Goal: Task Accomplishment & Management: Complete application form

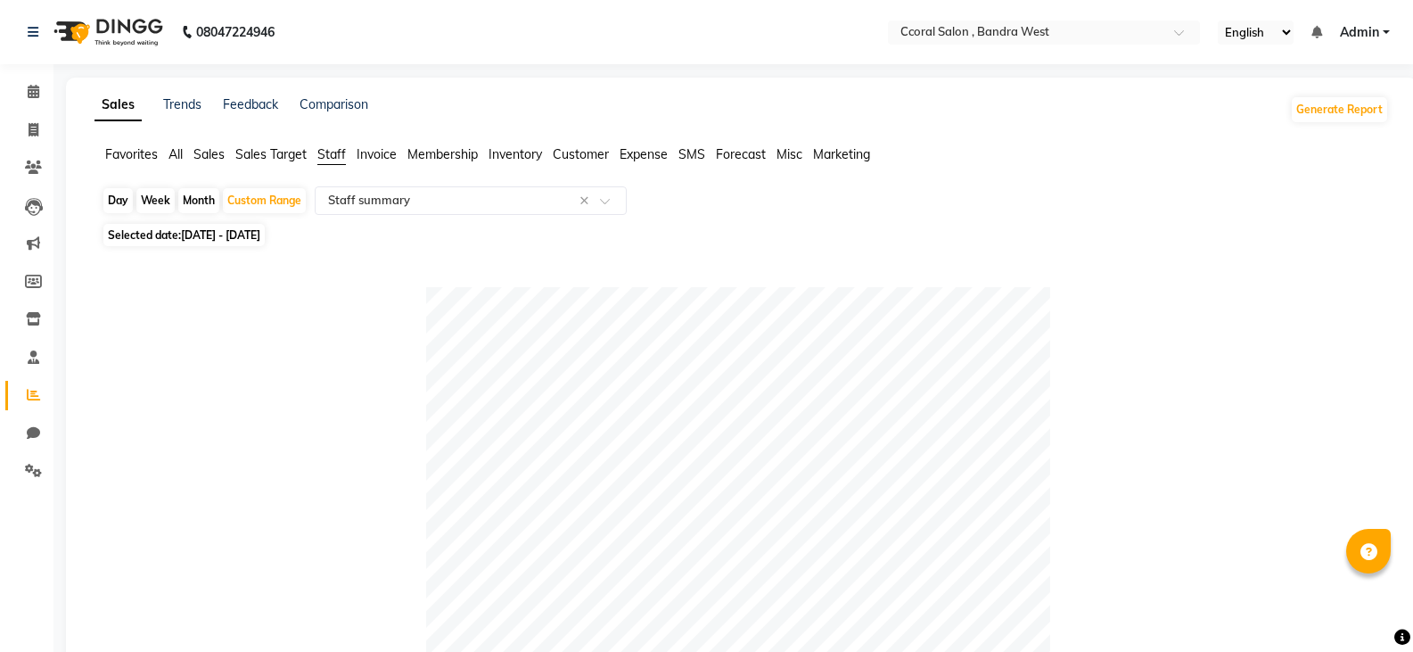
select select "filtered_report"
select select "csv"
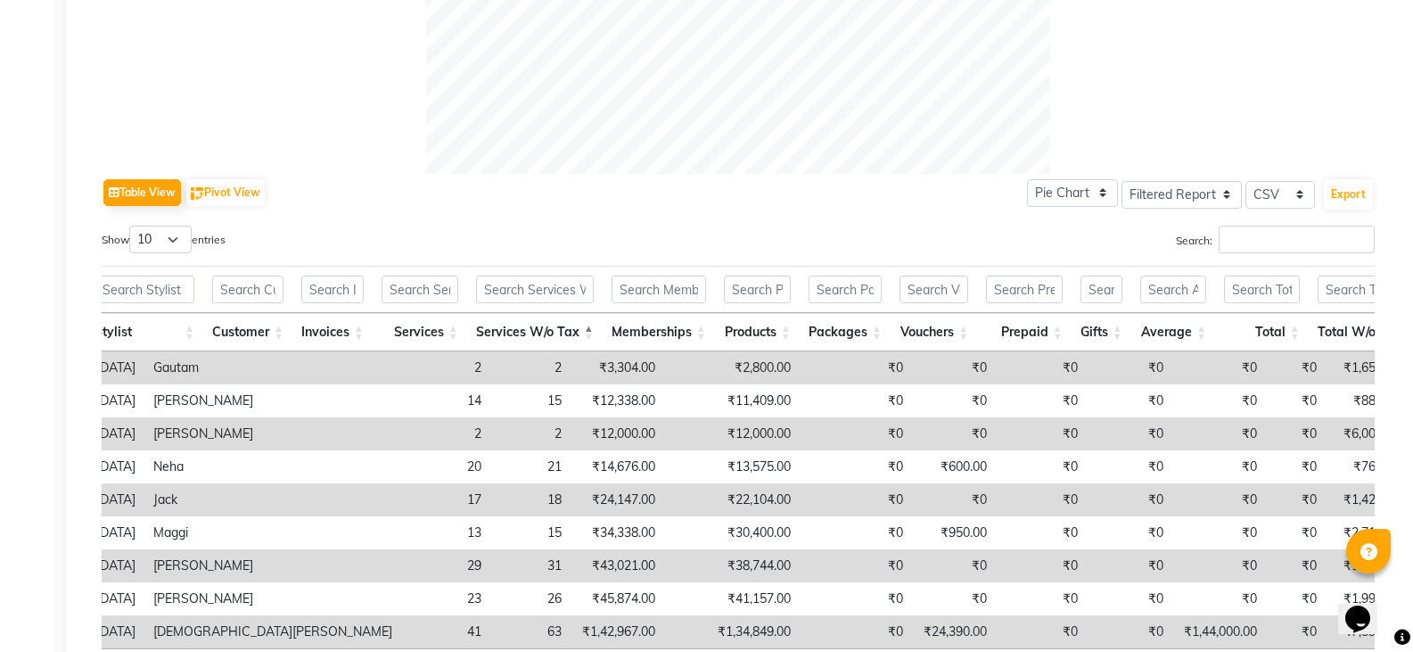
scroll to position [717, 0]
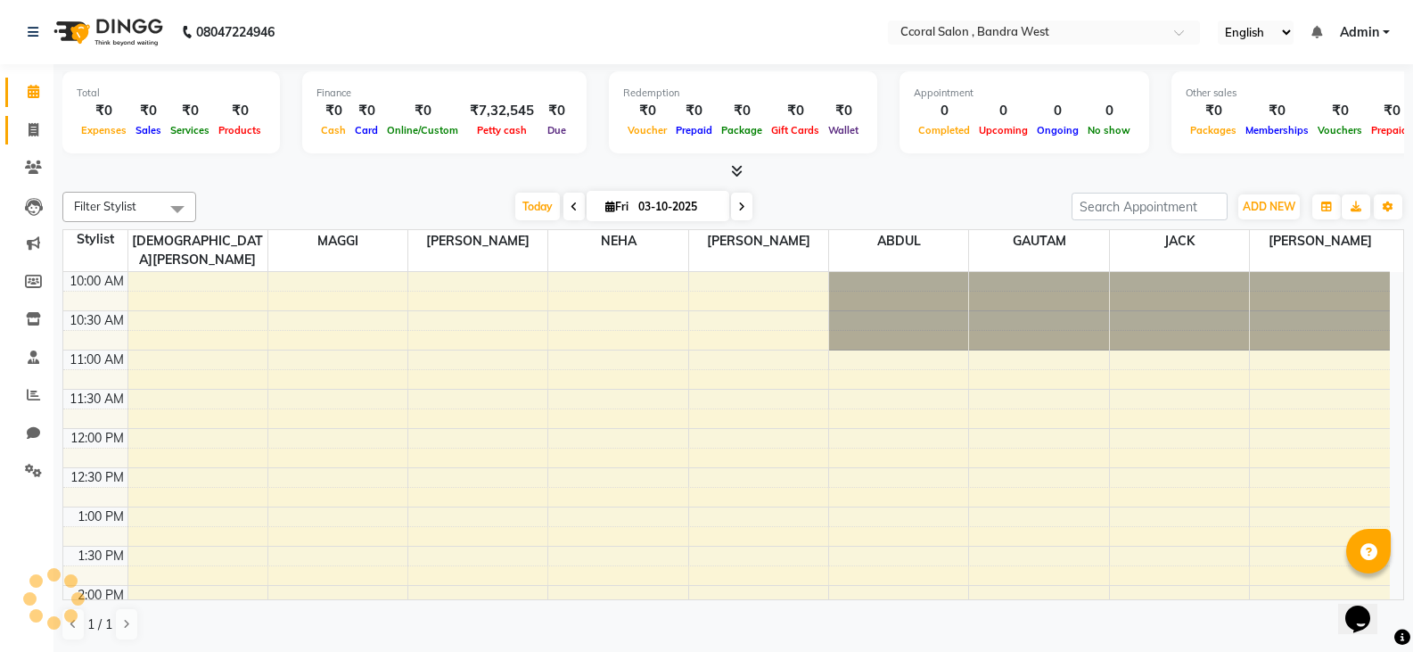
click at [23, 142] on link "Invoice" at bounding box center [26, 130] width 43 height 29
select select "service"
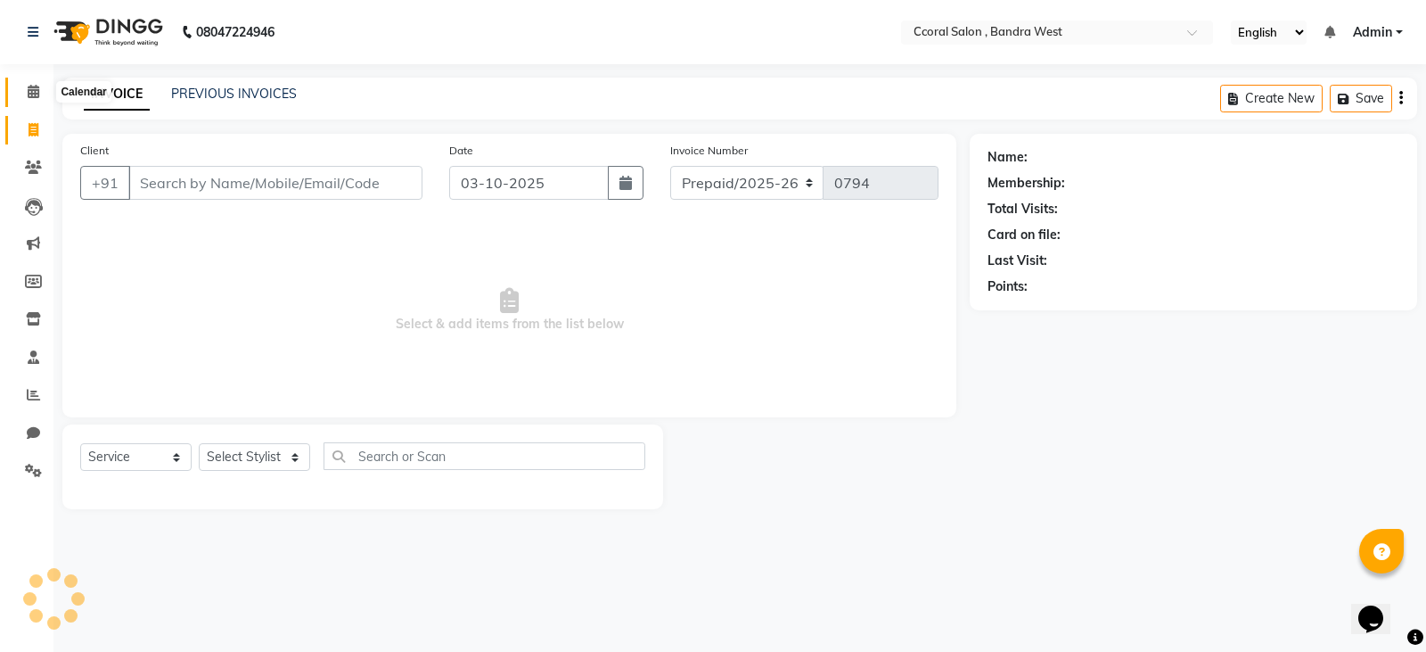
click at [39, 87] on icon at bounding box center [34, 91] width 12 height 13
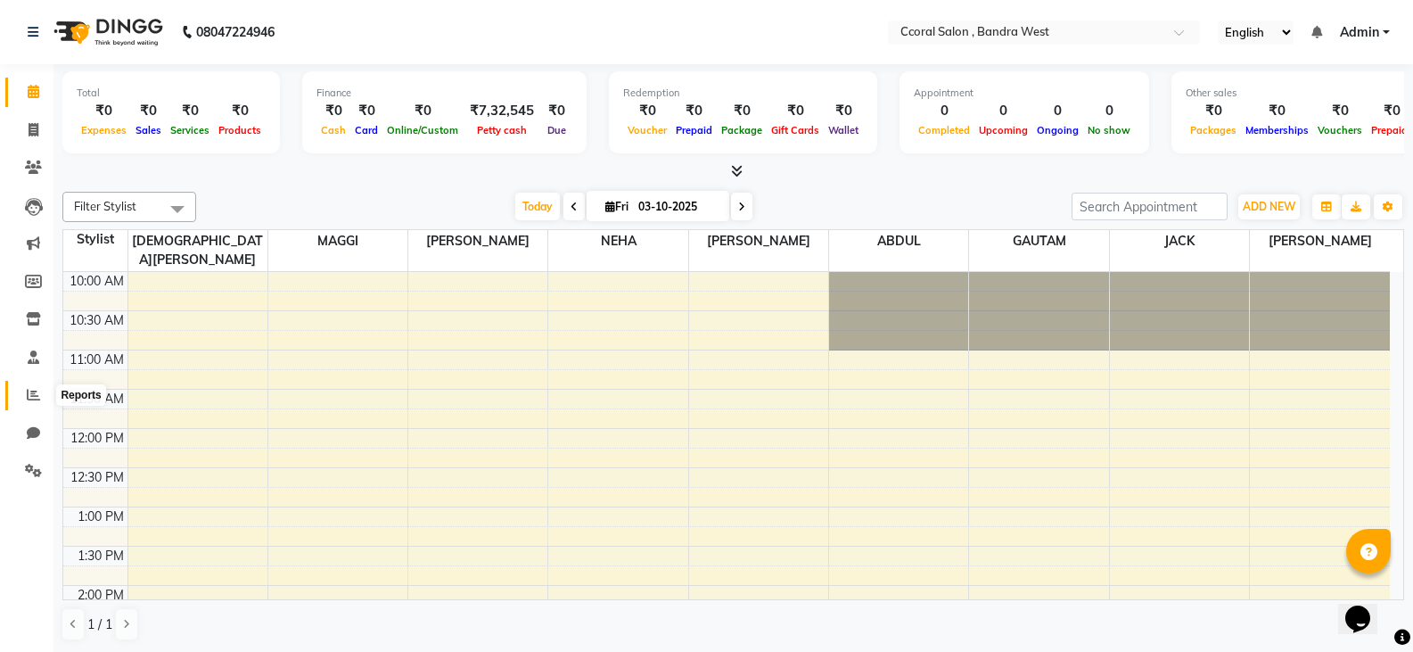
click at [39, 401] on span at bounding box center [33, 395] width 31 height 21
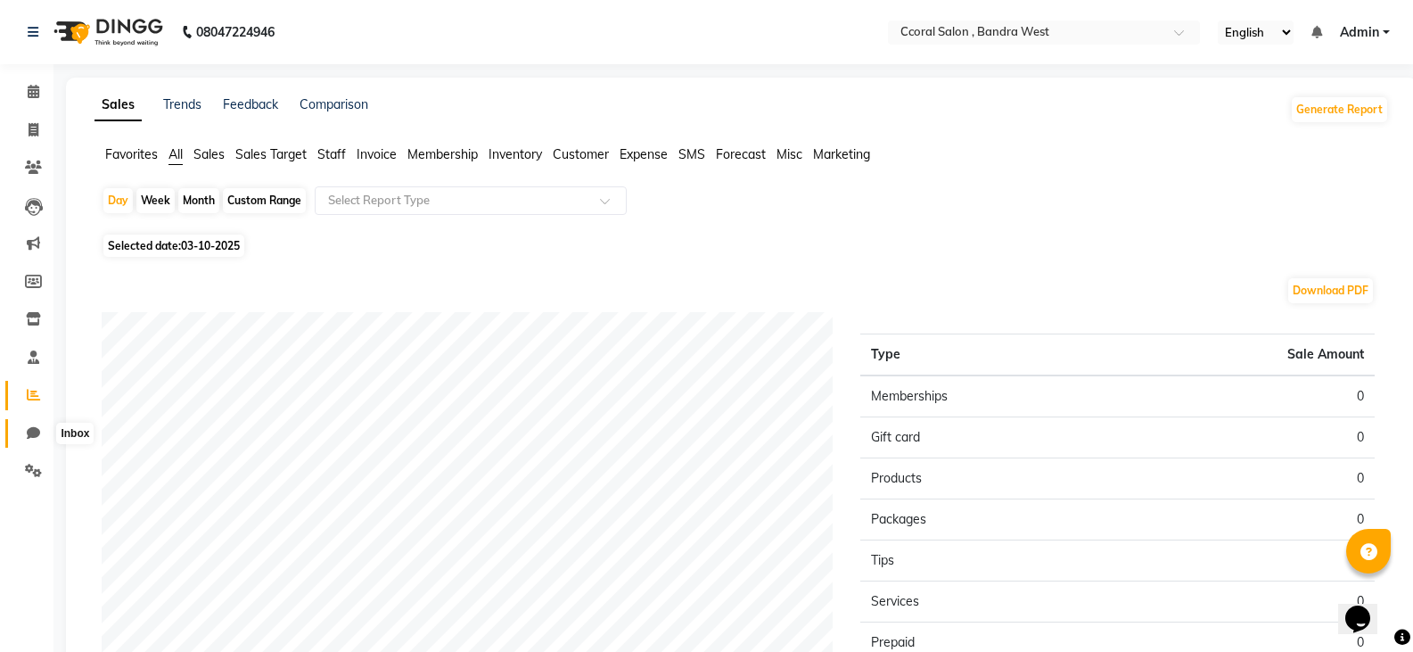
click at [27, 429] on icon at bounding box center [33, 432] width 13 height 13
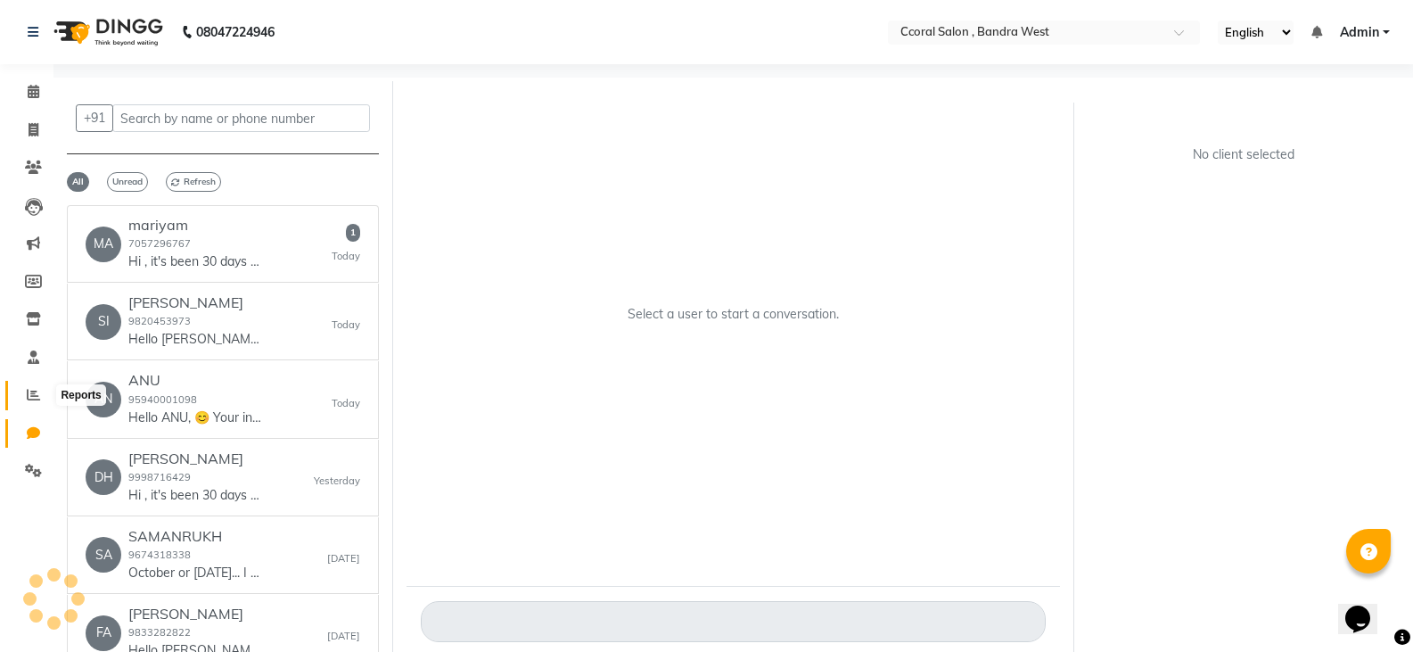
click at [41, 396] on span at bounding box center [33, 395] width 31 height 21
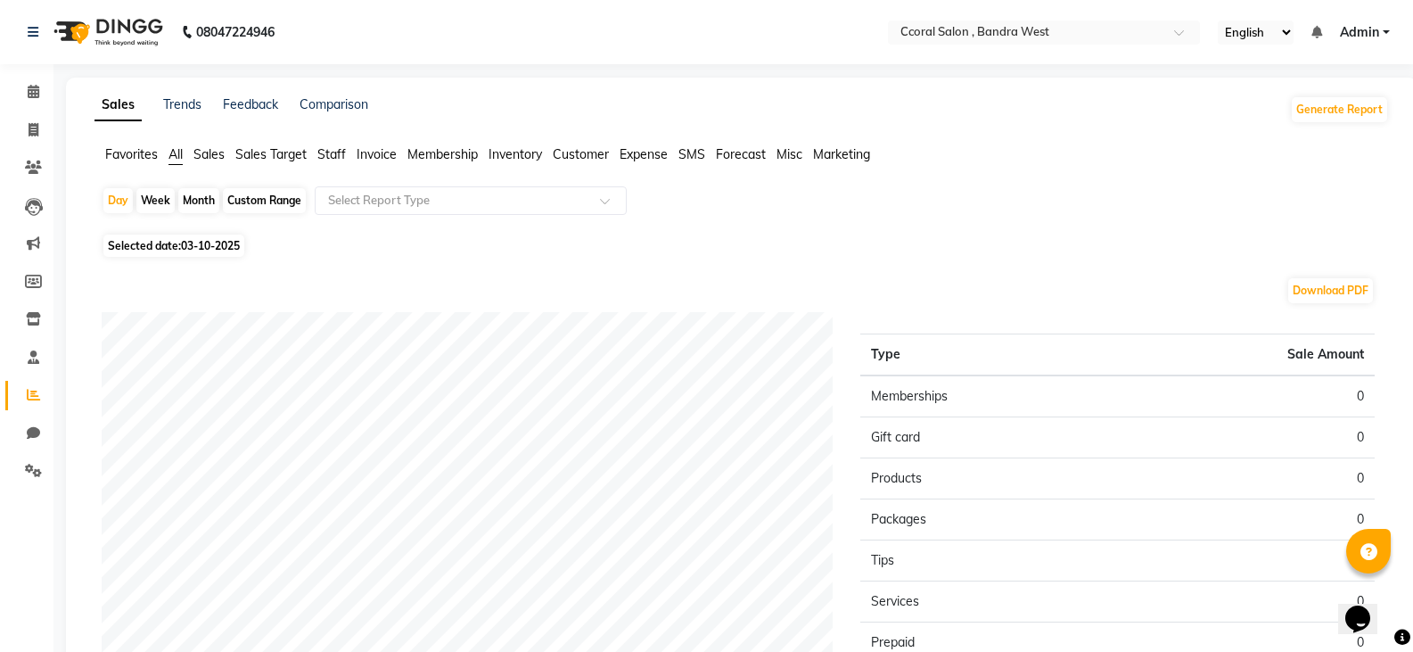
click at [267, 192] on div "Custom Range" at bounding box center [264, 200] width 83 height 25
select select "10"
select select "2025"
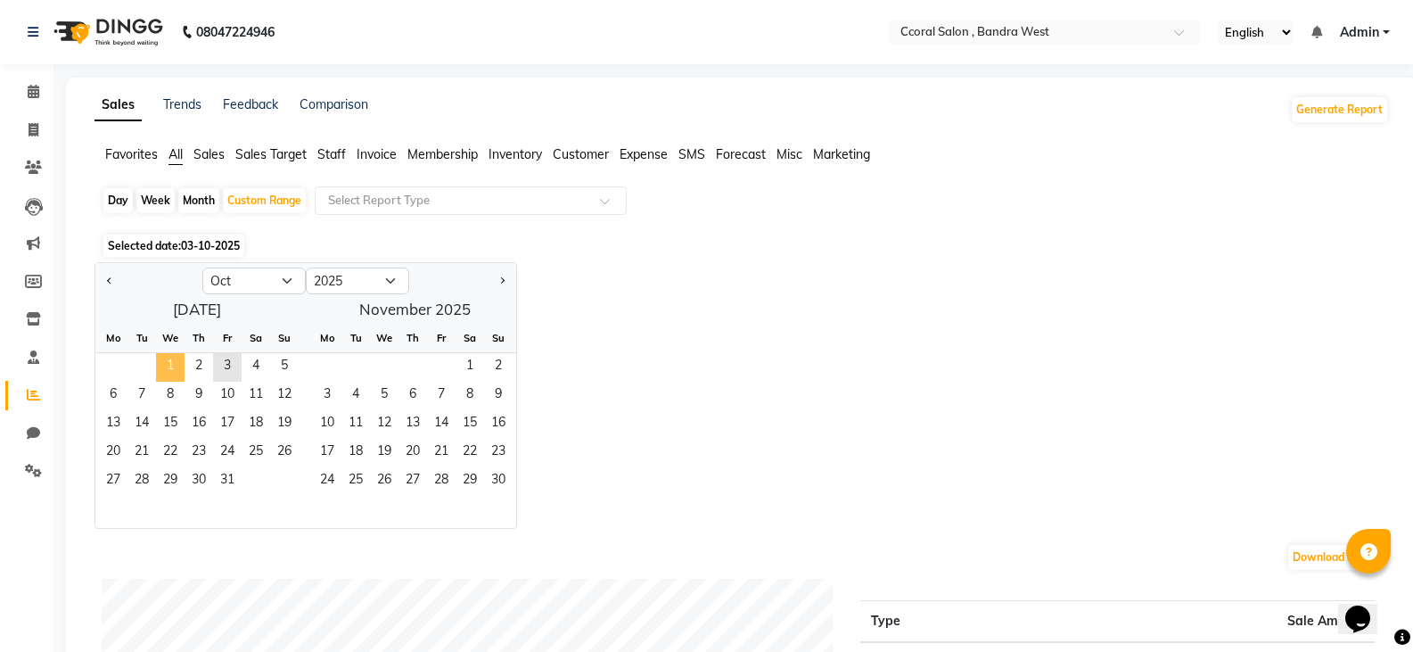
click at [170, 363] on span "1" at bounding box center [170, 367] width 29 height 29
click at [227, 471] on span "31" at bounding box center [227, 481] width 29 height 29
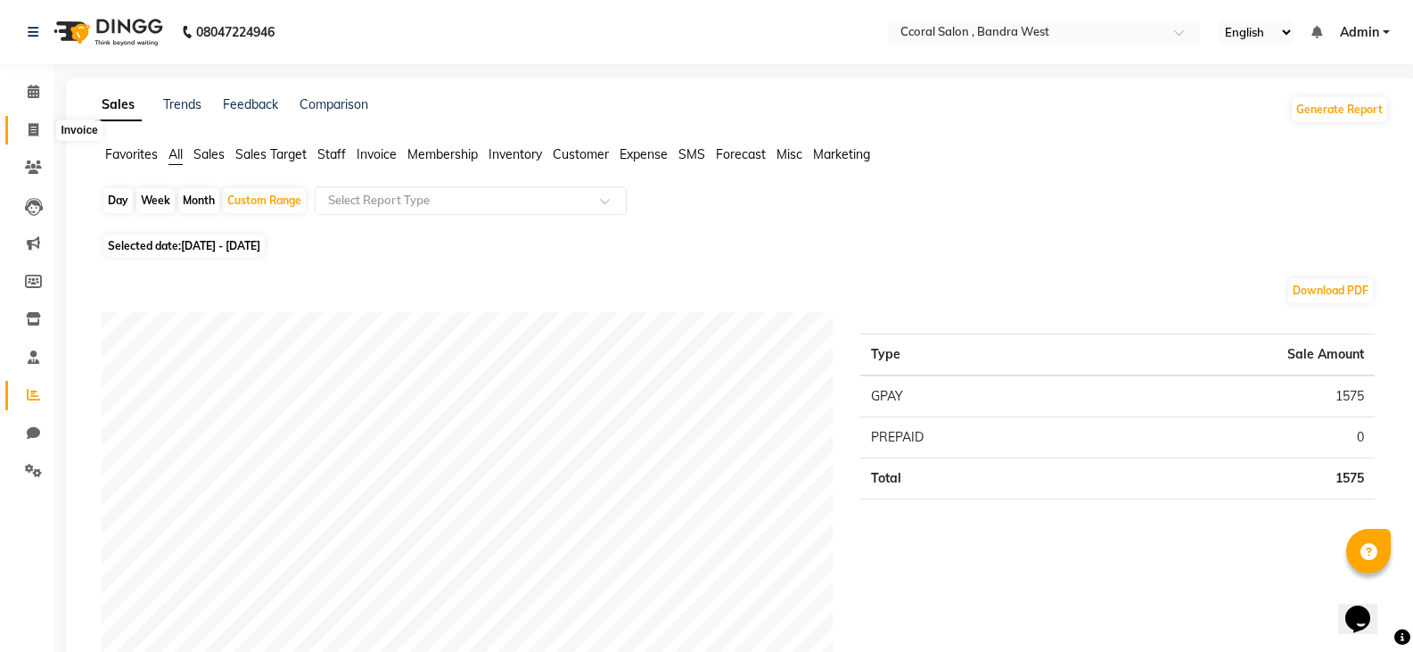
click at [40, 133] on span at bounding box center [33, 130] width 31 height 21
select select "service"
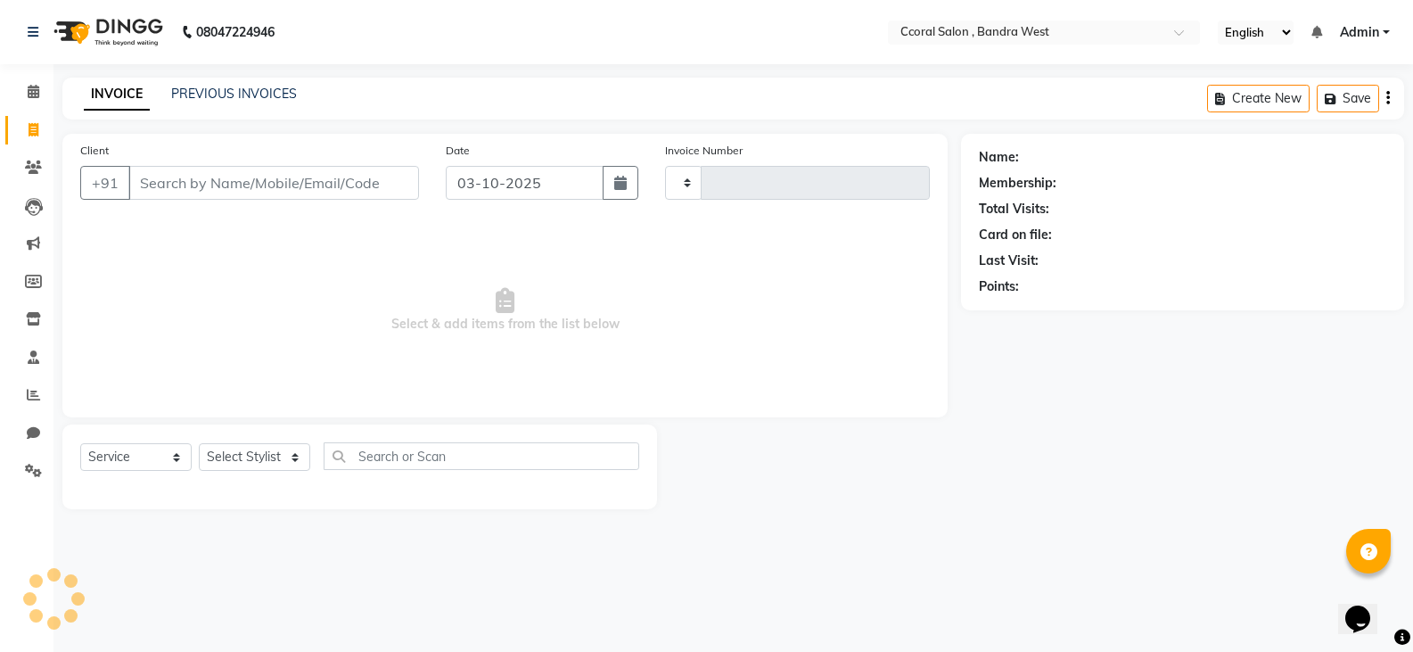
type input "0794"
select select "7966"
click at [175, 182] on input "Client" at bounding box center [275, 183] width 294 height 34
click at [215, 177] on input "Client" at bounding box center [275, 183] width 294 height 34
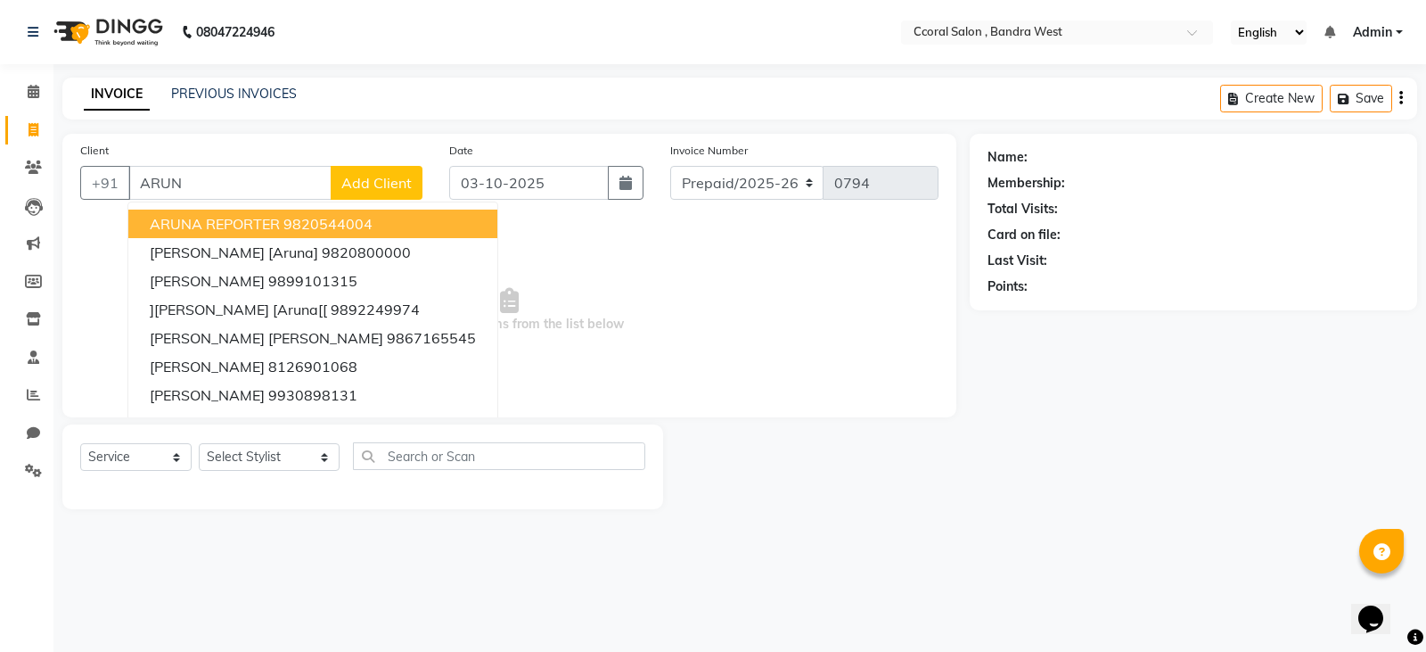
type input "ARUNA"
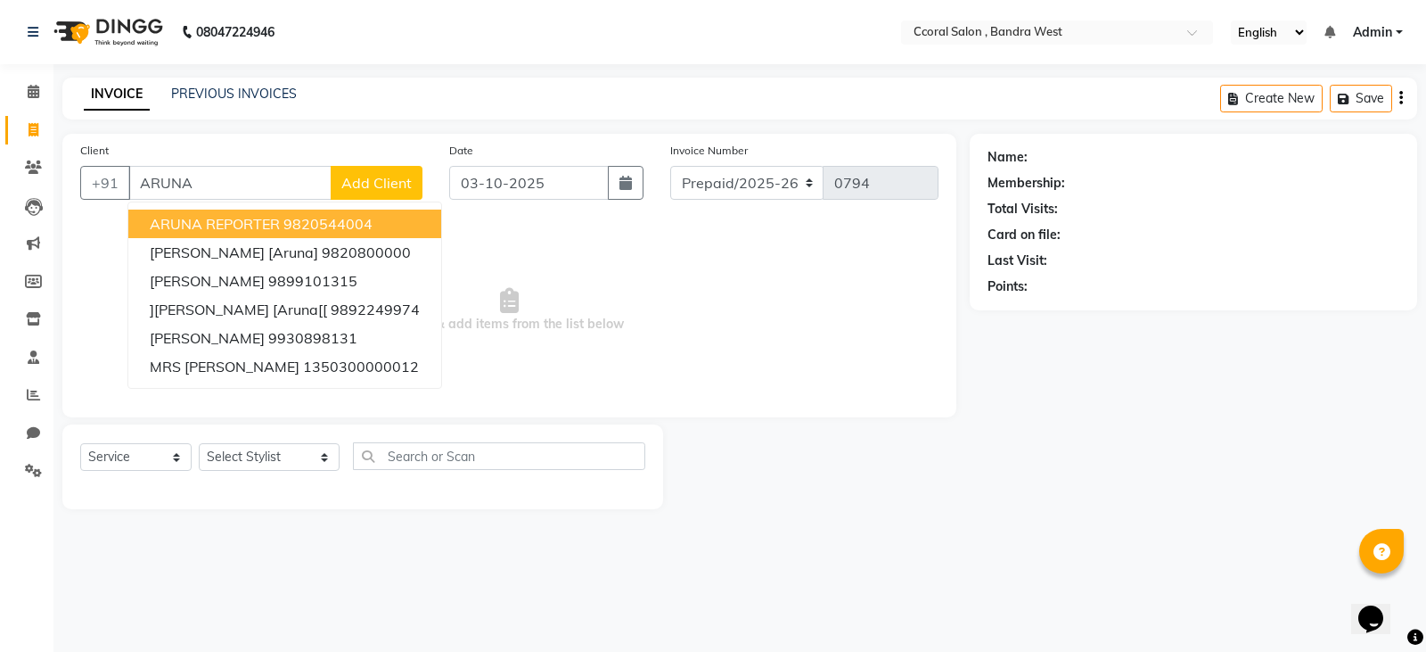
drag, startPoint x: 236, startPoint y: 193, endPoint x: 0, endPoint y: 152, distance: 239.7
click at [0, 152] on app-home "08047224946 Select Location × Ccoral Salon , Bandra West English ENGLISH Españo…" at bounding box center [713, 268] width 1426 height 536
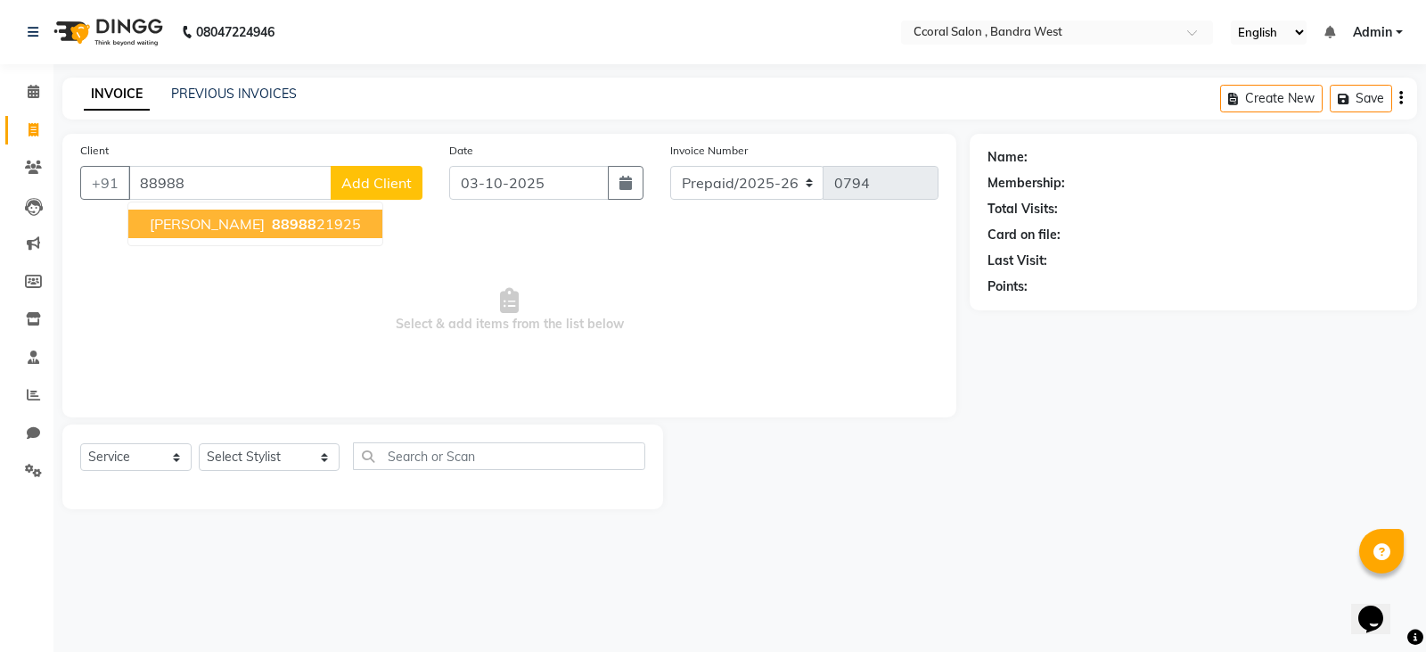
click at [285, 226] on span "88988" at bounding box center [294, 224] width 45 height 18
type input "8898821925"
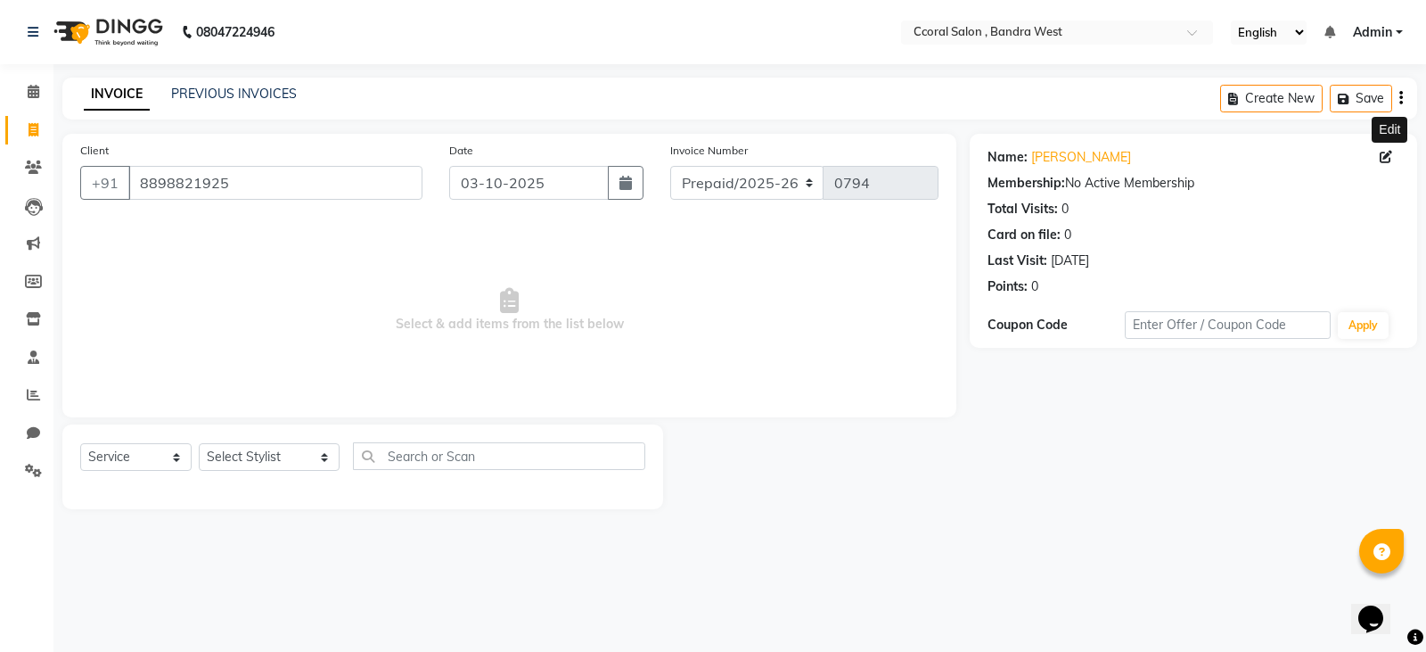
click at [1385, 159] on icon at bounding box center [1386, 157] width 12 height 12
select select "13"
select select "12"
select select "1993"
select select "[DEMOGRAPHIC_DATA]"
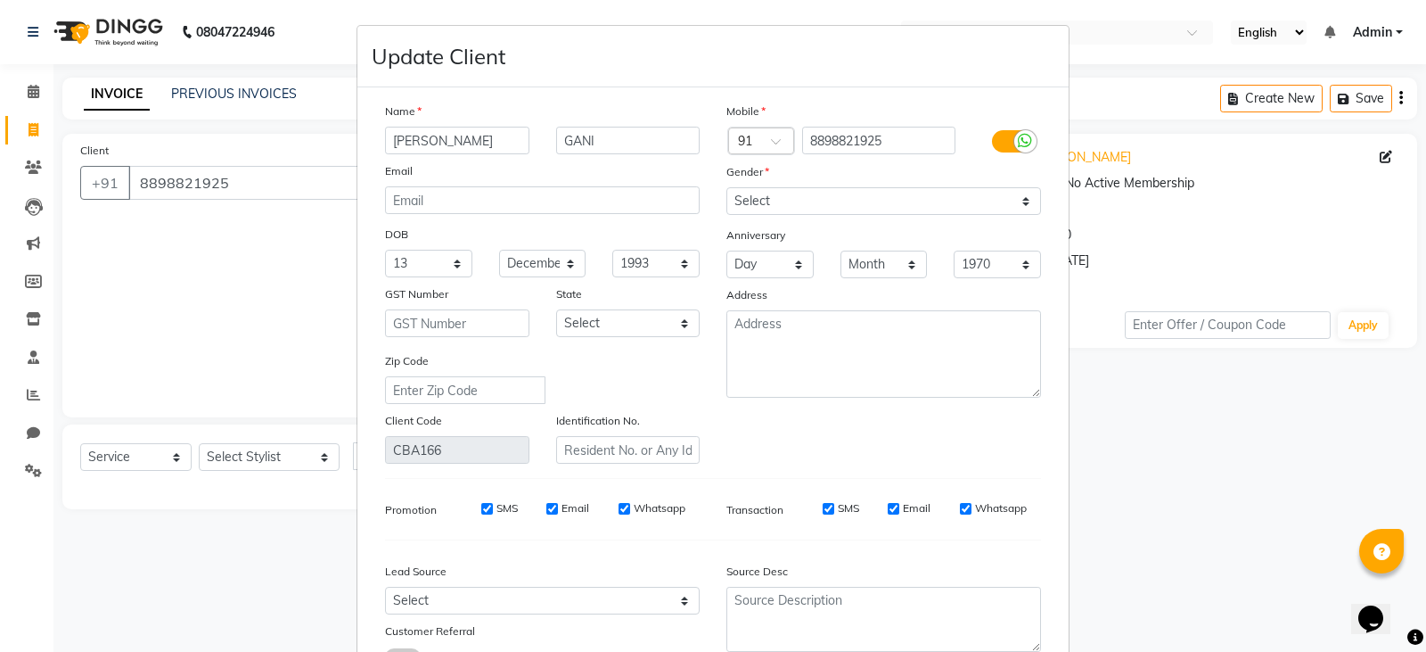
drag, startPoint x: 488, startPoint y: 138, endPoint x: 272, endPoint y: 142, distance: 215.7
click at [272, 142] on ngb-modal-window "Update Client Name [PERSON_NAME] Email DOB Day 01 02 03 04 05 06 07 08 09 10 11…" at bounding box center [713, 326] width 1426 height 652
type input "ARUNA"
drag, startPoint x: 601, startPoint y: 144, endPoint x: 330, endPoint y: 146, distance: 271.0
click at [330, 147] on ngb-modal-window "Update Client Name [PERSON_NAME] Email DOB Day 01 02 03 04 05 06 07 08 09 10 11…" at bounding box center [713, 326] width 1426 height 652
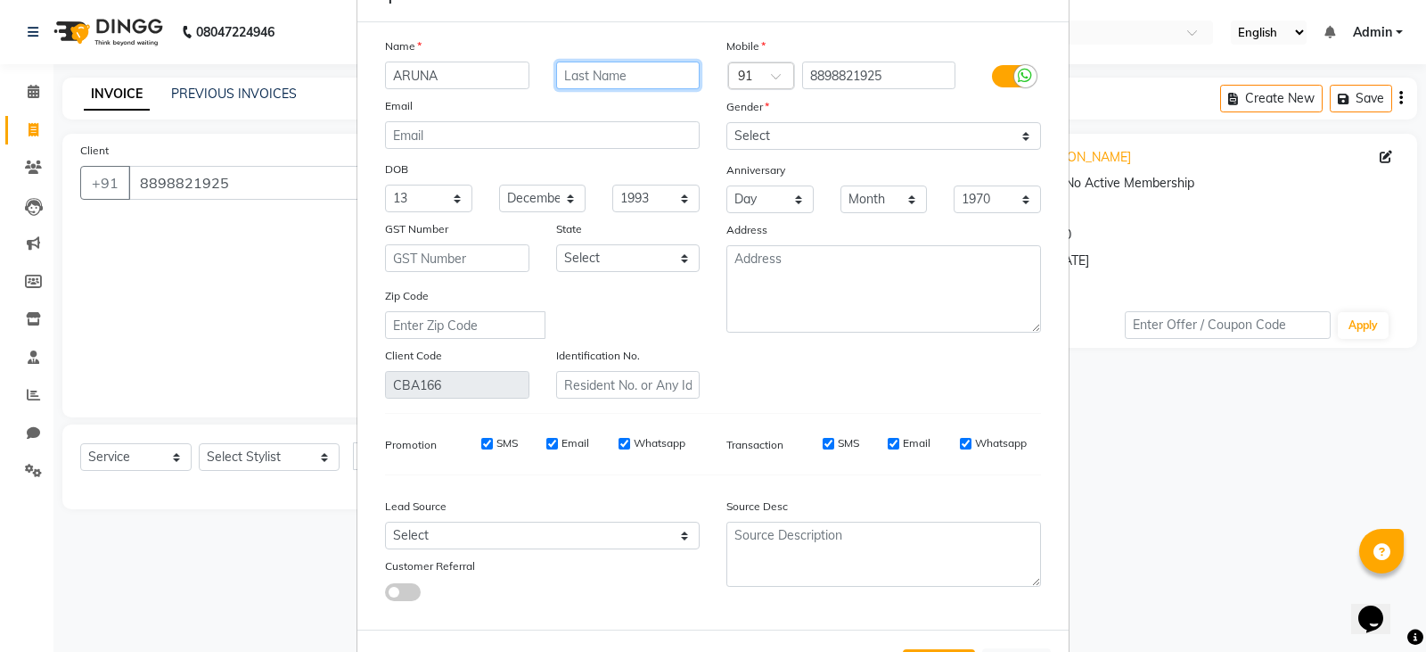
scroll to position [139, 0]
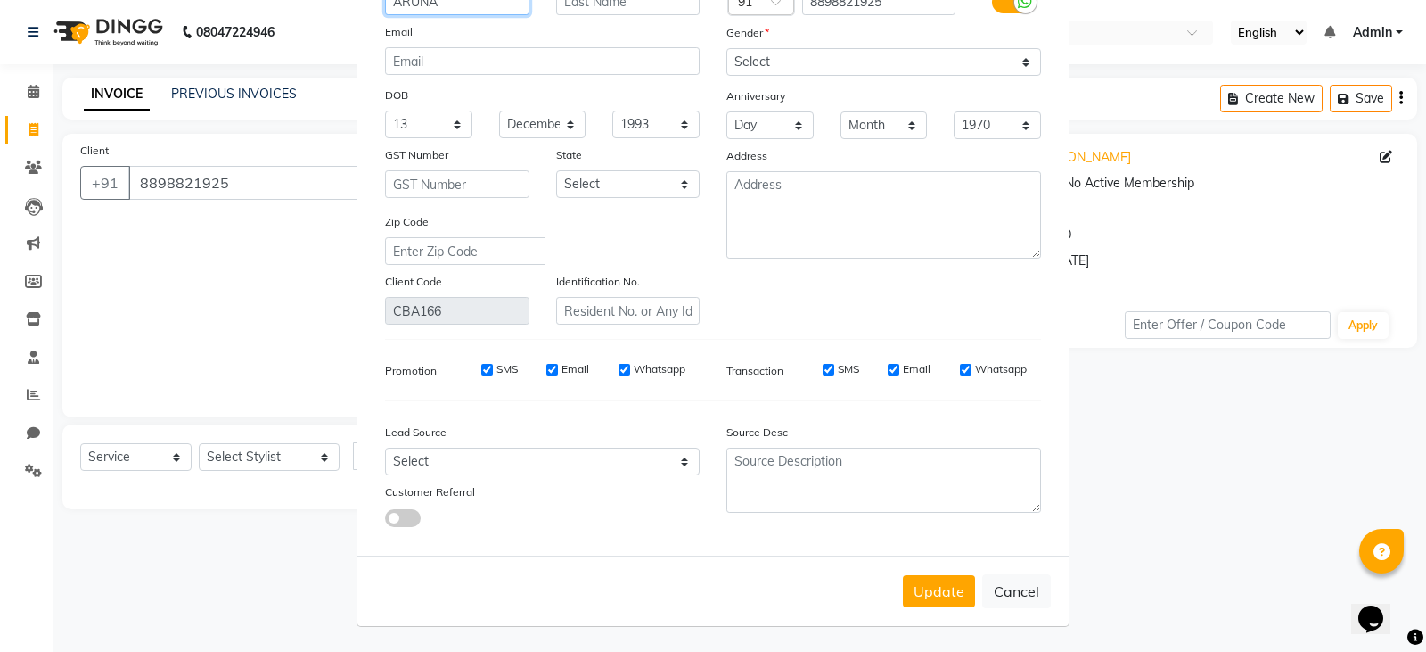
click at [463, 2] on input "ARUNA" at bounding box center [457, 2] width 144 height 28
type input "ARUNA INFLUENCER"
click at [931, 603] on button "Update" at bounding box center [939, 591] width 72 height 32
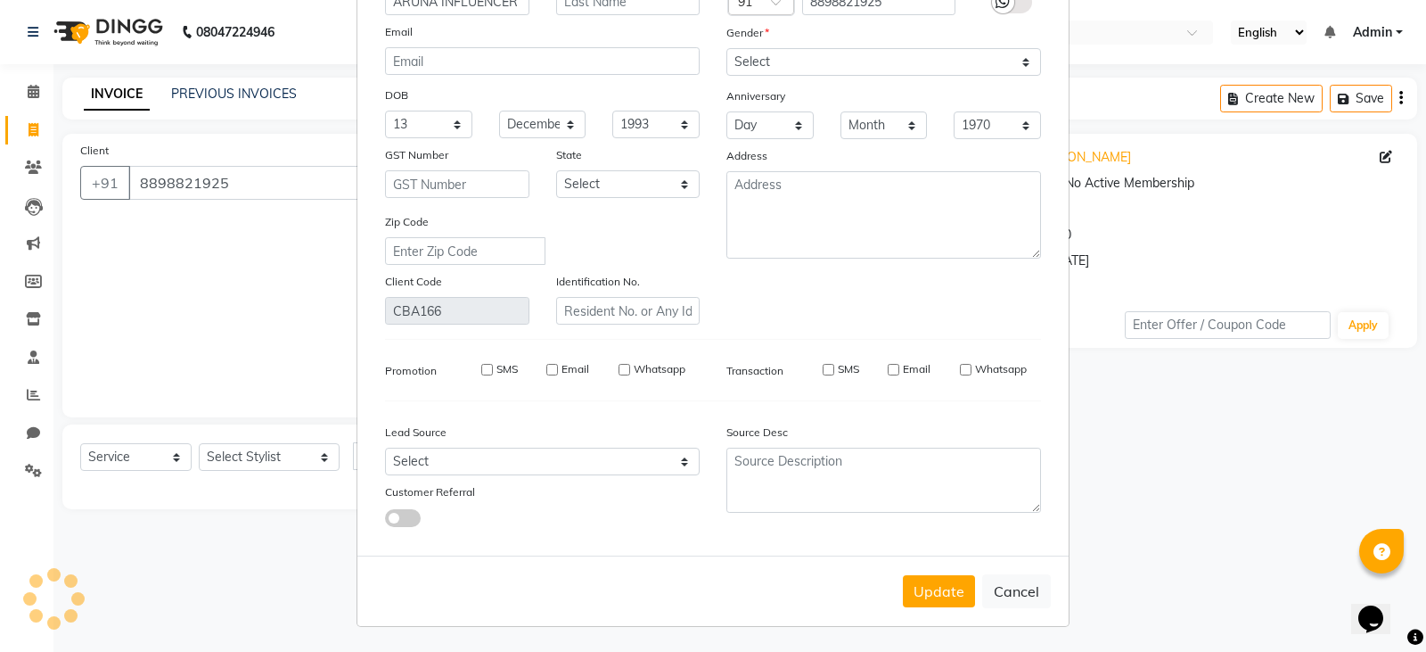
select select
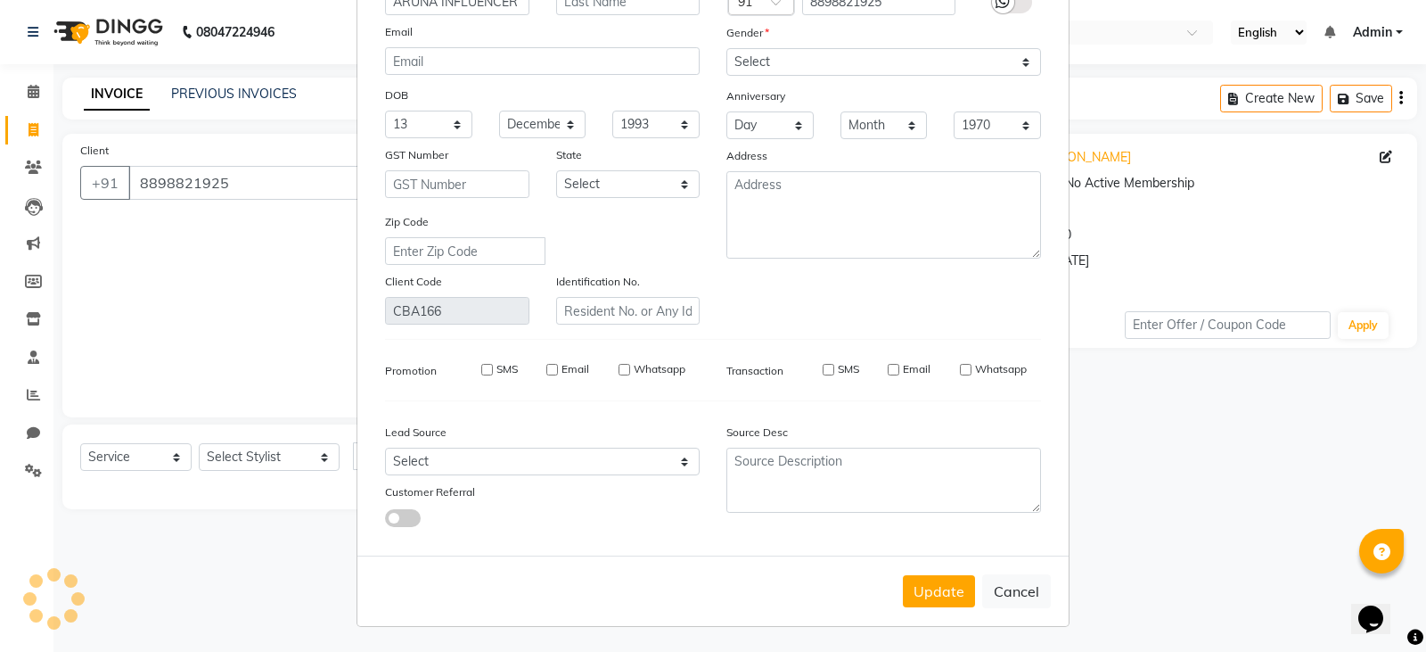
select select
checkbox input "false"
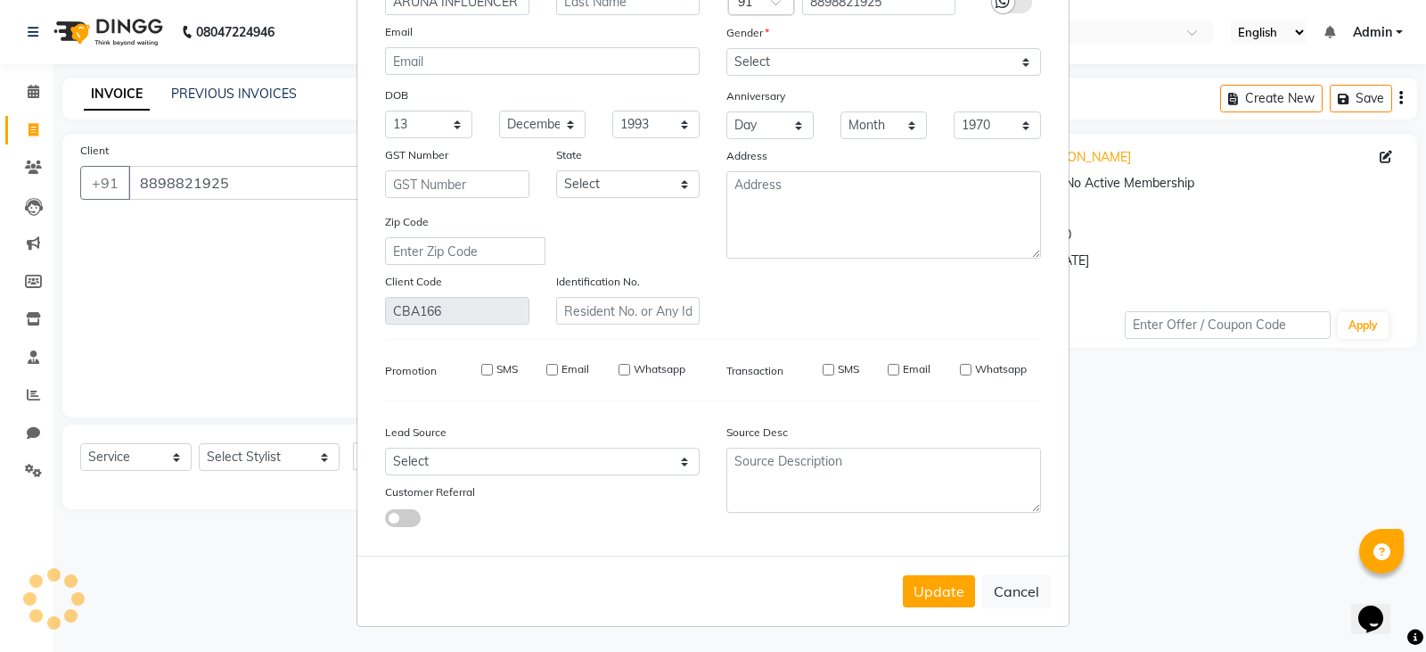
checkbox input "false"
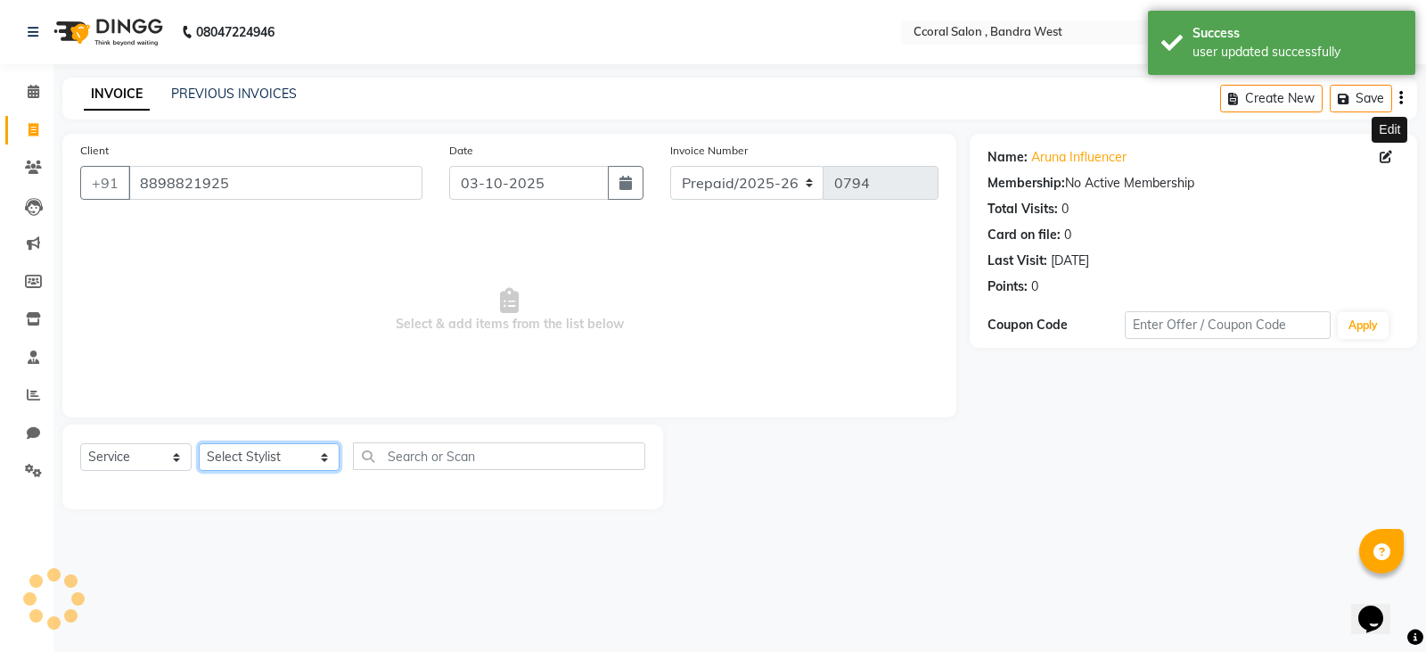
click at [266, 461] on select "Select Stylist [PERSON_NAME] [PERSON_NAME] [PERSON_NAME] NEHA PALLAVI [PERSON_N…" at bounding box center [269, 457] width 141 height 28
select select "71155"
click at [199, 443] on select "Select Stylist [PERSON_NAME] [PERSON_NAME] [PERSON_NAME] NEHA PALLAVI [PERSON_N…" at bounding box center [269, 457] width 141 height 28
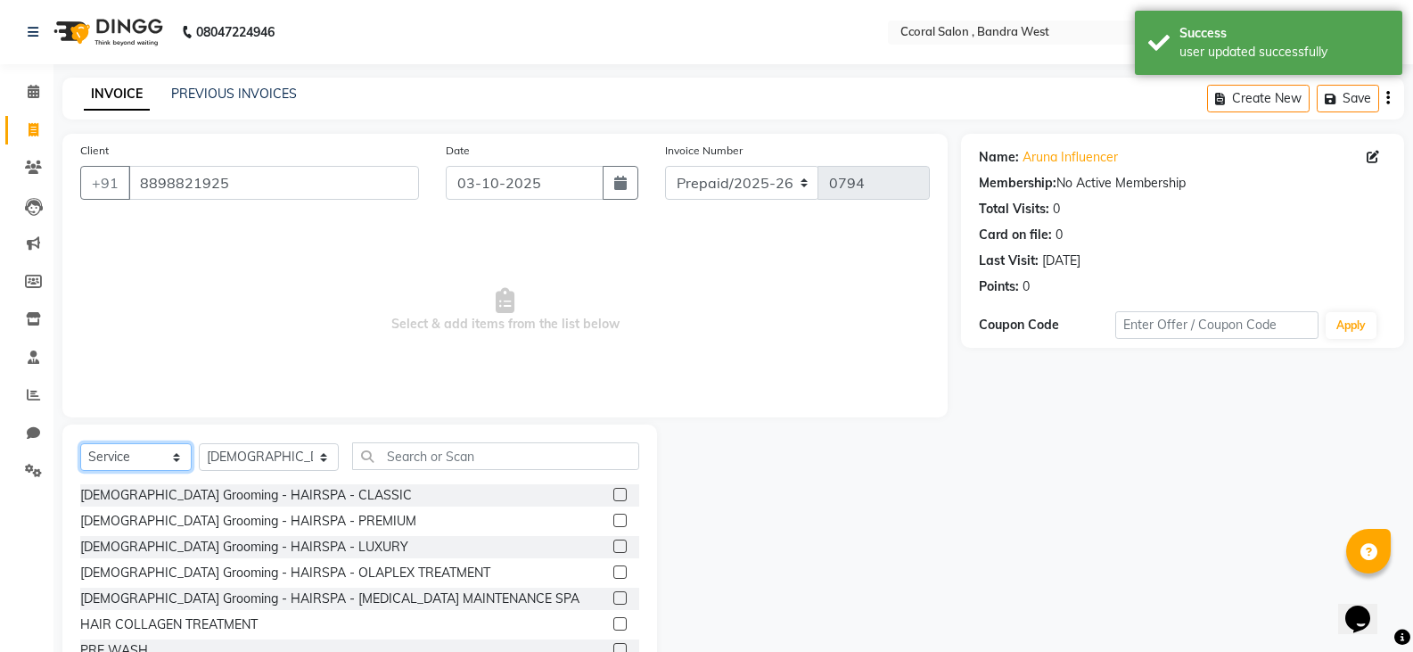
click at [163, 448] on select "Select Service Product Membership Package Voucher Prepaid Gift Card" at bounding box center [135, 457] width 111 height 28
select select "P"
click at [80, 443] on select "Select Service Product Membership Package Voucher Prepaid Gift Card" at bounding box center [135, 457] width 111 height 28
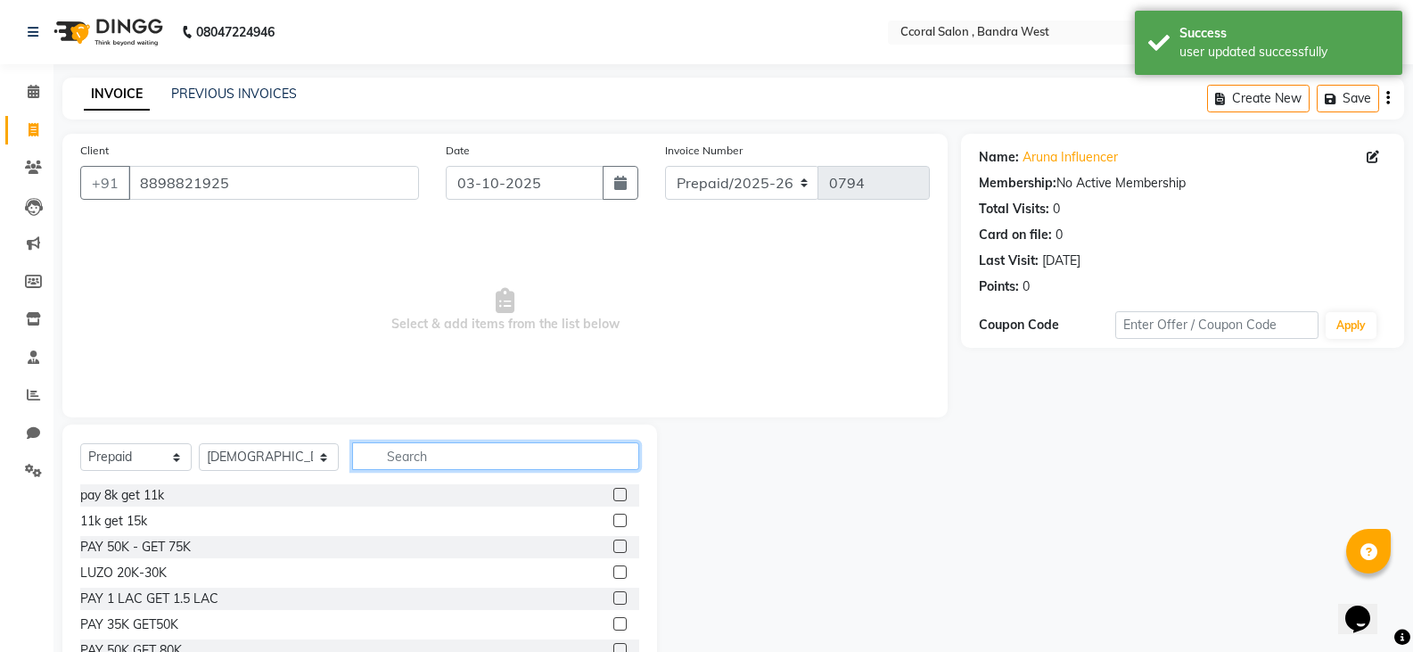
click at [385, 459] on input "text" at bounding box center [495, 456] width 287 height 28
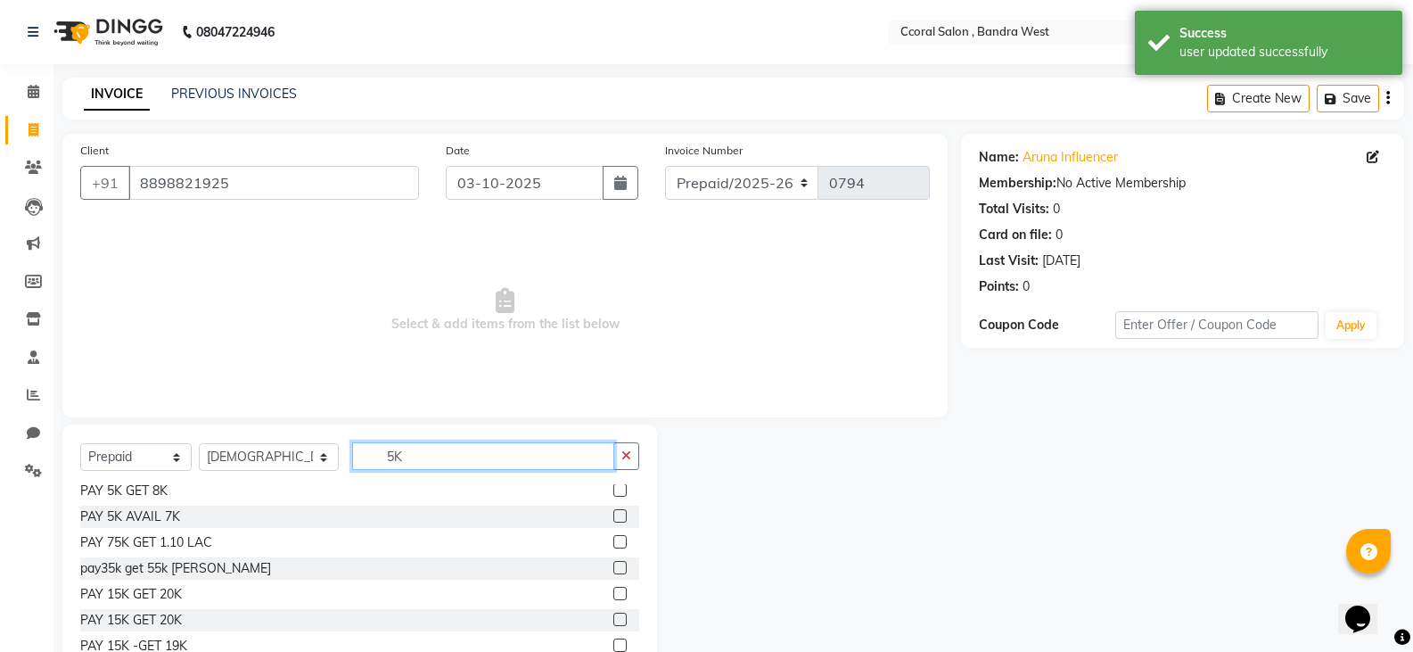
scroll to position [43, 0]
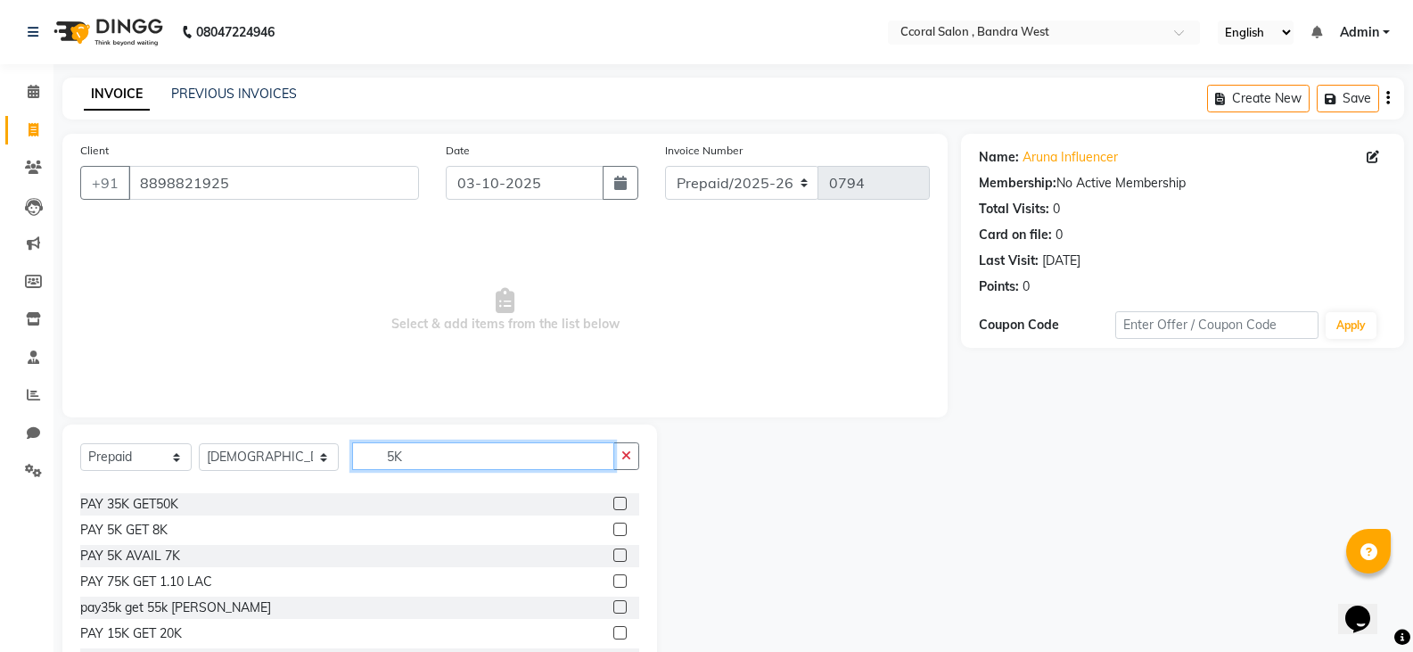
type input "5K"
click at [613, 550] on label at bounding box center [619, 554] width 13 height 13
click at [613, 550] on input "checkbox" at bounding box center [619, 556] width 12 height 12
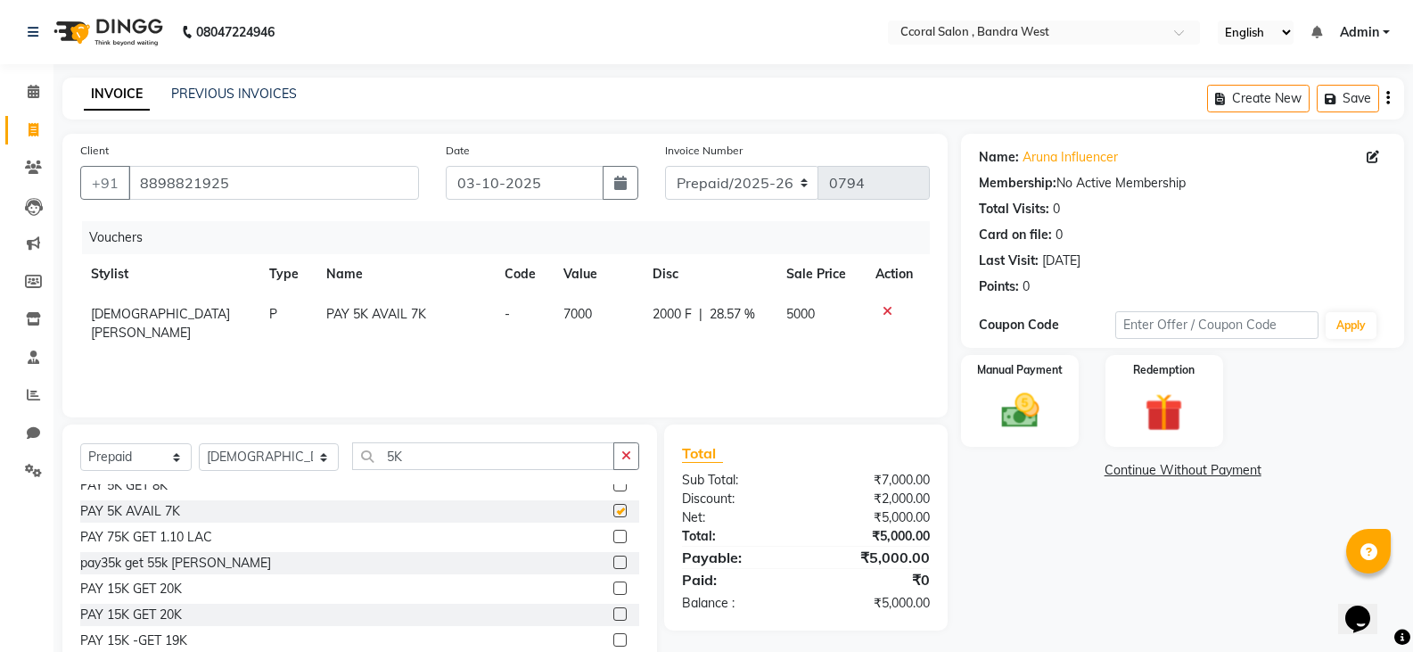
checkbox input "false"
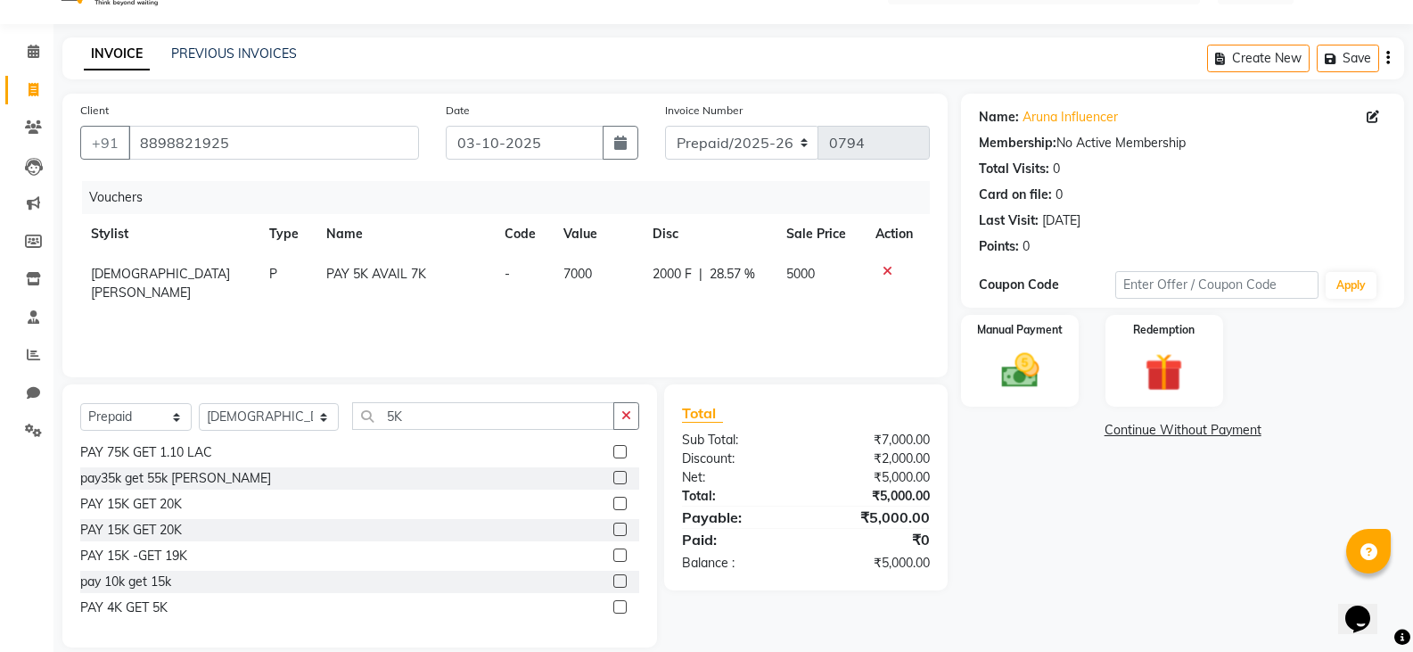
scroll to position [62, 0]
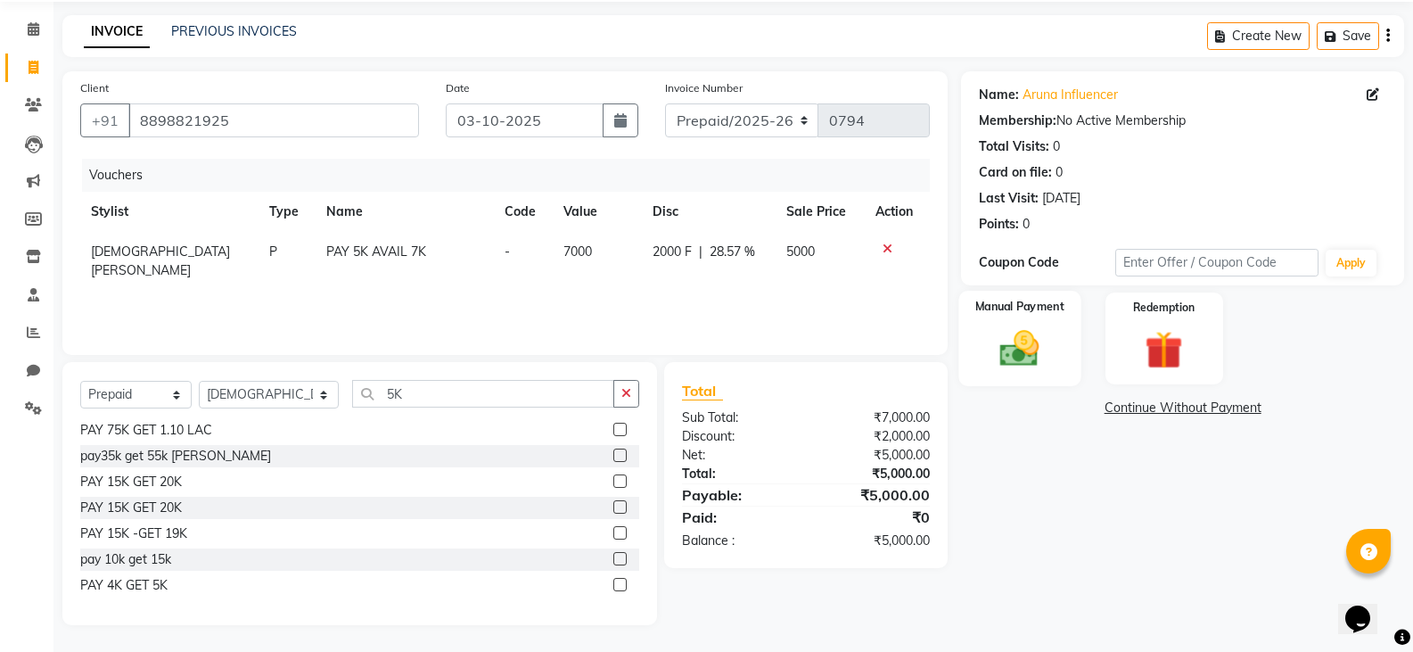
click at [1021, 354] on img at bounding box center [1019, 347] width 63 height 45
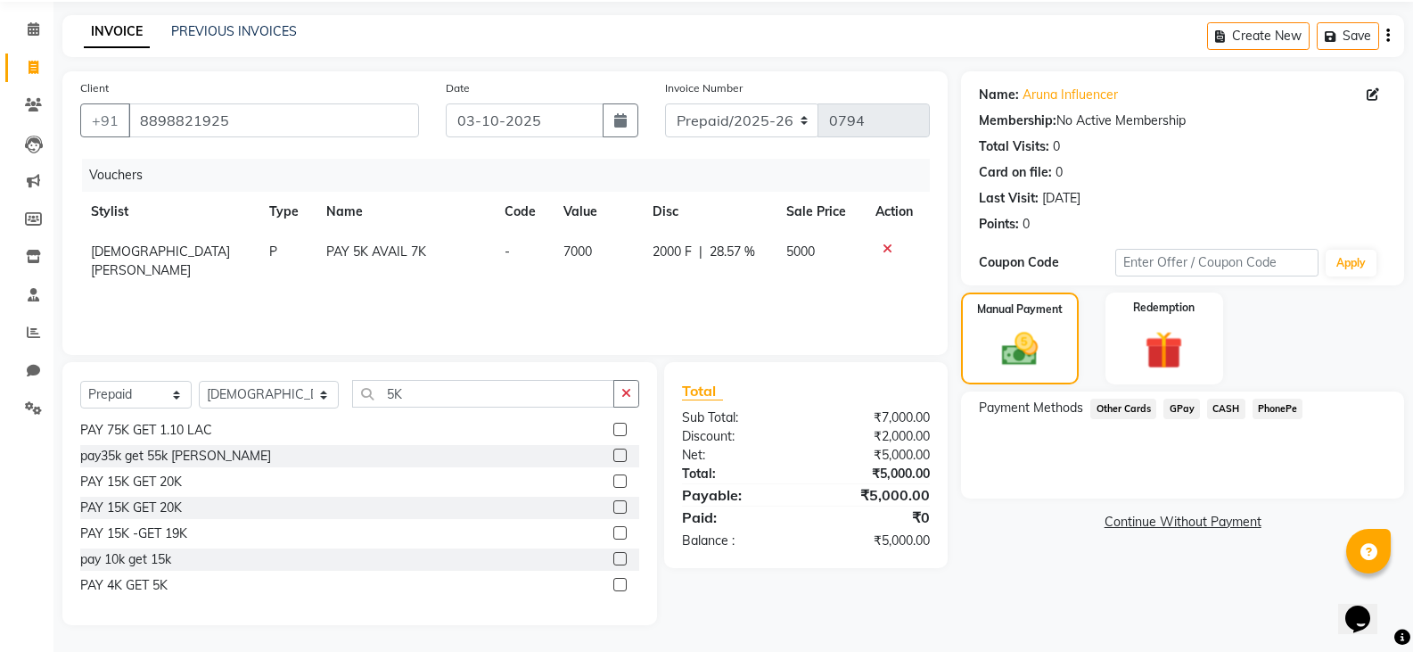
click at [1180, 410] on span "GPay" at bounding box center [1181, 408] width 37 height 21
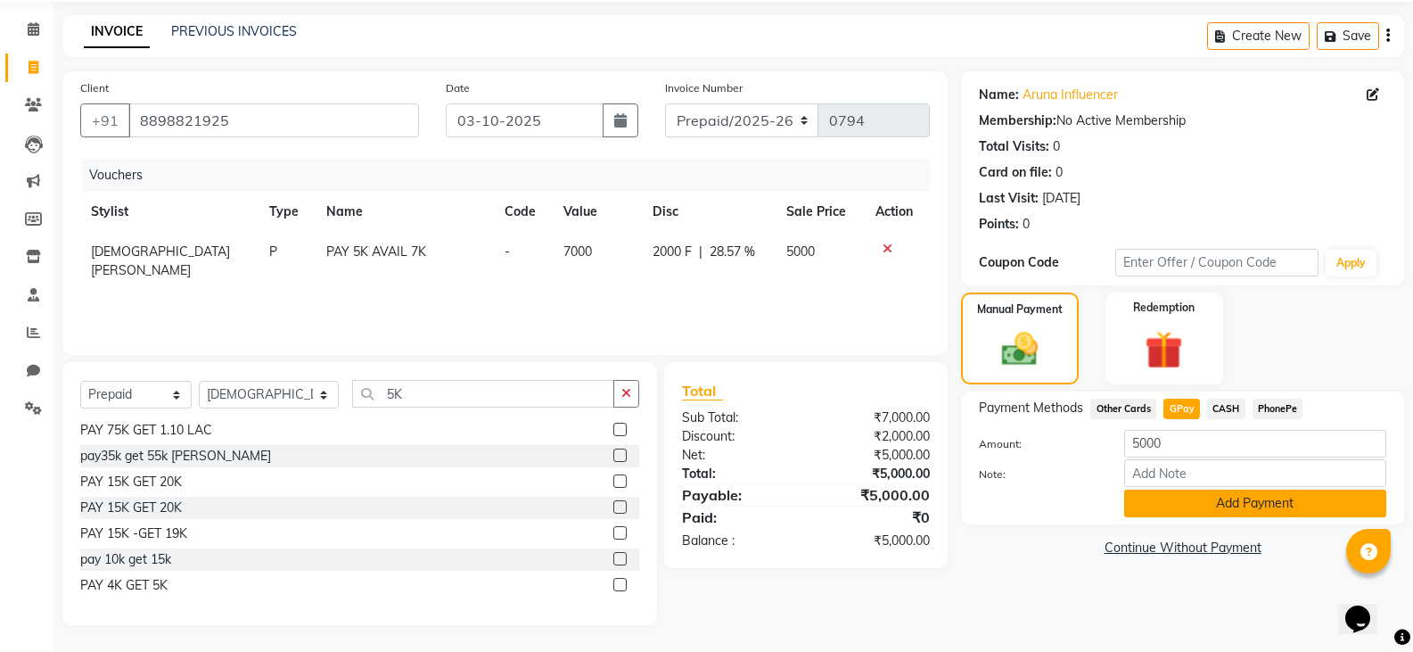
click at [1177, 501] on button "Add Payment" at bounding box center [1255, 503] width 262 height 28
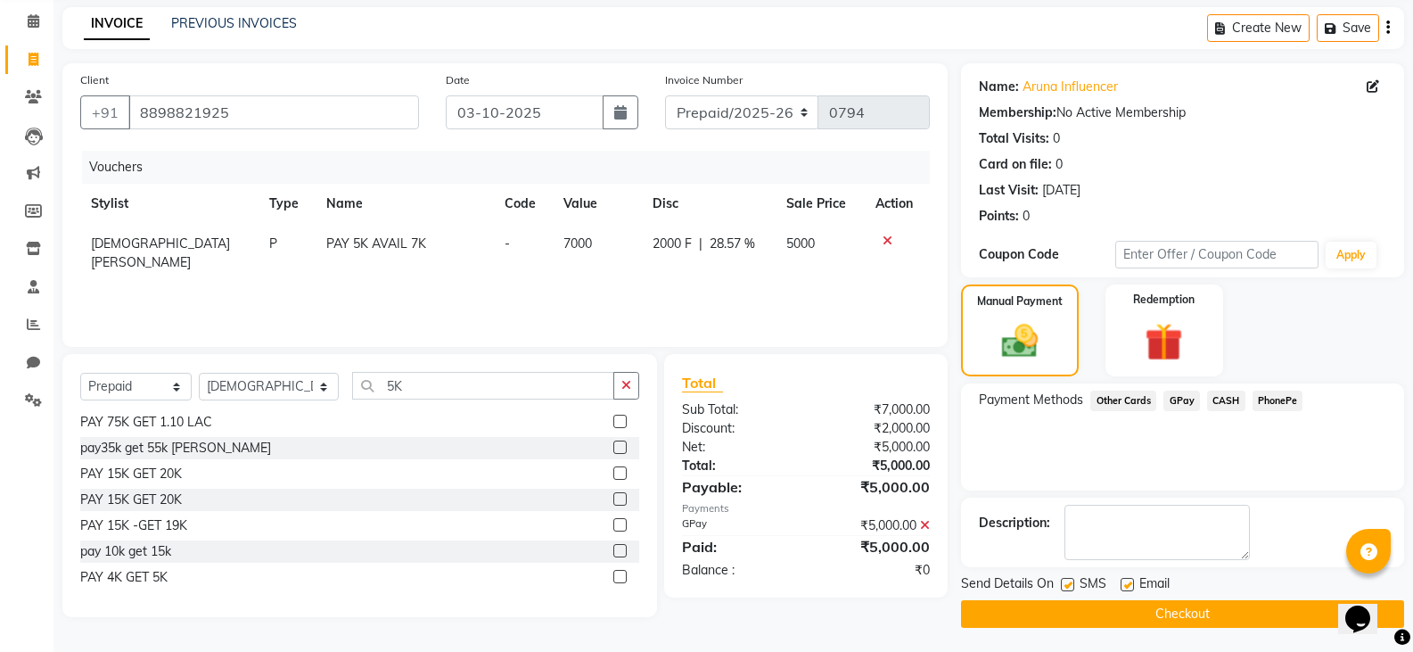
scroll to position [73, 0]
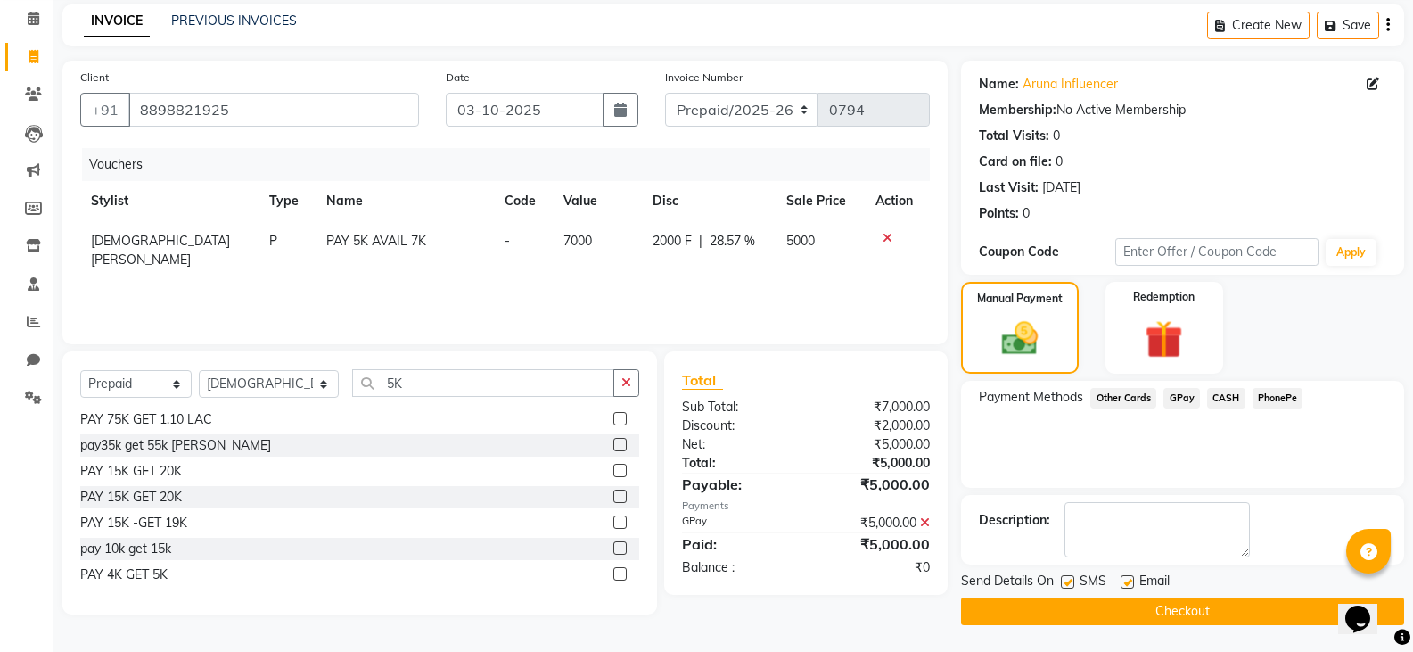
click at [1143, 618] on button "Checkout" at bounding box center [1182, 611] width 443 height 28
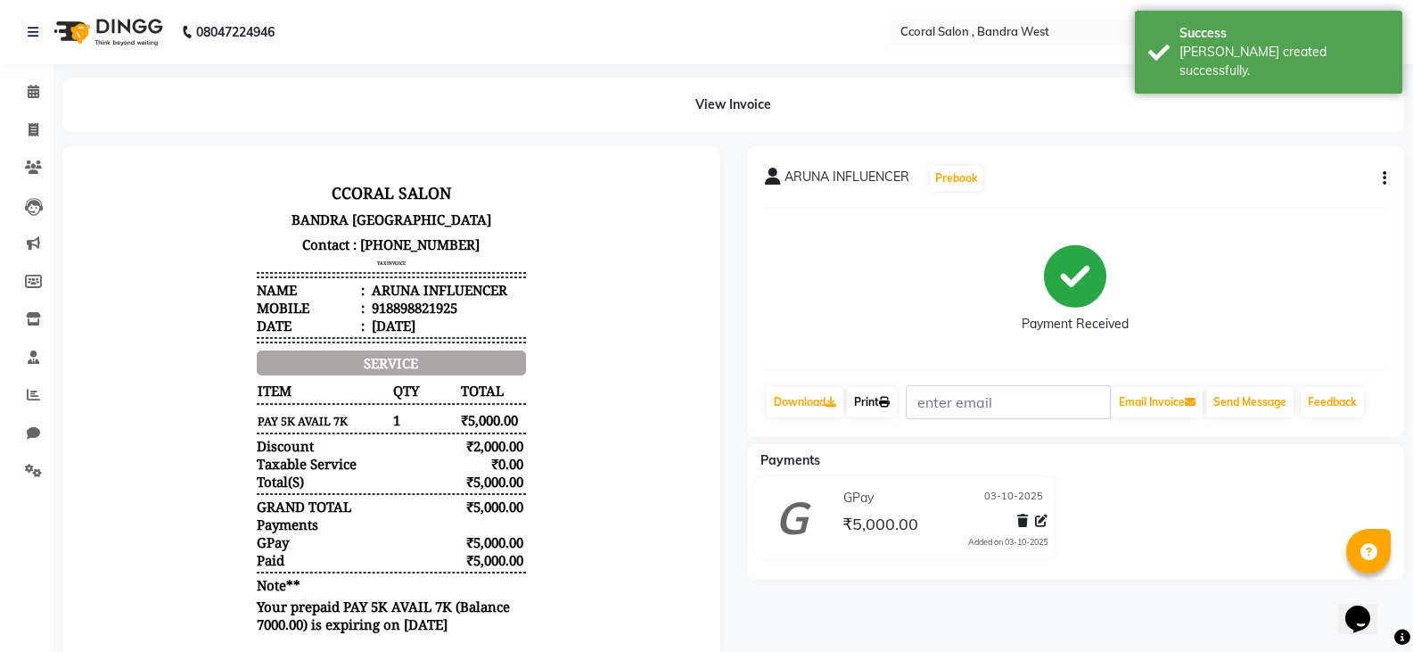
drag, startPoint x: 887, startPoint y: 405, endPoint x: 903, endPoint y: 431, distance: 30.4
click at [887, 404] on icon at bounding box center [884, 402] width 11 height 11
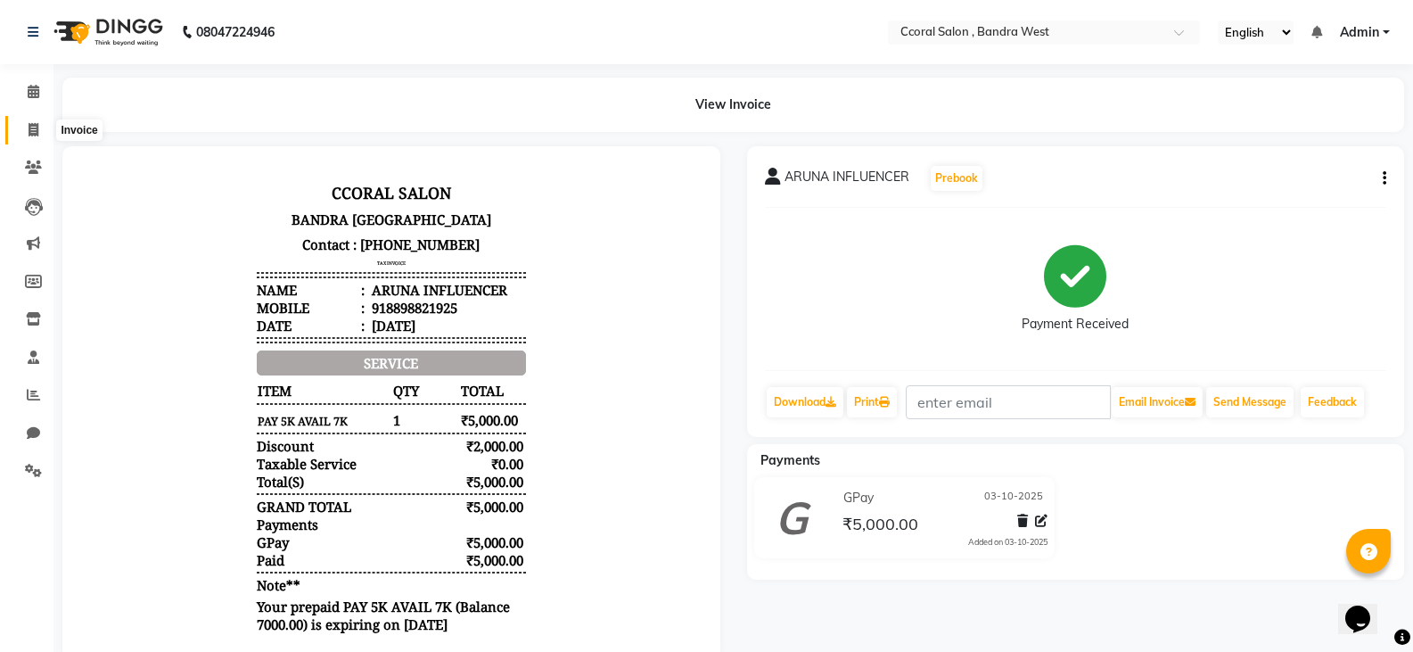
click at [33, 130] on icon at bounding box center [34, 129] width 10 height 13
select select "service"
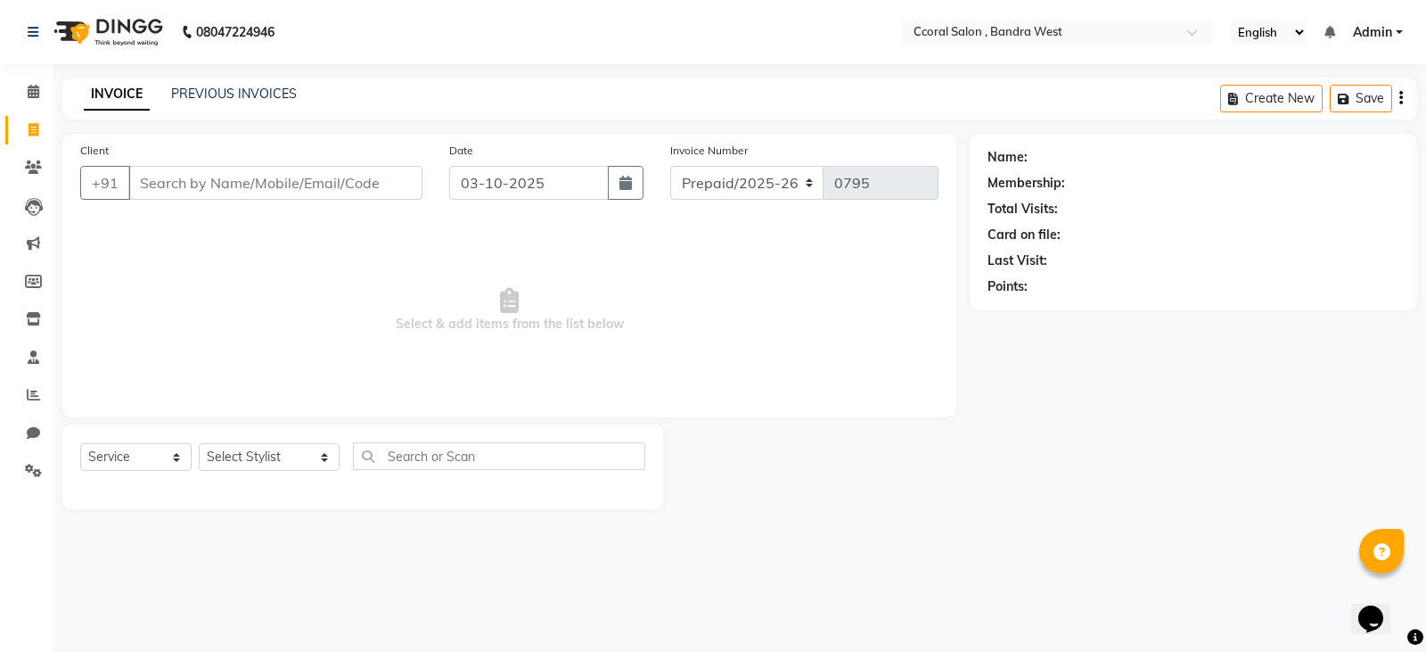
click at [190, 186] on input "Client" at bounding box center [275, 183] width 294 height 34
click at [245, 110] on div "INVOICE PREVIOUS INVOICES Create New Save" at bounding box center [739, 99] width 1355 height 42
click at [243, 91] on link "PREVIOUS INVOICES" at bounding box center [234, 94] width 126 height 16
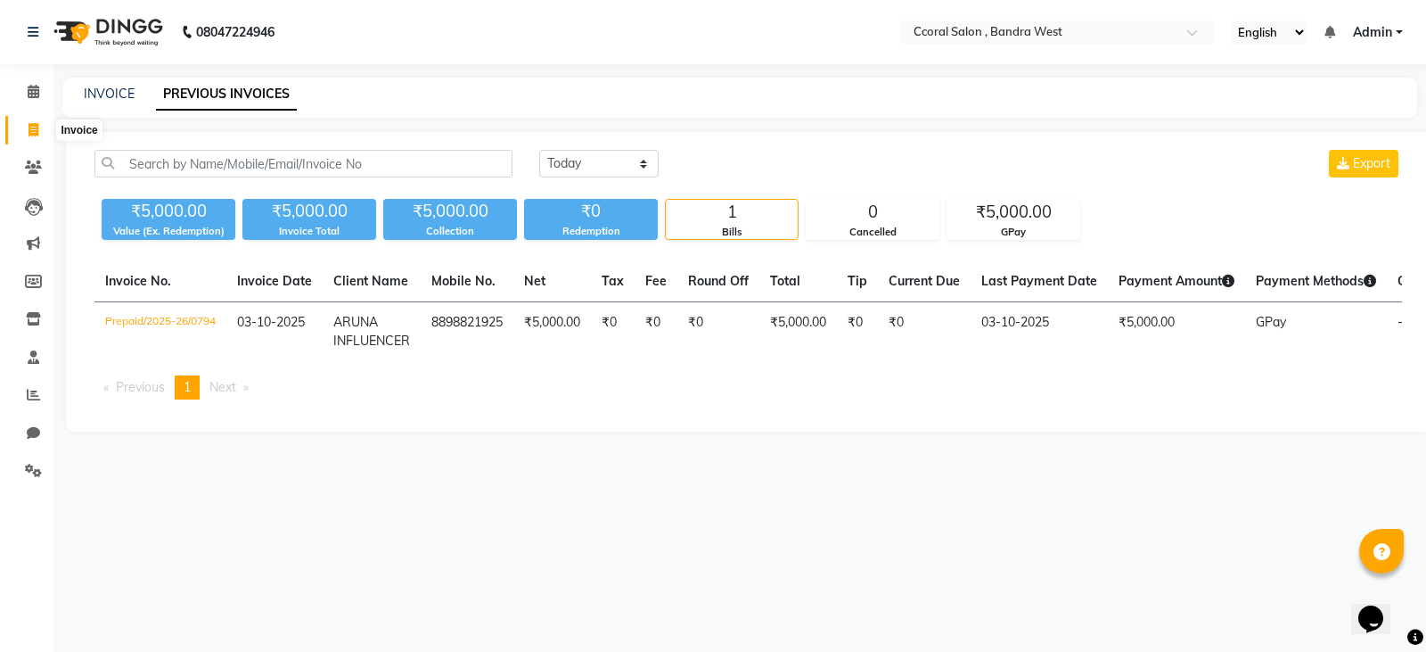
click at [25, 121] on span at bounding box center [33, 130] width 31 height 21
select select "service"
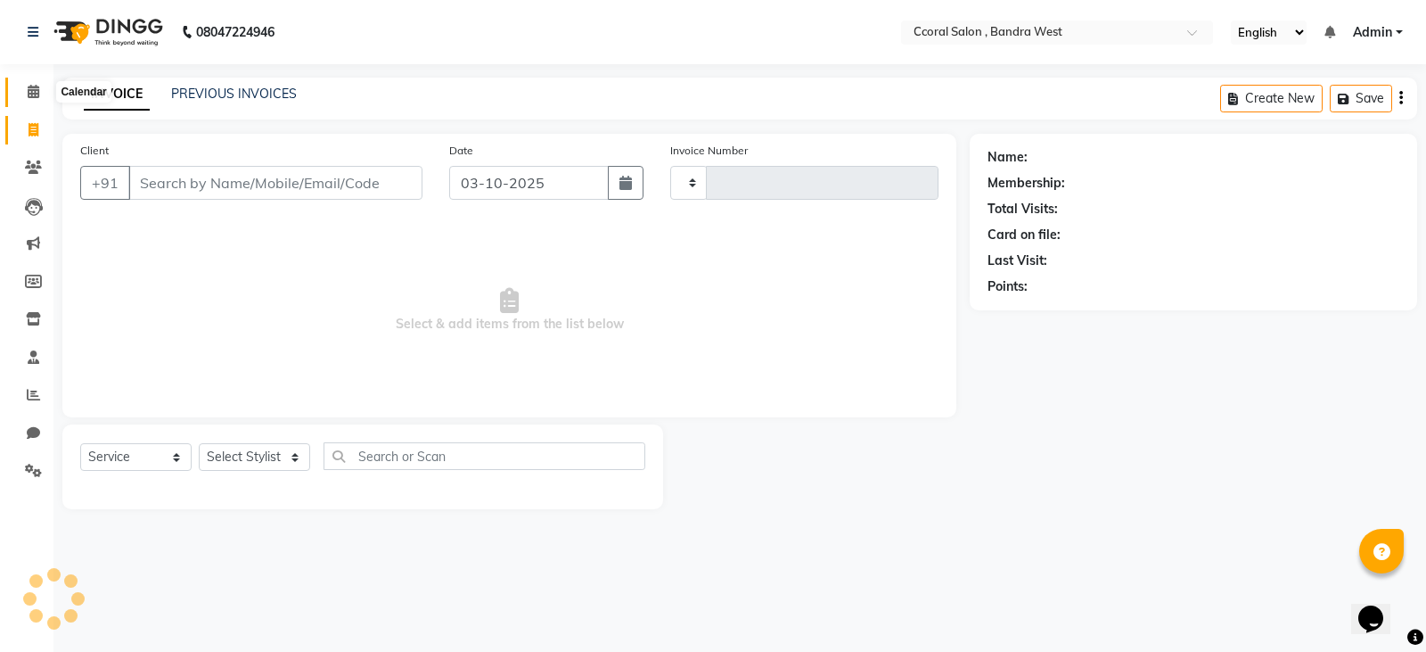
click at [29, 90] on icon at bounding box center [34, 91] width 12 height 13
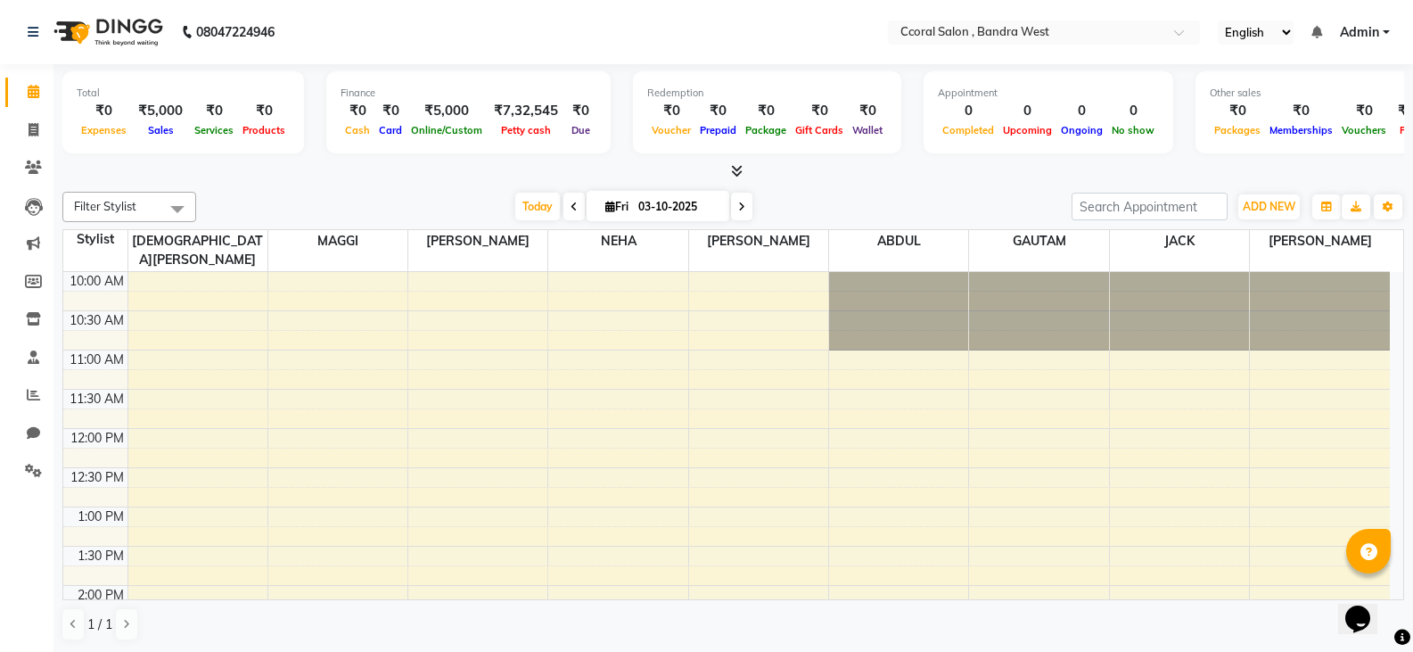
scroll to position [1, 0]
click at [38, 404] on span at bounding box center [33, 394] width 31 height 21
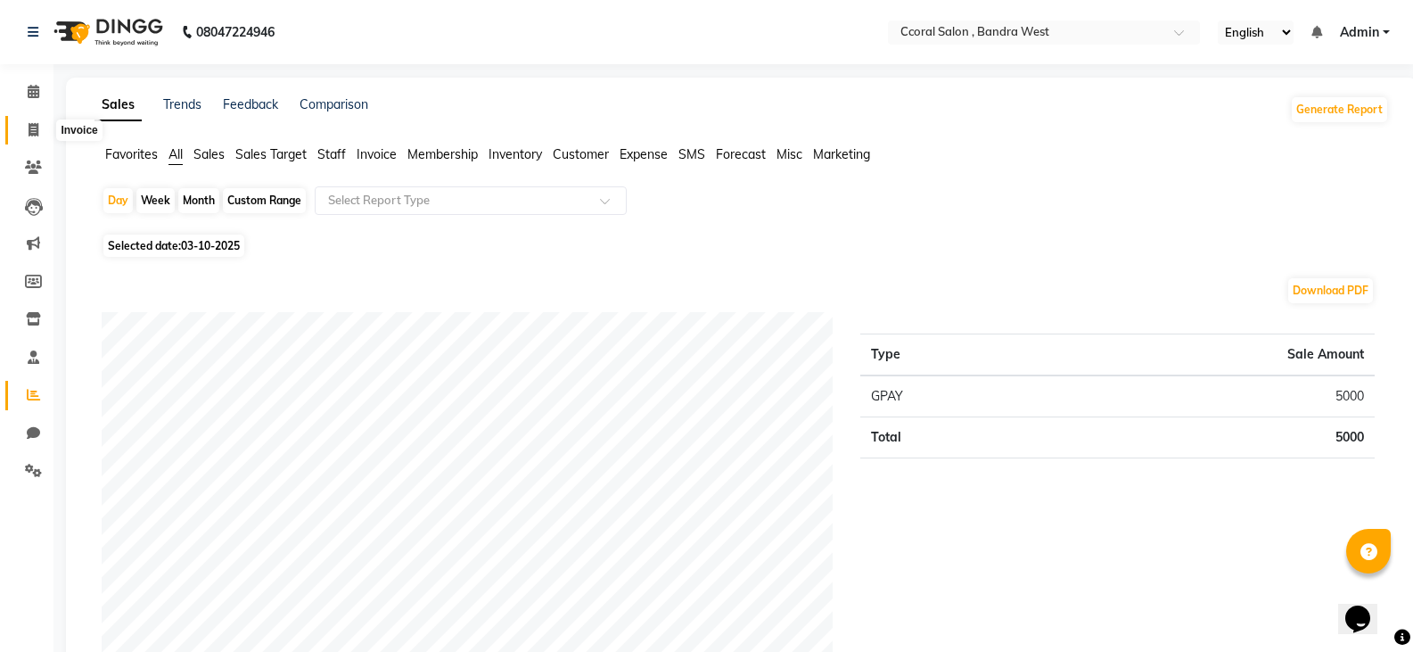
click at [32, 134] on icon at bounding box center [34, 129] width 10 height 13
select select "service"
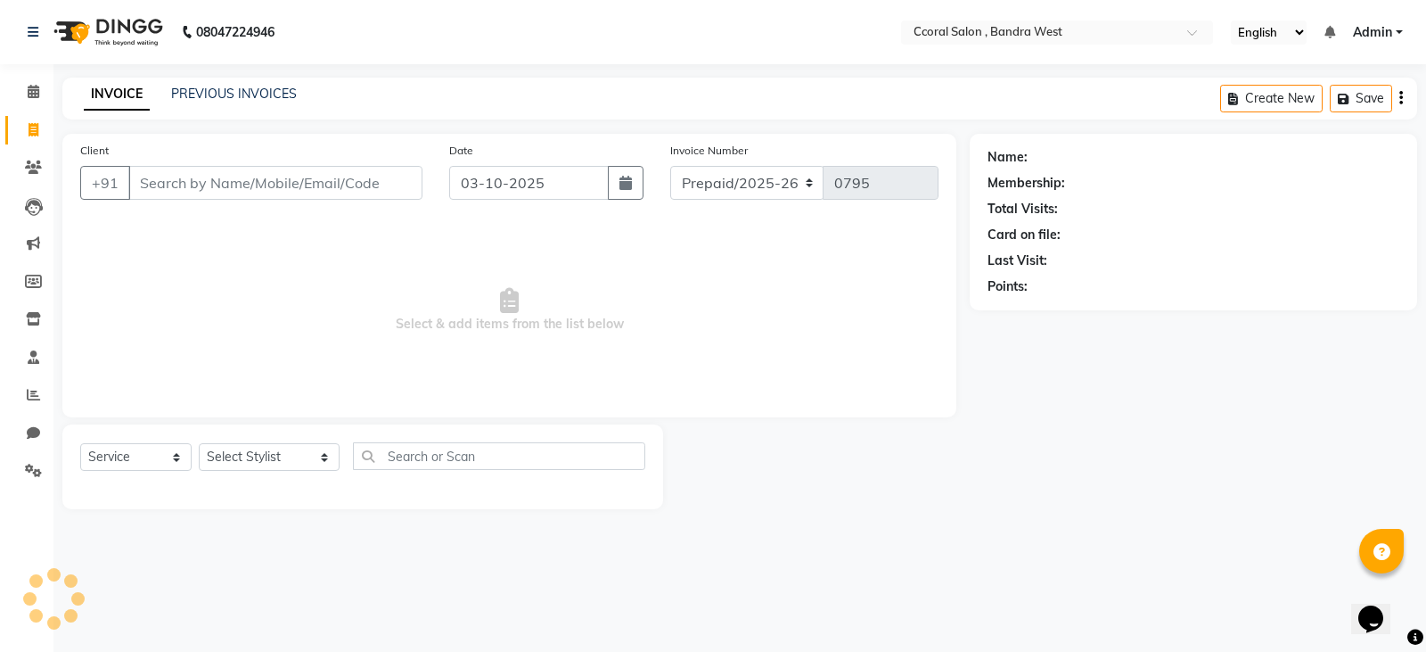
click at [262, 184] on input "Client" at bounding box center [275, 183] width 294 height 34
click at [246, 173] on input "Client" at bounding box center [275, 183] width 294 height 34
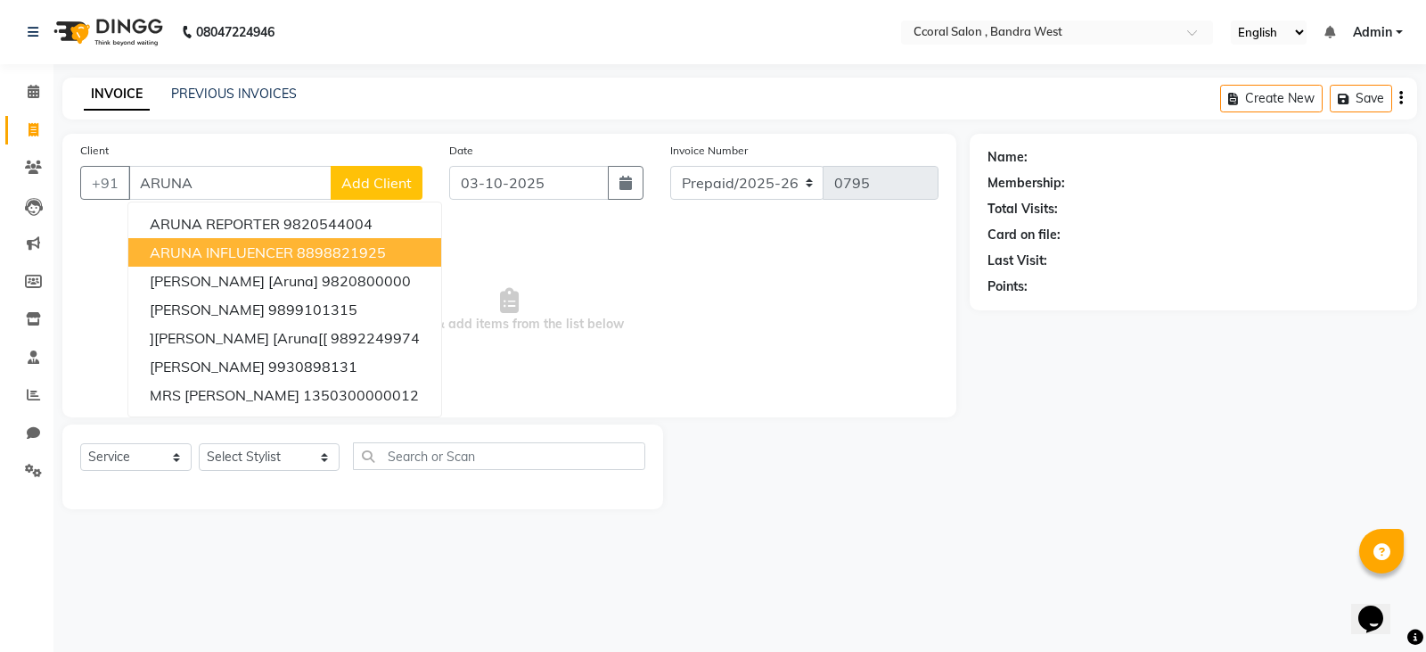
click at [232, 249] on span "ARUNA INFLUENCER" at bounding box center [222, 252] width 144 height 18
type input "8898821925"
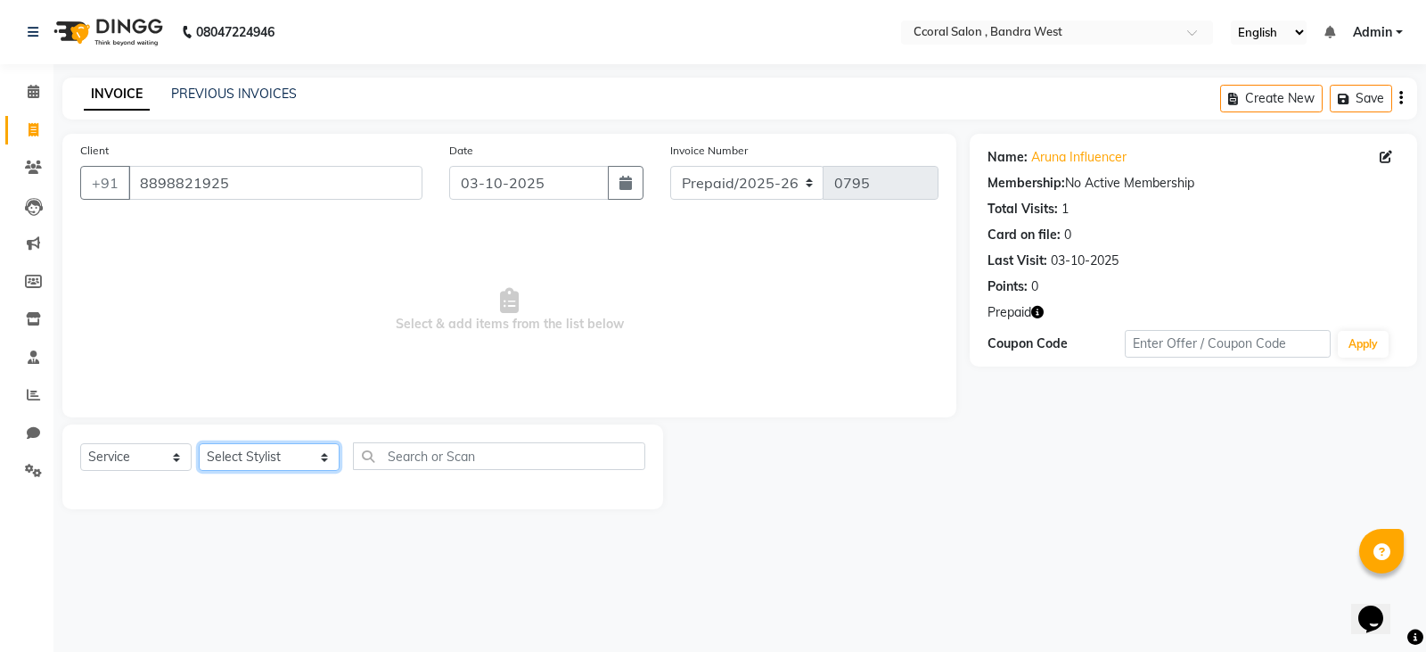
click at [231, 455] on select "Select Stylist [PERSON_NAME] [PERSON_NAME] [PERSON_NAME] NEHA PALLAVI [PERSON_N…" at bounding box center [269, 457] width 141 height 28
select select "71155"
click at [199, 443] on select "Select Stylist [PERSON_NAME] [PERSON_NAME] [PERSON_NAME] NEHA PALLAVI [PERSON_N…" at bounding box center [269, 457] width 141 height 28
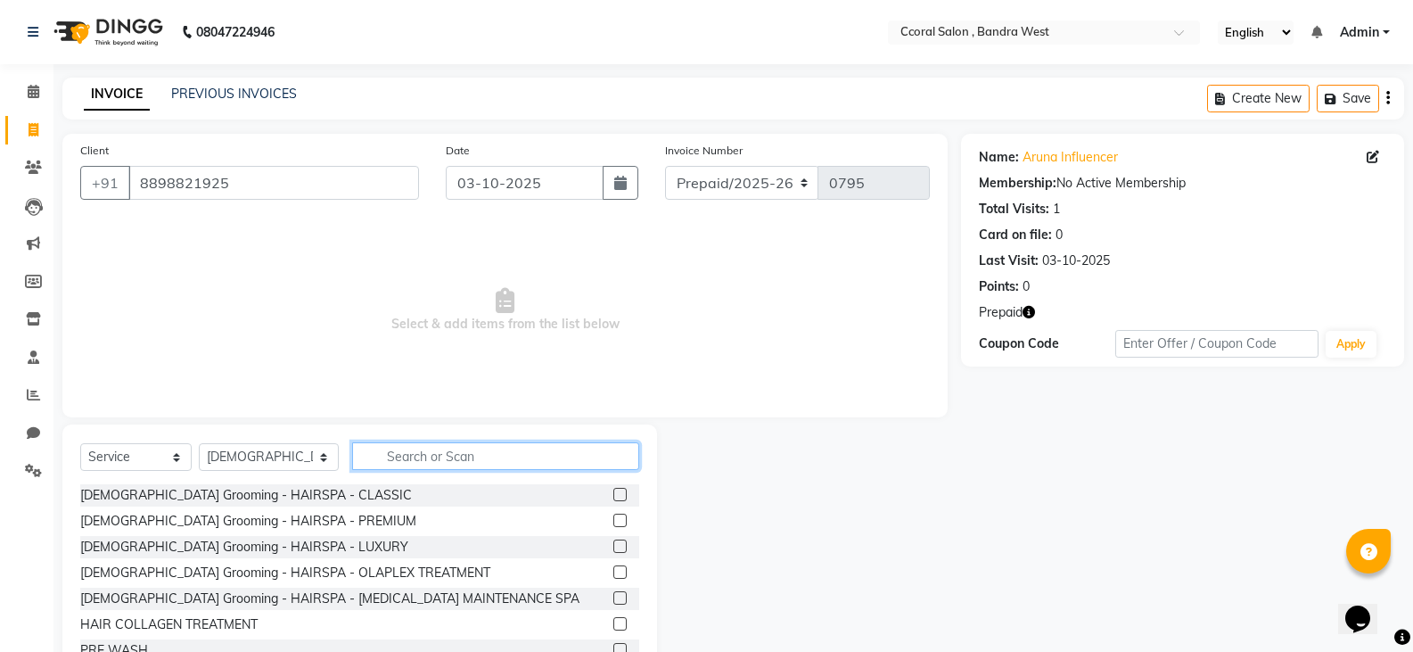
click at [393, 454] on input "text" at bounding box center [495, 456] width 287 height 28
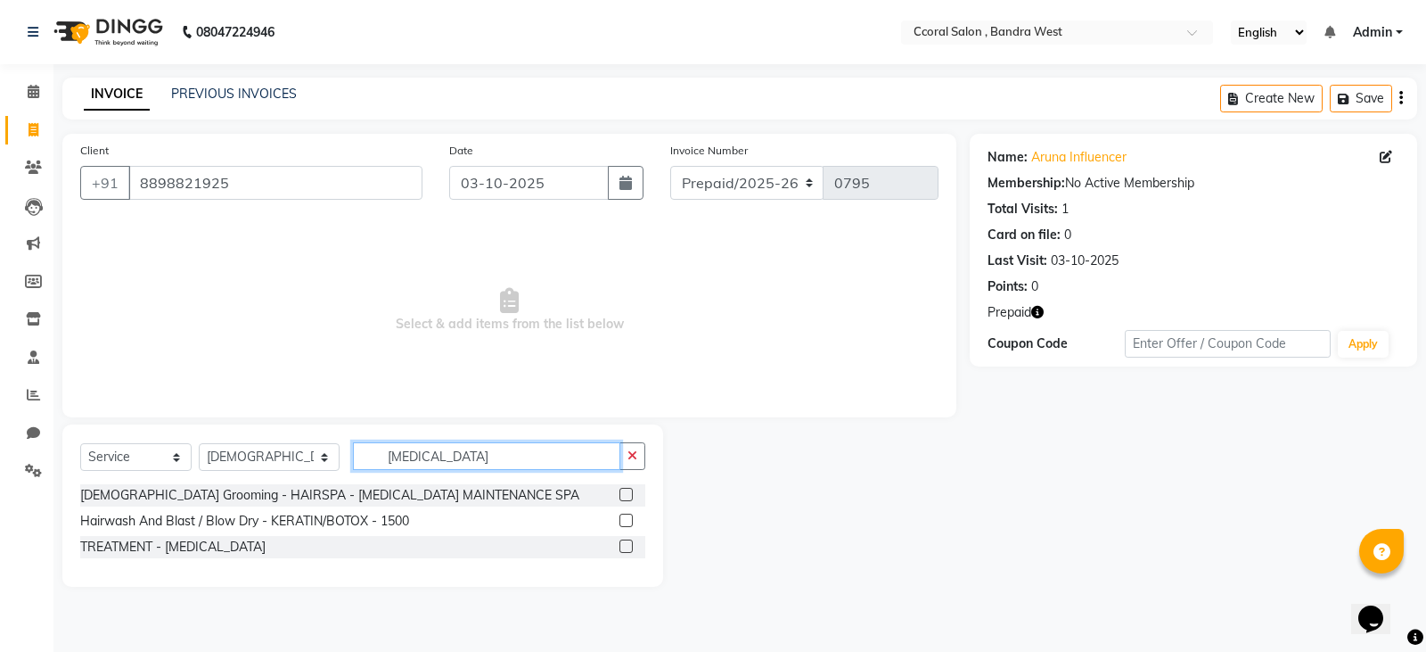
type input "[MEDICAL_DATA]"
click at [641, 545] on div at bounding box center [632, 547] width 26 height 22
click at [617, 547] on div "TREATMENT - [MEDICAL_DATA]" at bounding box center [362, 547] width 565 height 22
click at [627, 546] on label at bounding box center [625, 545] width 13 height 13
click at [627, 546] on input "checkbox" at bounding box center [625, 547] width 12 height 12
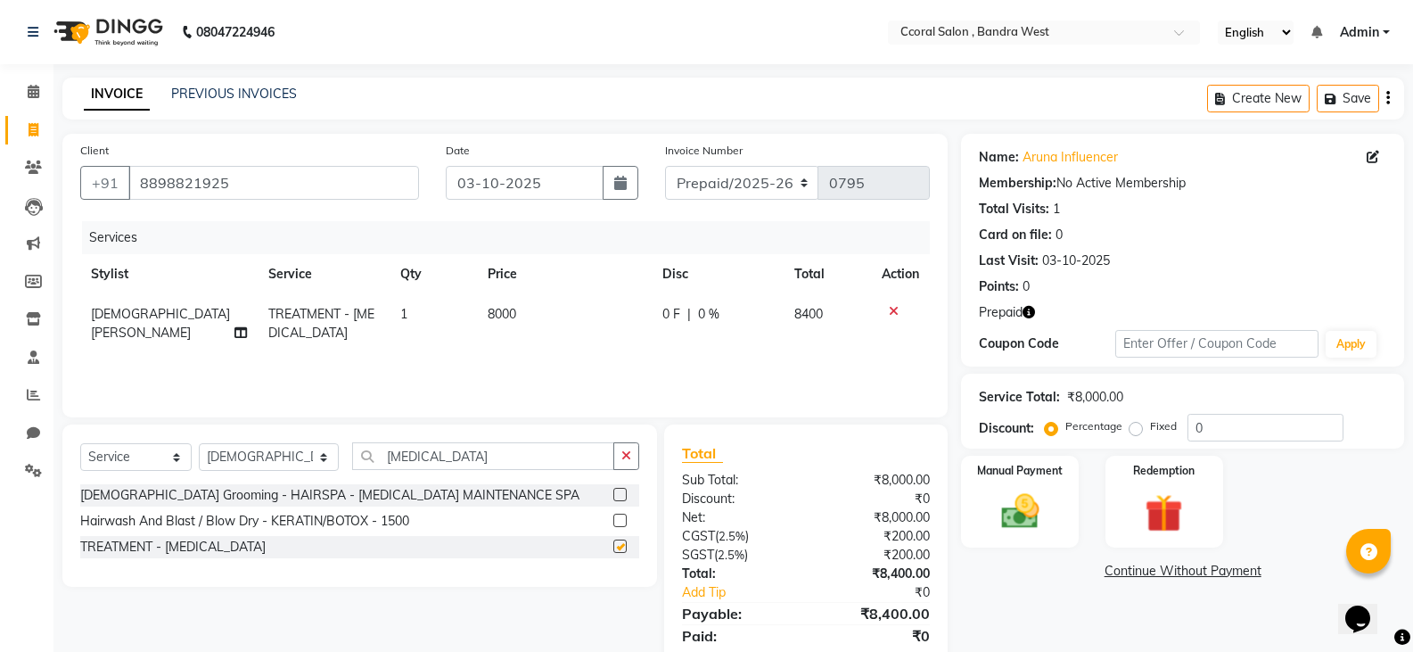
checkbox input "false"
click at [534, 340] on td "8000" at bounding box center [564, 323] width 175 height 59
select select "71155"
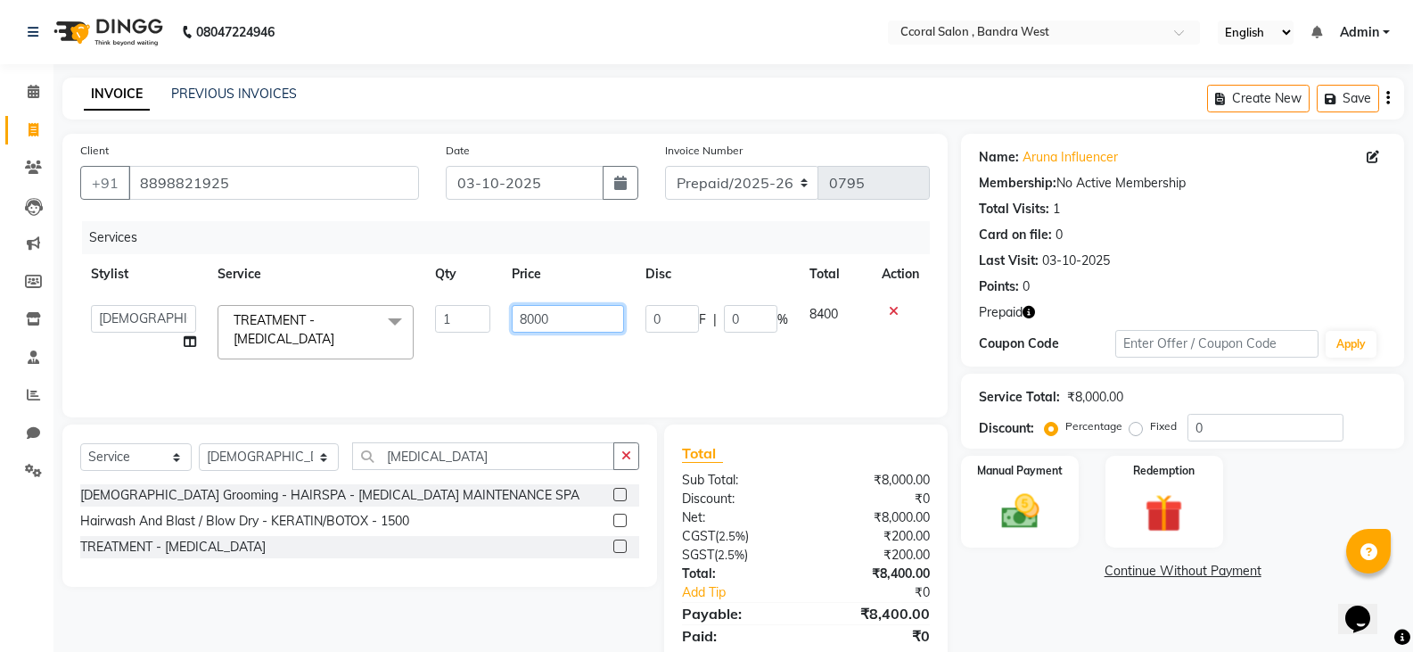
drag, startPoint x: 562, startPoint y: 314, endPoint x: 251, endPoint y: 299, distance: 311.5
click at [266, 306] on tr "[PERSON_NAME] [PERSON_NAME] [PERSON_NAME] NEHA PALLAVI [PERSON_NAME] [PERSON_NA…" at bounding box center [504, 332] width 849 height 76
type input "5000"
click at [851, 481] on div "₹8,000.00" at bounding box center [874, 480] width 137 height 19
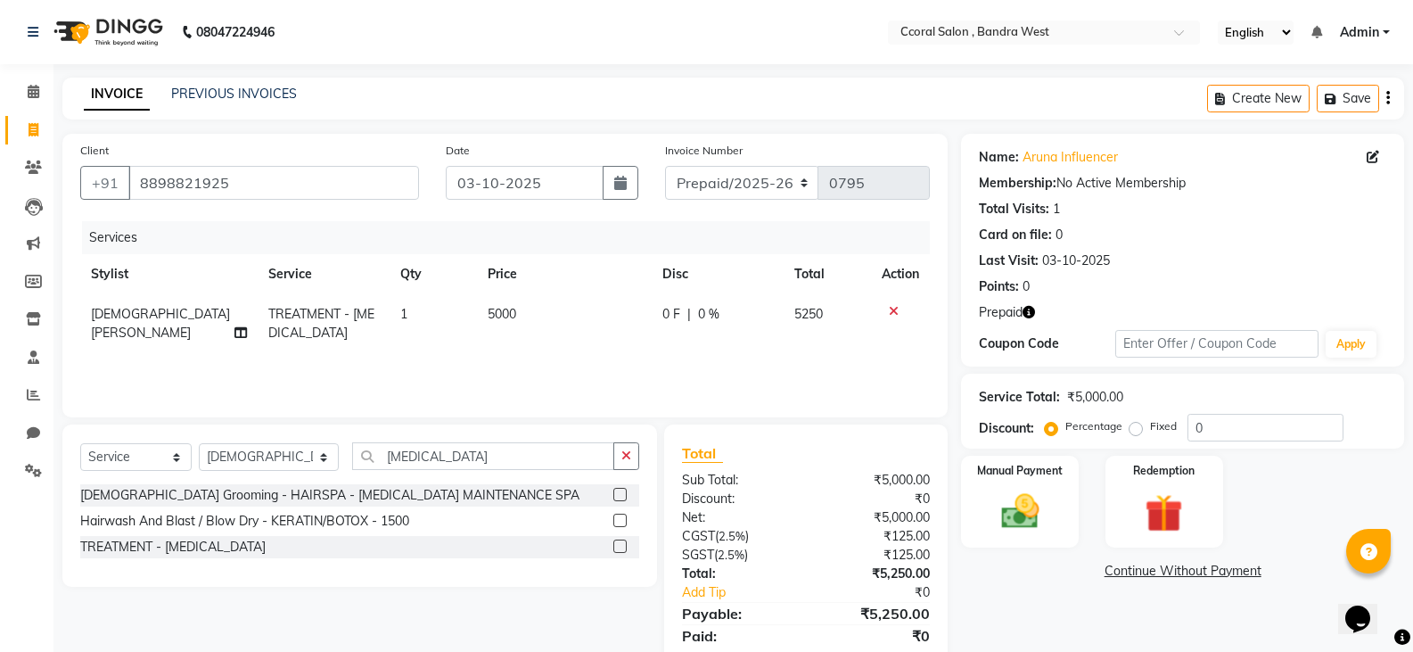
click at [1387, 99] on icon "button" at bounding box center [1388, 98] width 4 height 1
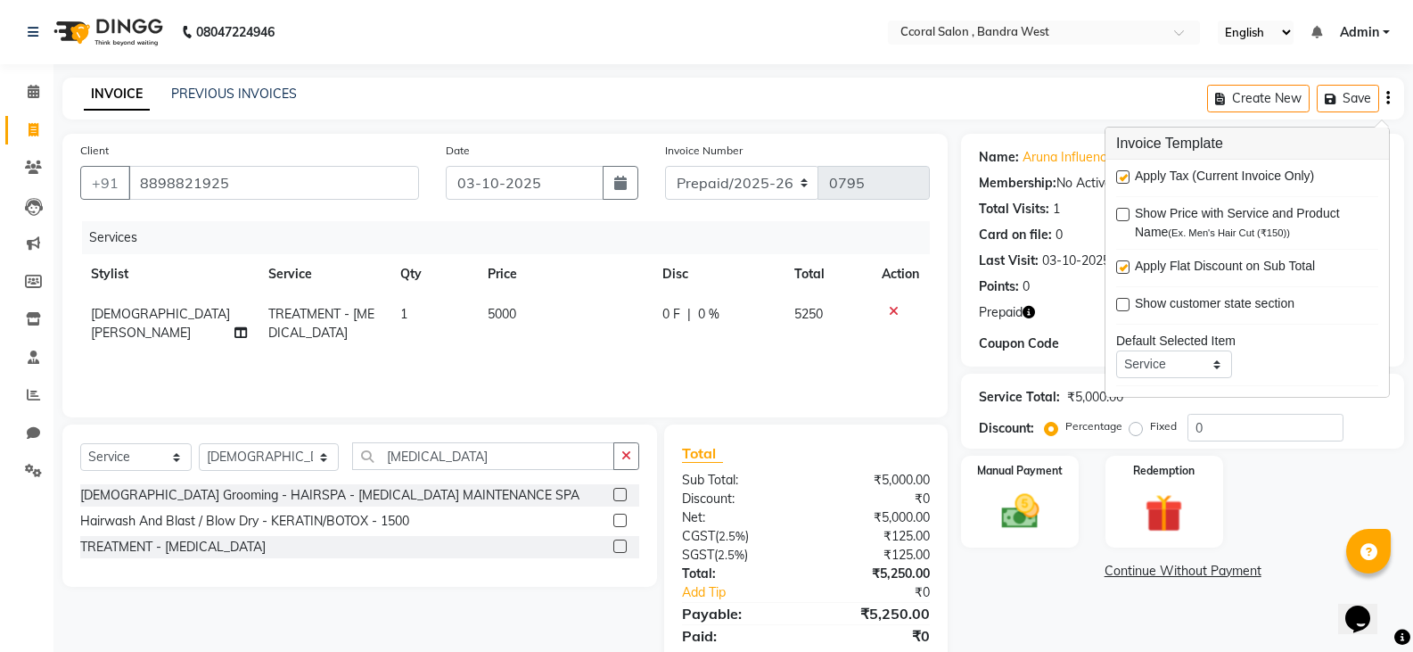
click at [1124, 174] on label at bounding box center [1122, 176] width 13 height 13
click at [1124, 174] on input "checkbox" at bounding box center [1122, 178] width 12 height 12
checkbox input "false"
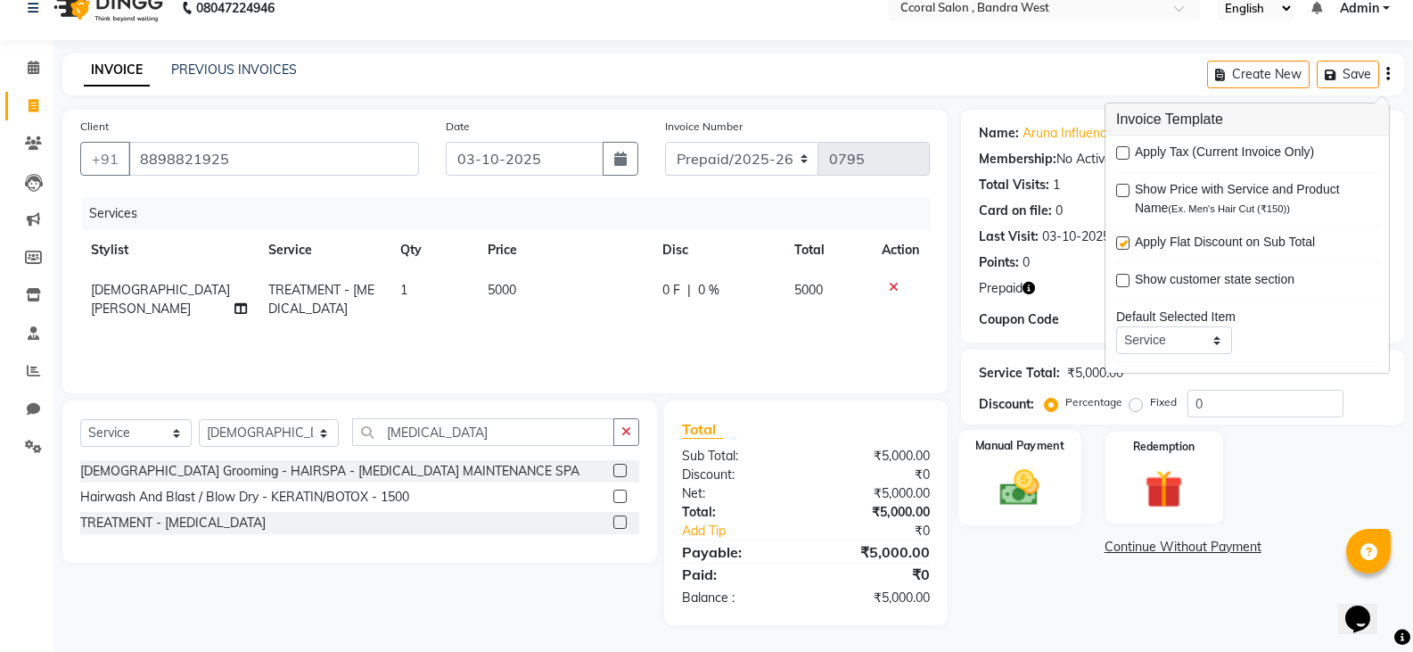
click at [1012, 485] on img at bounding box center [1019, 486] width 63 height 45
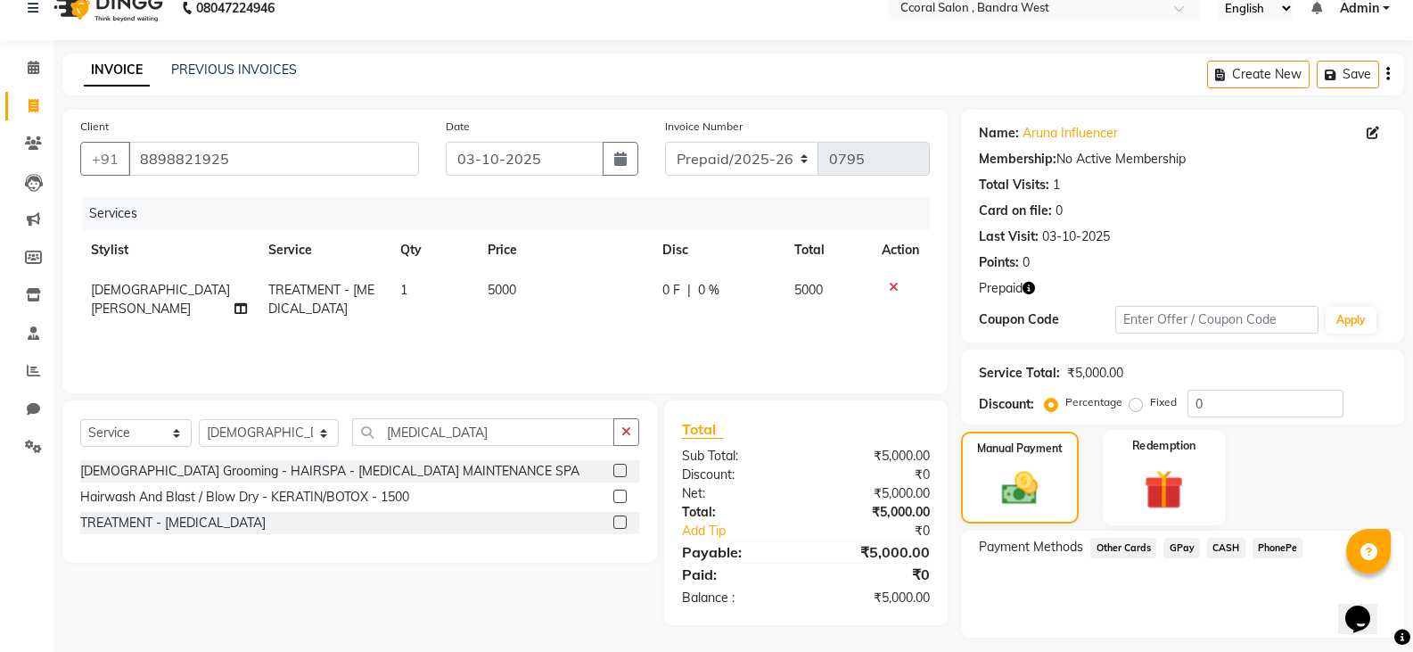
click at [1153, 461] on div "Redemption" at bounding box center [1164, 477] width 122 height 95
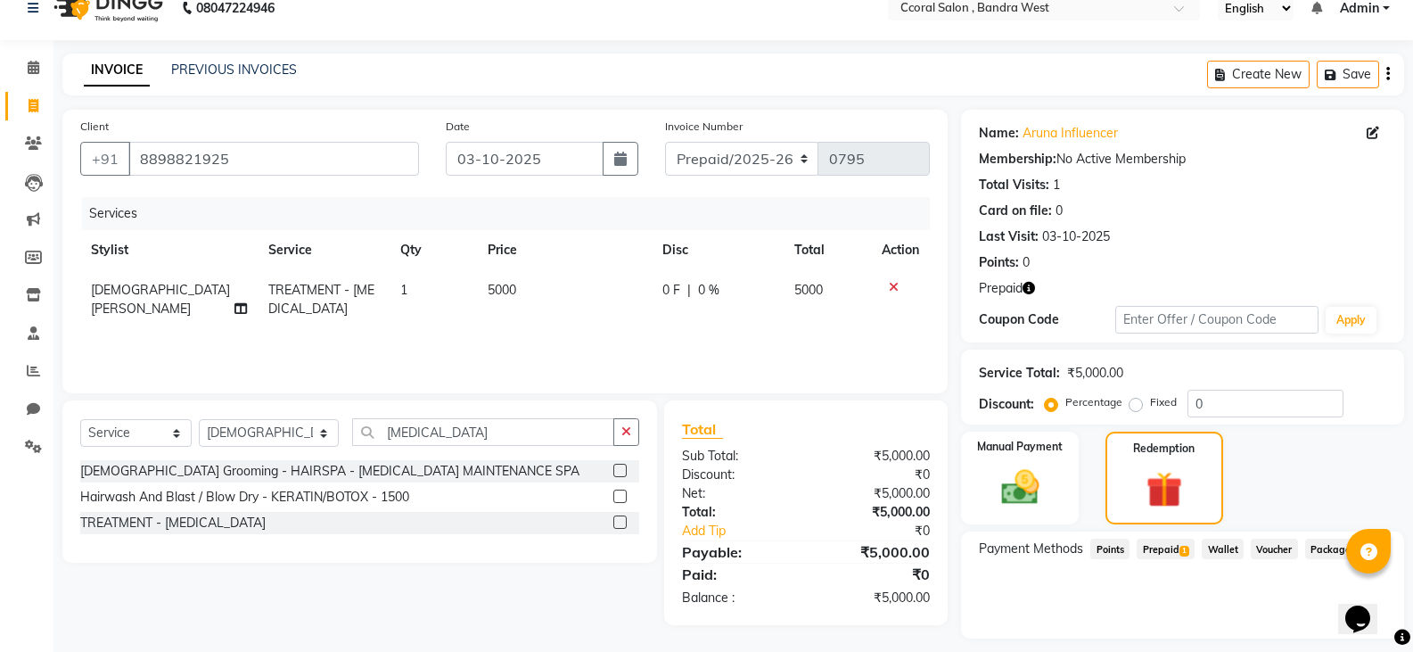
click at [1160, 541] on span "Prepaid 1" at bounding box center [1165, 548] width 58 height 21
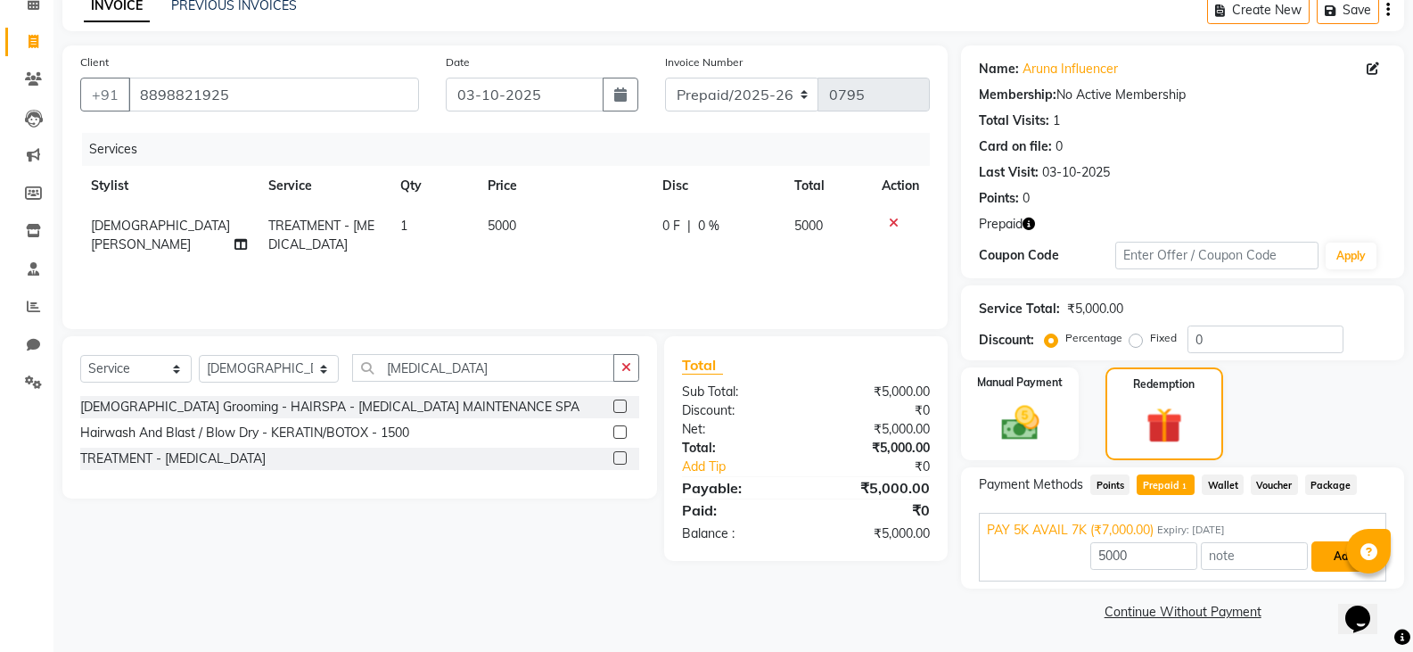
click at [1335, 556] on button "Add" at bounding box center [1343, 556] width 65 height 30
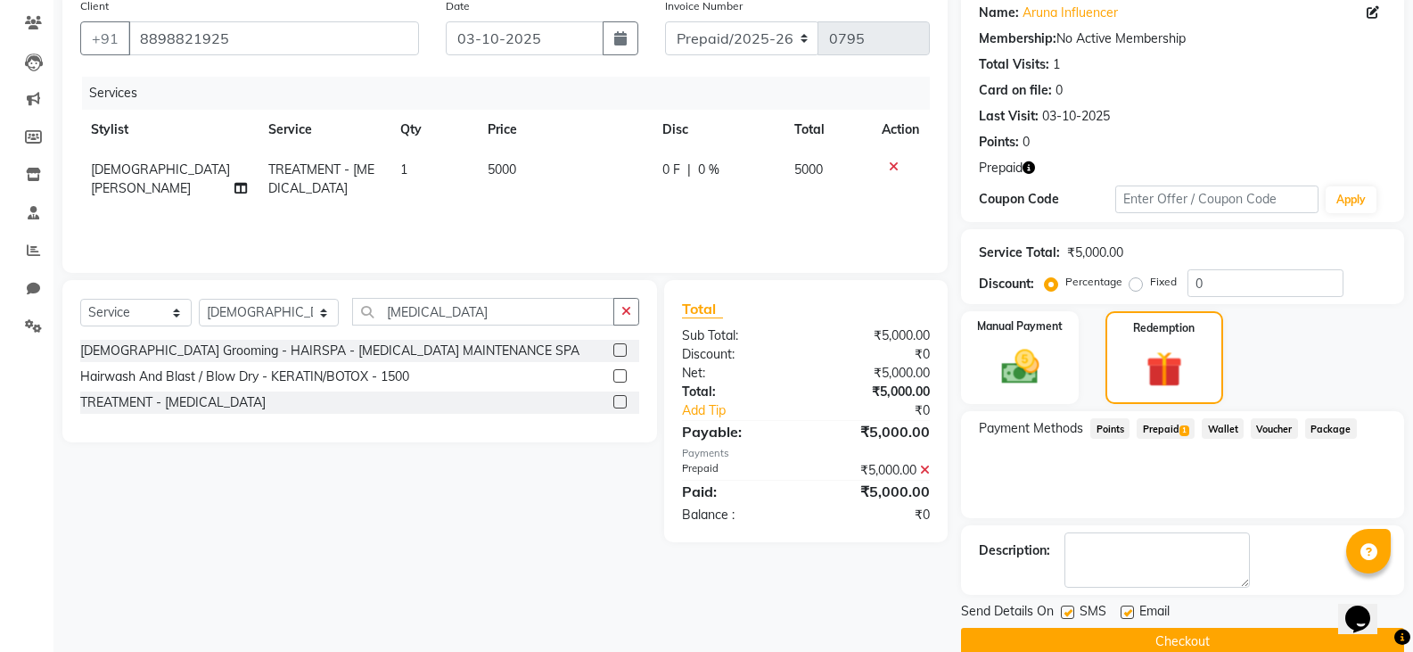
scroll to position [175, 0]
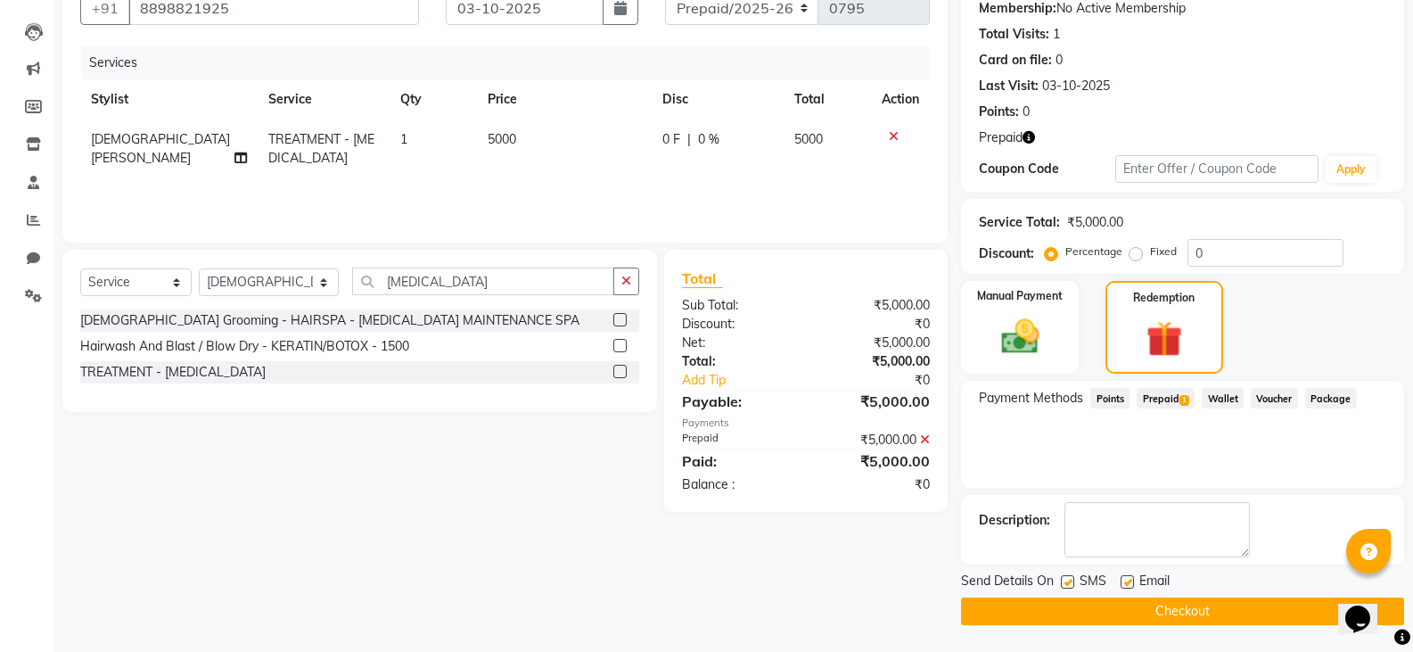
click at [1192, 604] on button "Checkout" at bounding box center [1182, 611] width 443 height 28
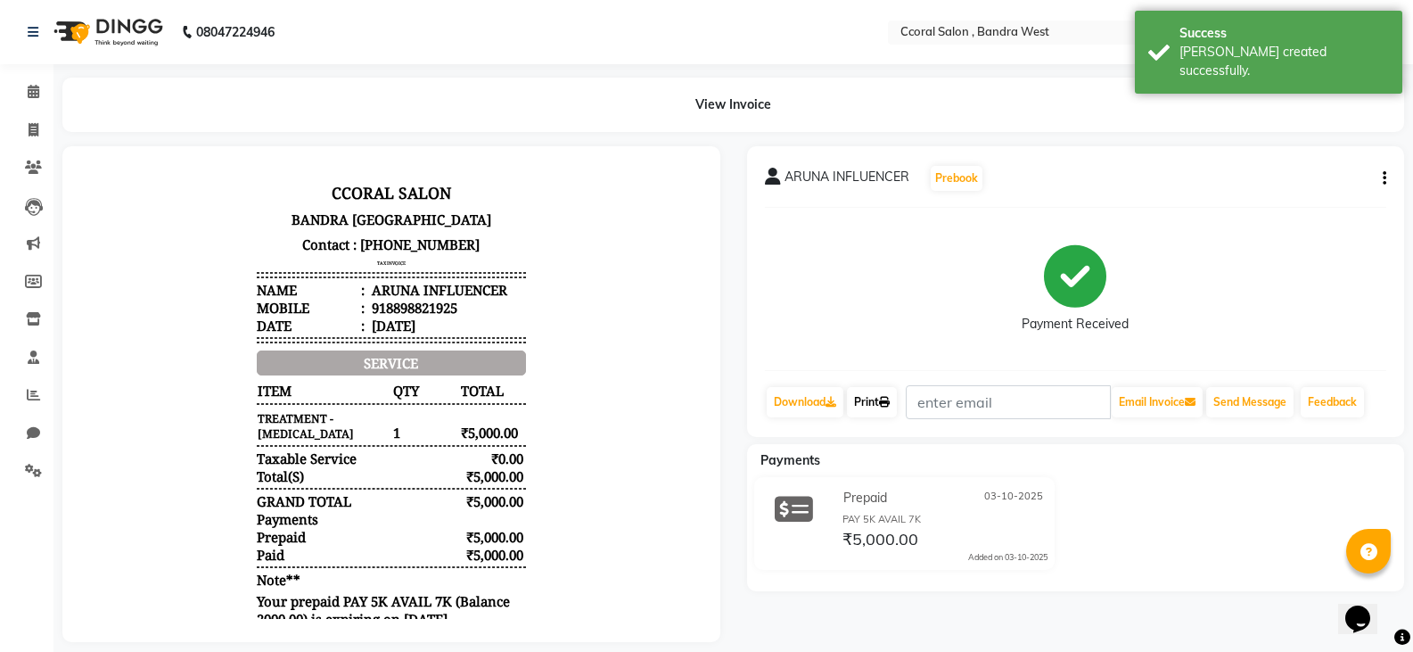
click at [887, 404] on icon at bounding box center [884, 402] width 11 height 11
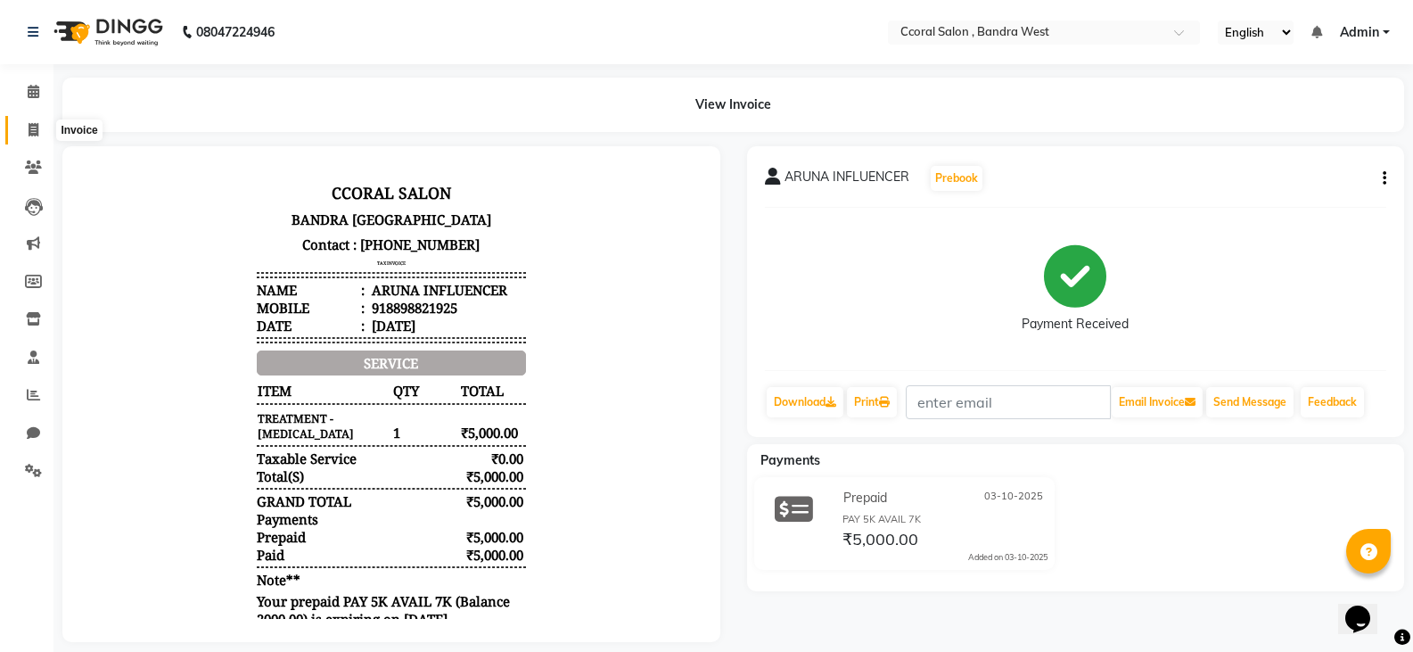
click at [31, 131] on icon at bounding box center [34, 129] width 10 height 13
select select "service"
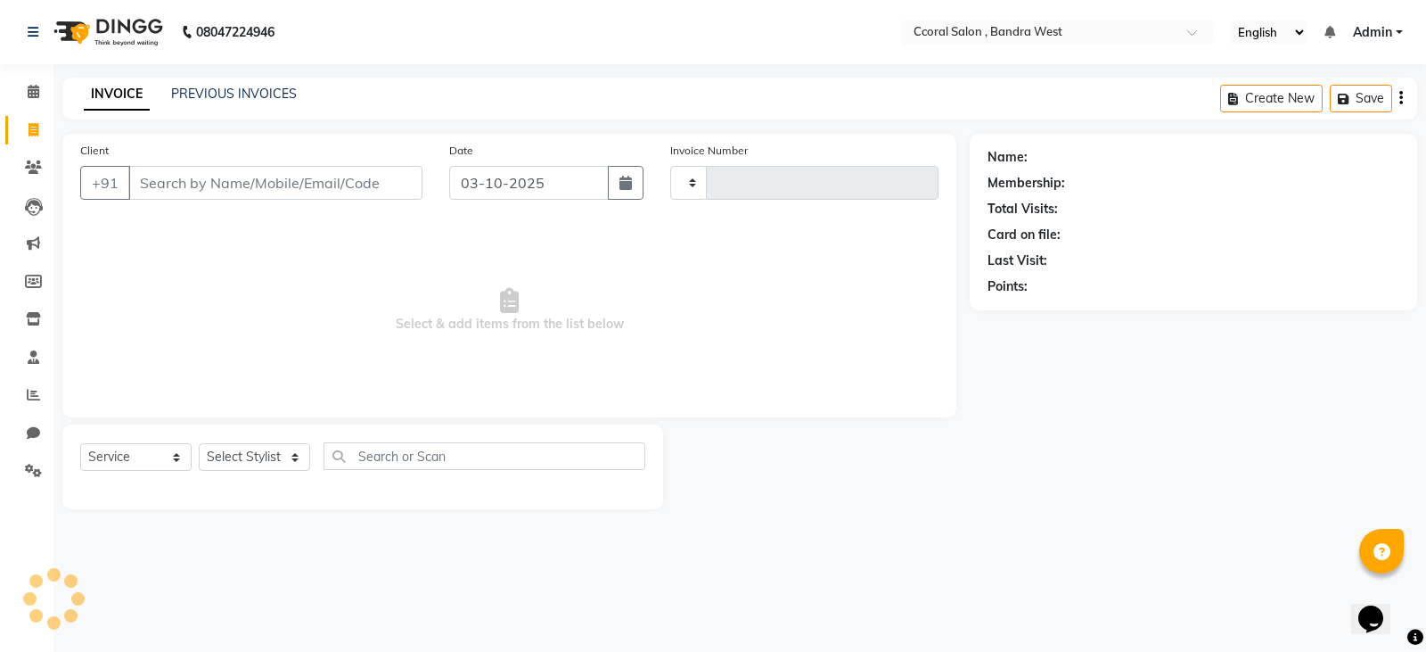
click at [205, 175] on input "Client" at bounding box center [275, 183] width 294 height 34
type input "0796"
select select "7966"
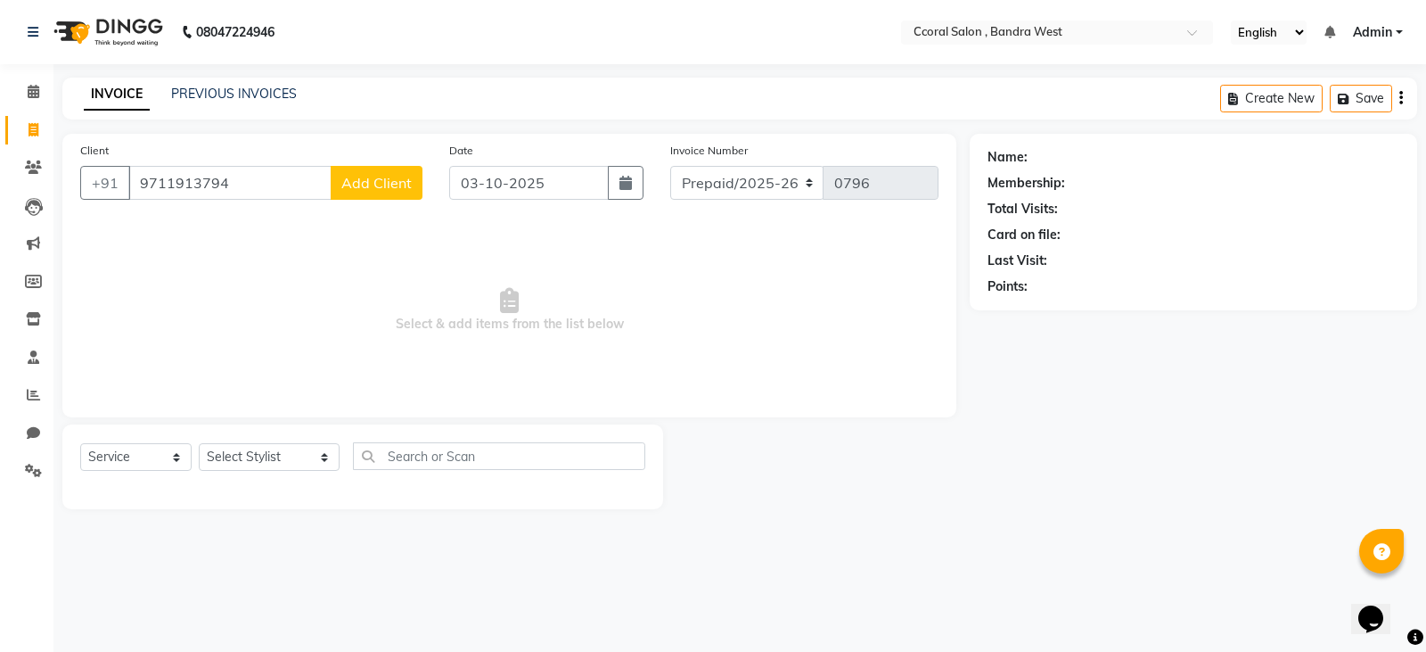
type input "9711913794"
click at [347, 191] on span "Add Client" at bounding box center [376, 183] width 70 height 18
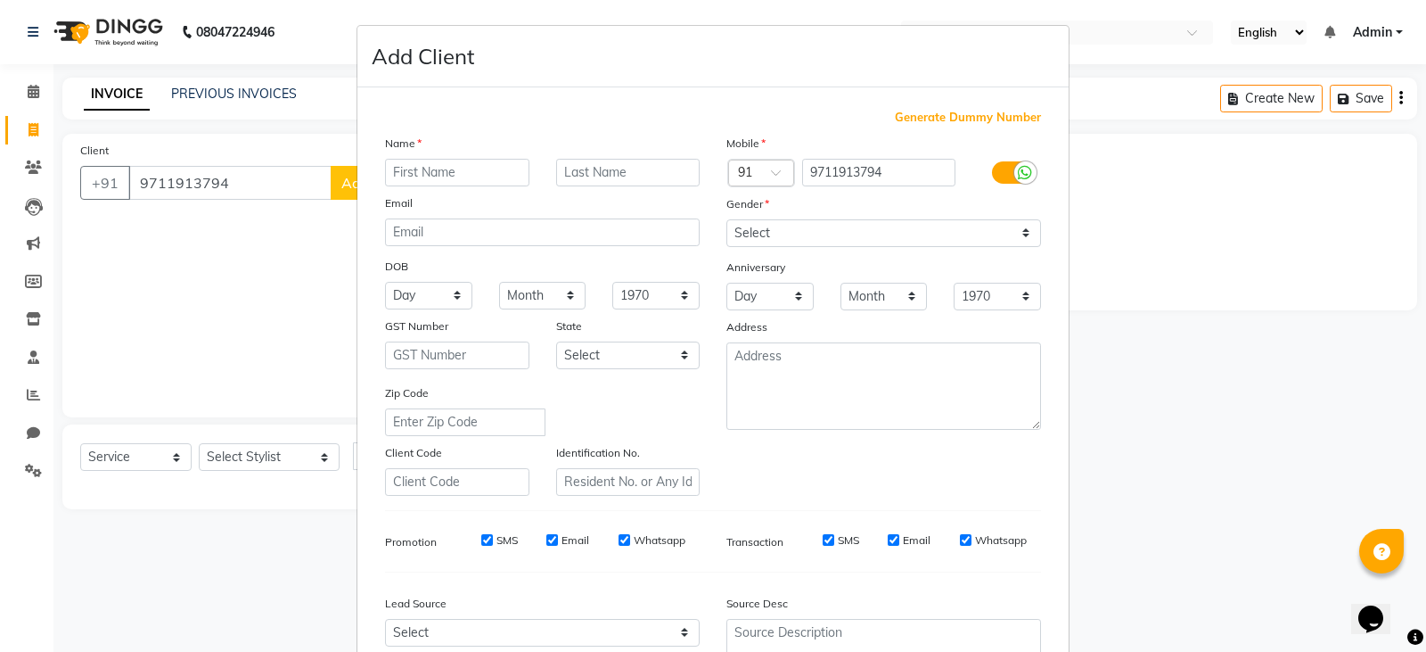
click at [424, 157] on div "Name" at bounding box center [542, 146] width 341 height 25
click at [242, 300] on ngb-modal-window "Add Client Generate Dummy Number Name Email DOB Day 01 02 03 04 05 06 07 08 09 …" at bounding box center [713, 326] width 1426 height 652
click at [419, 163] on input "text" at bounding box center [457, 173] width 144 height 28
type input "AARTI"
click at [632, 170] on input "text" at bounding box center [628, 173] width 144 height 28
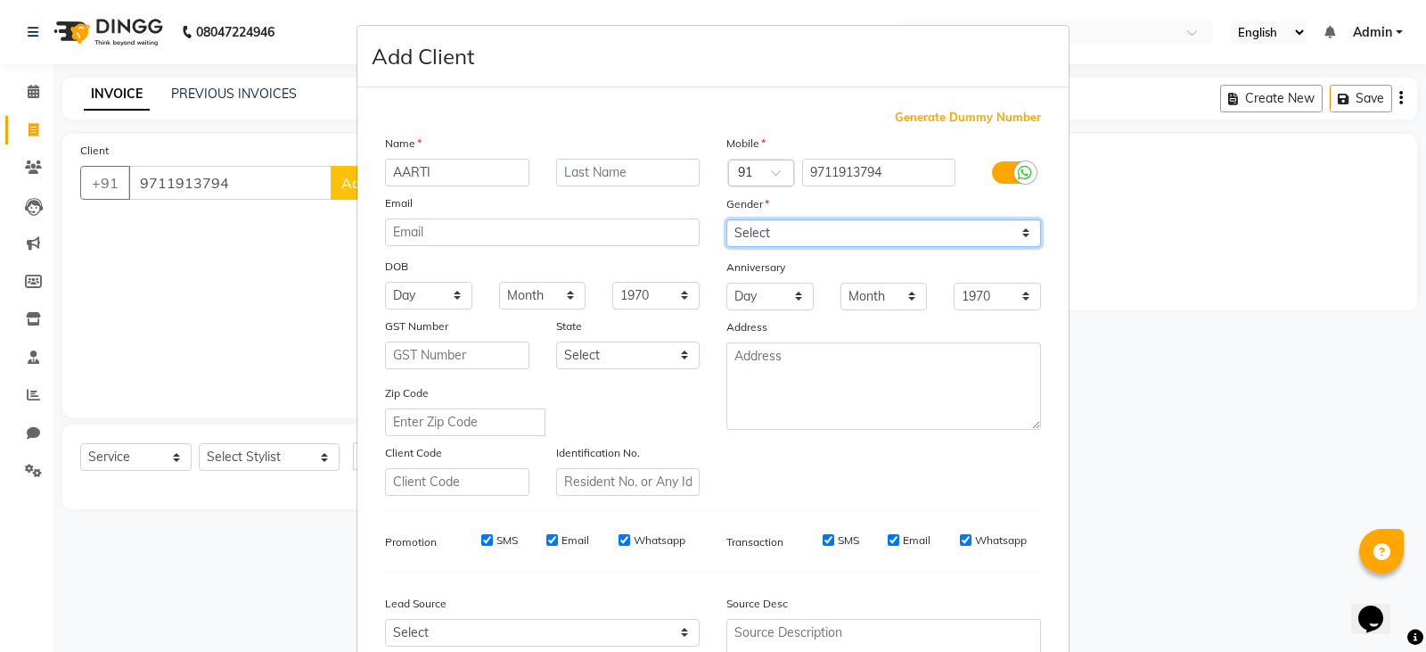
drag, startPoint x: 798, startPoint y: 226, endPoint x: 789, endPoint y: 233, distance: 11.4
click at [798, 226] on select "Select [DEMOGRAPHIC_DATA] [DEMOGRAPHIC_DATA] Other Prefer Not To Say" at bounding box center [883, 233] width 315 height 28
select select "[DEMOGRAPHIC_DATA]"
click at [726, 219] on select "Select [DEMOGRAPHIC_DATA] [DEMOGRAPHIC_DATA] Other Prefer Not To Say" at bounding box center [883, 233] width 315 height 28
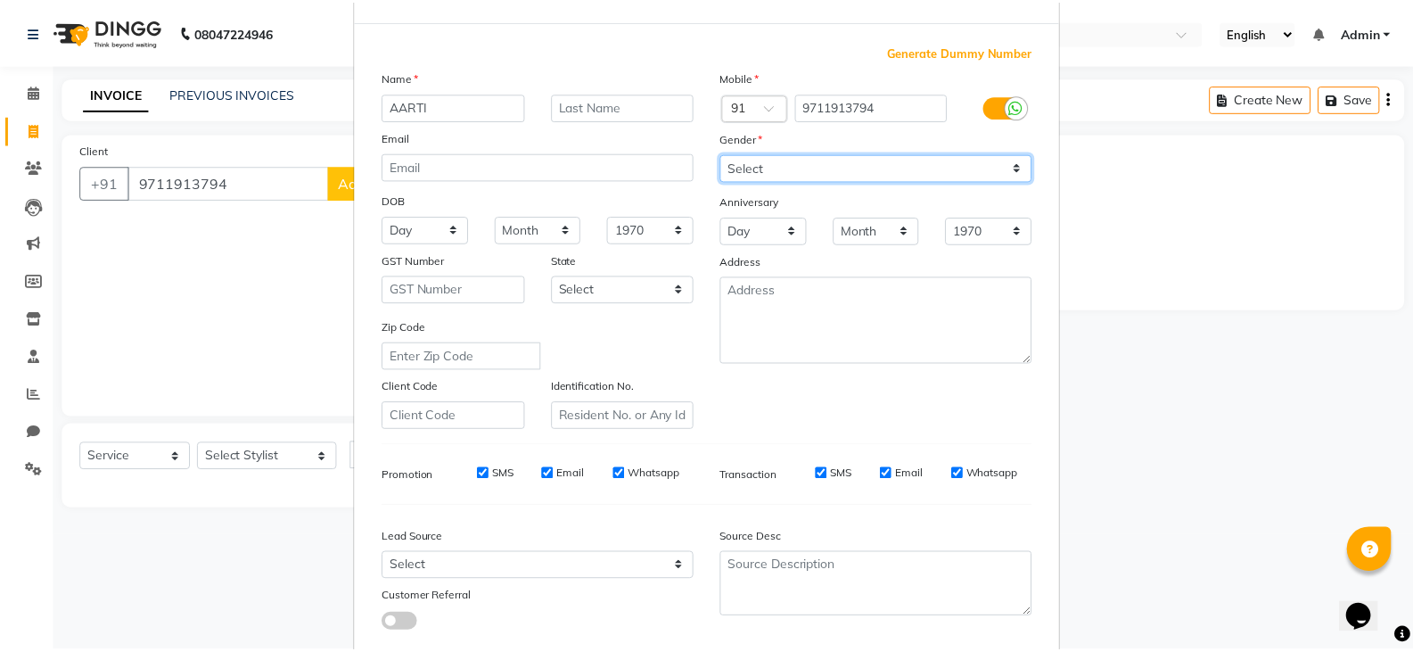
scroll to position [171, 0]
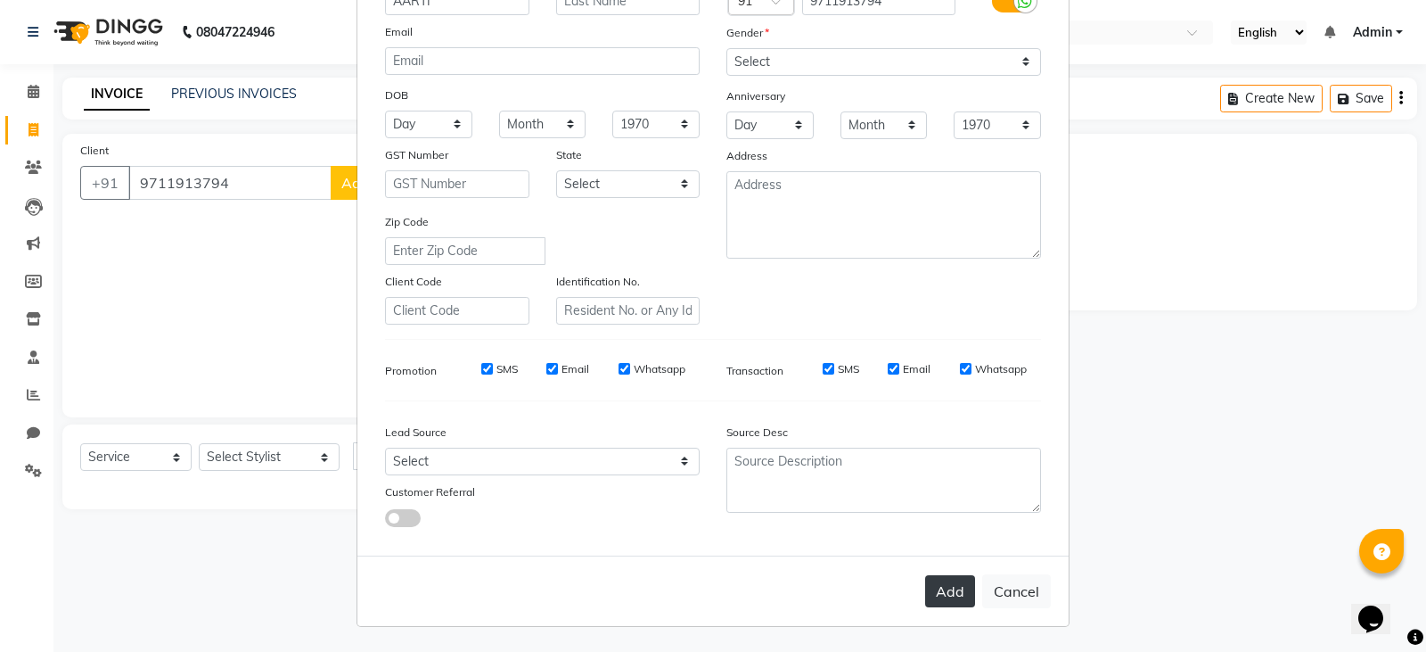
click at [930, 589] on button "Add" at bounding box center [950, 591] width 50 height 32
select select
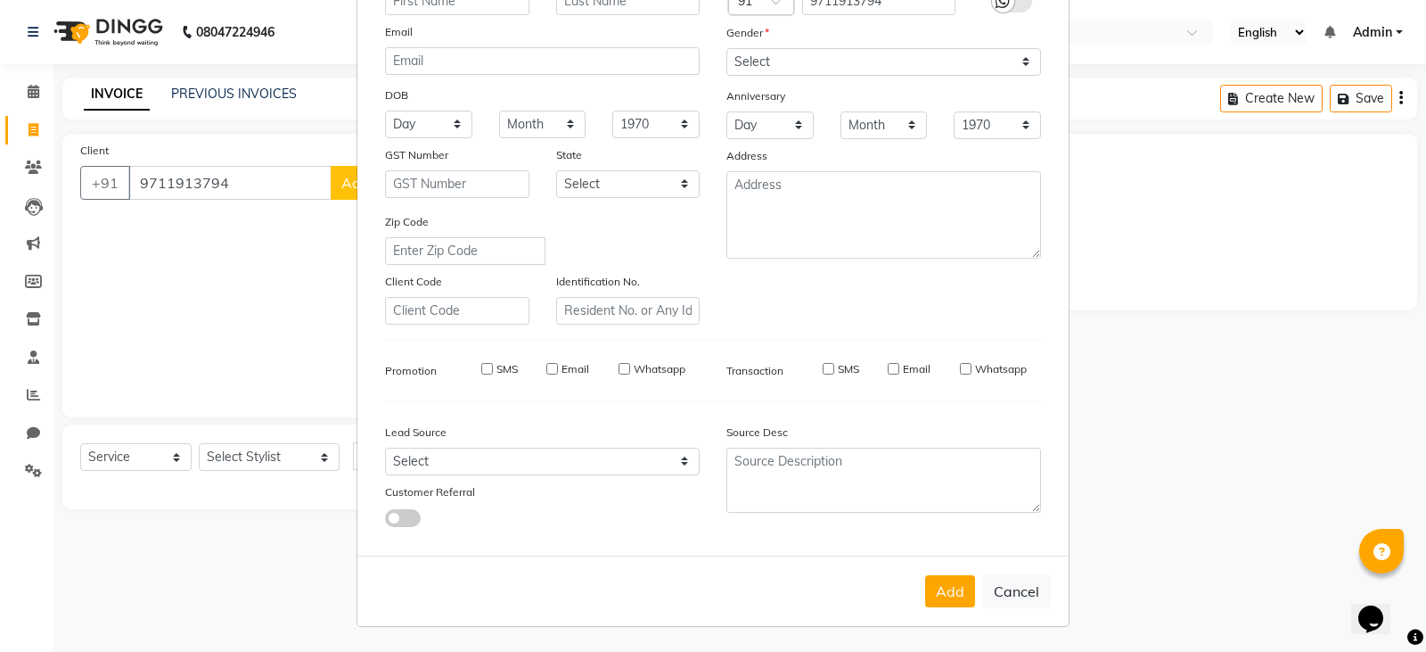
select select
checkbox input "false"
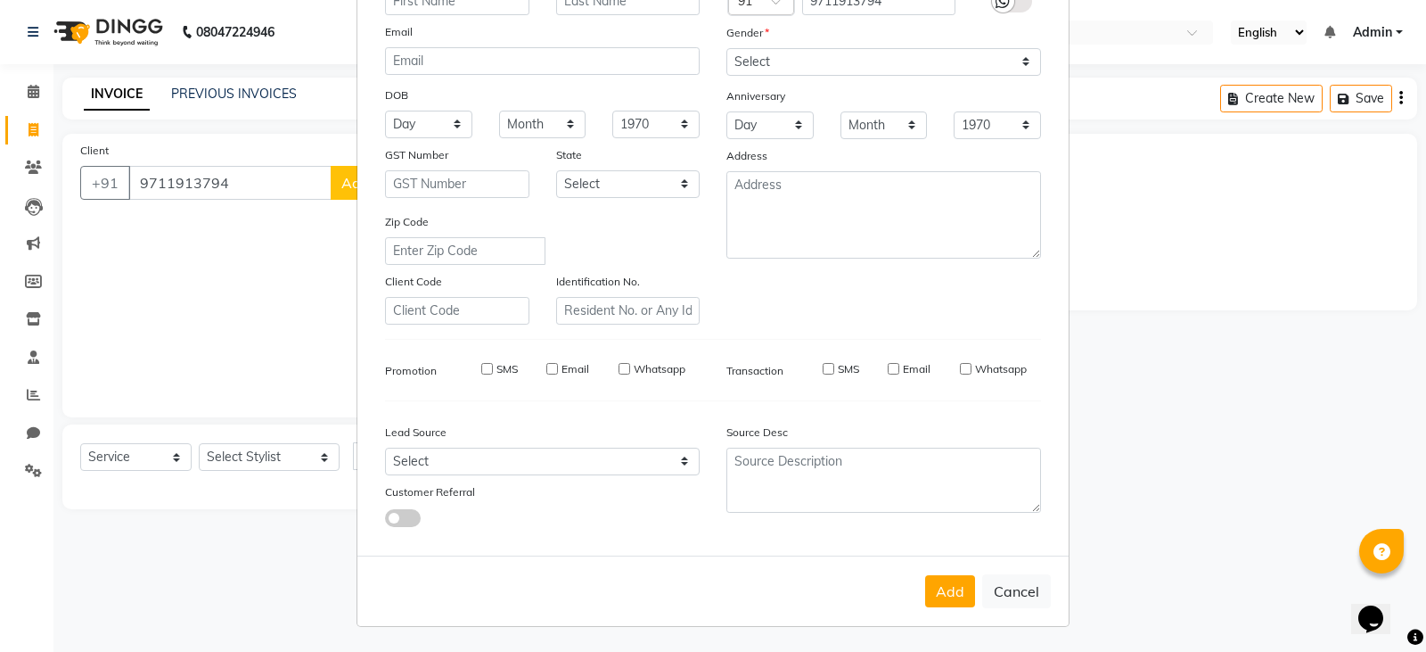
checkbox input "false"
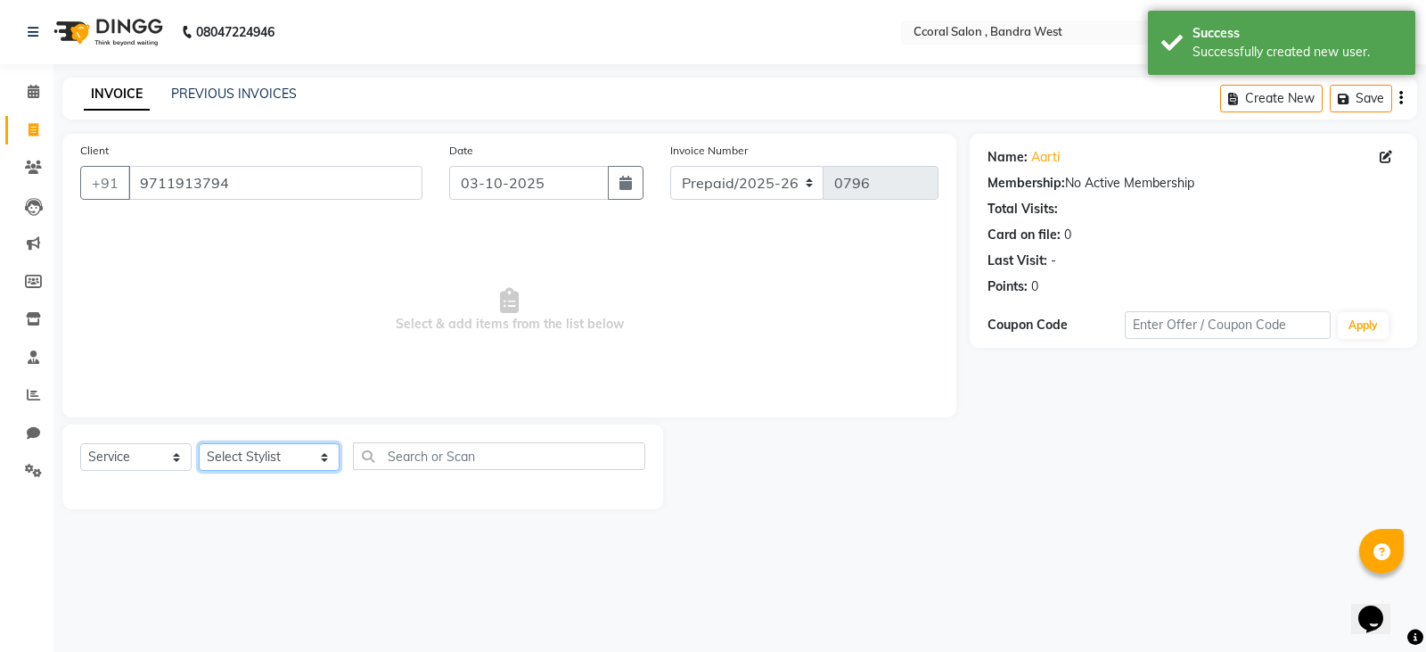
click at [278, 458] on select "Select Stylist [PERSON_NAME] [PERSON_NAME] [PERSON_NAME] NEHA PALLAVI [PERSON_N…" at bounding box center [269, 457] width 141 height 28
select select "71155"
click at [199, 443] on select "Select Stylist [PERSON_NAME] [PERSON_NAME] [PERSON_NAME] NEHA PALLAVI [PERSON_N…" at bounding box center [269, 457] width 141 height 28
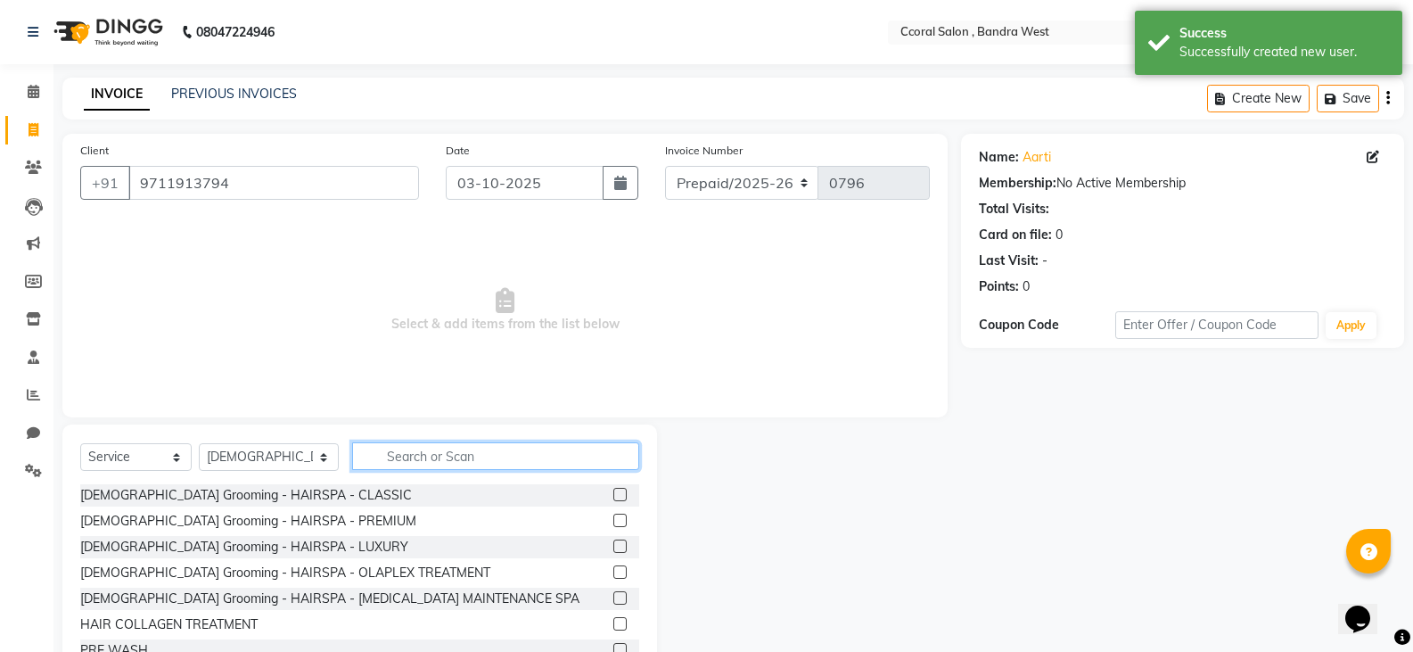
click at [382, 452] on input "text" at bounding box center [495, 456] width 287 height 28
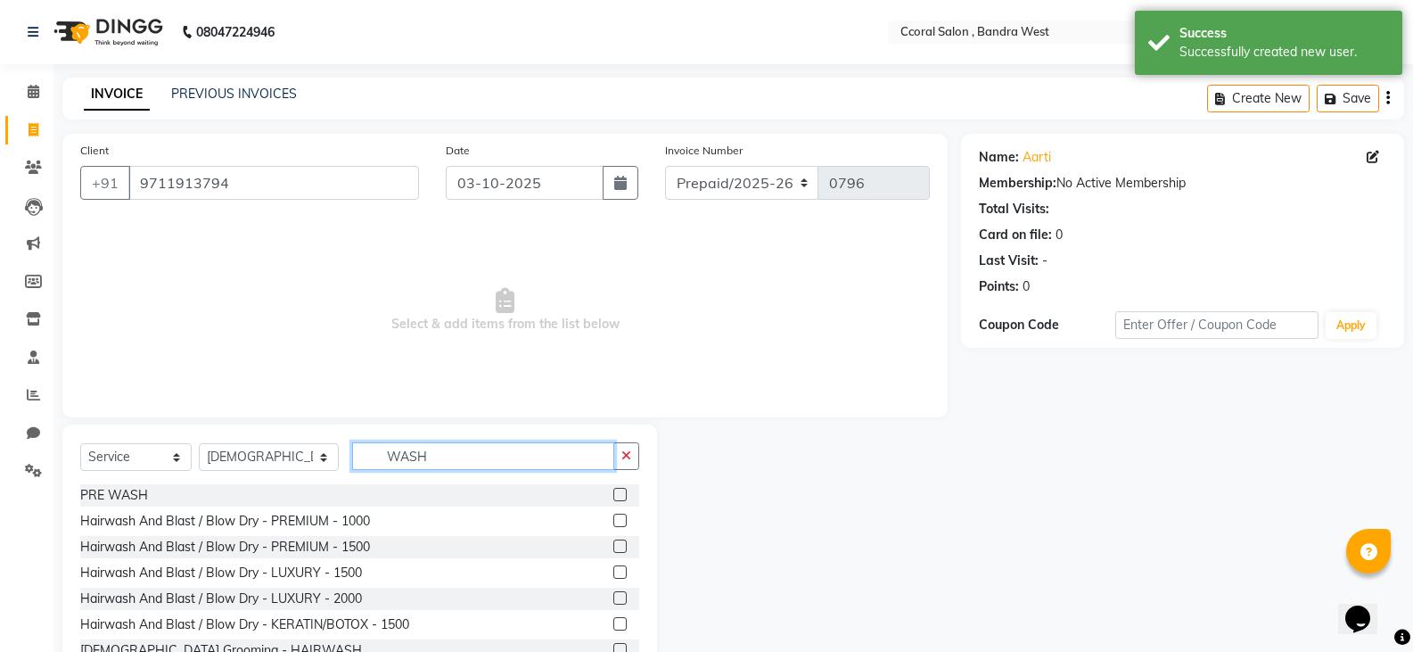
type input "WASH"
click at [613, 521] on label at bounding box center [619, 519] width 13 height 13
click at [613, 521] on input "checkbox" at bounding box center [619, 521] width 12 height 12
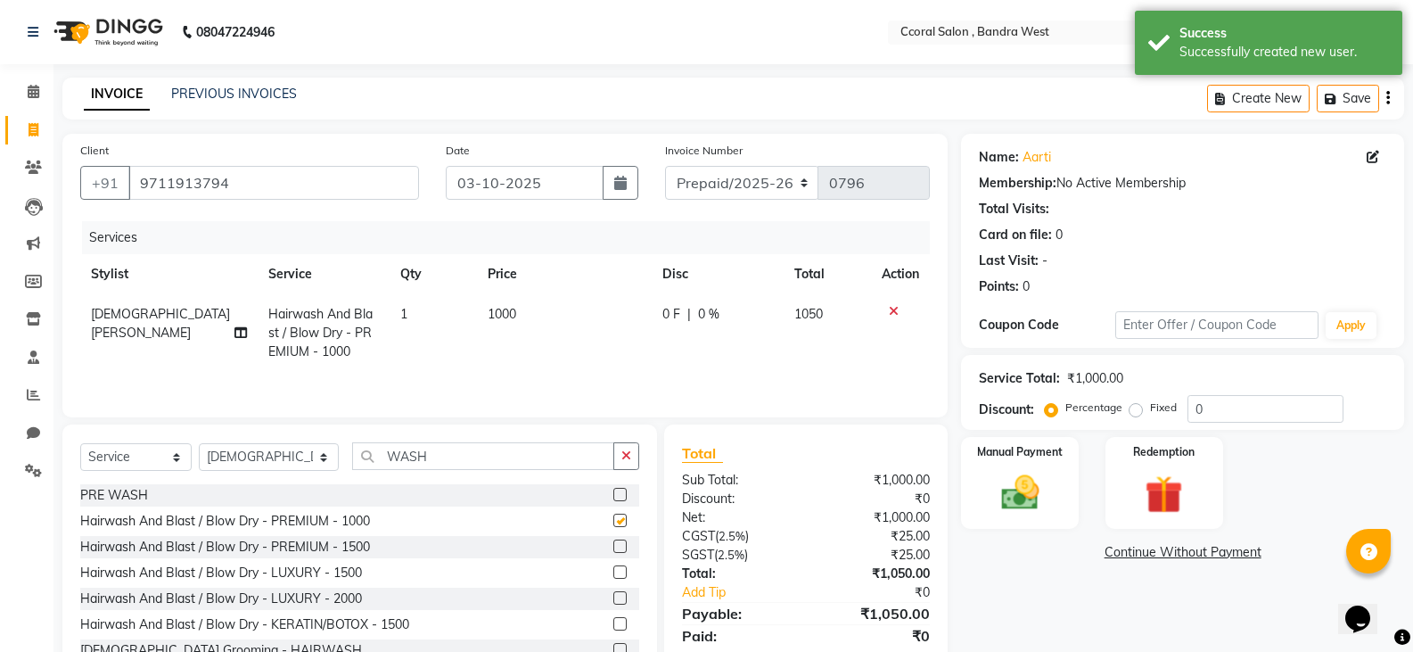
checkbox input "false"
click at [890, 310] on icon at bounding box center [894, 311] width 10 height 12
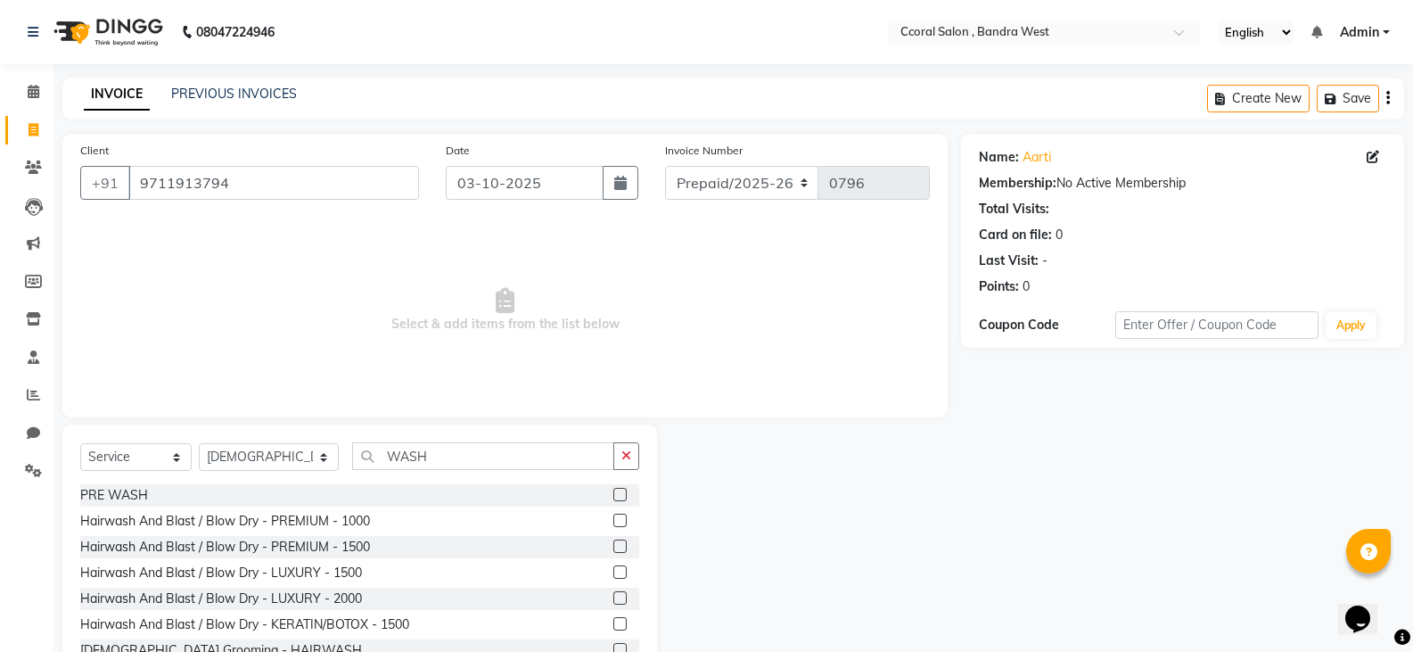
click at [613, 548] on label at bounding box center [619, 545] width 13 height 13
click at [613, 548] on input "checkbox" at bounding box center [619, 547] width 12 height 12
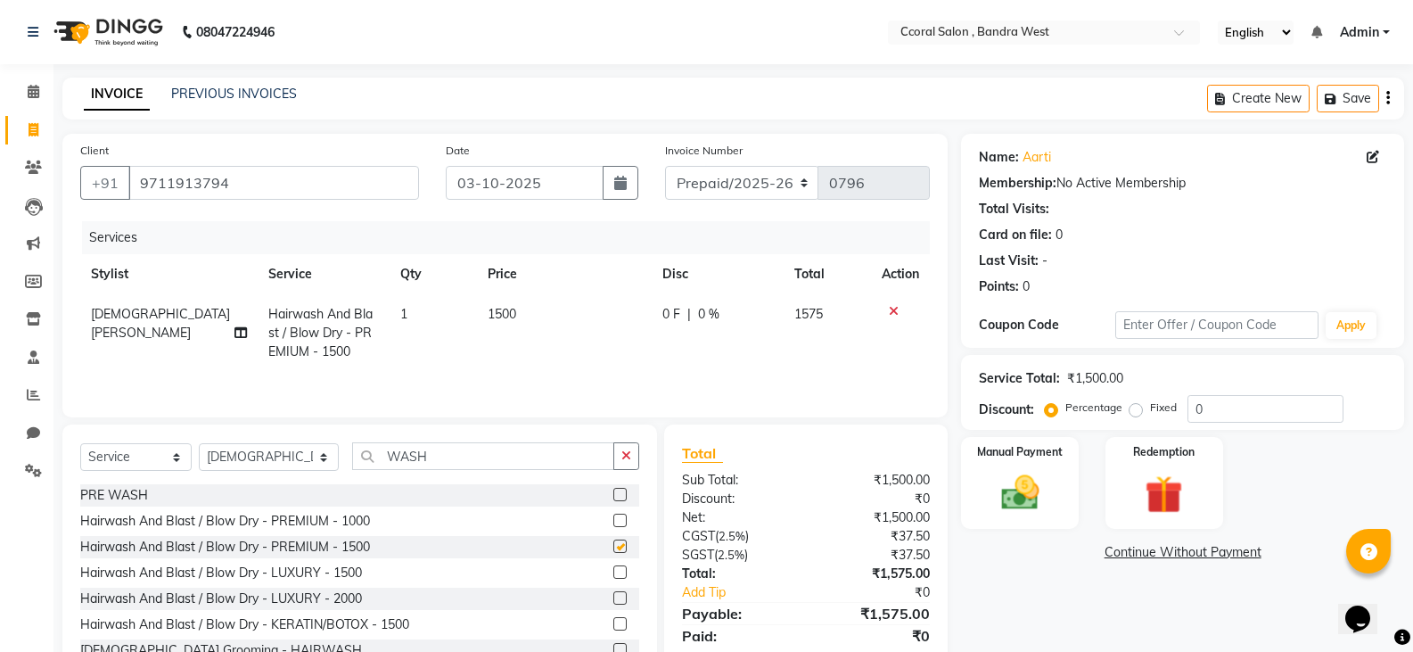
checkbox input "false"
click at [240, 326] on icon at bounding box center [240, 332] width 12 height 12
select select "71155"
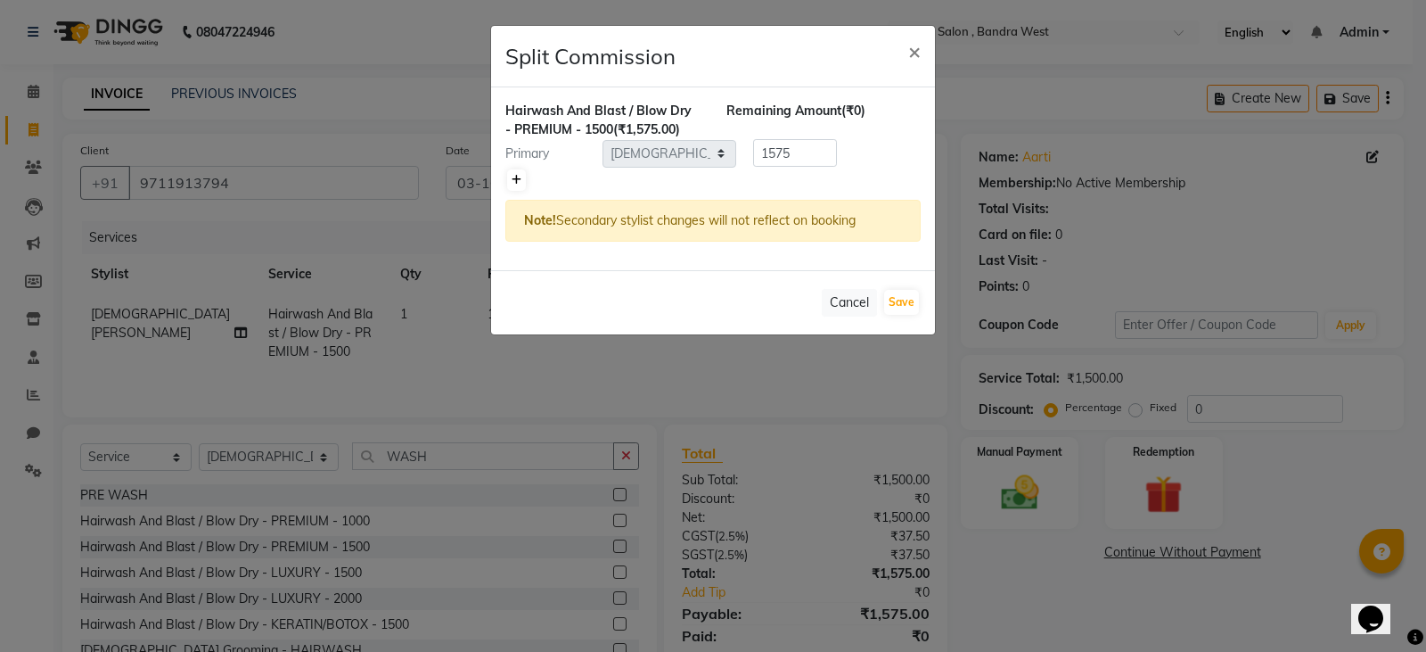
click at [513, 180] on icon at bounding box center [517, 180] width 10 height 11
type input "787.5"
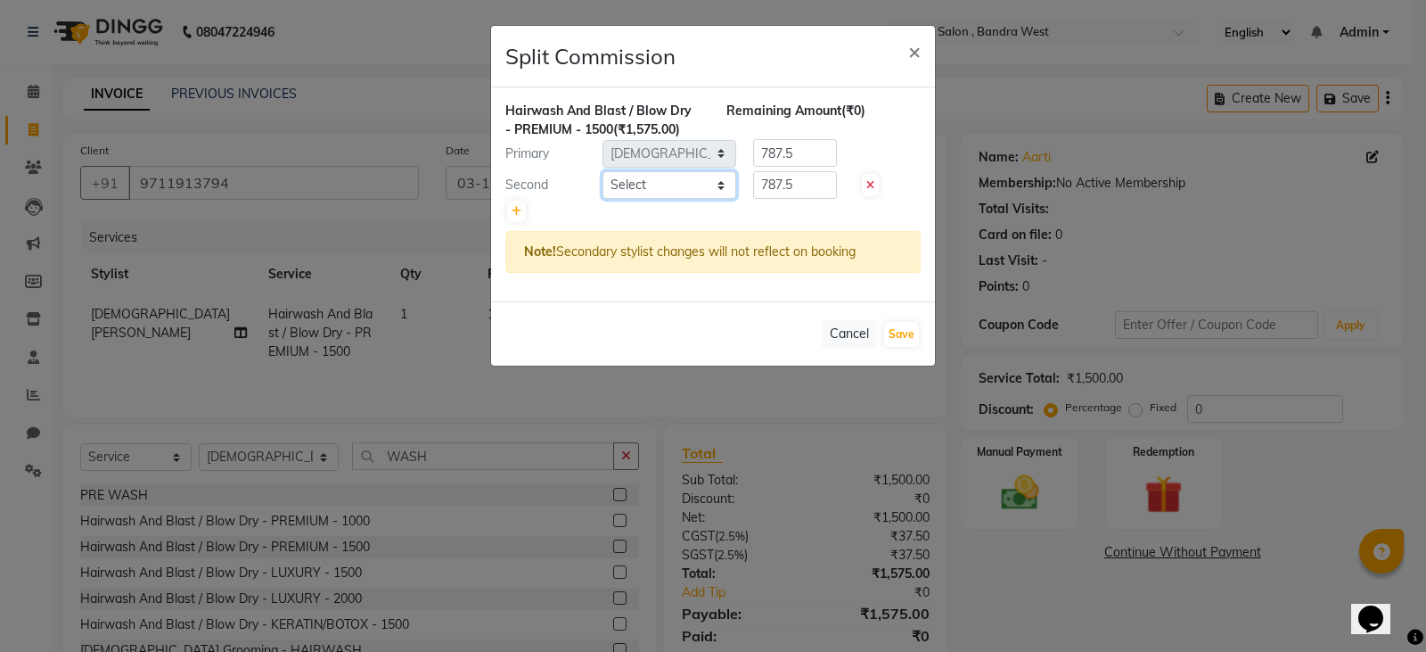
click at [702, 193] on select "Select [PERSON_NAME] [PERSON_NAME] [PERSON_NAME] NEHA PALLAVI [PERSON_NAME] [PE…" at bounding box center [670, 185] width 134 height 28
select select "71160"
click at [603, 171] on select "Select [PERSON_NAME] [PERSON_NAME] [PERSON_NAME] NEHA PALLAVI [PERSON_NAME] [PE…" at bounding box center [670, 185] width 134 height 28
click at [907, 329] on button "Save" at bounding box center [901, 334] width 35 height 25
select select "Select"
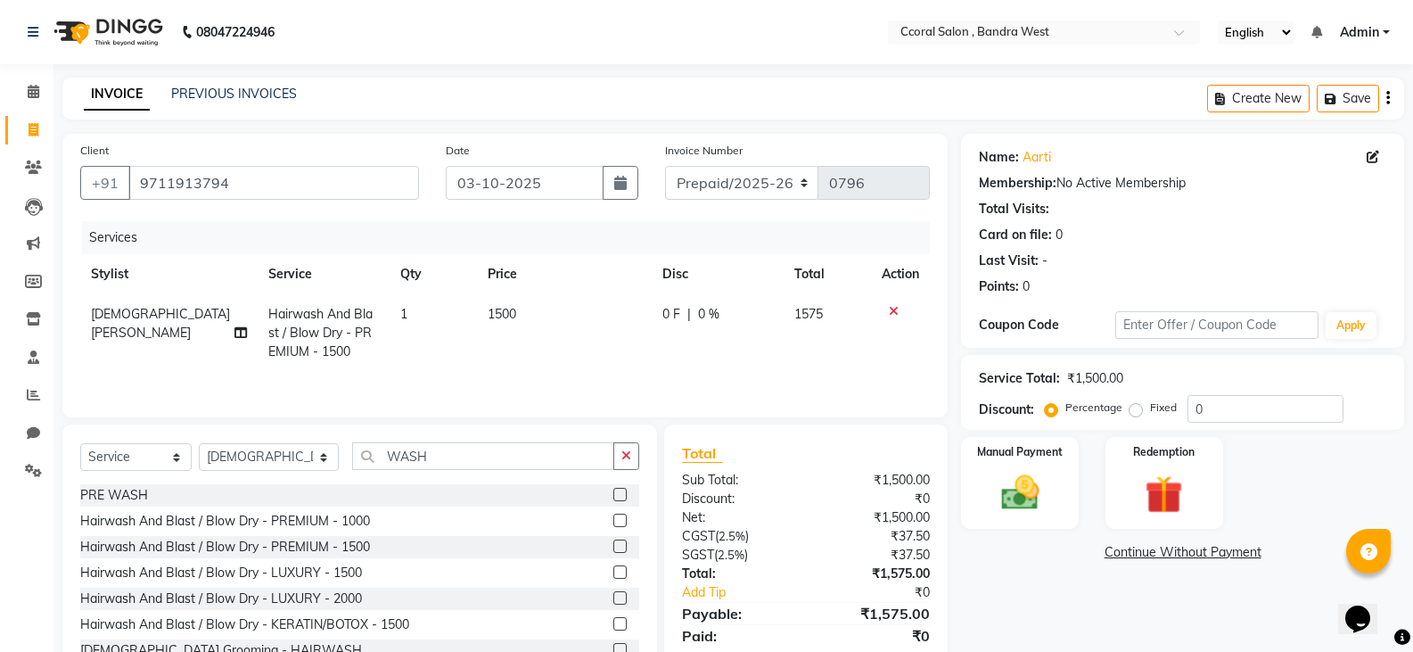
click at [1386, 104] on button "button" at bounding box center [1388, 99] width 4 height 42
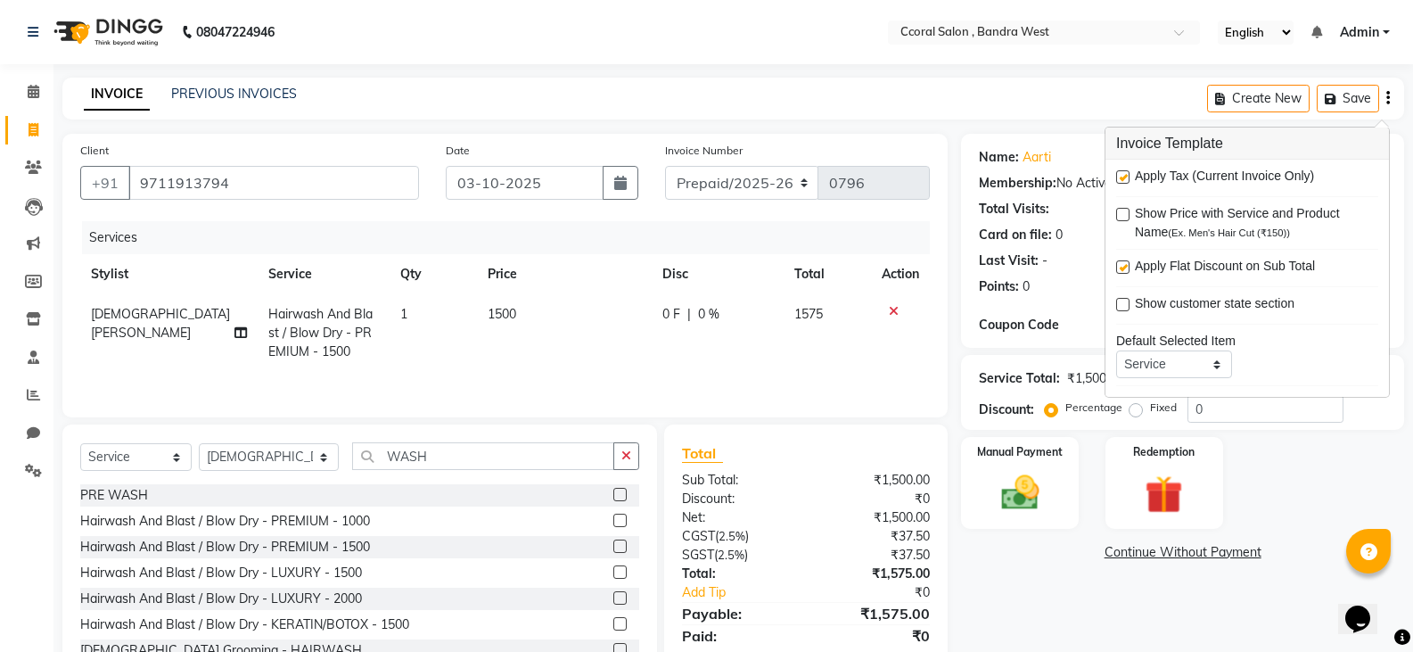
click at [1126, 171] on label at bounding box center [1122, 176] width 13 height 13
click at [1126, 172] on input "checkbox" at bounding box center [1122, 178] width 12 height 12
checkbox input "false"
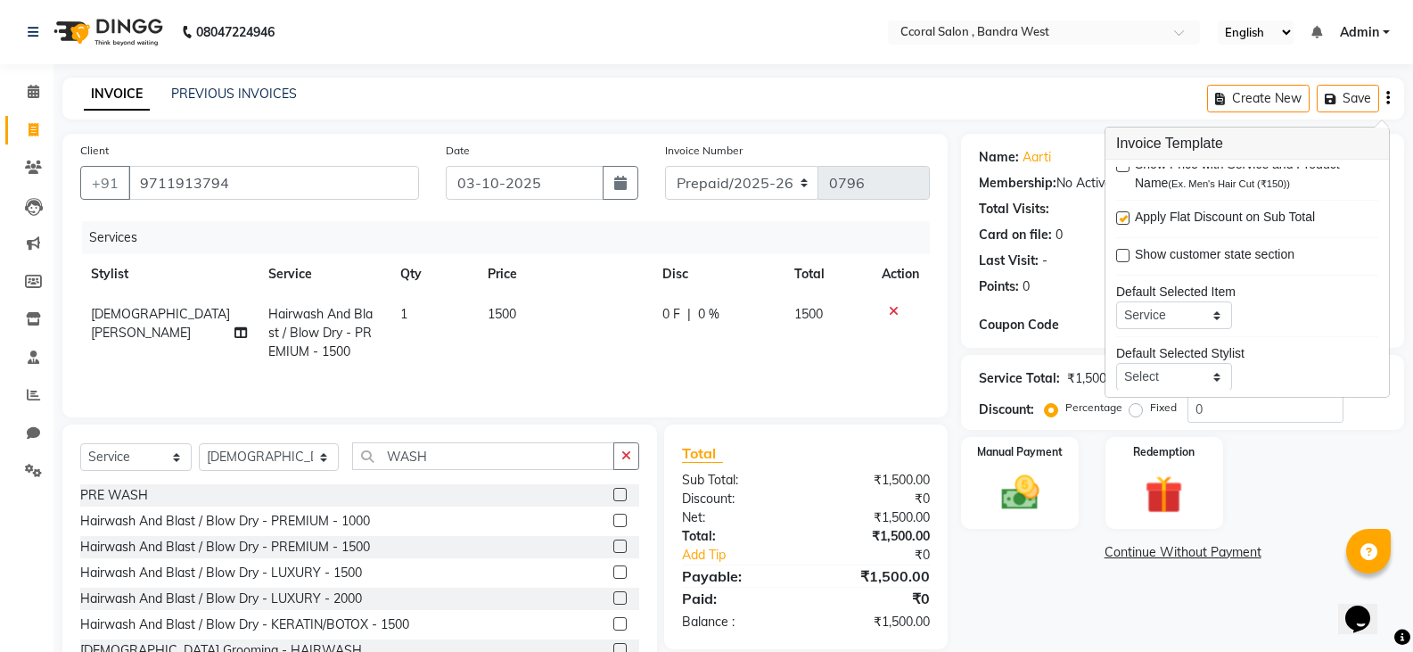
scroll to position [87, 0]
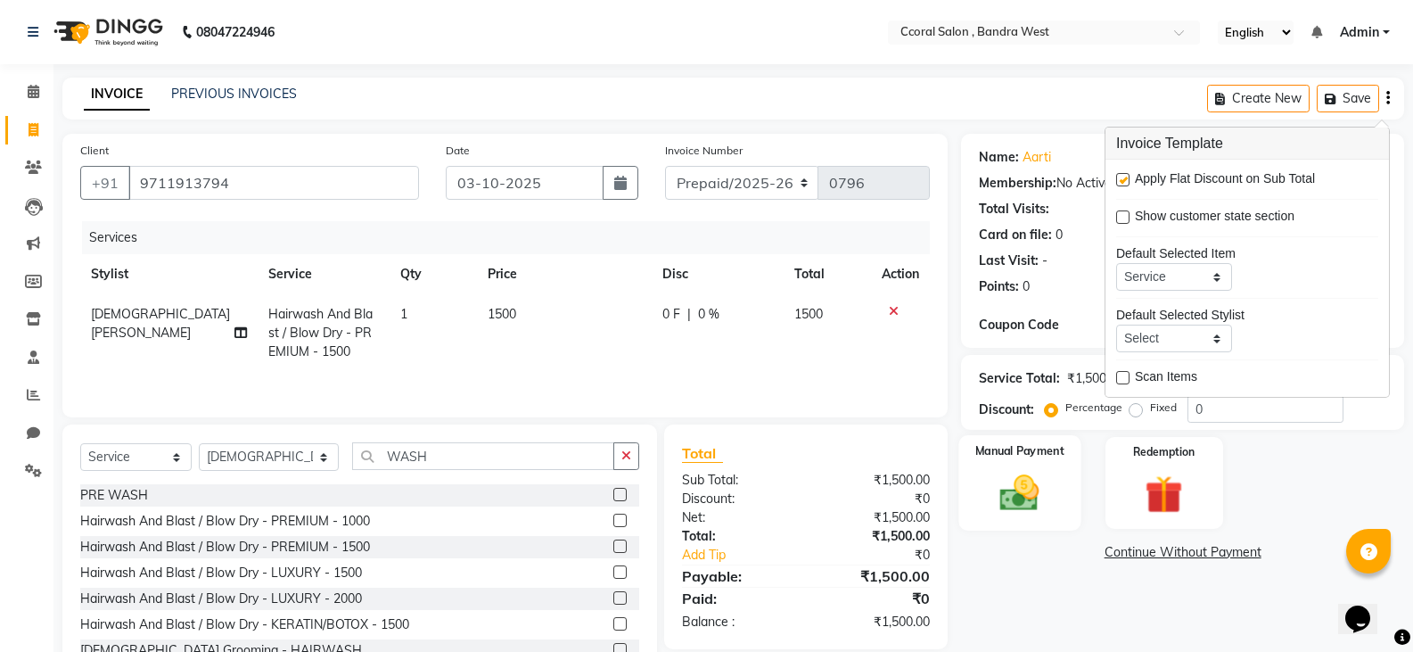
click at [1052, 488] on div "Manual Payment" at bounding box center [1020, 482] width 122 height 95
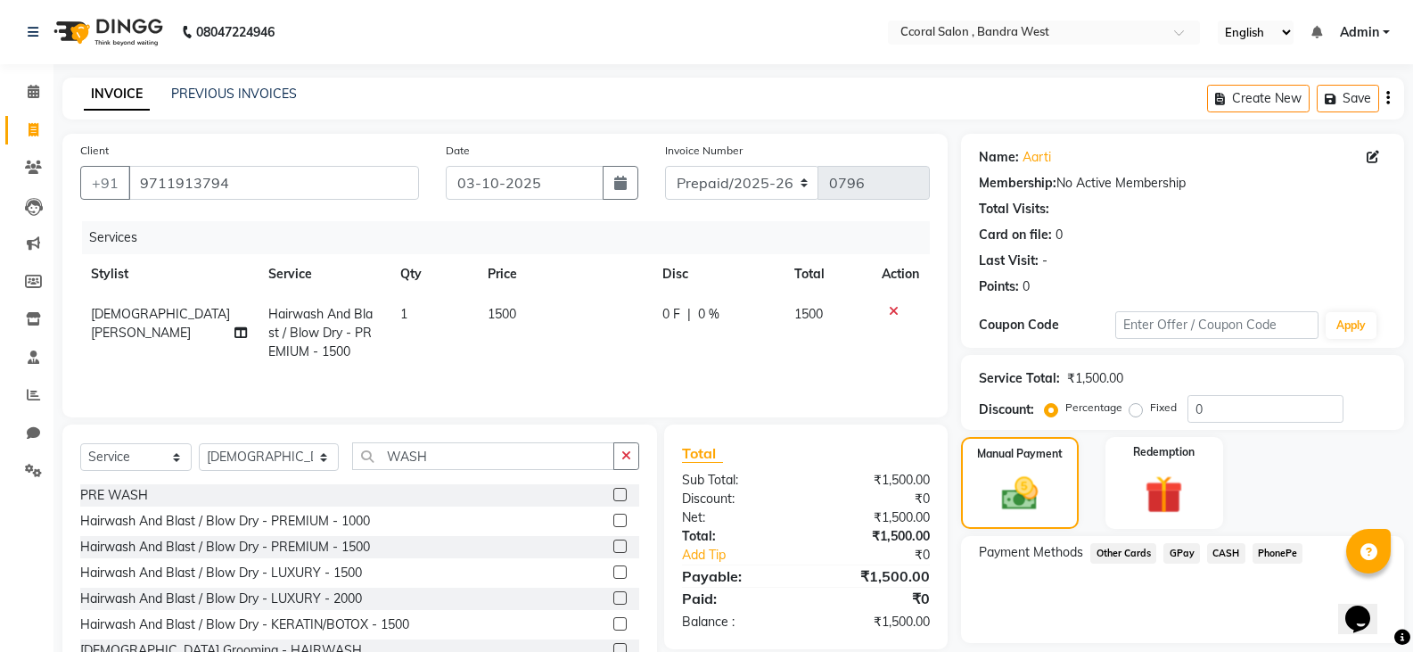
click at [1179, 555] on span "GPay" at bounding box center [1181, 553] width 37 height 21
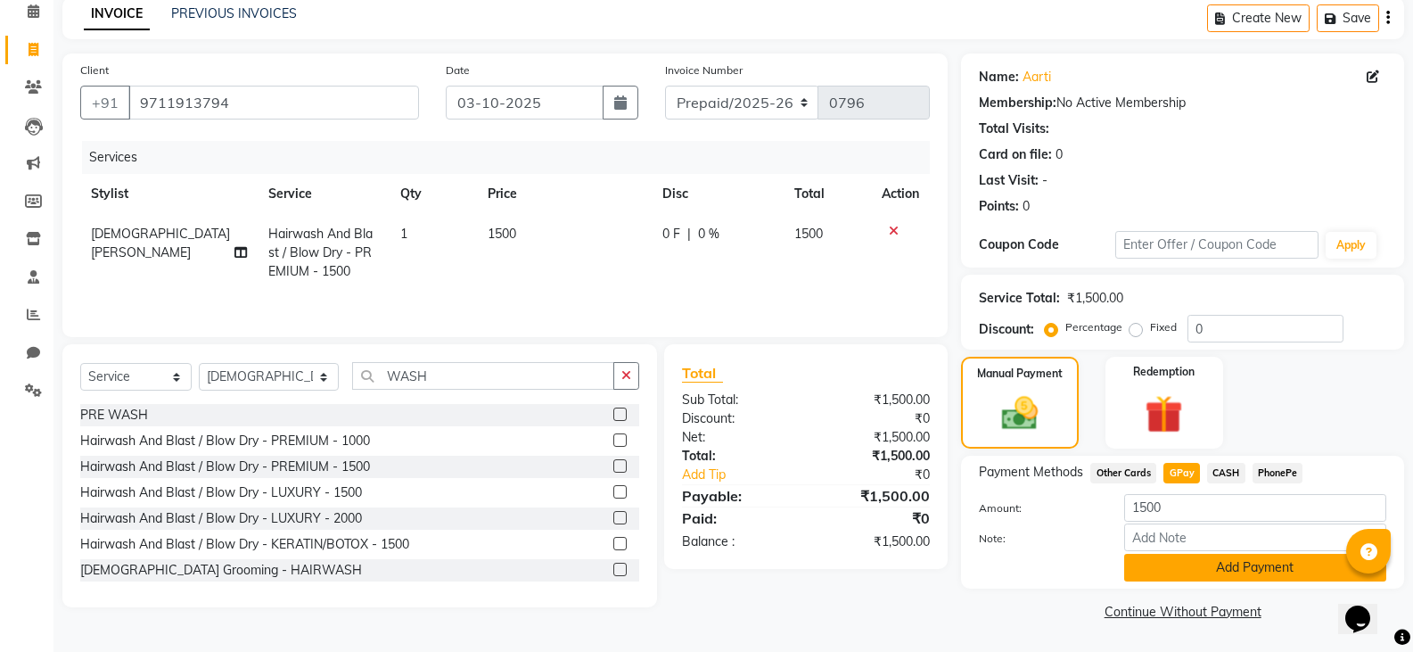
click at [1209, 574] on button "Add Payment" at bounding box center [1255, 568] width 262 height 28
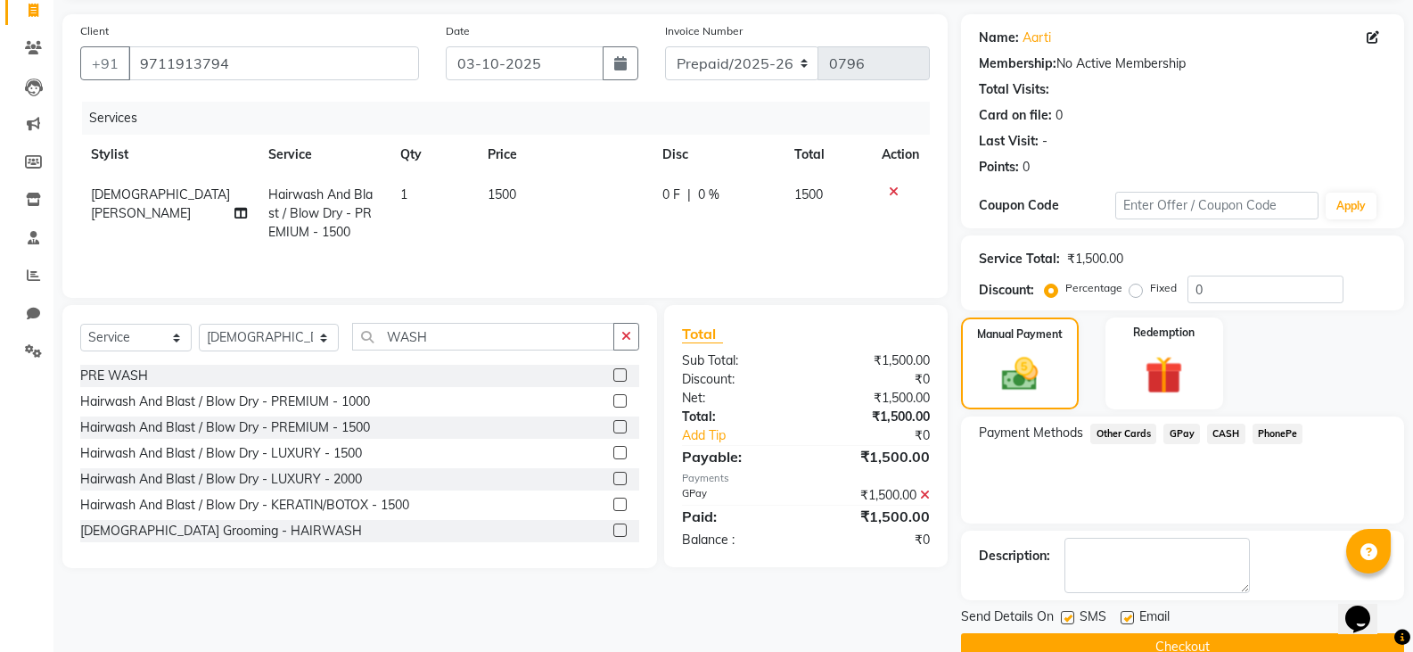
scroll to position [155, 0]
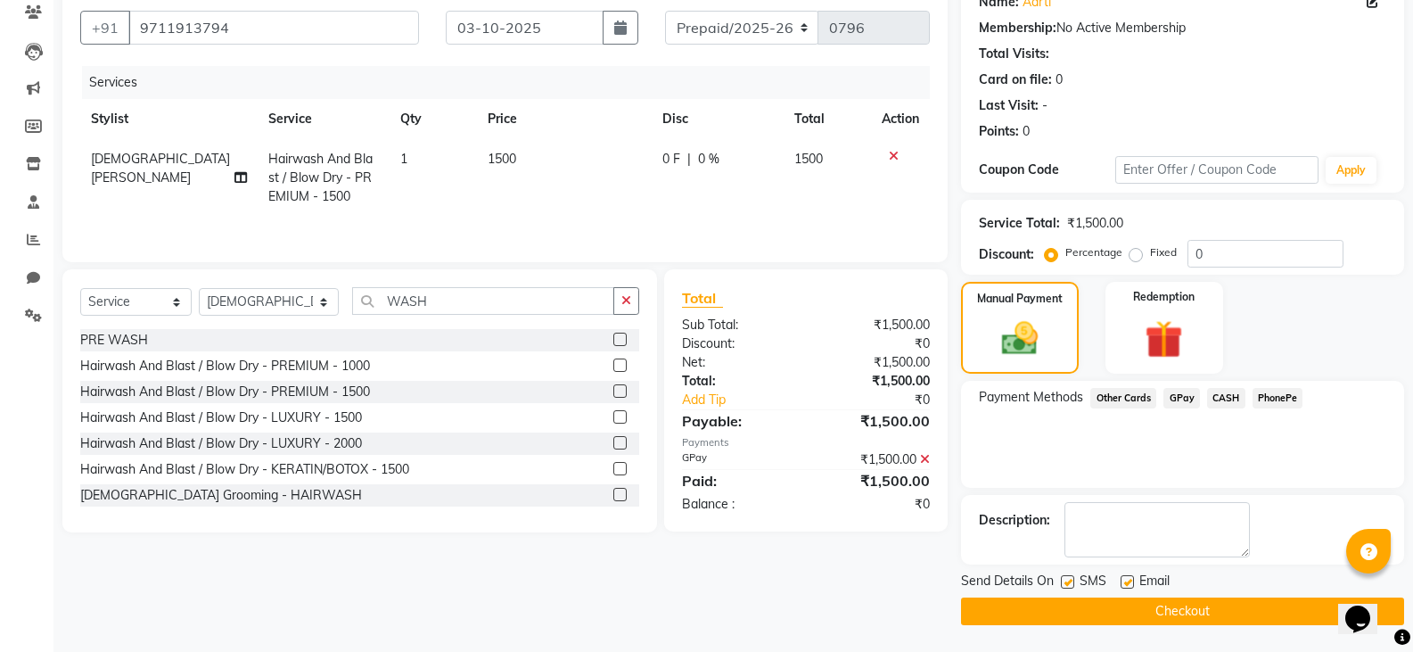
click at [1113, 609] on button "Checkout" at bounding box center [1182, 611] width 443 height 28
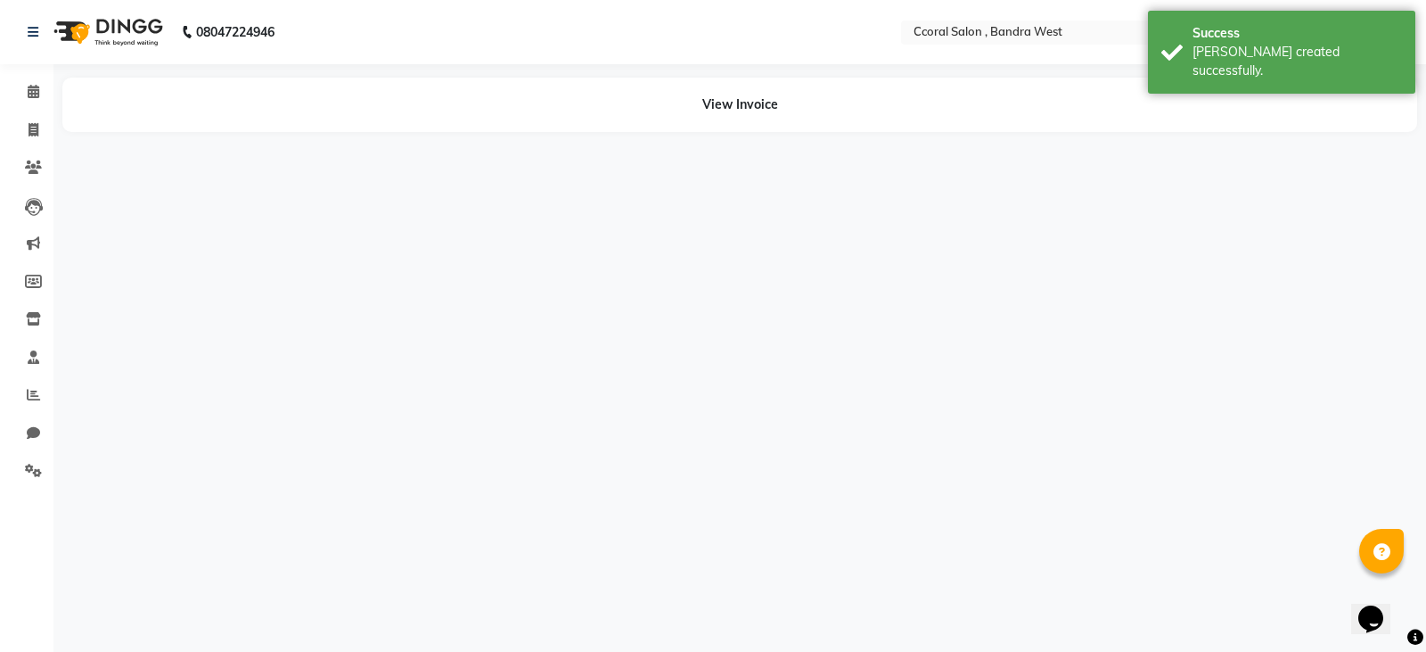
select select "71155"
select select "71160"
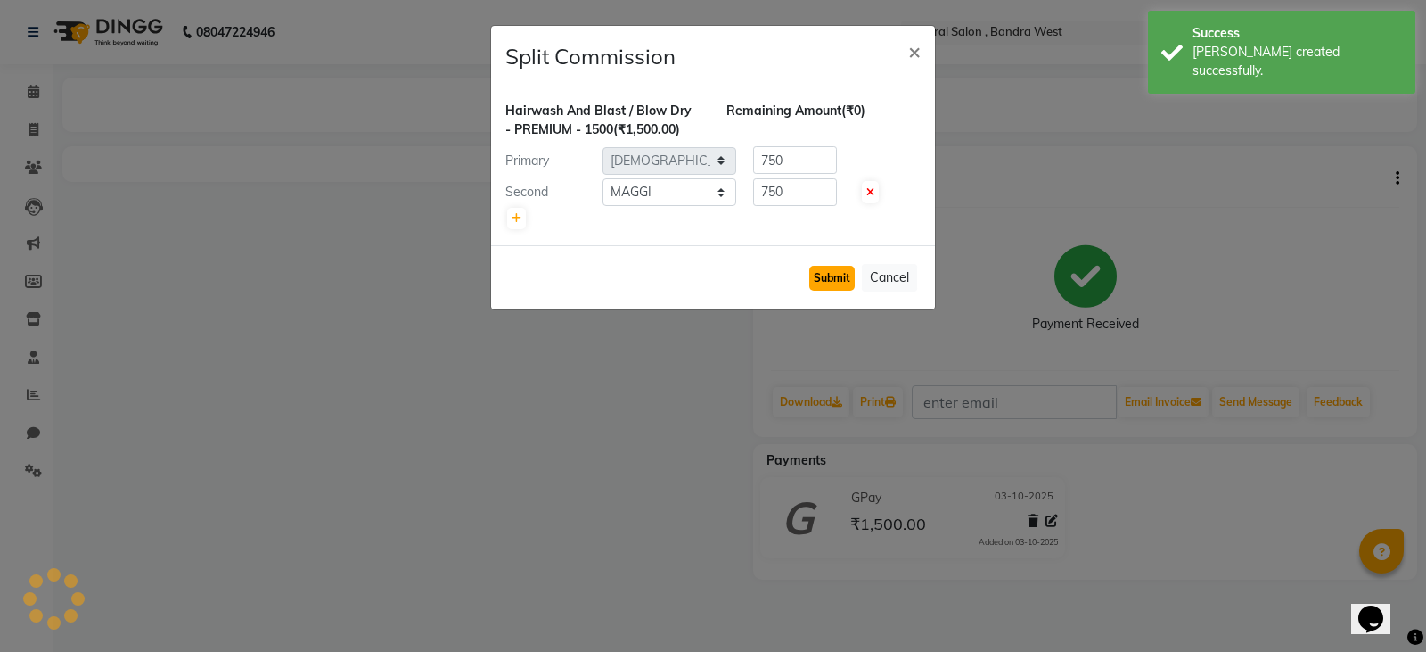
click at [850, 281] on button "Submit" at bounding box center [831, 278] width 45 height 25
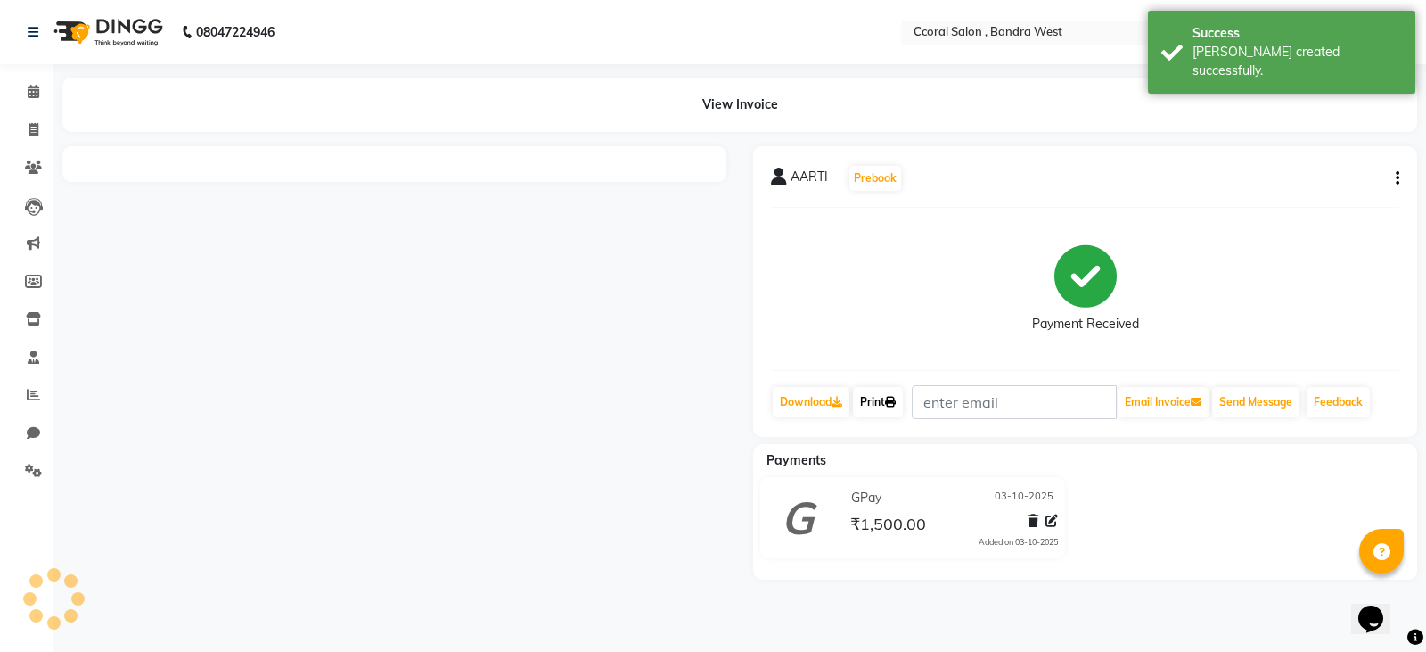
drag, startPoint x: 894, startPoint y: 409, endPoint x: 921, endPoint y: 456, distance: 54.3
click at [894, 409] on link "Print" at bounding box center [878, 402] width 50 height 30
click at [894, 406] on icon at bounding box center [890, 402] width 11 height 11
click at [884, 401] on link "Print" at bounding box center [878, 402] width 50 height 30
click at [879, 397] on link "Print" at bounding box center [878, 402] width 50 height 30
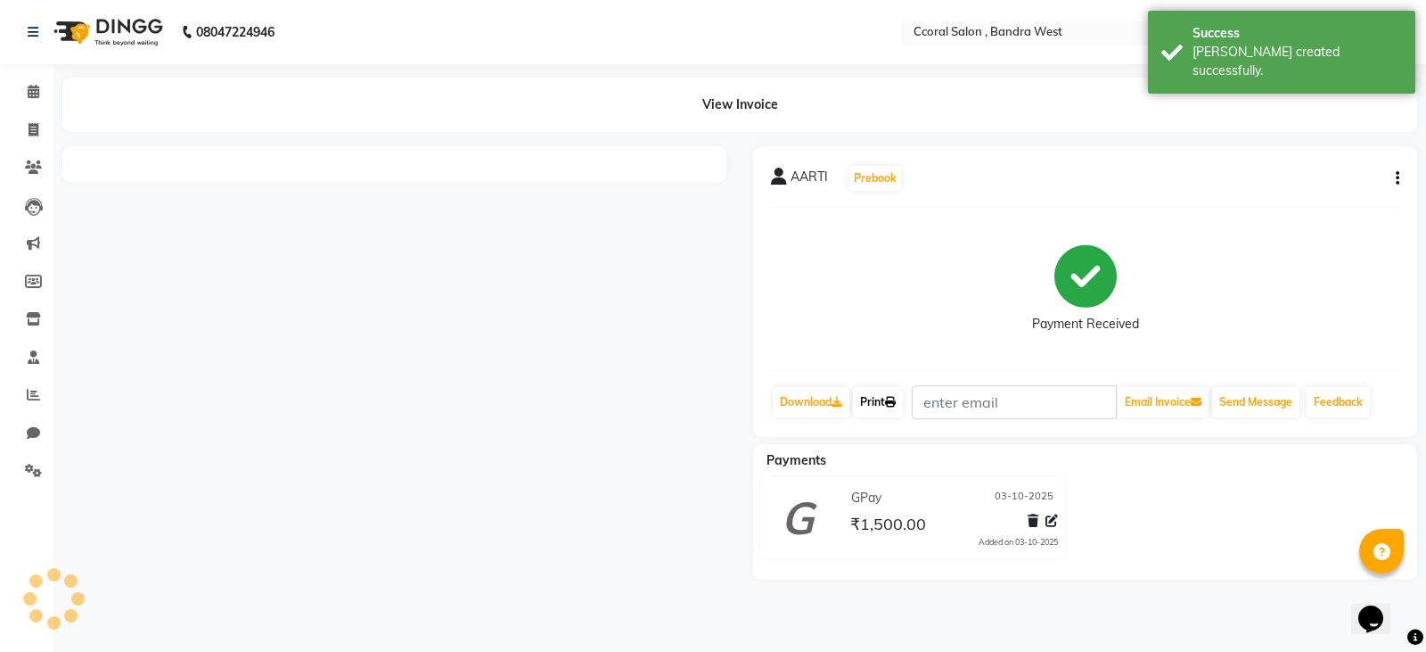
click at [879, 397] on link "Print" at bounding box center [878, 402] width 50 height 30
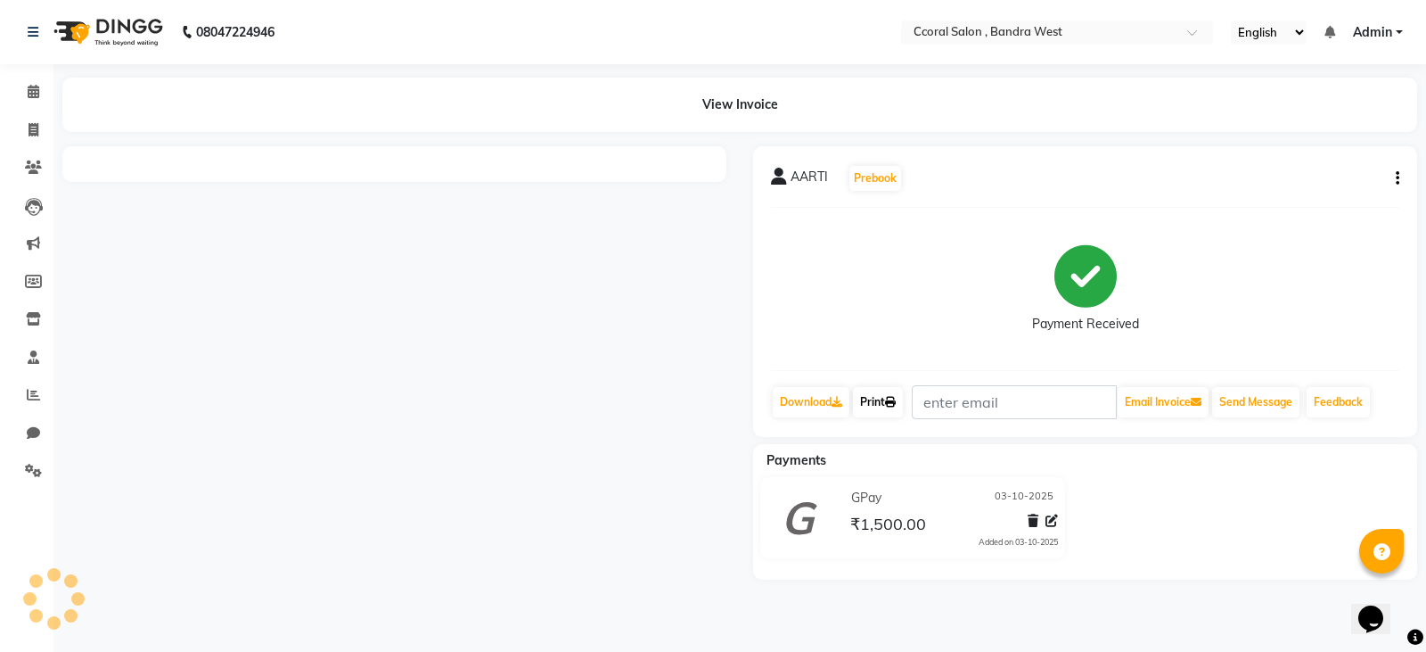
click at [880, 401] on link "Print" at bounding box center [878, 402] width 50 height 30
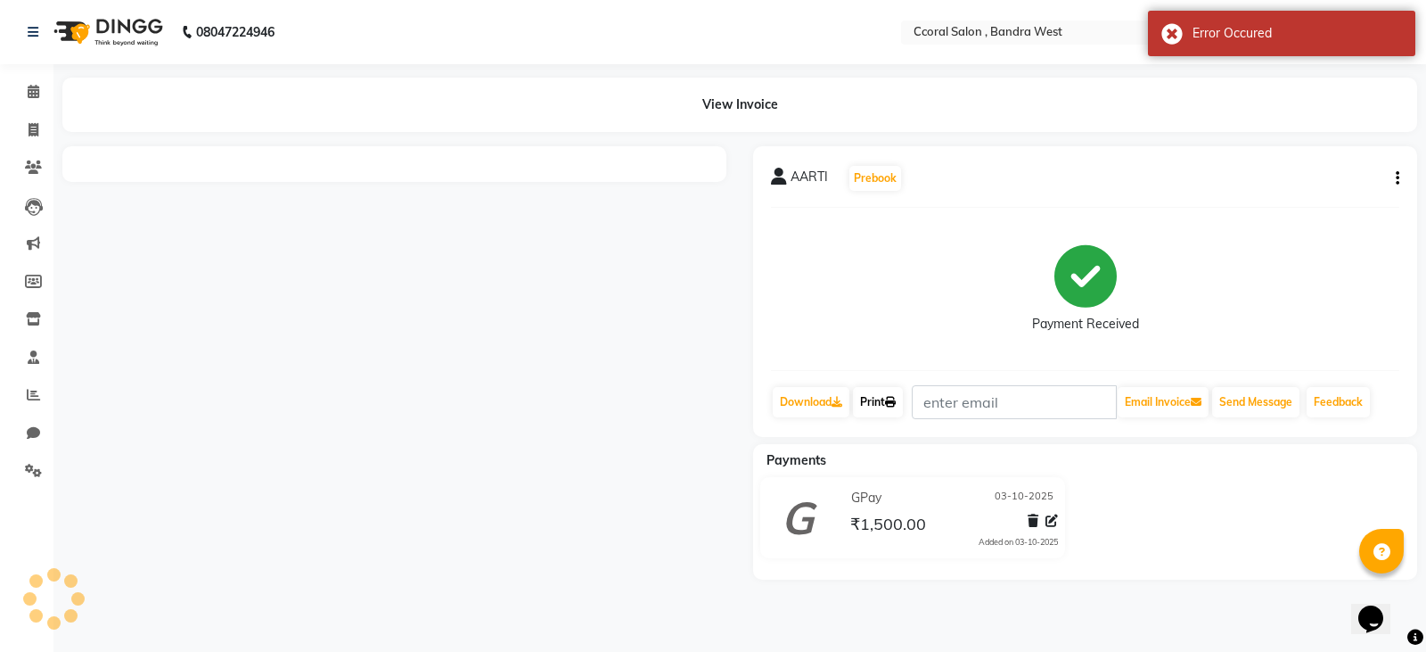
click at [887, 395] on link "Print" at bounding box center [878, 402] width 50 height 30
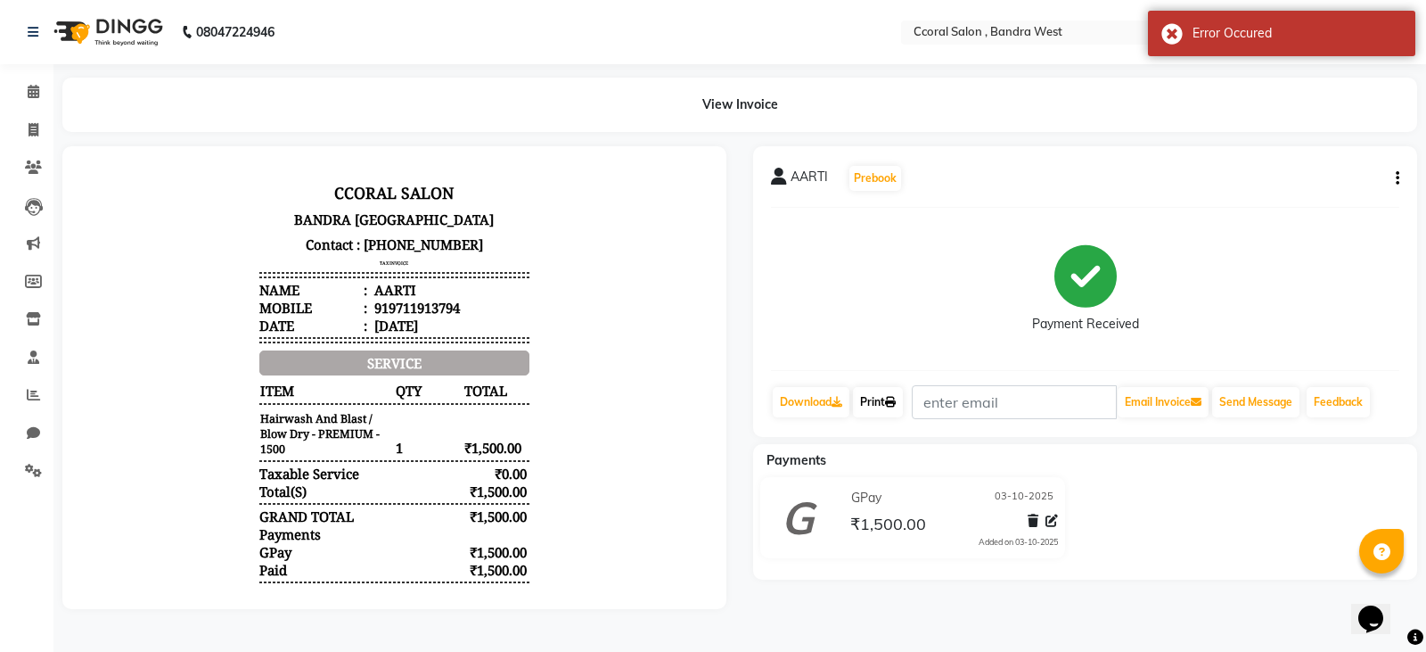
click at [894, 398] on icon at bounding box center [890, 402] width 11 height 11
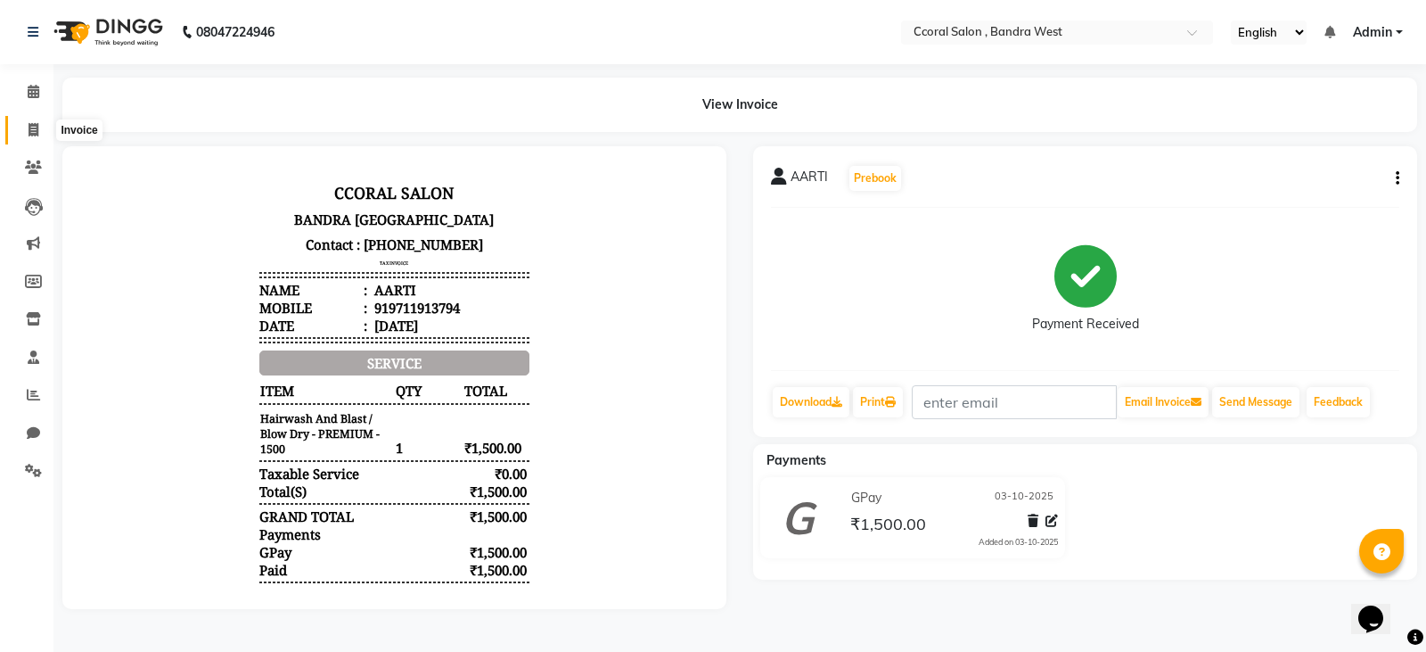
click at [34, 133] on icon at bounding box center [34, 129] width 10 height 13
select select "service"
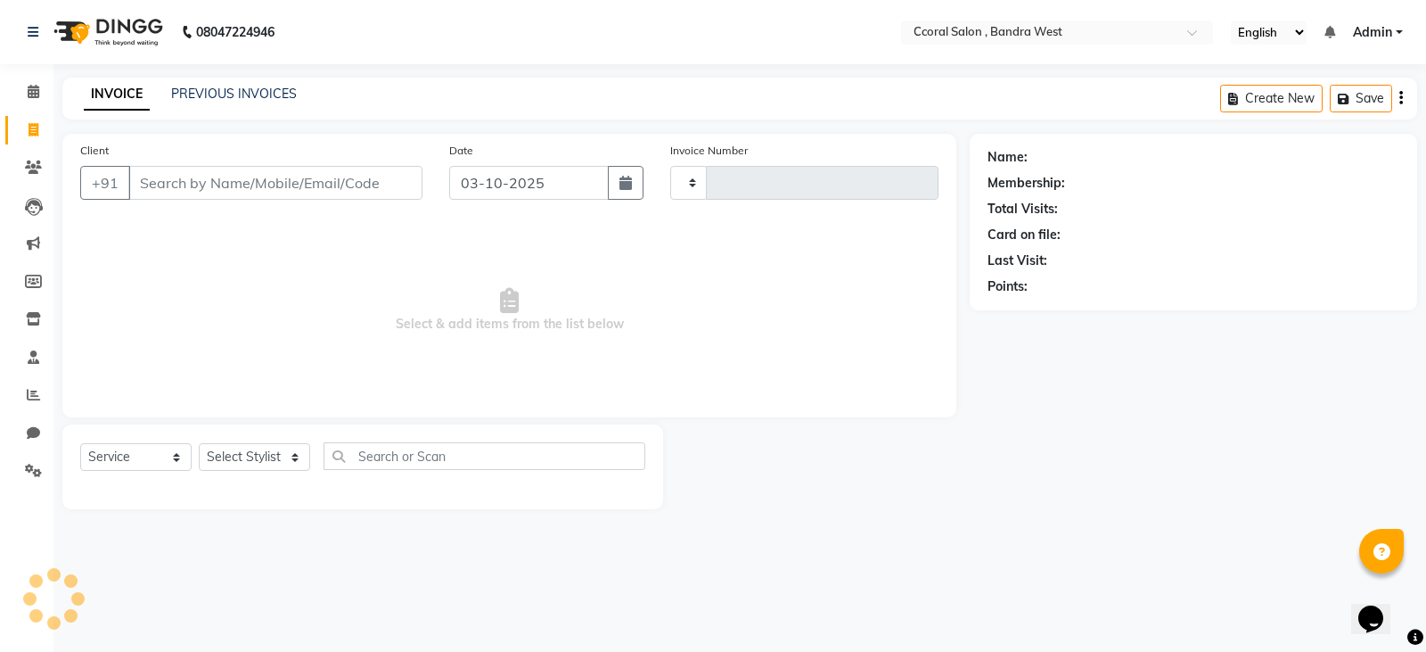
type input "0797"
select select "7966"
click at [157, 185] on input "Client" at bounding box center [275, 183] width 294 height 34
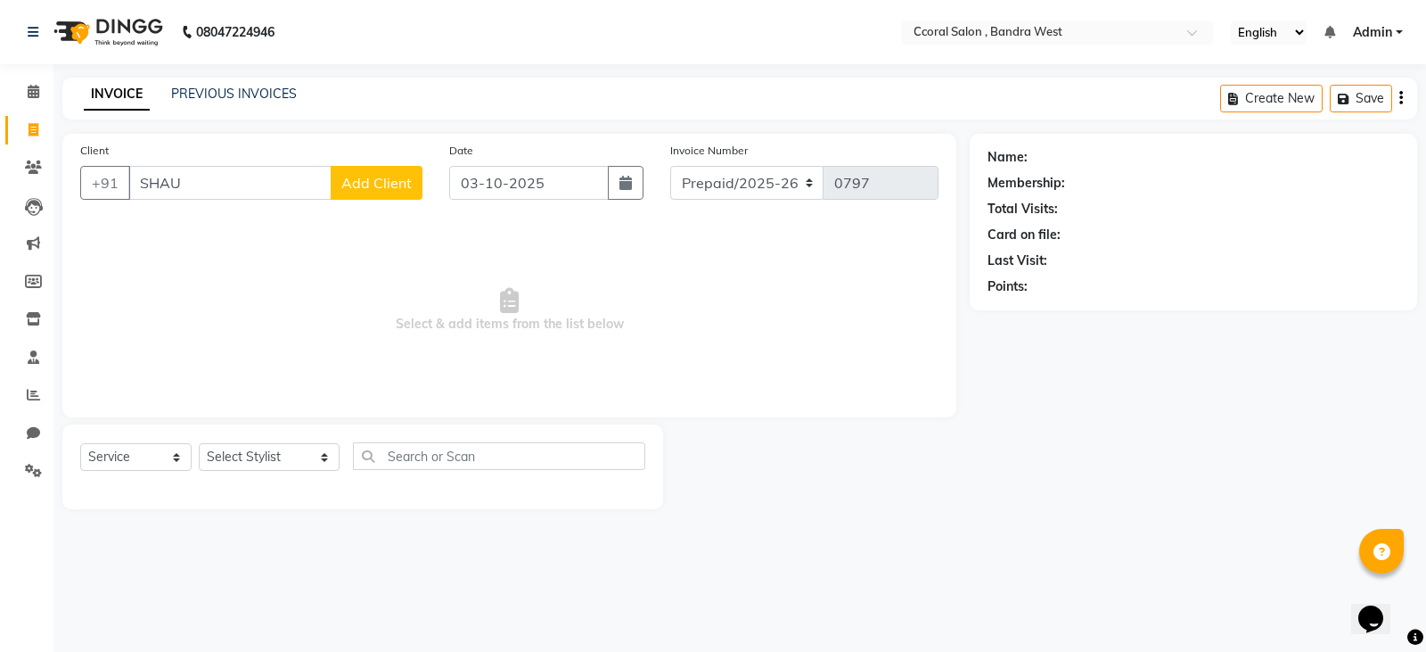
type input "SHA"
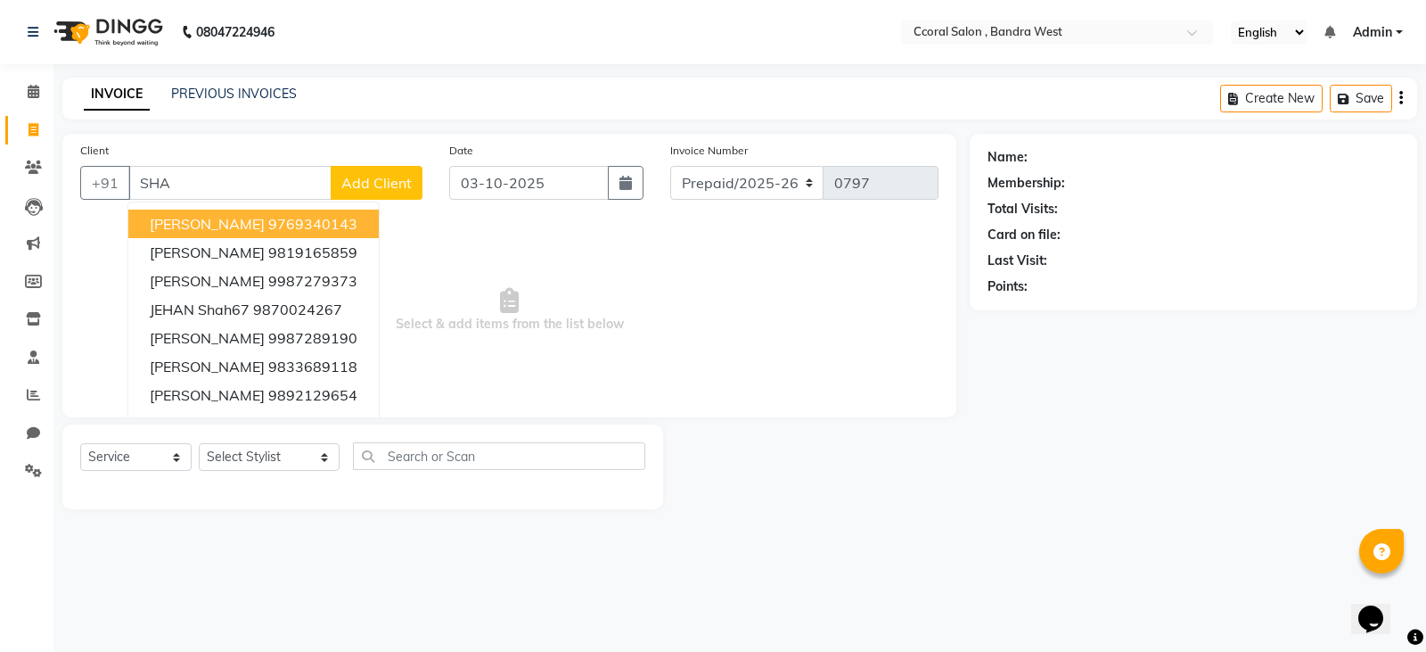
drag, startPoint x: 199, startPoint y: 190, endPoint x: 0, endPoint y: 135, distance: 206.3
click at [0, 139] on app-home "08047224946 Select Location × Ccoral Salon , Bandra West English ENGLISH Españo…" at bounding box center [713, 268] width 1426 height 536
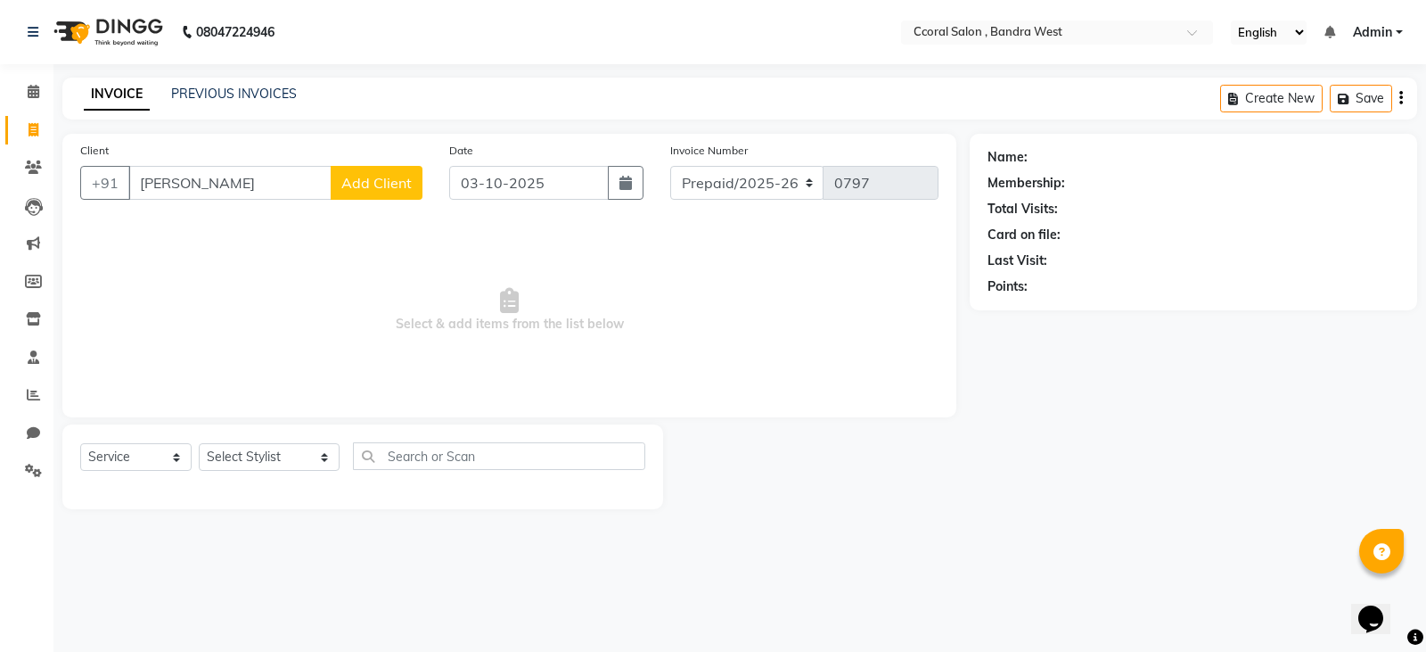
type input "[PERSON_NAME]"
click at [388, 182] on span "Add Client" at bounding box center [376, 183] width 70 height 18
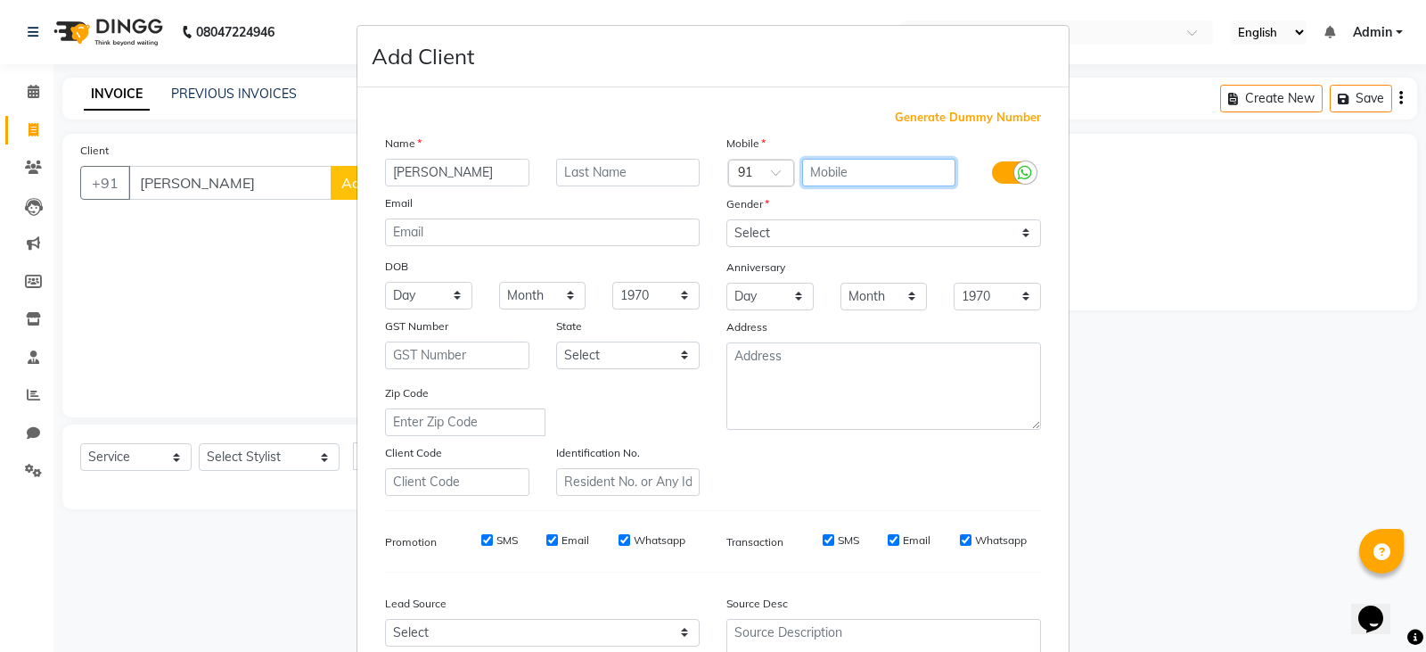
click at [843, 168] on input "text" at bounding box center [879, 173] width 154 height 28
type input "9833448252"
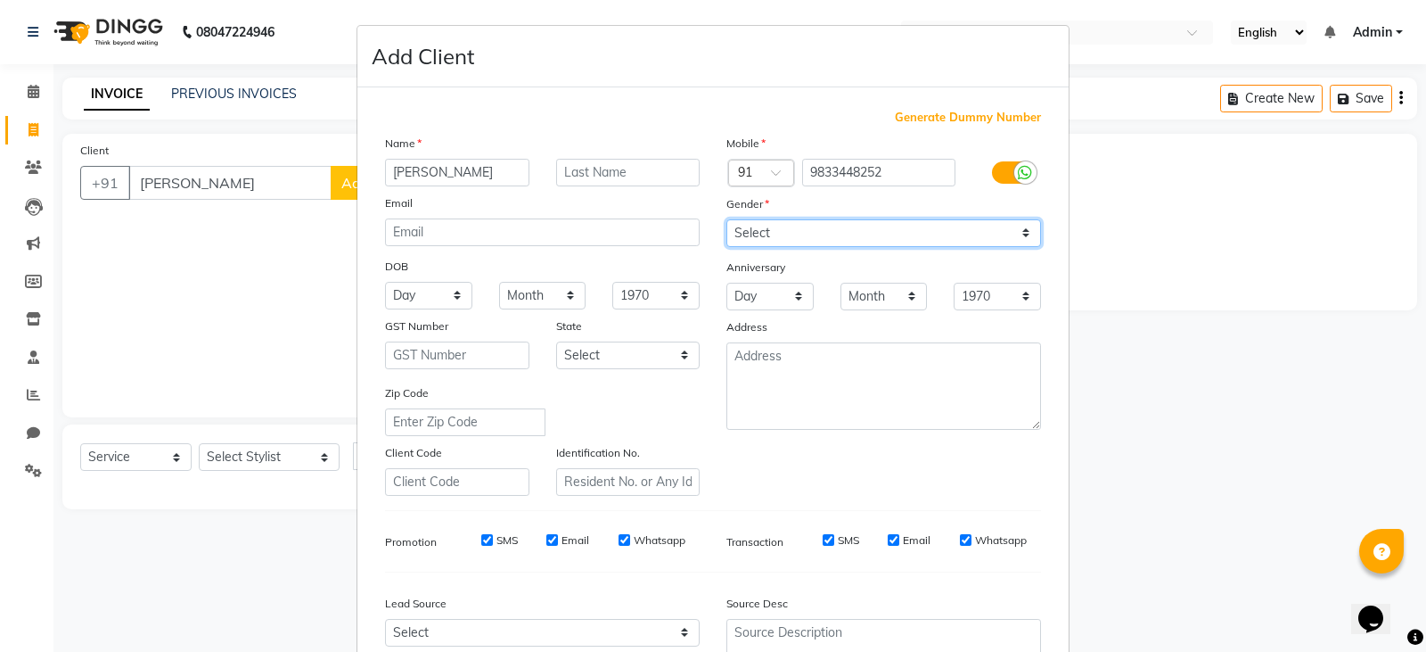
click at [956, 227] on select "Select [DEMOGRAPHIC_DATA] [DEMOGRAPHIC_DATA] Other Prefer Not To Say" at bounding box center [883, 233] width 315 height 28
click at [726, 219] on select "Select [DEMOGRAPHIC_DATA] [DEMOGRAPHIC_DATA] Other Prefer Not To Say" at bounding box center [883, 233] width 315 height 28
click at [869, 228] on select "Select [DEMOGRAPHIC_DATA] [DEMOGRAPHIC_DATA] Other Prefer Not To Say" at bounding box center [883, 233] width 315 height 28
select select "[DEMOGRAPHIC_DATA]"
click at [726, 219] on select "Select [DEMOGRAPHIC_DATA] [DEMOGRAPHIC_DATA] Other Prefer Not To Say" at bounding box center [883, 233] width 315 height 28
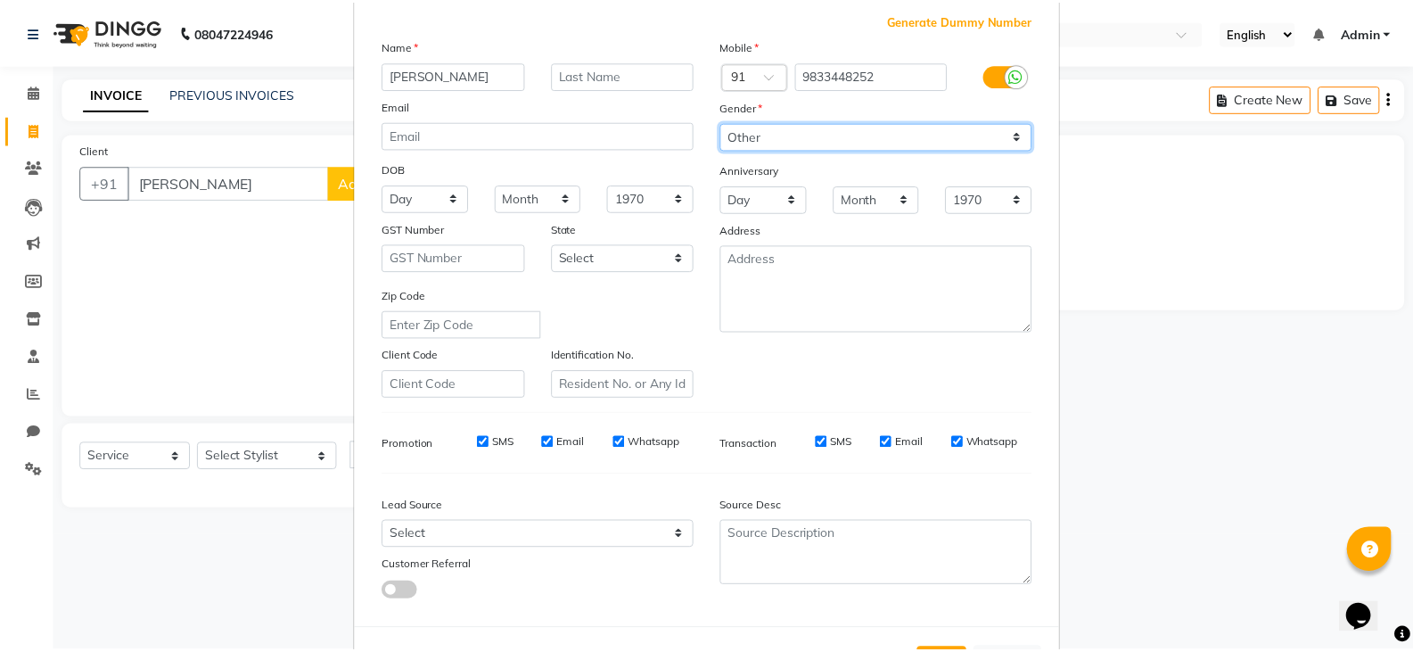
scroll to position [171, 0]
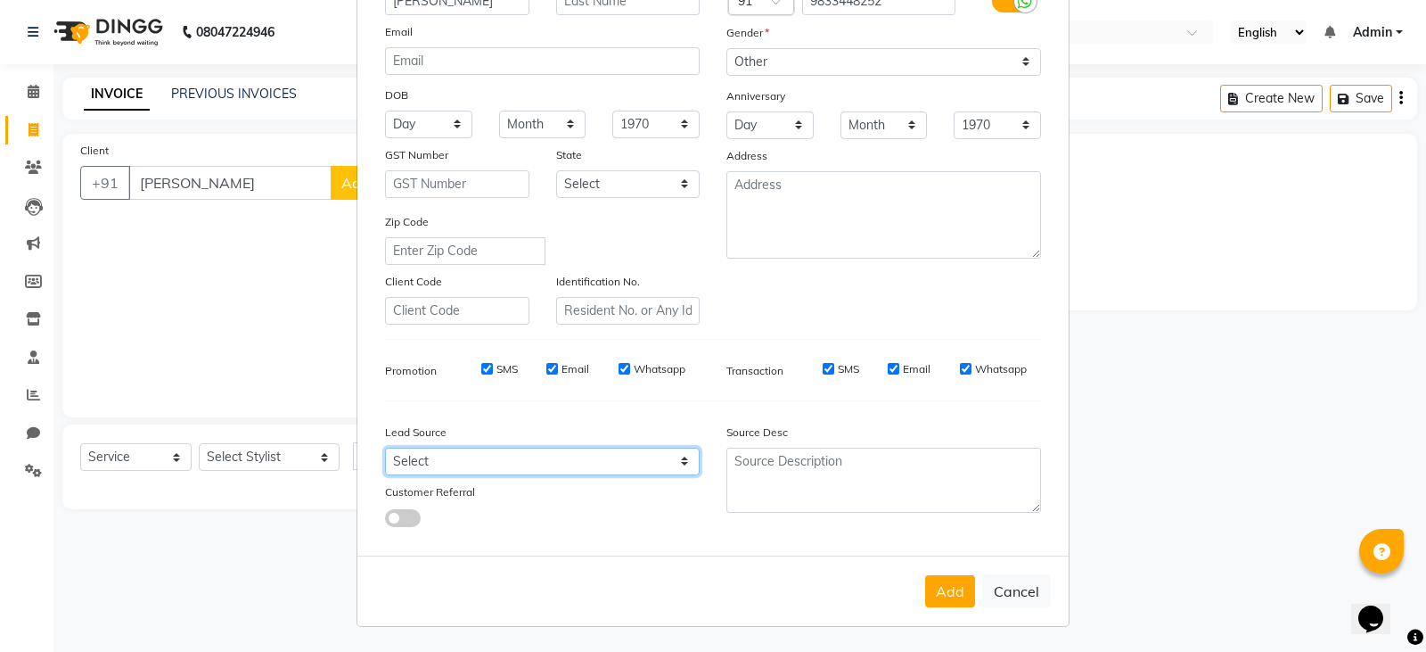
click at [505, 456] on select "Select Walk-in Referral Internet Friend Word of Mouth Advertisement Facebook Ju…" at bounding box center [542, 461] width 315 height 28
select select "52908"
click at [385, 447] on select "Select Walk-in Referral Internet Friend Word of Mouth Advertisement Facebook Ju…" at bounding box center [542, 461] width 315 height 28
click at [939, 586] on button "Add" at bounding box center [950, 591] width 50 height 32
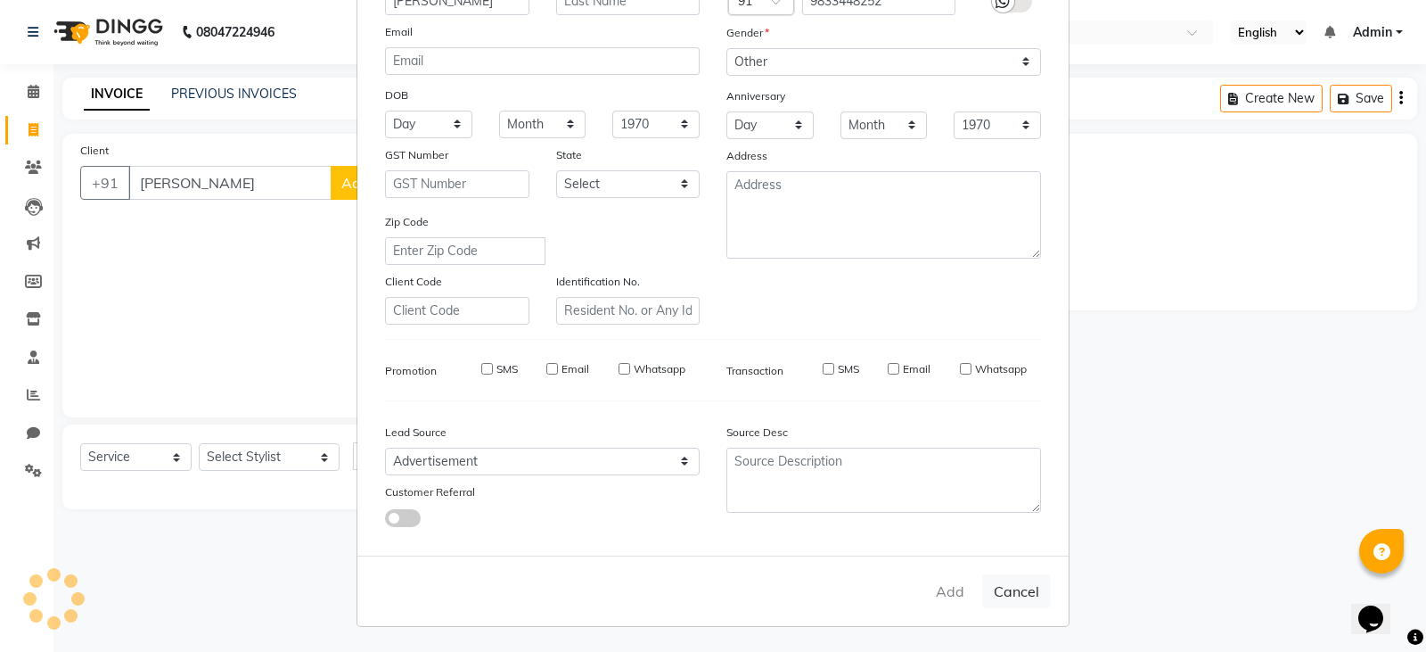
type input "9833448252"
select select
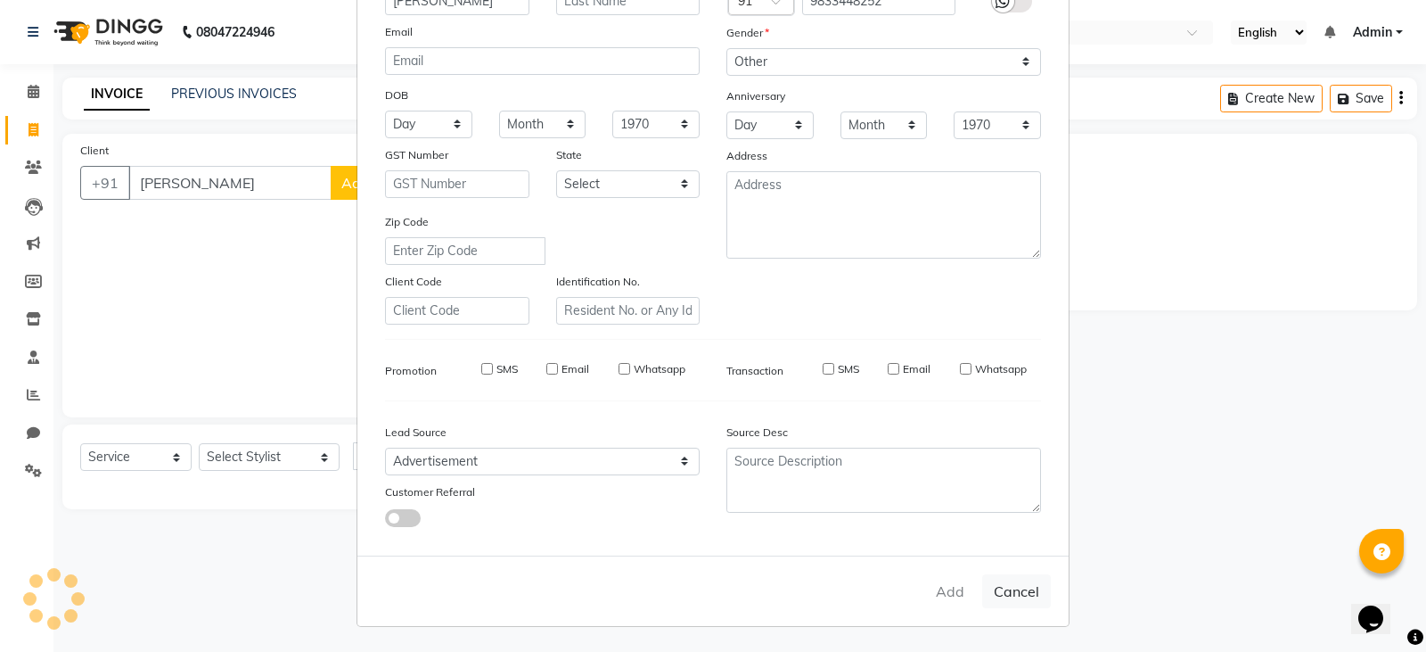
select select
checkbox input "false"
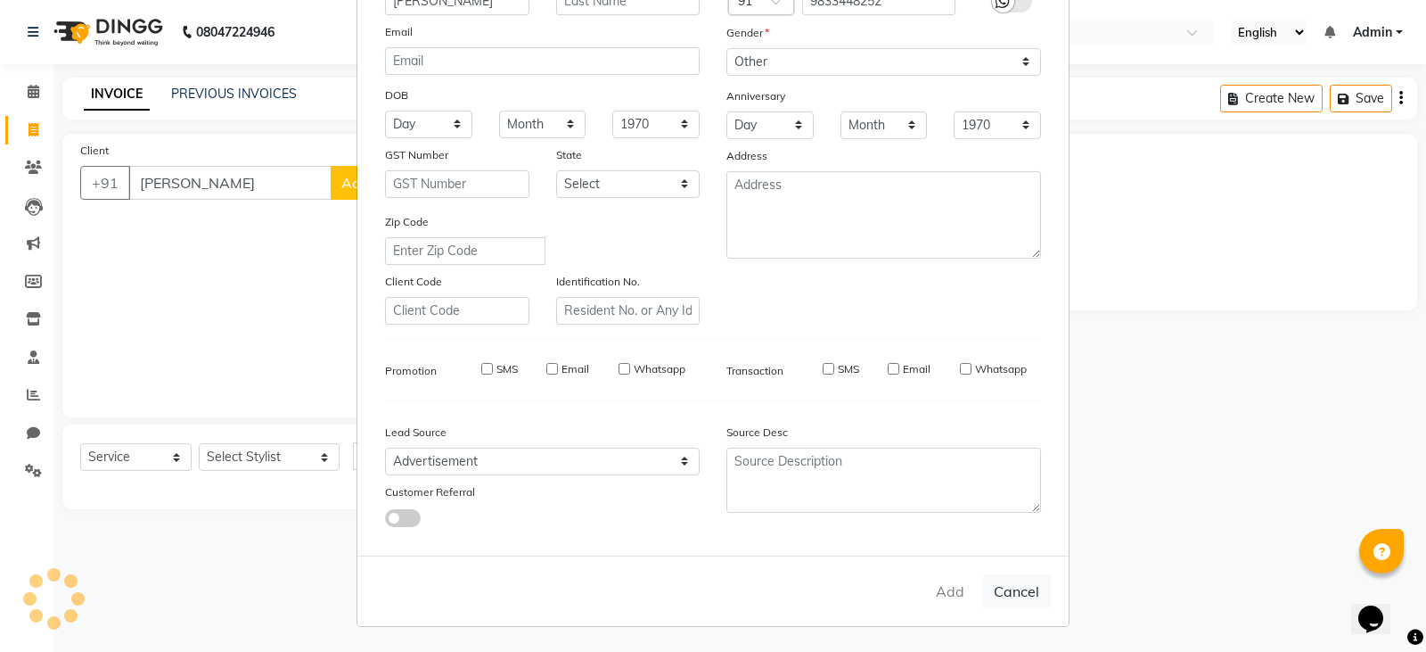
checkbox input "false"
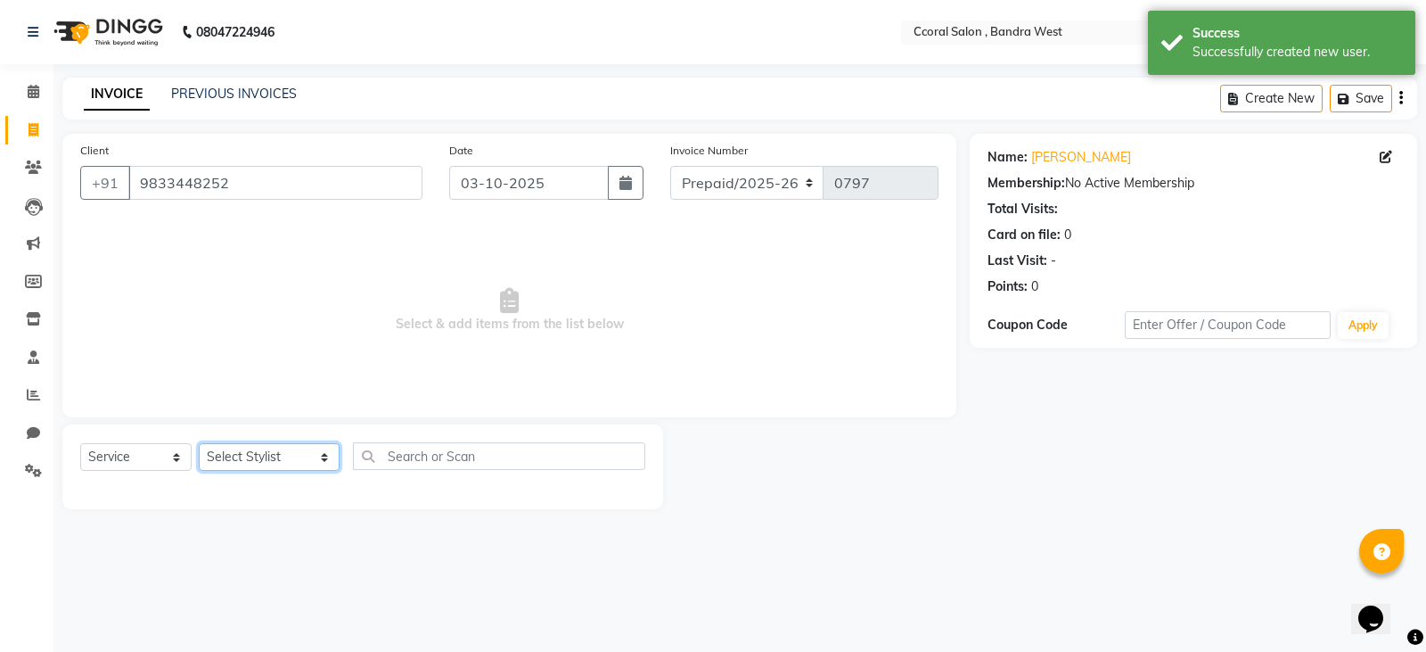
click at [280, 455] on select "Select Stylist [PERSON_NAME] [PERSON_NAME] [PERSON_NAME] NEHA PALLAVI [PERSON_N…" at bounding box center [269, 457] width 141 height 28
select select "71165"
click at [199, 443] on select "Select Stylist [PERSON_NAME] [PERSON_NAME] [PERSON_NAME] NEHA PALLAVI [PERSON_N…" at bounding box center [269, 457] width 141 height 28
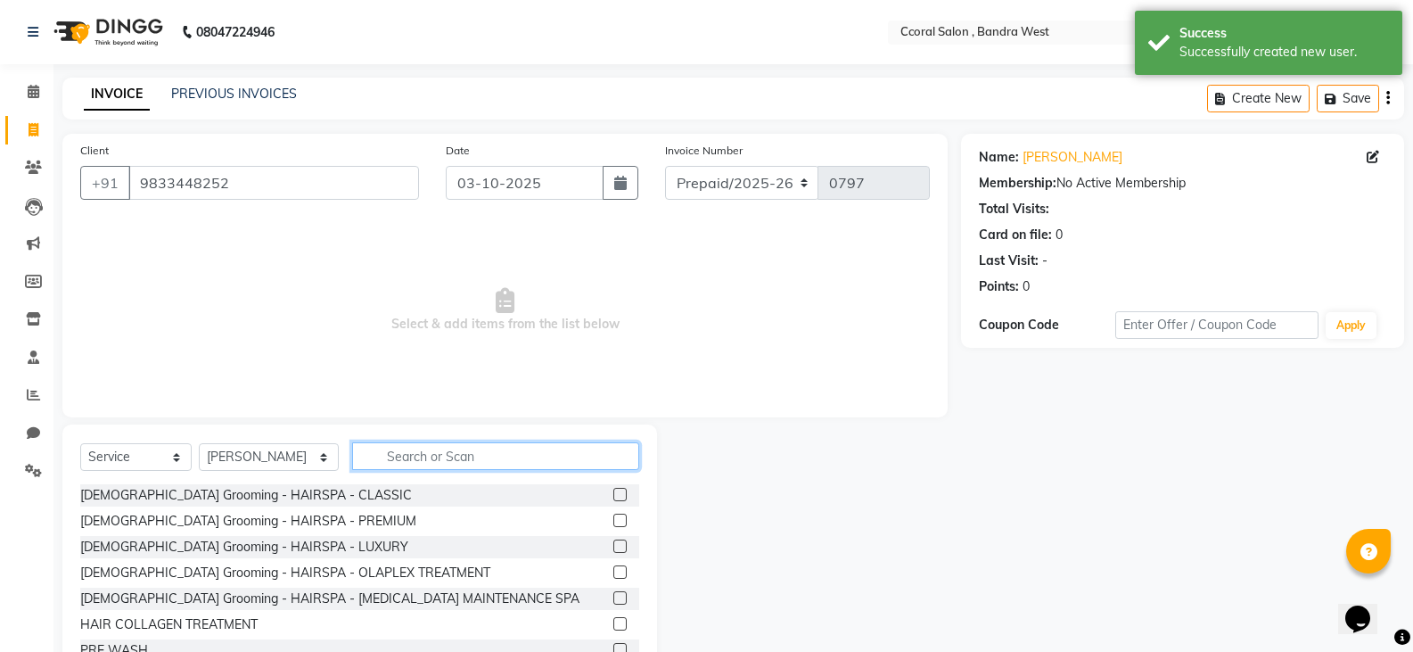
click at [390, 467] on input "text" at bounding box center [495, 456] width 287 height 28
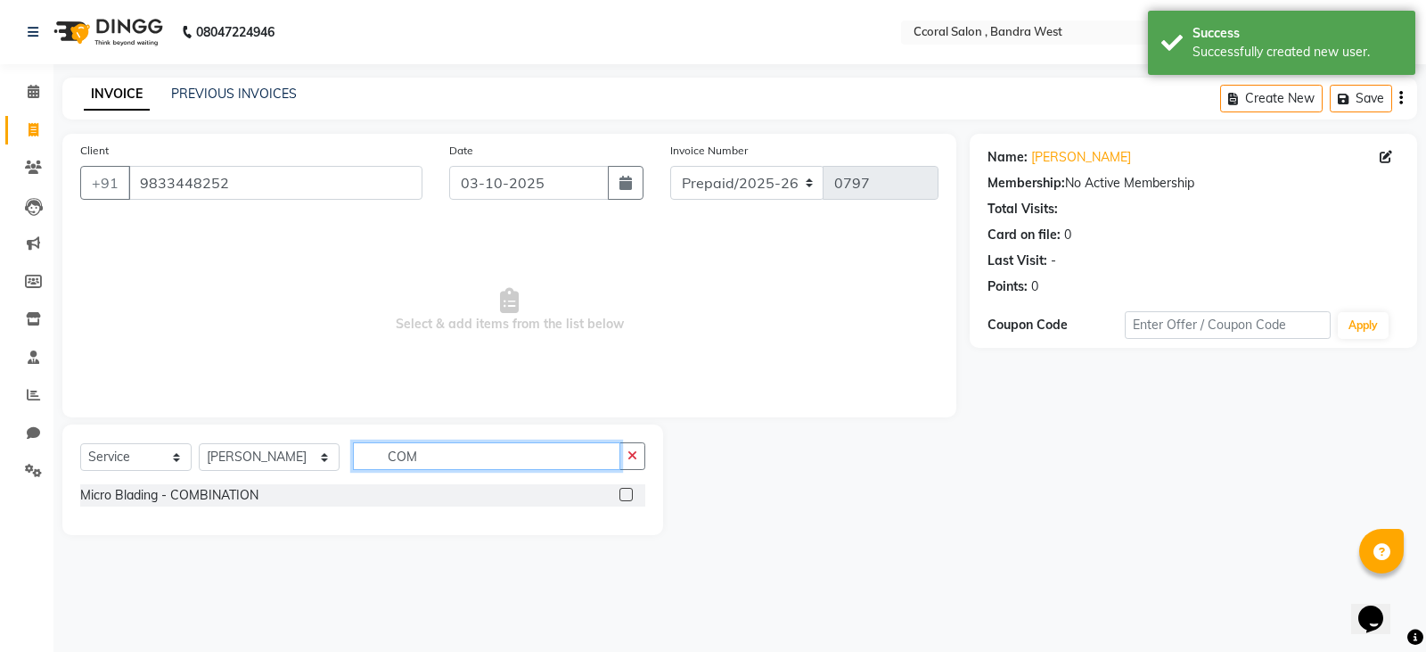
type input "COM"
click at [619, 500] on div at bounding box center [625, 497] width 12 height 19
click at [626, 493] on label at bounding box center [625, 494] width 13 height 13
click at [626, 493] on input "checkbox" at bounding box center [625, 495] width 12 height 12
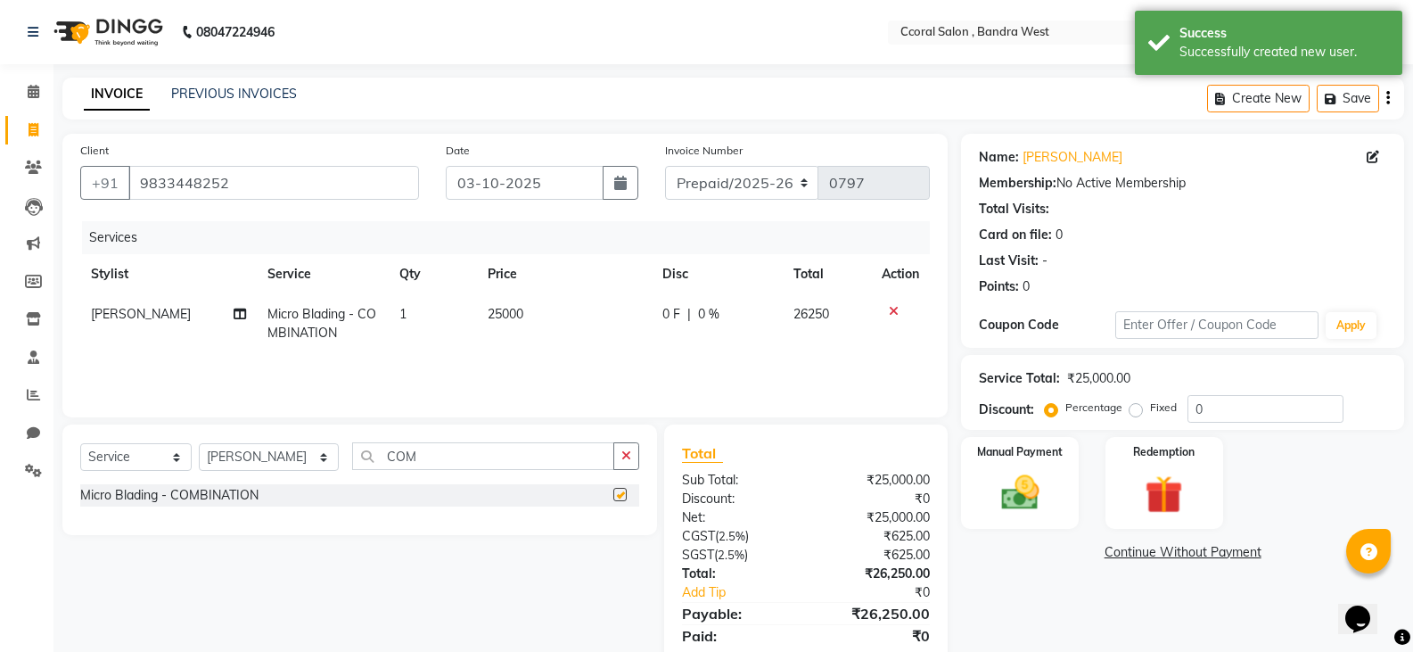
checkbox input "false"
click at [624, 187] on icon "button" at bounding box center [620, 183] width 12 height 14
select select "10"
select select "2025"
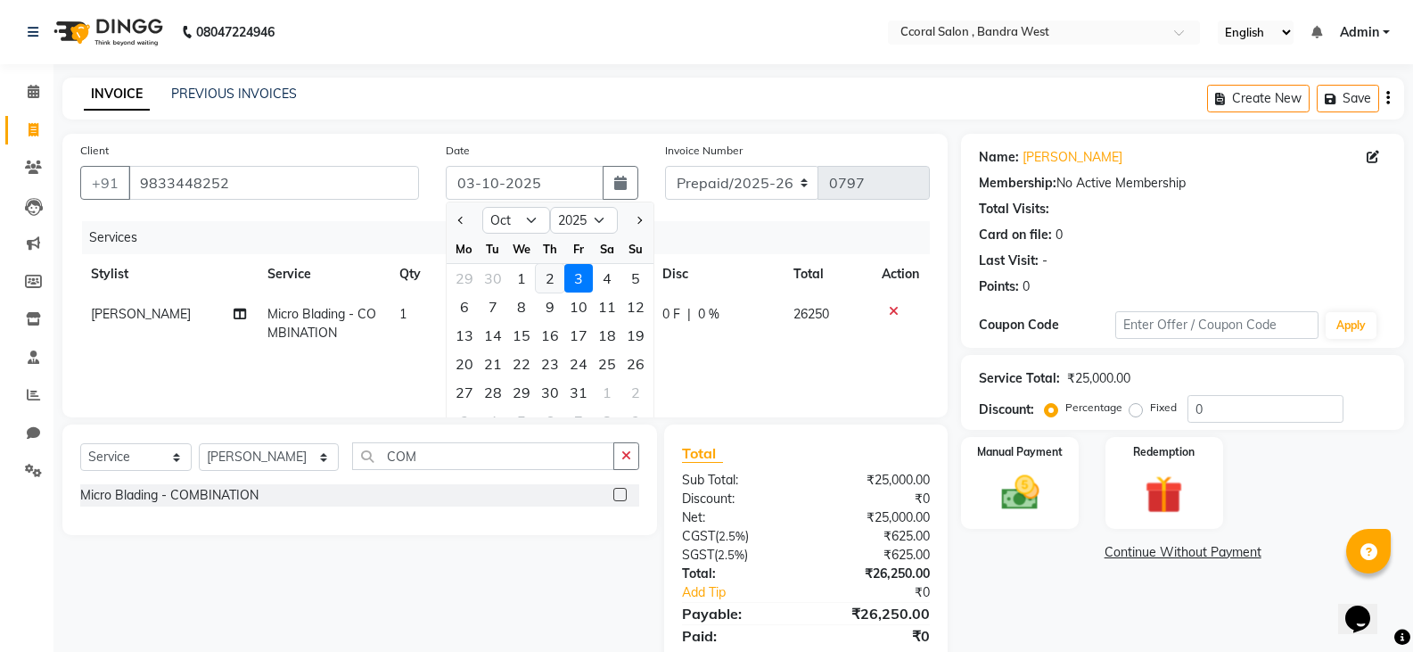
click at [549, 276] on div "2" at bounding box center [550, 278] width 29 height 29
type input "02-10-2025"
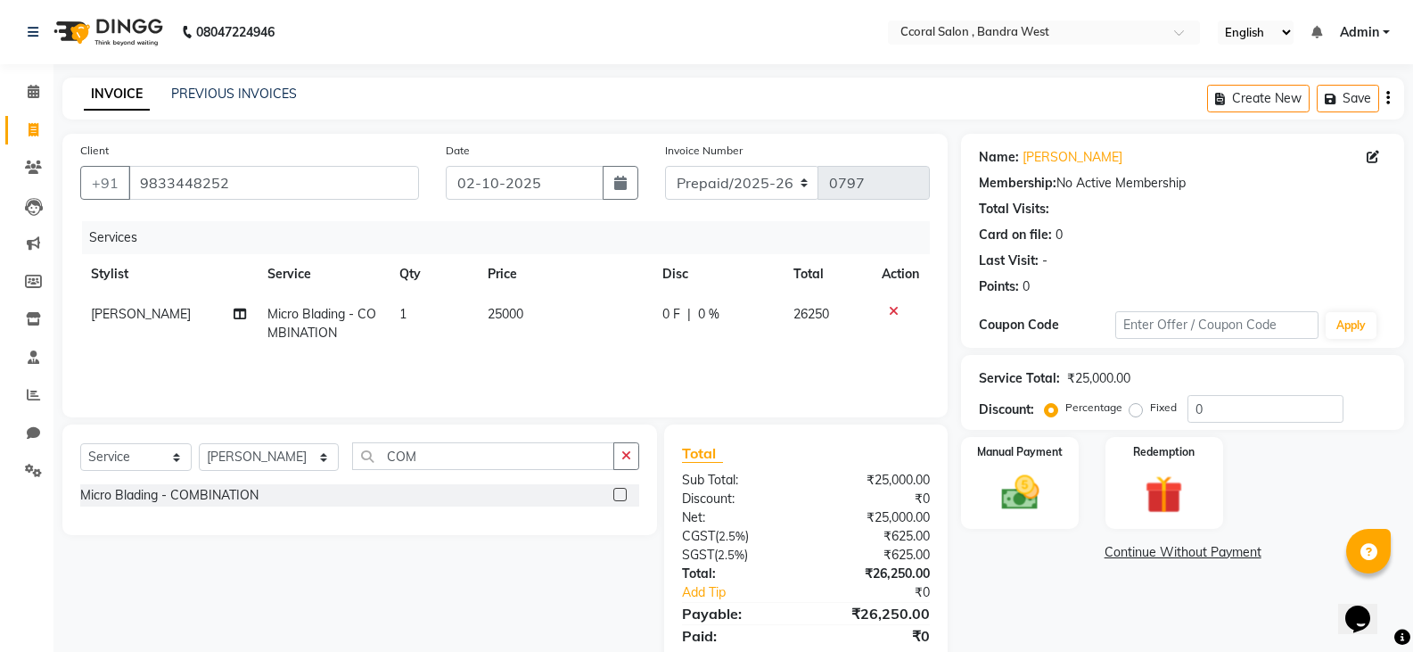
click at [616, 497] on label at bounding box center [619, 494] width 13 height 13
click at [616, 497] on input "checkbox" at bounding box center [619, 495] width 12 height 12
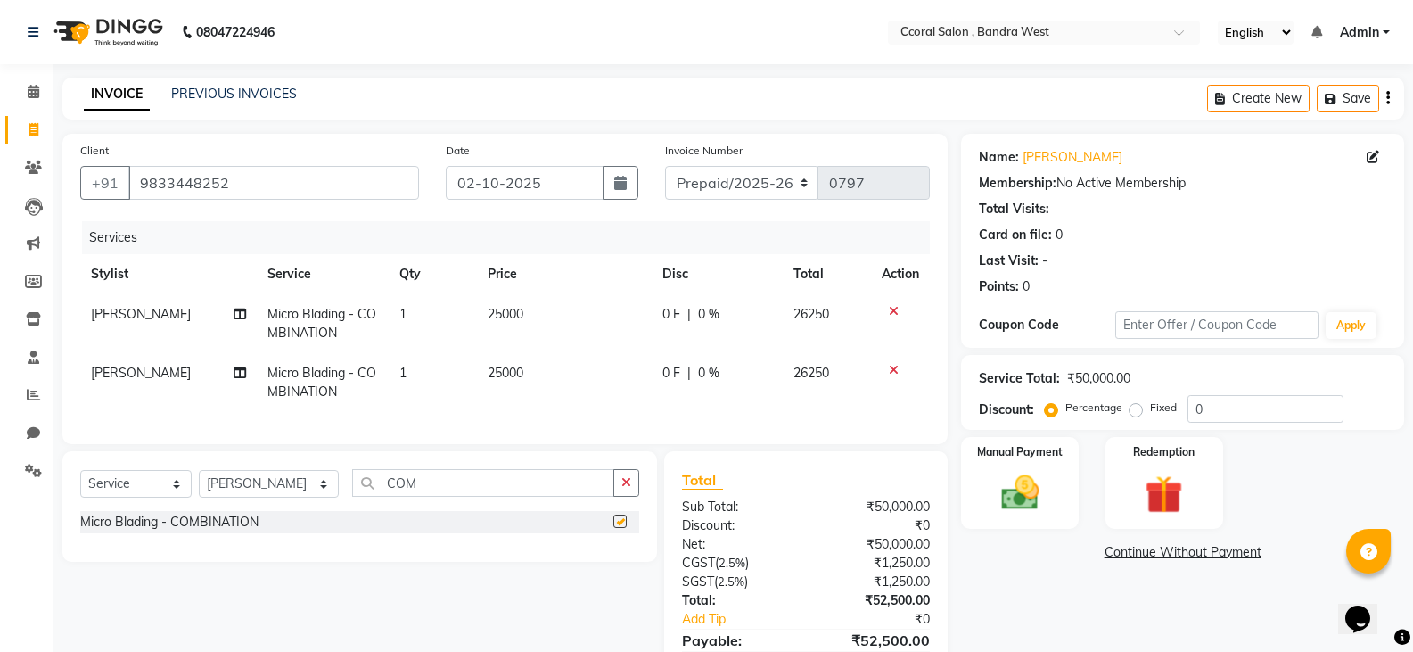
checkbox input "false"
click at [896, 307] on icon at bounding box center [894, 311] width 10 height 12
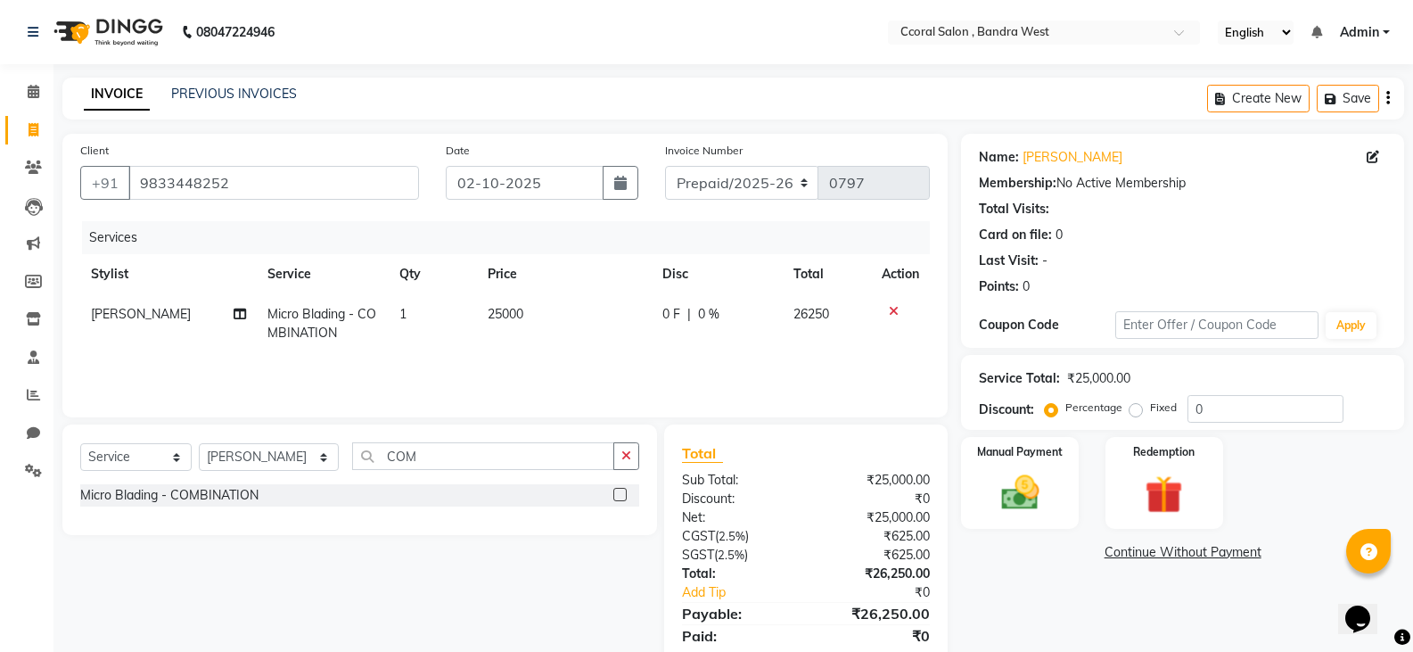
click at [576, 315] on td "25000" at bounding box center [564, 323] width 175 height 59
select select "71165"
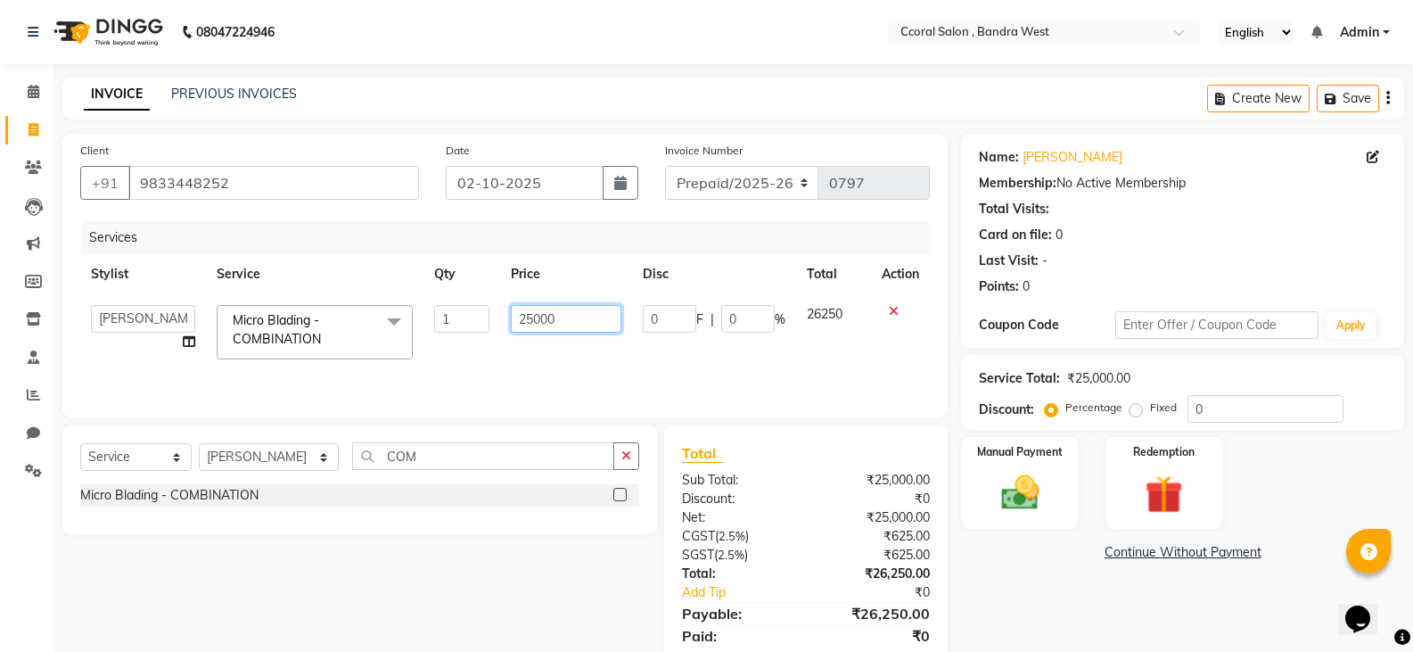
drag, startPoint x: 574, startPoint y: 315, endPoint x: 180, endPoint y: 368, distance: 397.6
click at [184, 368] on tr "[PERSON_NAME] [PERSON_NAME] [PERSON_NAME] NEHA PALLAVI [PERSON_NAME] [PERSON_NA…" at bounding box center [504, 332] width 849 height 76
type input "2"
type input "7000"
click at [804, 566] on div "Total:" at bounding box center [737, 573] width 137 height 19
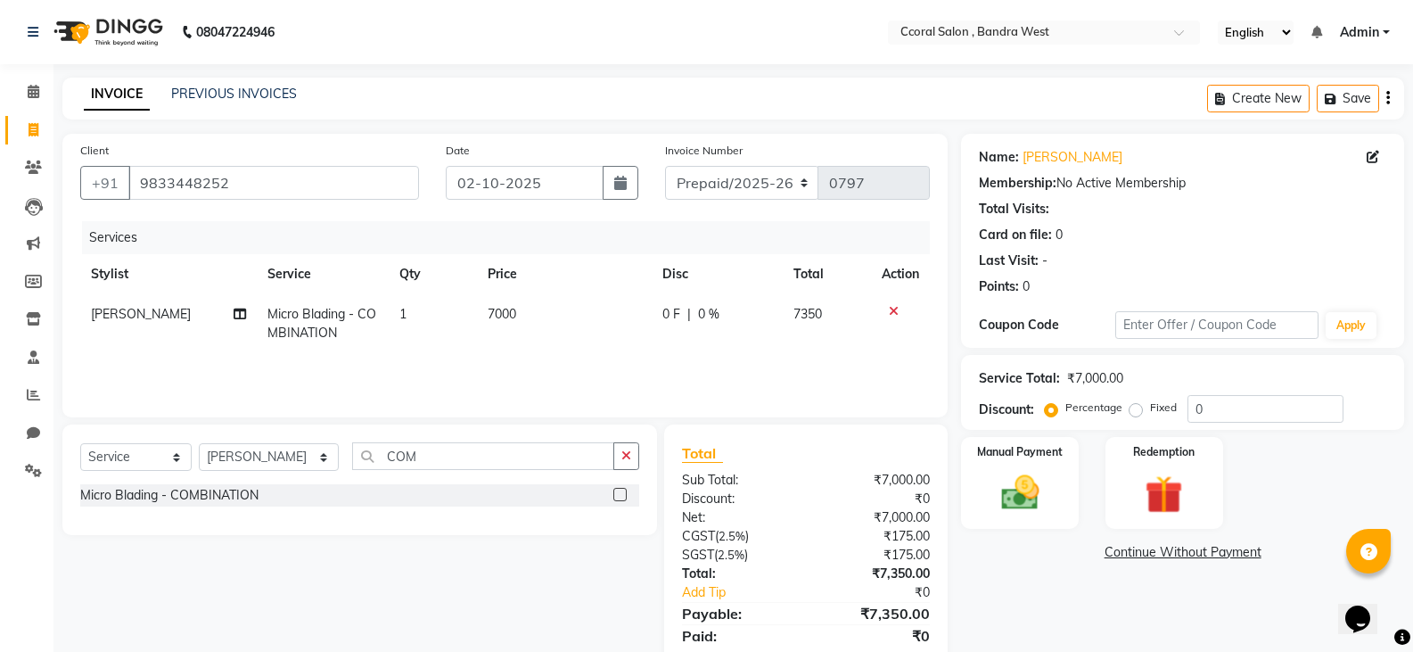
click at [1388, 99] on icon "button" at bounding box center [1388, 98] width 4 height 1
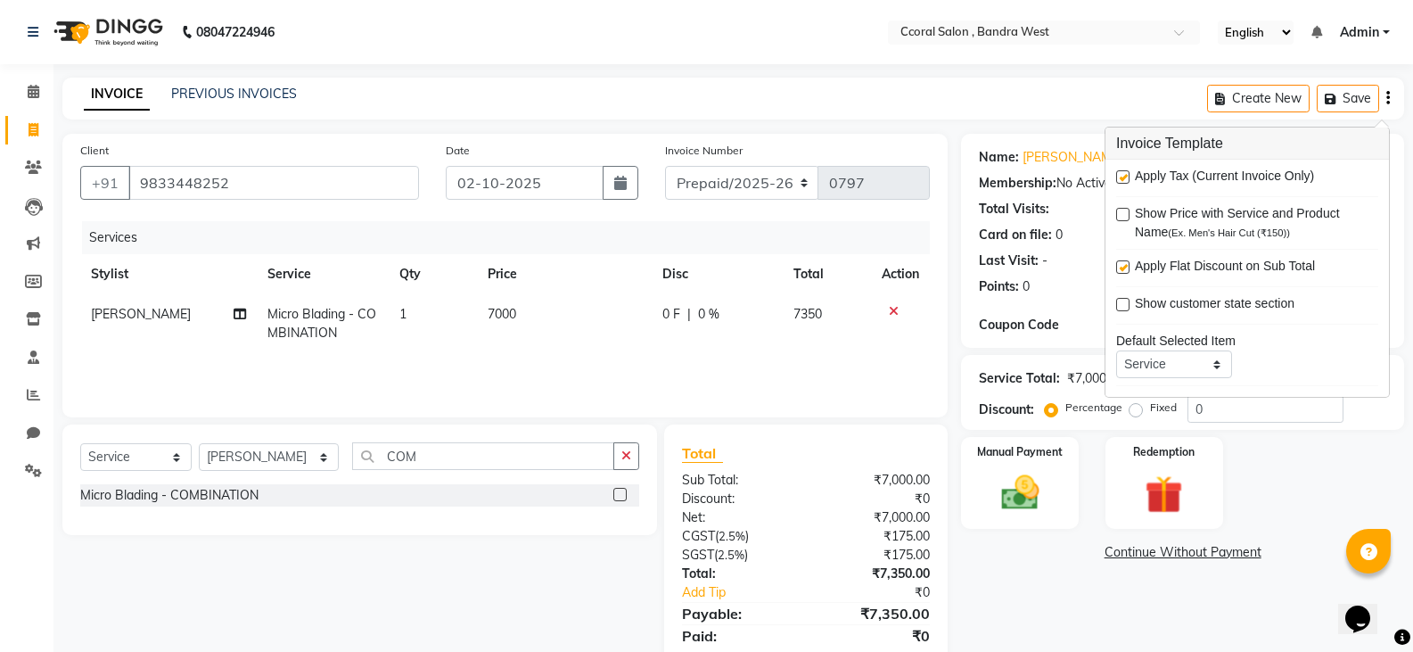
click at [1120, 176] on label at bounding box center [1122, 176] width 13 height 13
click at [1120, 176] on input "checkbox" at bounding box center [1122, 178] width 12 height 12
checkbox input "false"
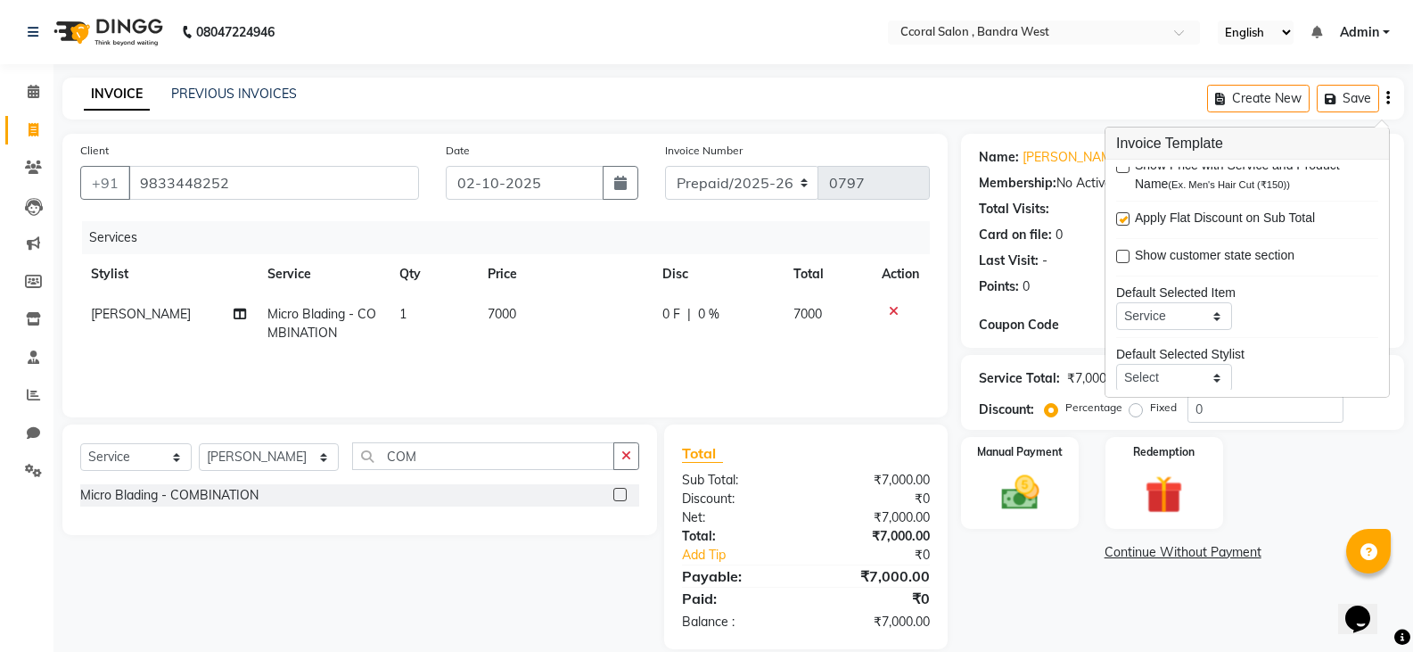
scroll to position [87, 0]
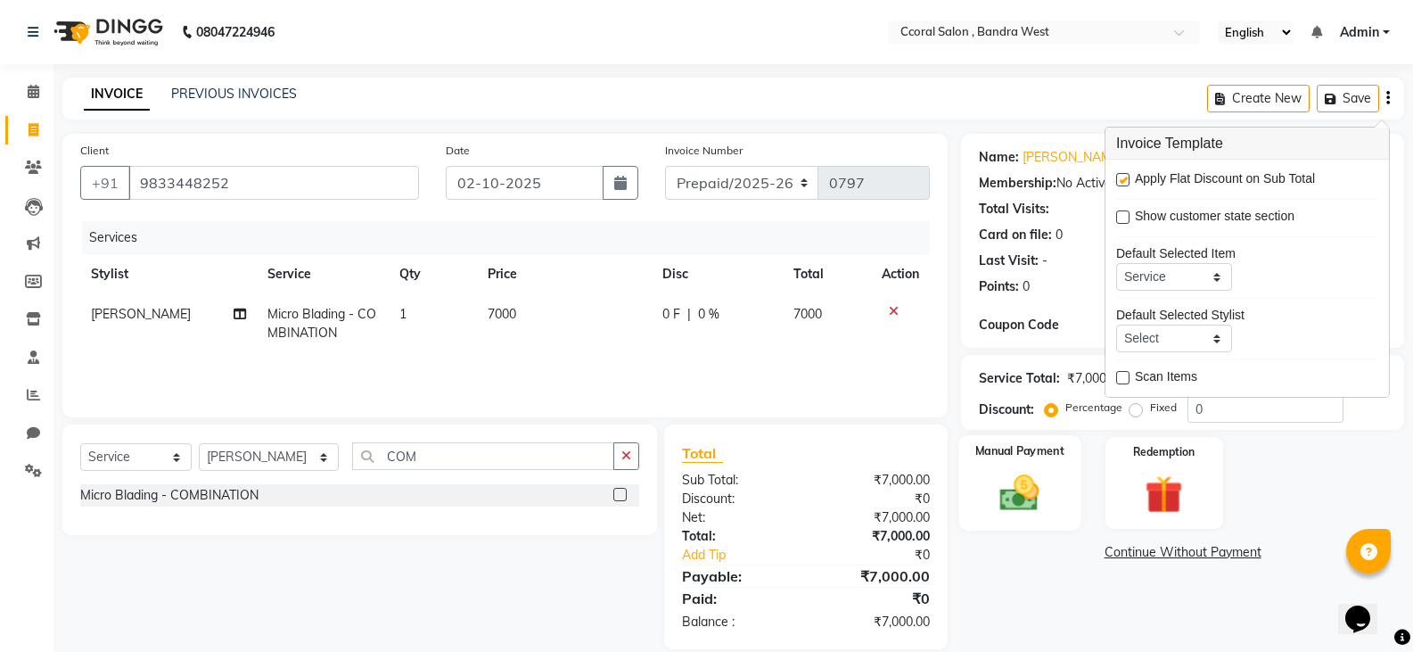
click at [995, 500] on img at bounding box center [1019, 492] width 63 height 45
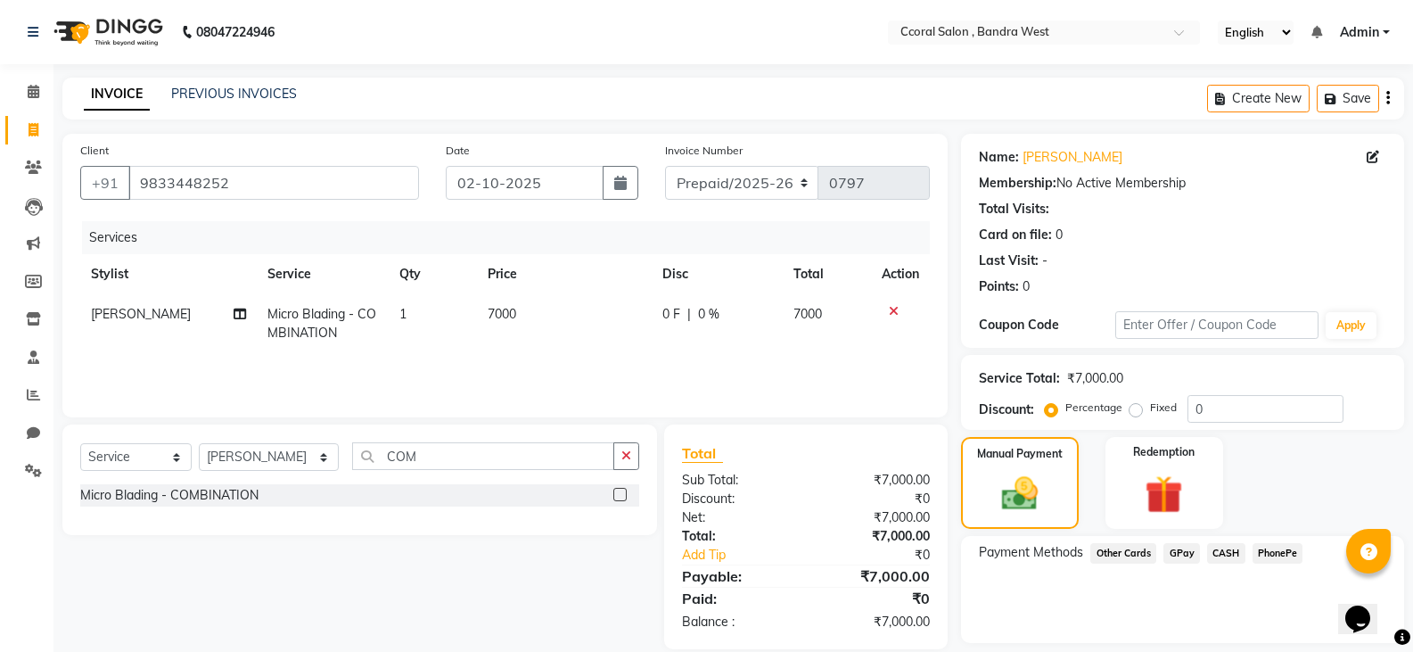
click at [1218, 544] on span "CASH" at bounding box center [1226, 553] width 38 height 21
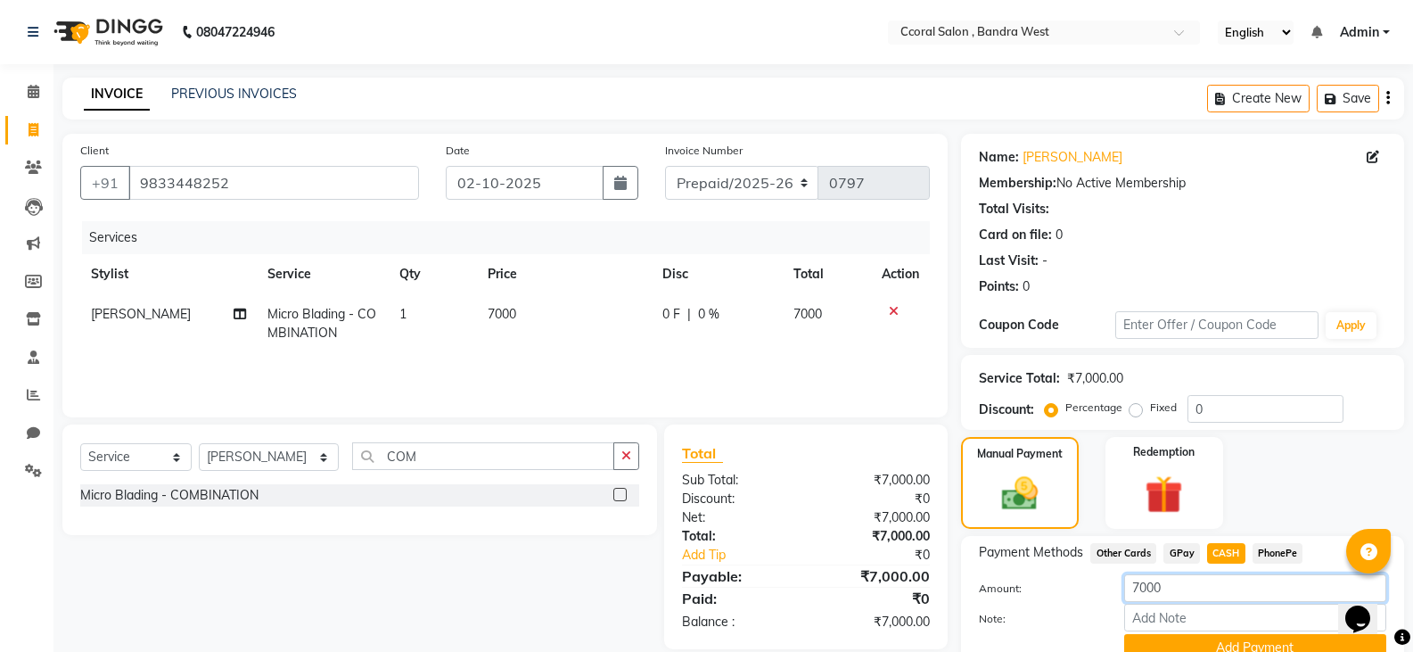
drag, startPoint x: 1185, startPoint y: 586, endPoint x: 1008, endPoint y: 576, distance: 177.6
click at [1022, 582] on div "Amount: 7000" at bounding box center [1182, 589] width 434 height 30
type input "6000"
click at [1178, 642] on button "Add Payment" at bounding box center [1255, 648] width 262 height 28
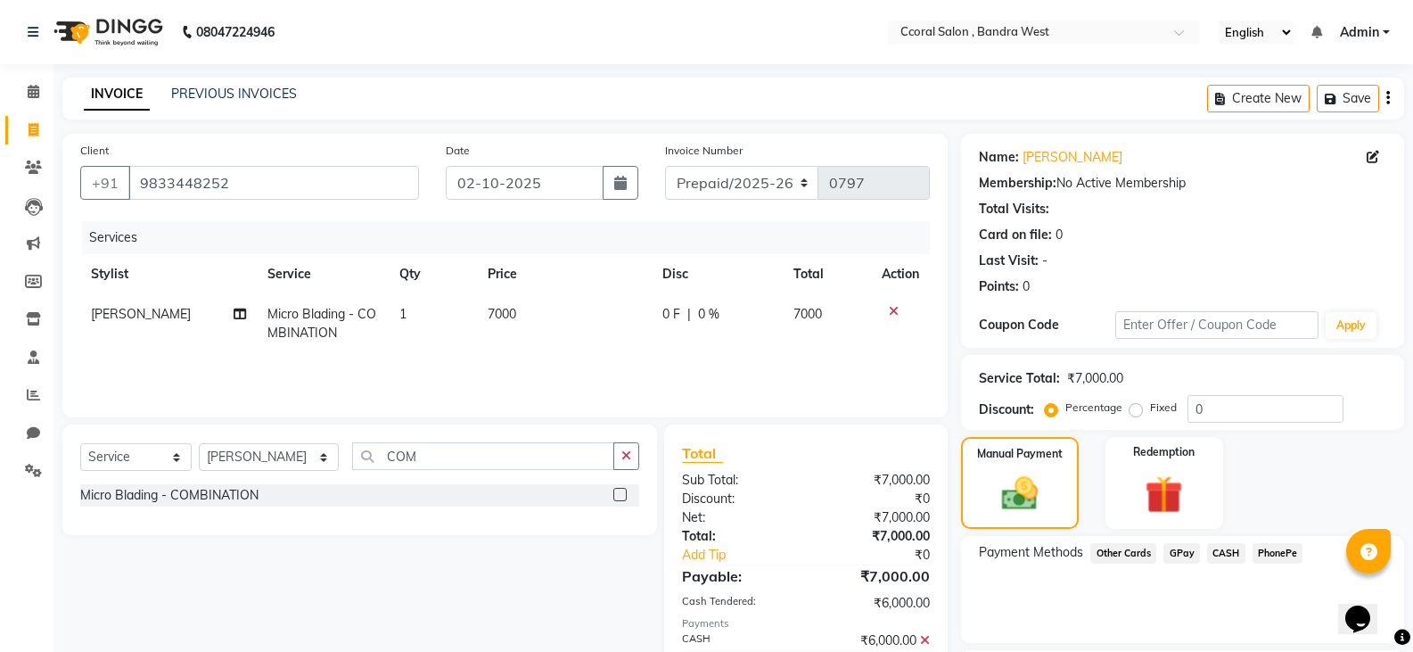
click at [1179, 554] on span "GPay" at bounding box center [1181, 553] width 37 height 21
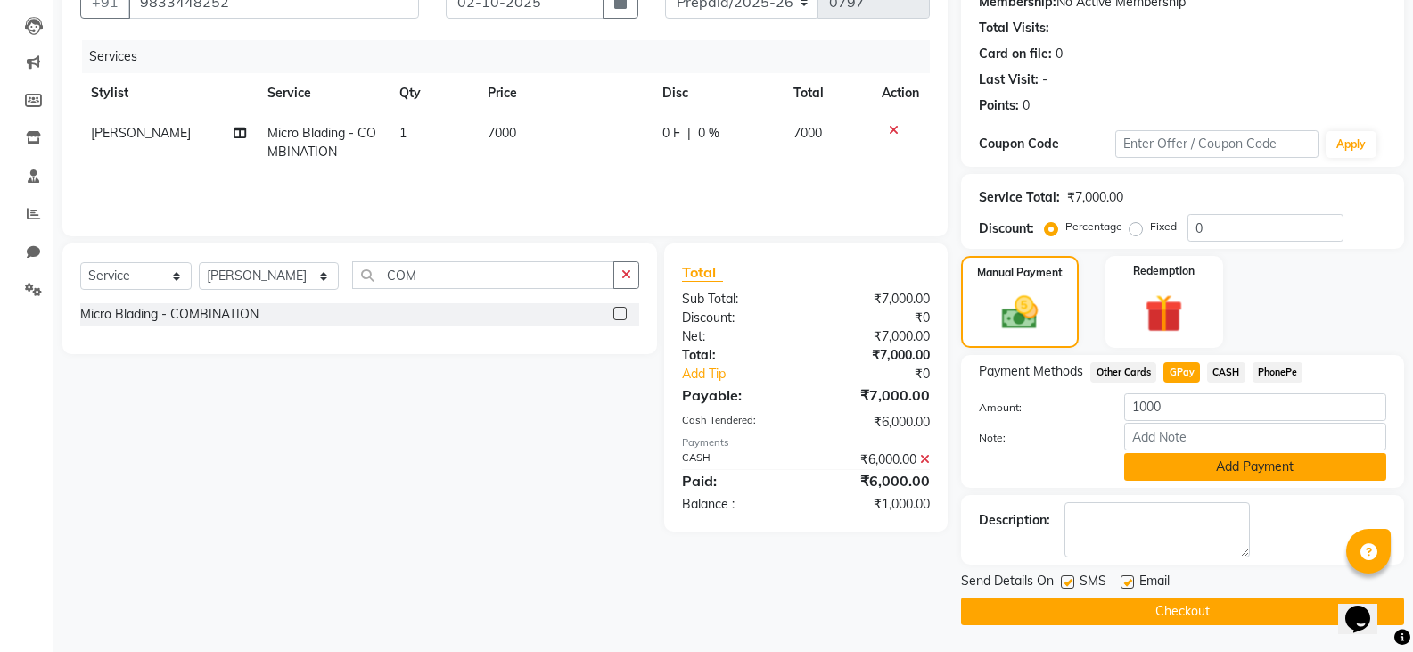
click at [1185, 472] on button "Add Payment" at bounding box center [1255, 467] width 262 height 28
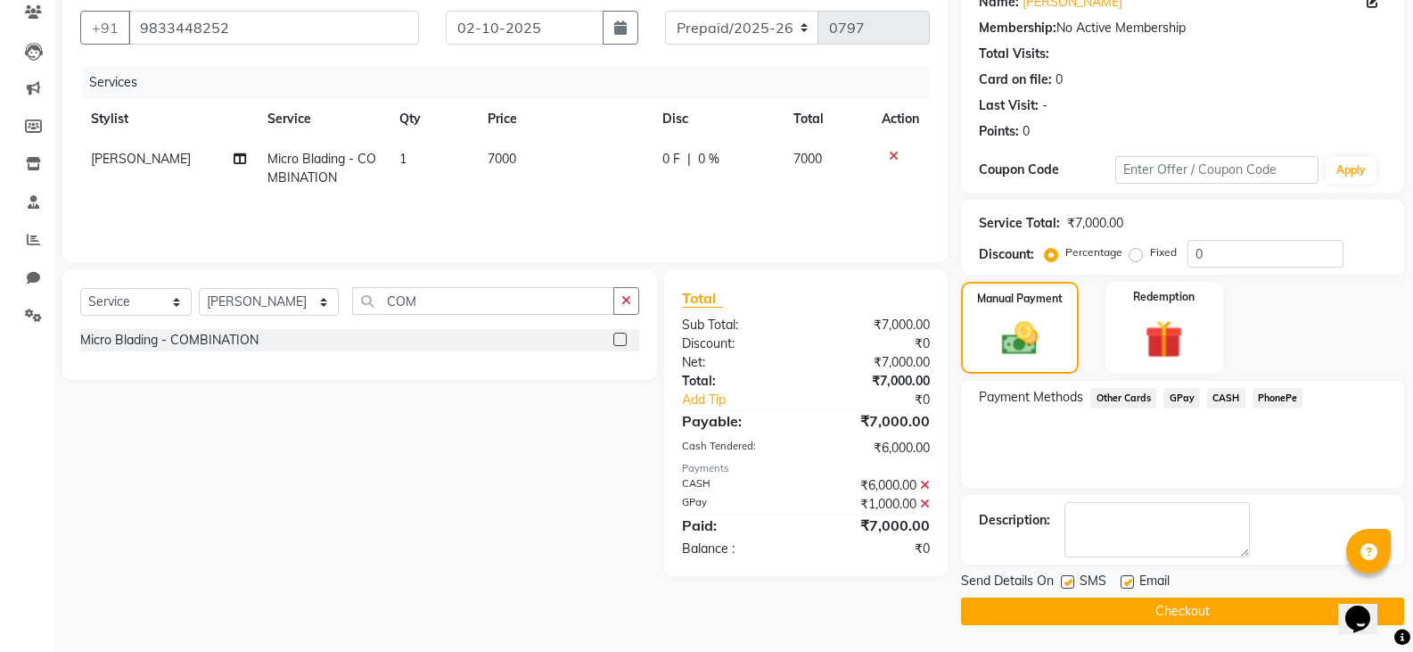
scroll to position [155, 0]
click at [1066, 600] on button "Checkout" at bounding box center [1182, 611] width 443 height 28
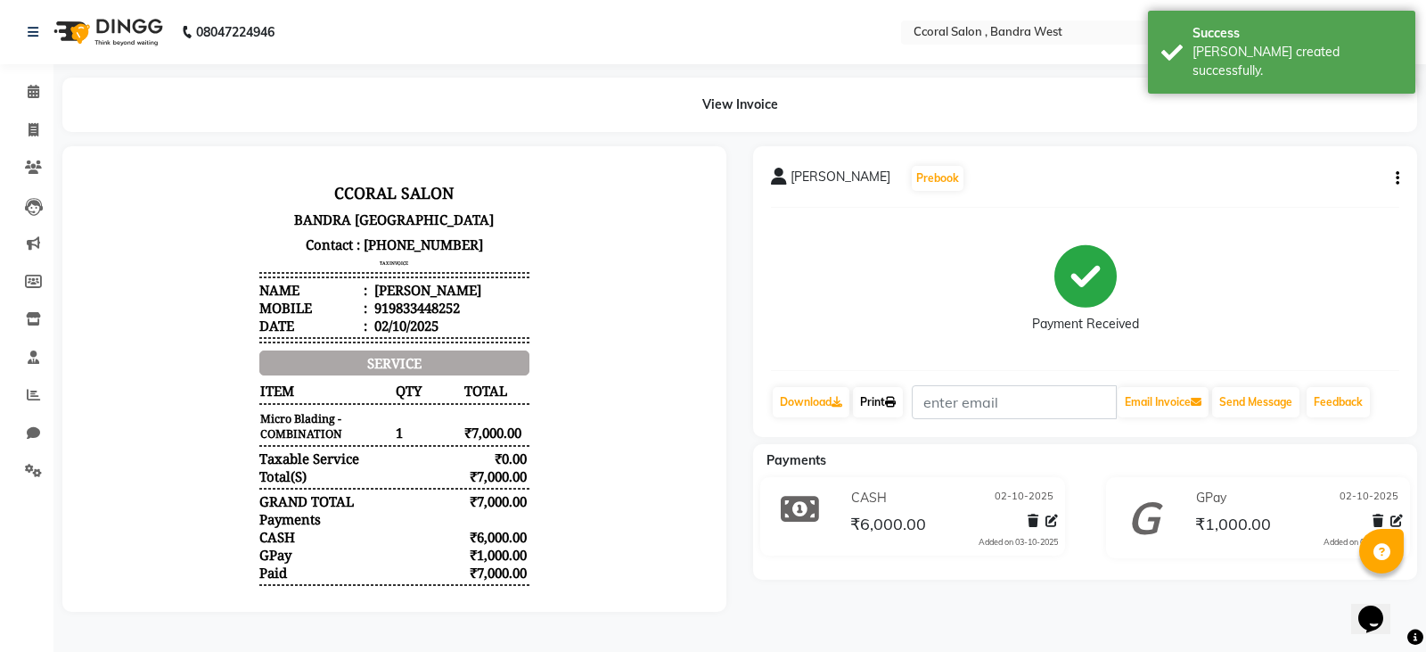
click at [903, 390] on link "Print" at bounding box center [878, 402] width 50 height 30
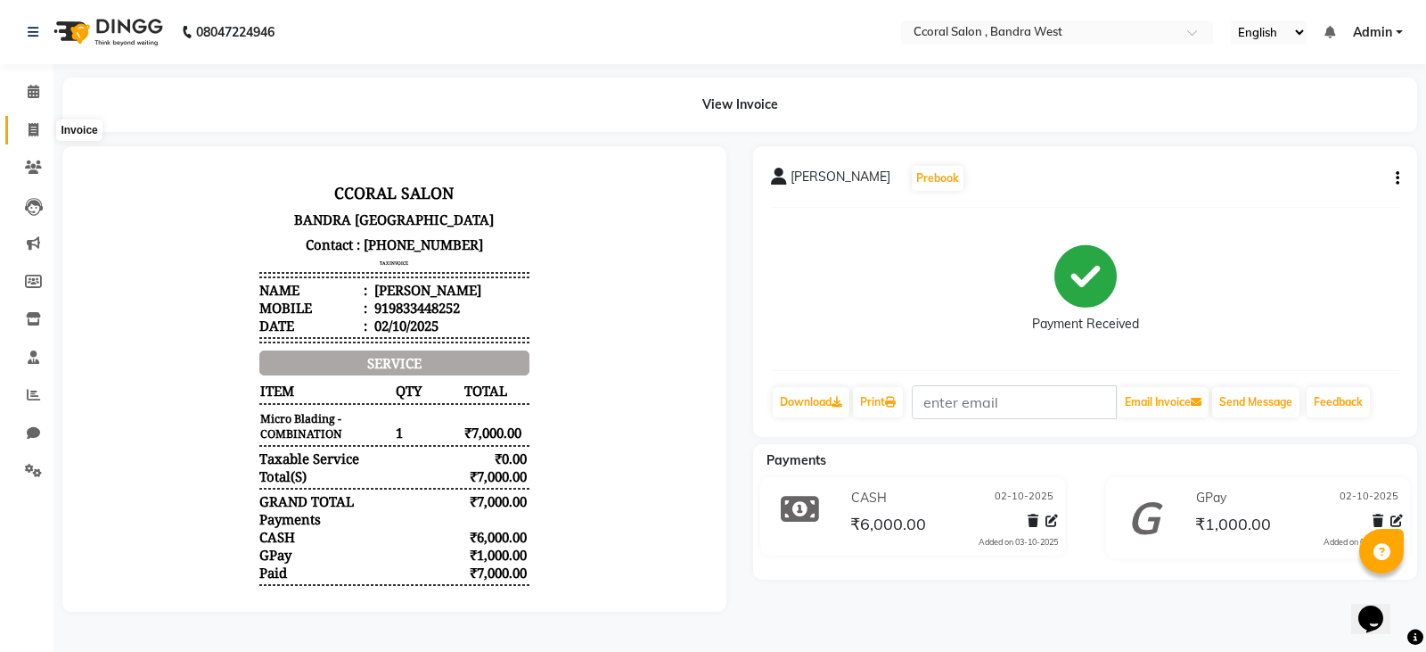
click at [31, 125] on icon at bounding box center [34, 129] width 10 height 13
select select "service"
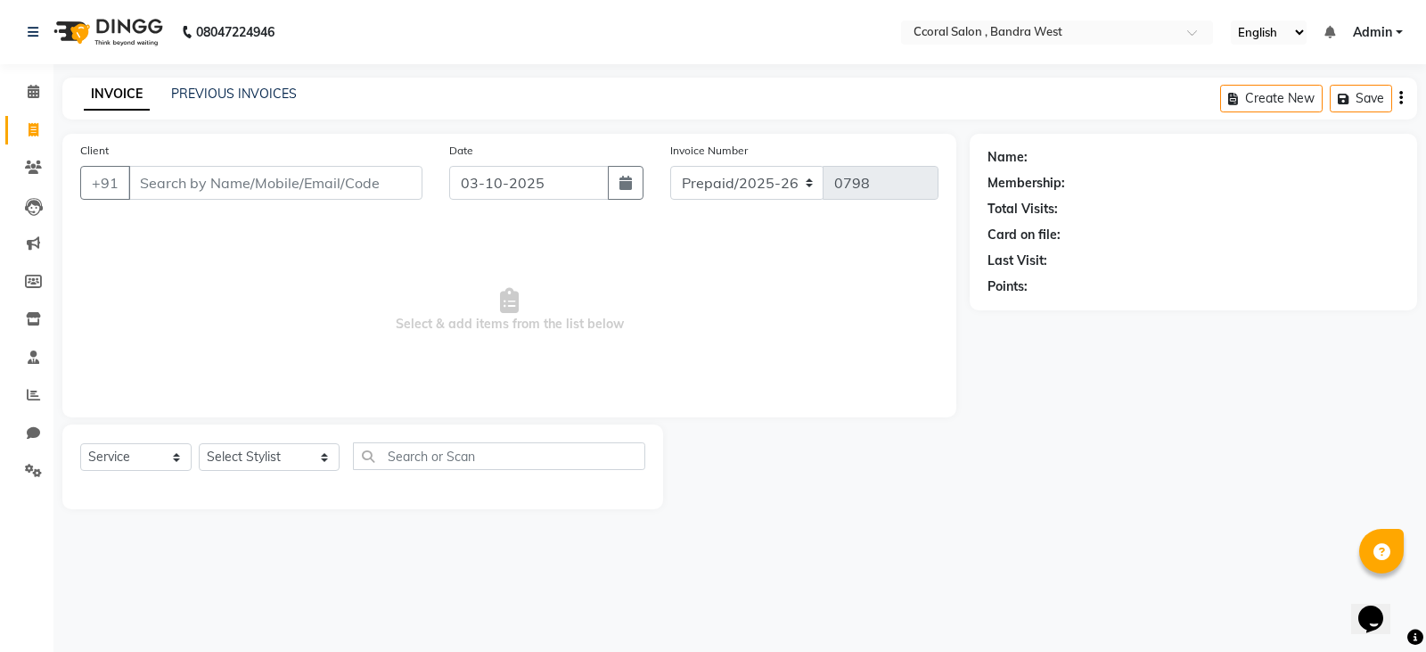
click at [149, 188] on input "Client" at bounding box center [275, 183] width 294 height 34
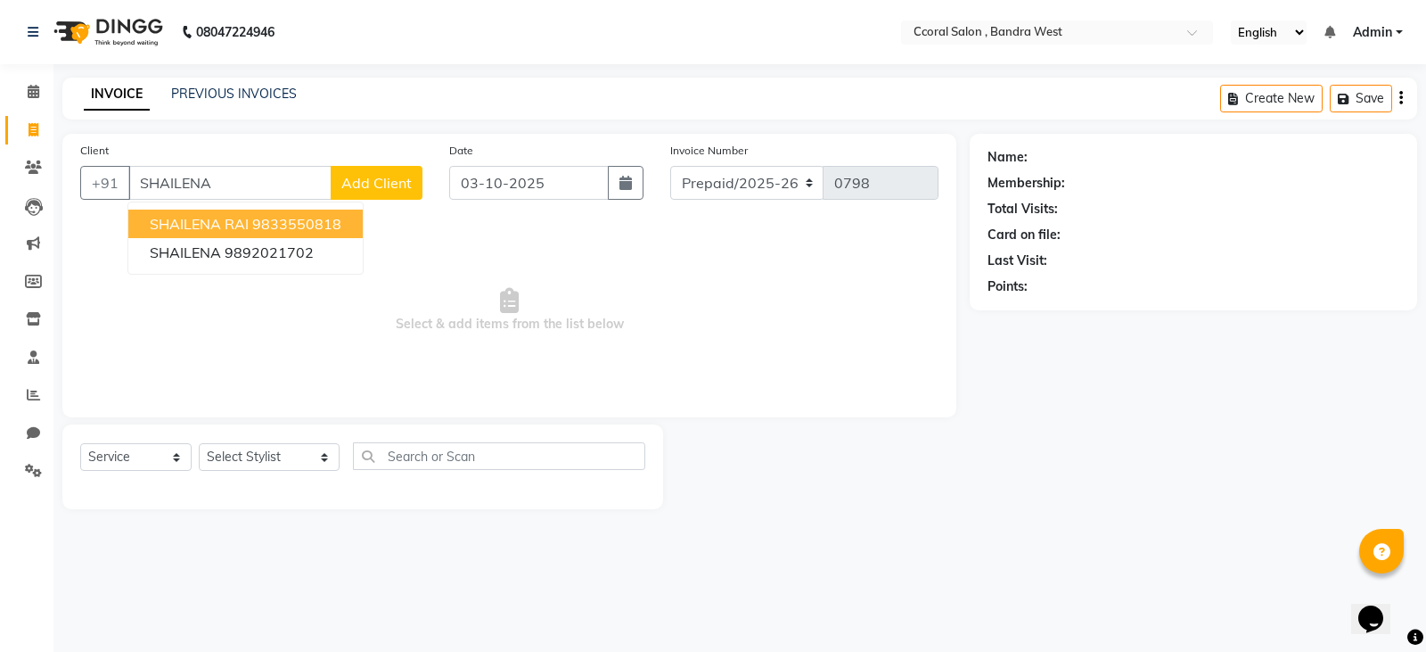
click at [327, 220] on ngb-highlight "9833550818" at bounding box center [296, 224] width 89 height 18
type input "9833550818"
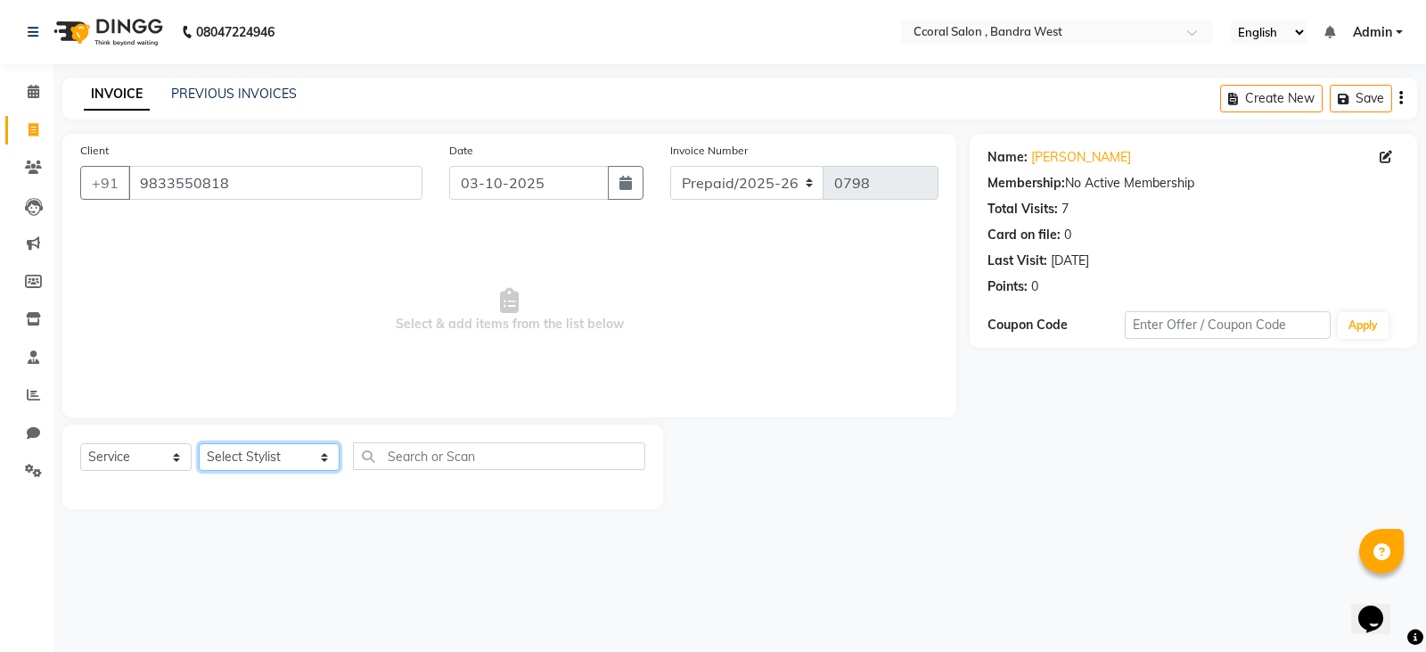
click at [258, 459] on select "Select Stylist [PERSON_NAME] [PERSON_NAME] [PERSON_NAME] NEHA PALLAVI [PERSON_N…" at bounding box center [269, 457] width 141 height 28
select select "71155"
click at [199, 443] on select "Select Stylist [PERSON_NAME] [PERSON_NAME] [PERSON_NAME] NEHA PALLAVI [PERSON_N…" at bounding box center [269, 457] width 141 height 28
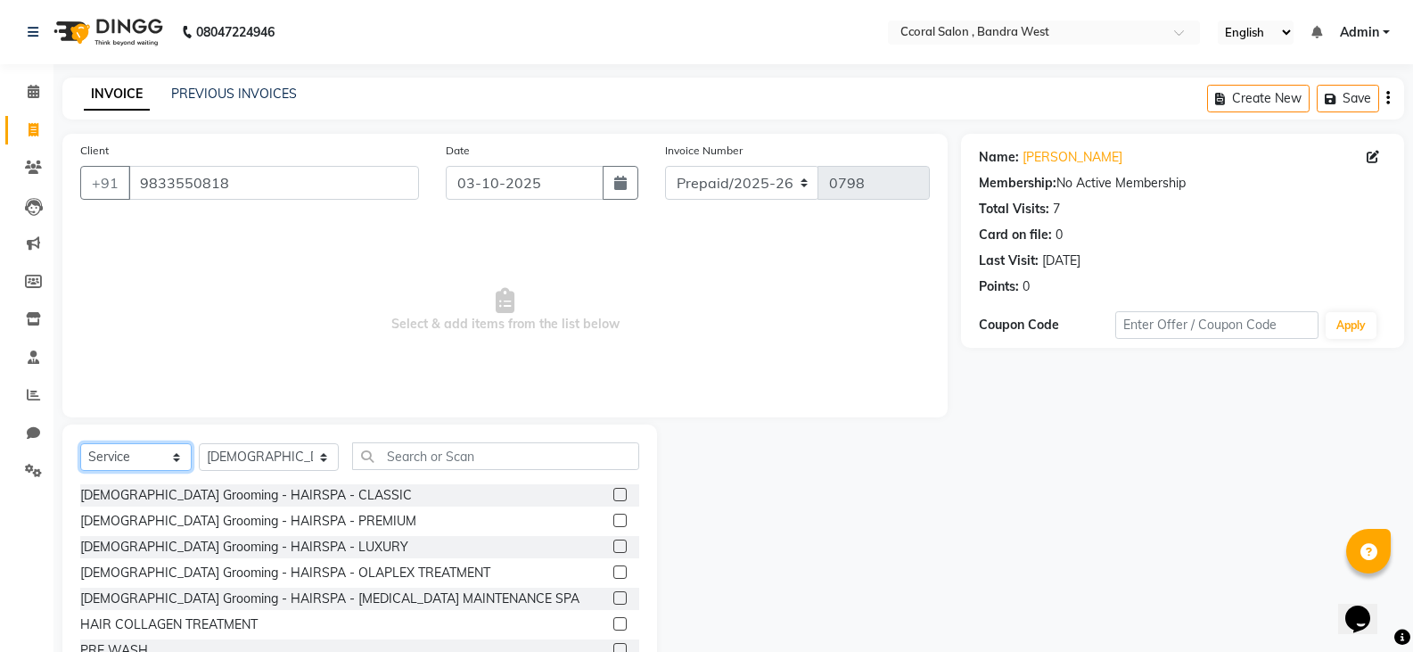
click at [157, 452] on select "Select Service Product Membership Package Voucher Prepaid Gift Card" at bounding box center [135, 457] width 111 height 28
select select "product"
click at [80, 443] on select "Select Service Product Membership Package Voucher Prepaid Gift Card" at bounding box center [135, 457] width 111 height 28
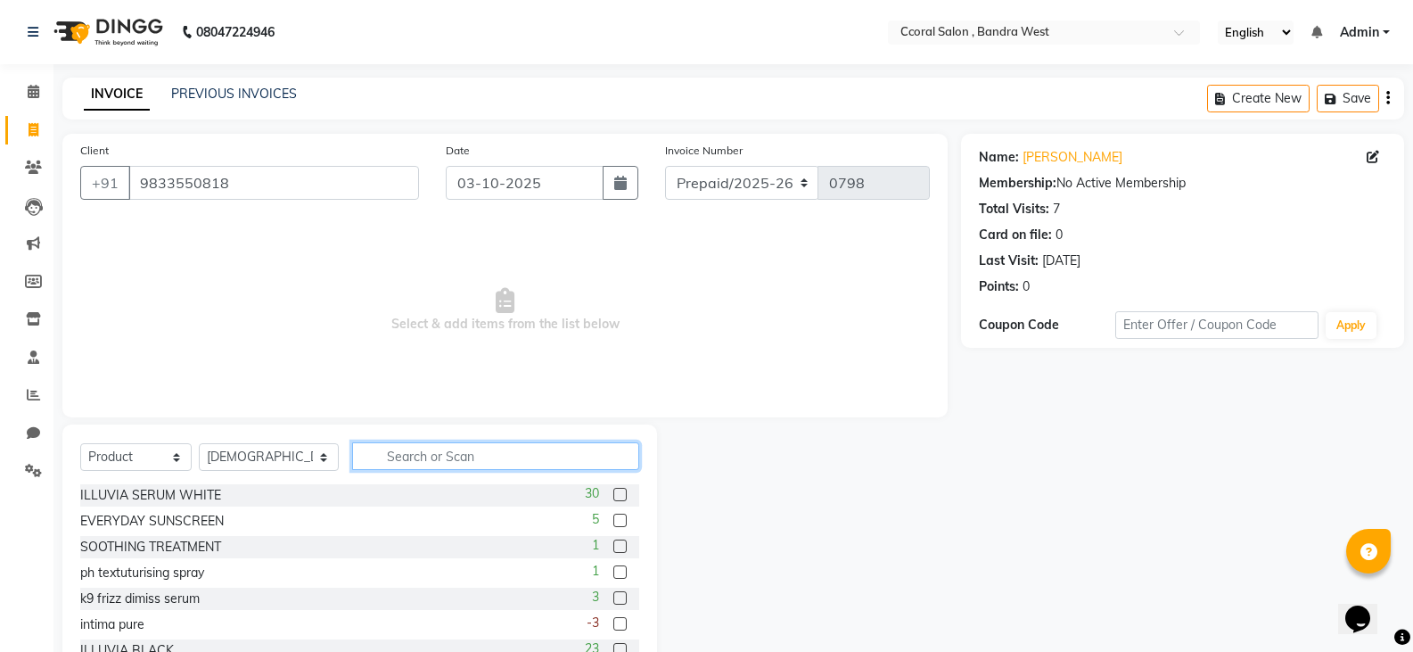
click at [381, 460] on input "text" at bounding box center [495, 456] width 287 height 28
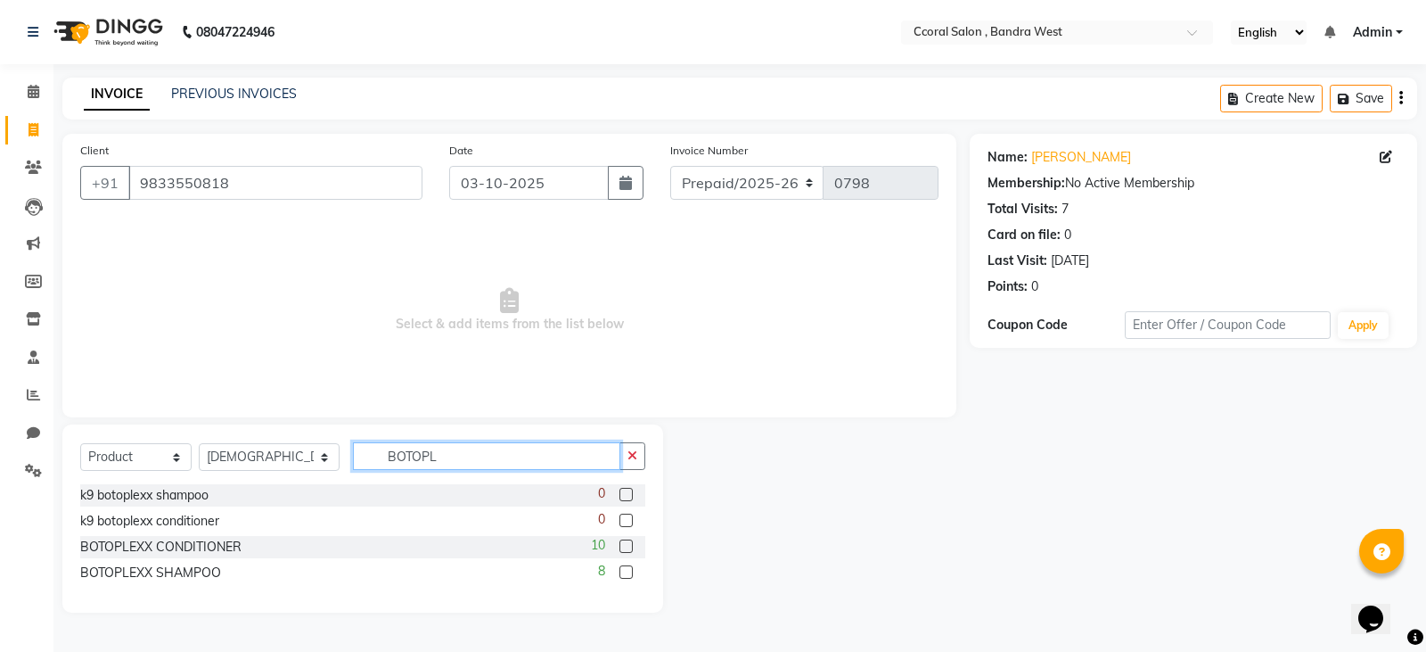
type input "BOTOPL"
click at [620, 572] on label at bounding box center [625, 571] width 13 height 13
click at [620, 572] on input "checkbox" at bounding box center [625, 573] width 12 height 12
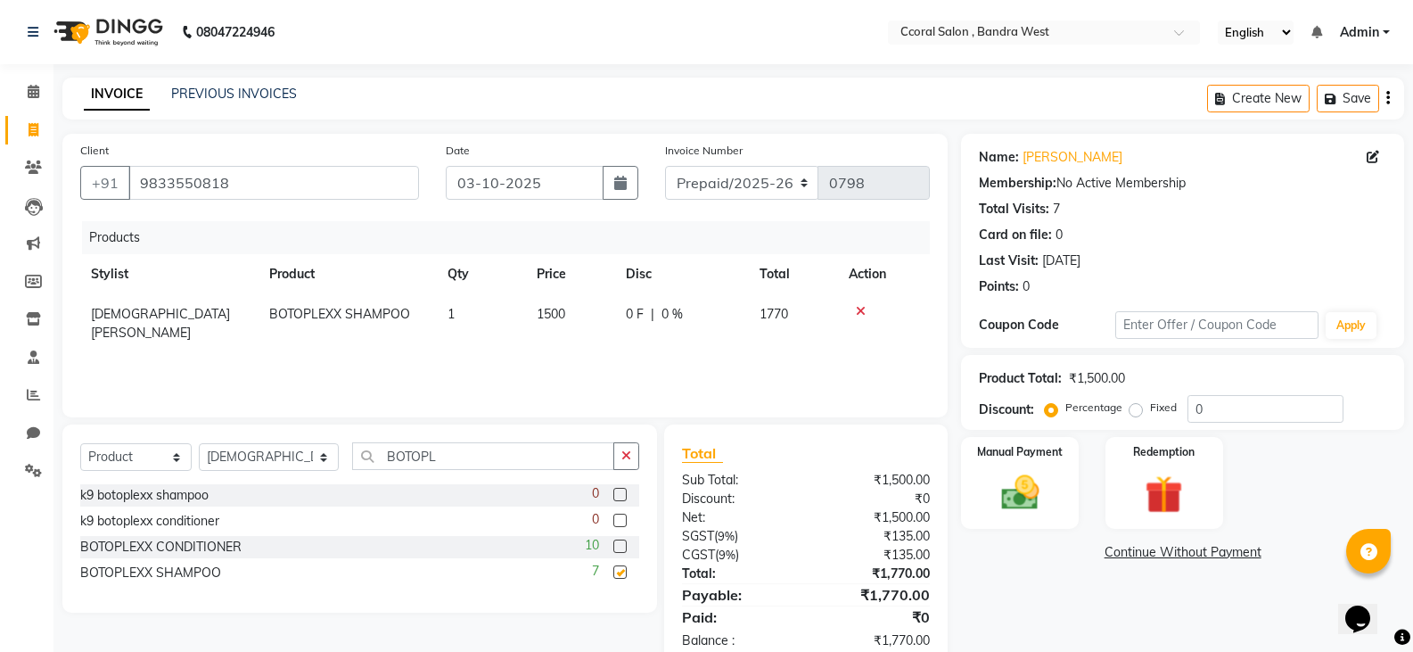
checkbox input "false"
click at [631, 452] on icon "button" at bounding box center [626, 455] width 10 height 12
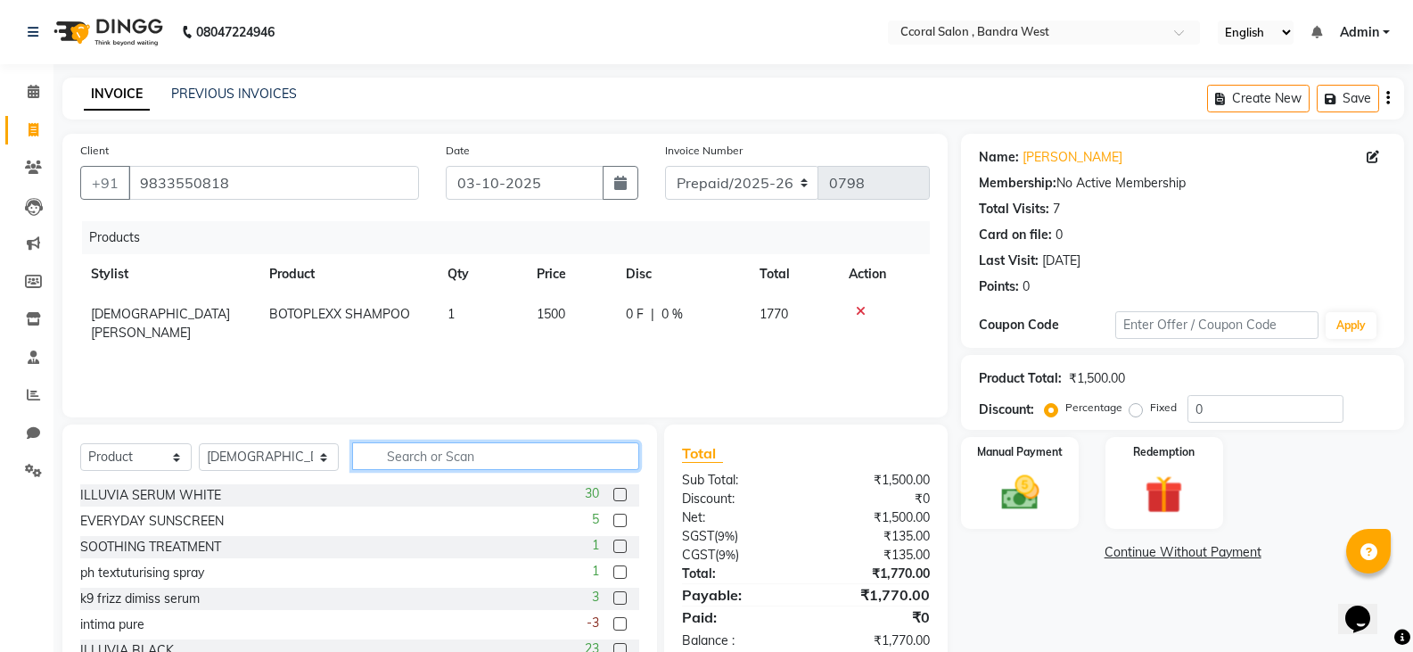
click at [448, 455] on input "text" at bounding box center [495, 456] width 287 height 28
type input "BOTO"
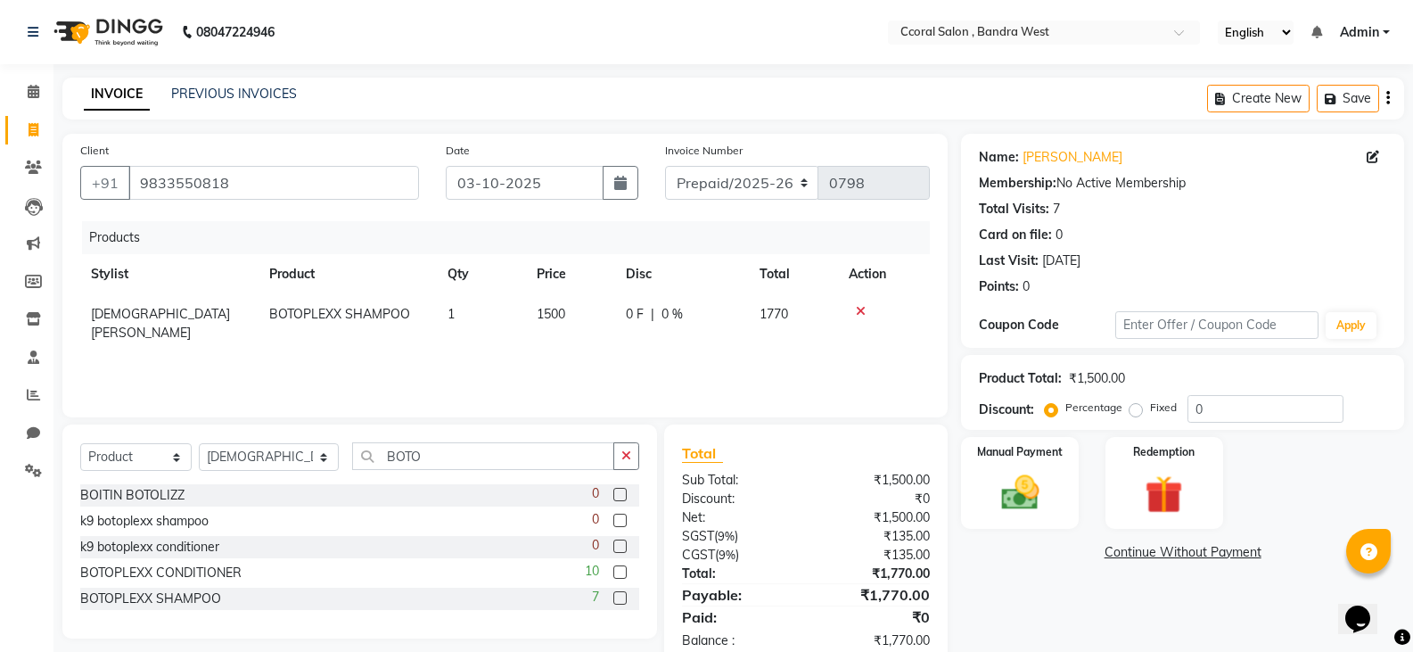
click at [617, 567] on label at bounding box center [619, 571] width 13 height 13
click at [617, 567] on input "checkbox" at bounding box center [619, 573] width 12 height 12
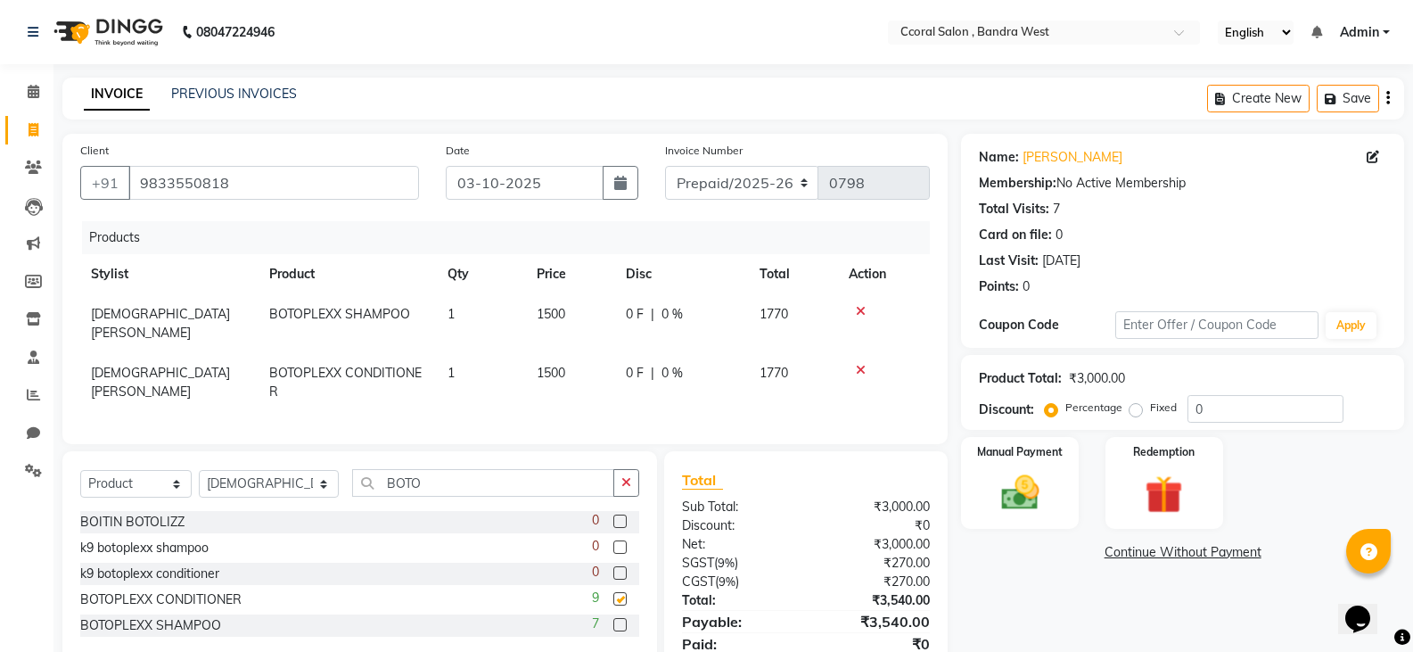
checkbox input "false"
click at [864, 308] on icon at bounding box center [861, 311] width 10 height 12
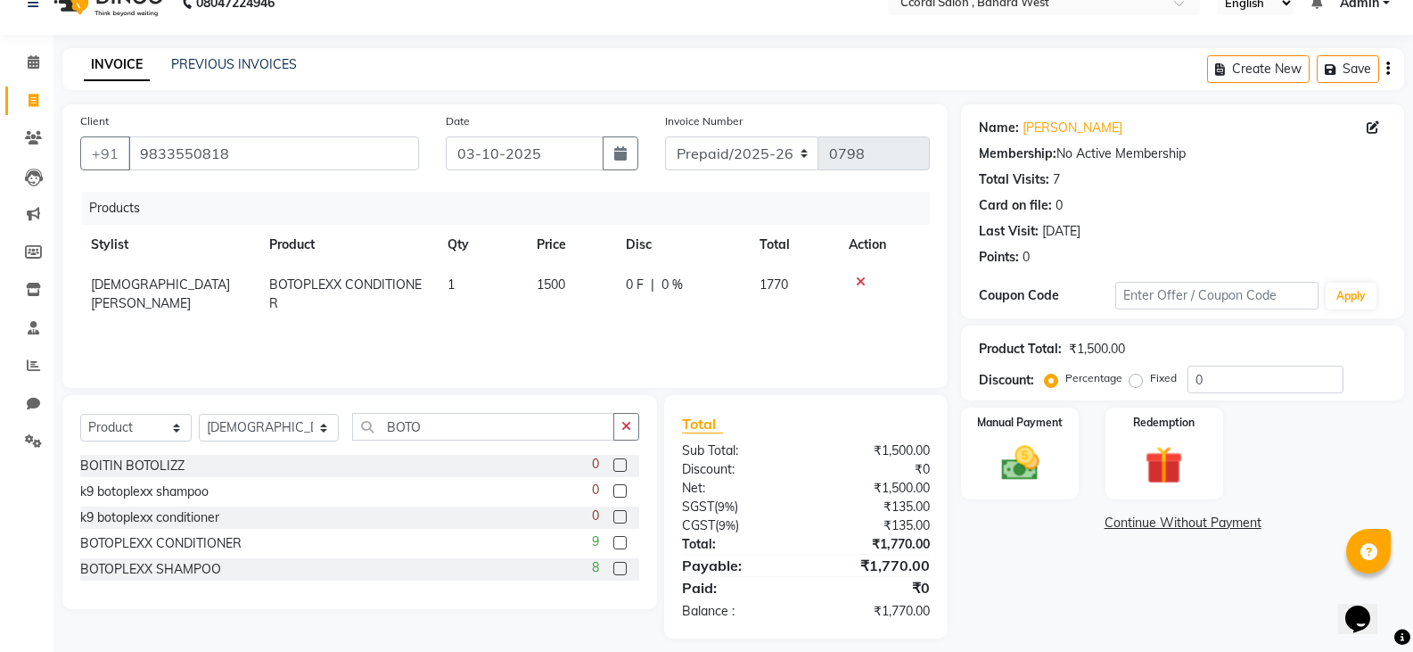
scroll to position [43, 0]
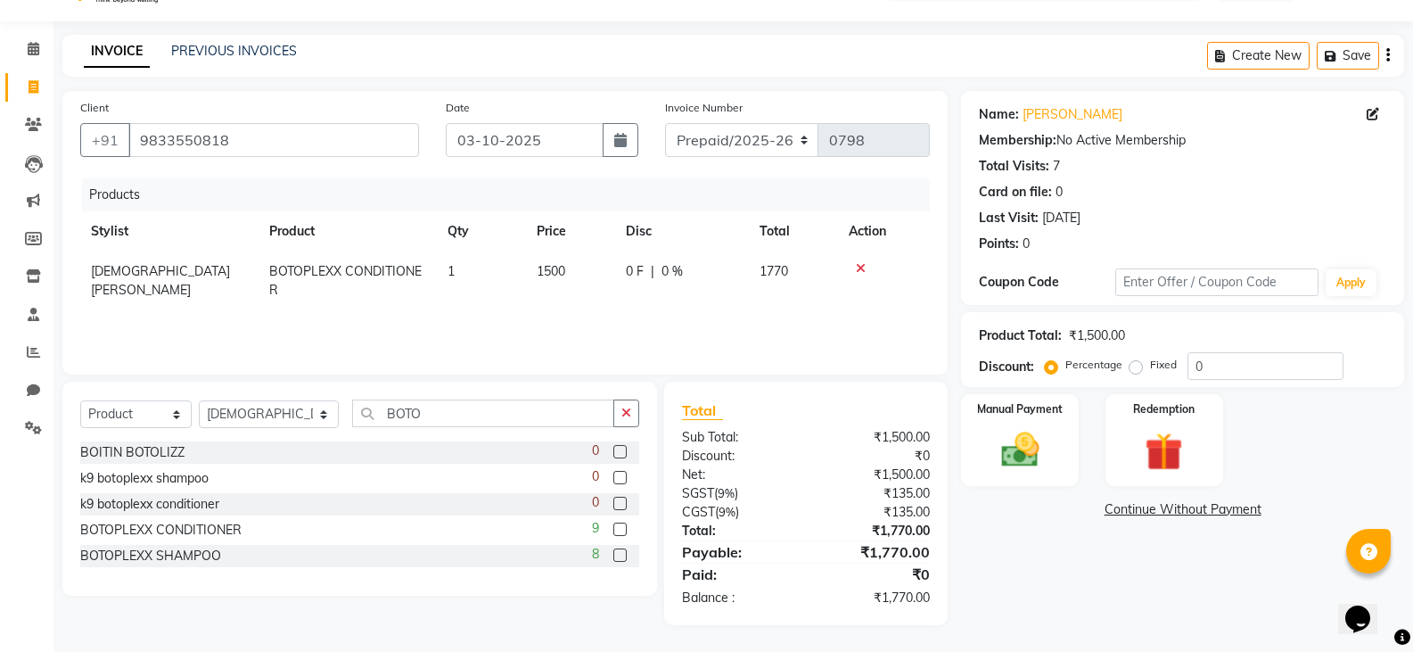
click at [1388, 56] on icon "button" at bounding box center [1388, 55] width 4 height 1
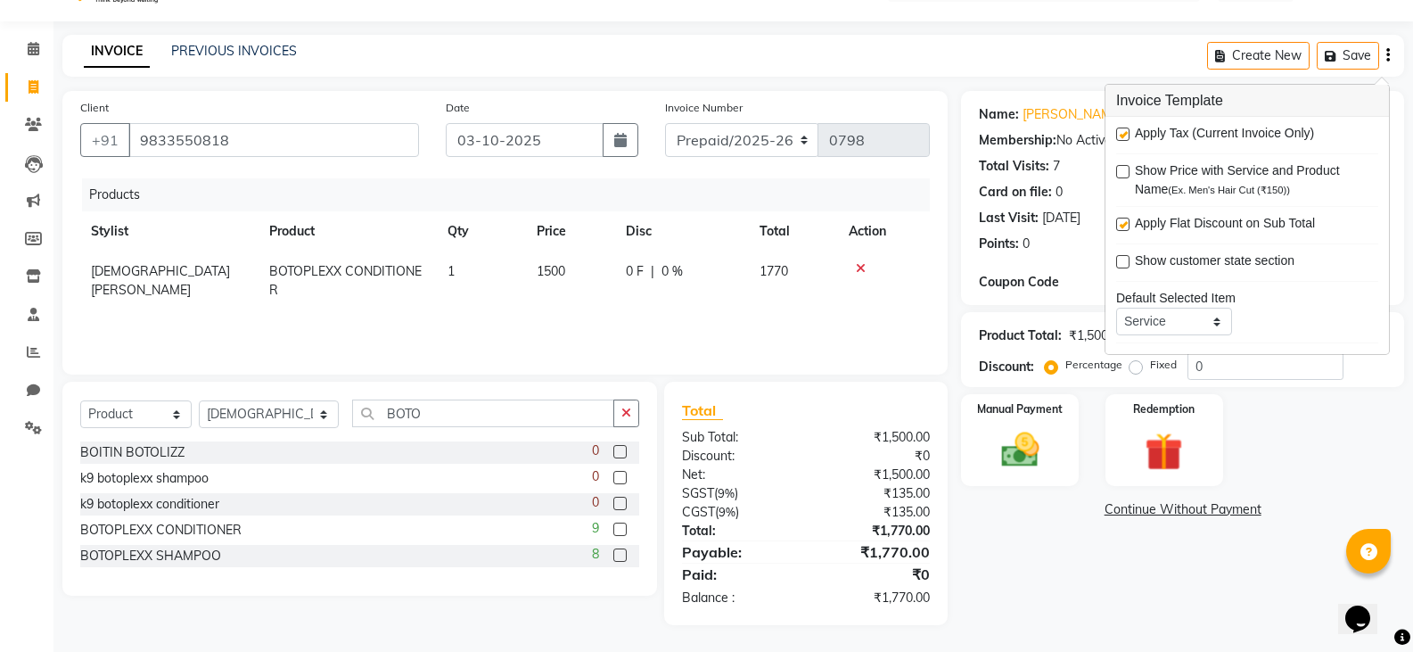
click at [1125, 140] on label at bounding box center [1122, 133] width 13 height 13
click at [1125, 140] on input "checkbox" at bounding box center [1122, 135] width 12 height 12
checkbox input "false"
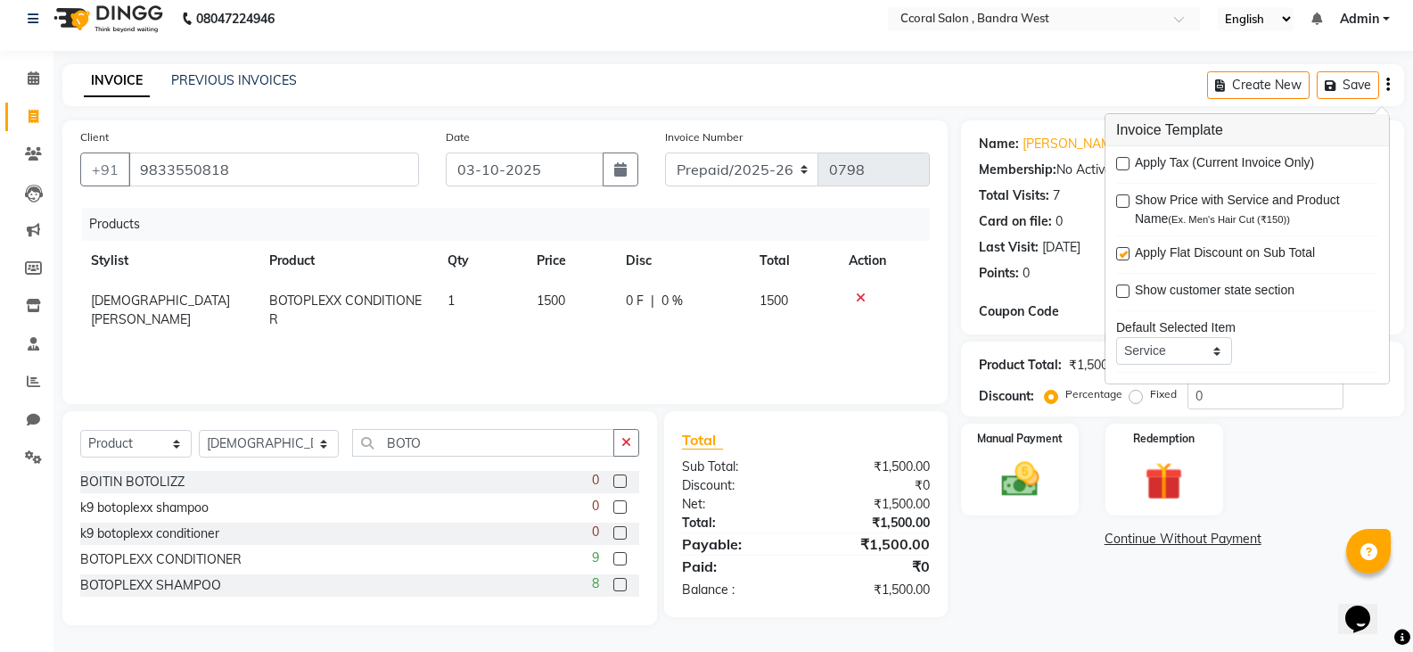
scroll to position [87, 0]
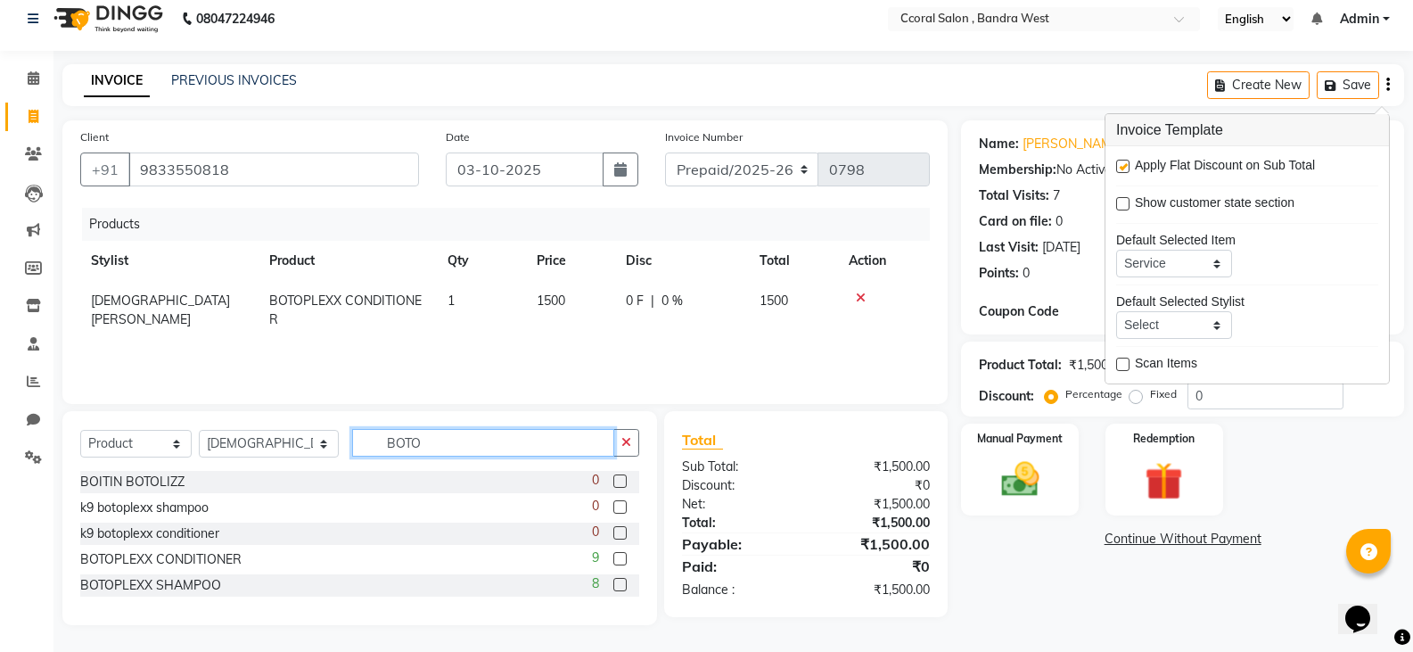
drag, startPoint x: 394, startPoint y: 447, endPoint x: 226, endPoint y: 463, distance: 169.1
click at [226, 463] on div "Select Service Product Membership Package Voucher Prepaid Gift Card Select Styl…" at bounding box center [359, 450] width 559 height 42
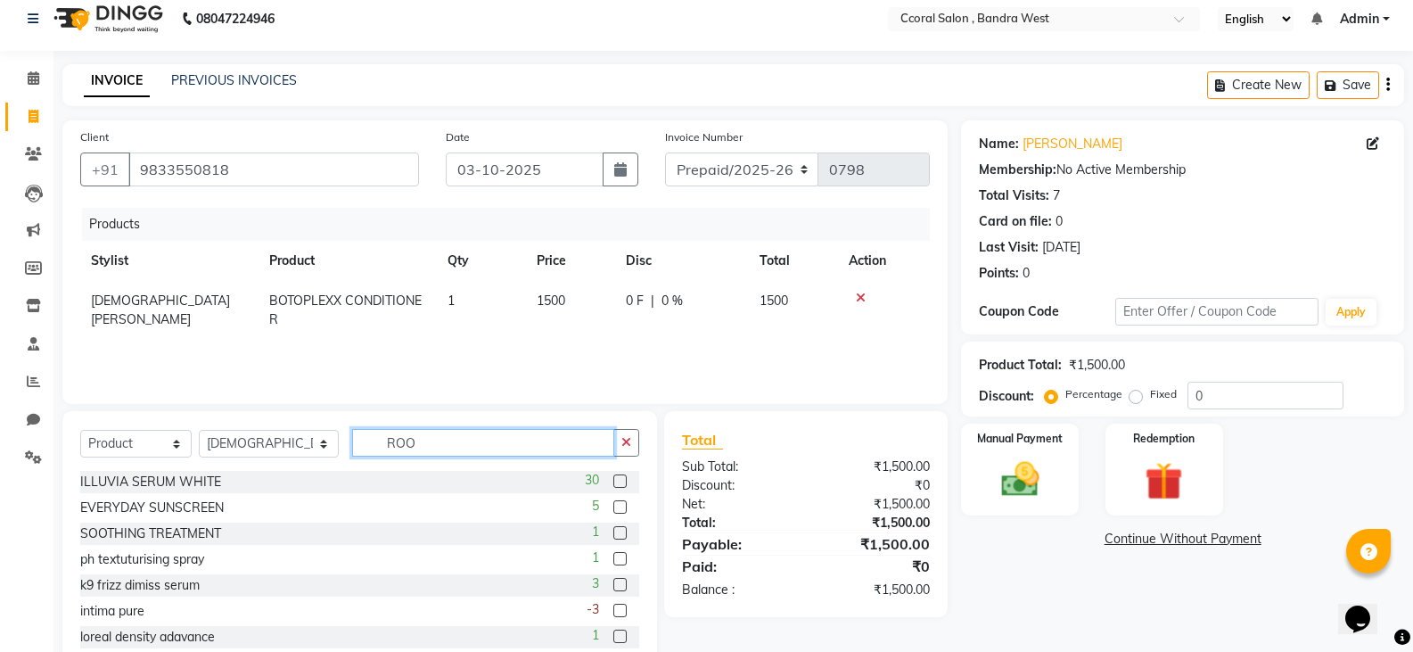
scroll to position [5, 0]
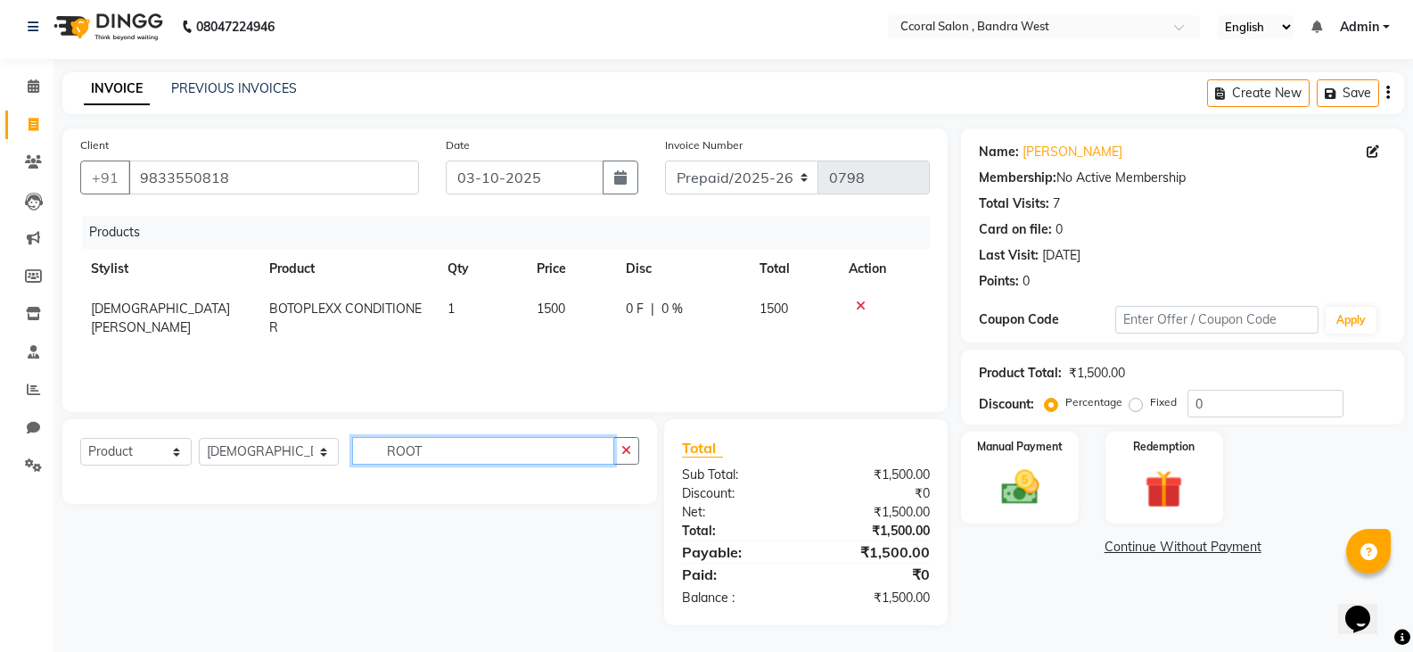
type input "ROOT"
click at [150, 443] on select "Select Service Product Membership Package Voucher Prepaid Gift Card" at bounding box center [135, 452] width 111 height 28
select select "service"
click at [80, 438] on select "Select Service Product Membership Package Voucher Prepaid Gift Card" at bounding box center [135, 452] width 111 height 28
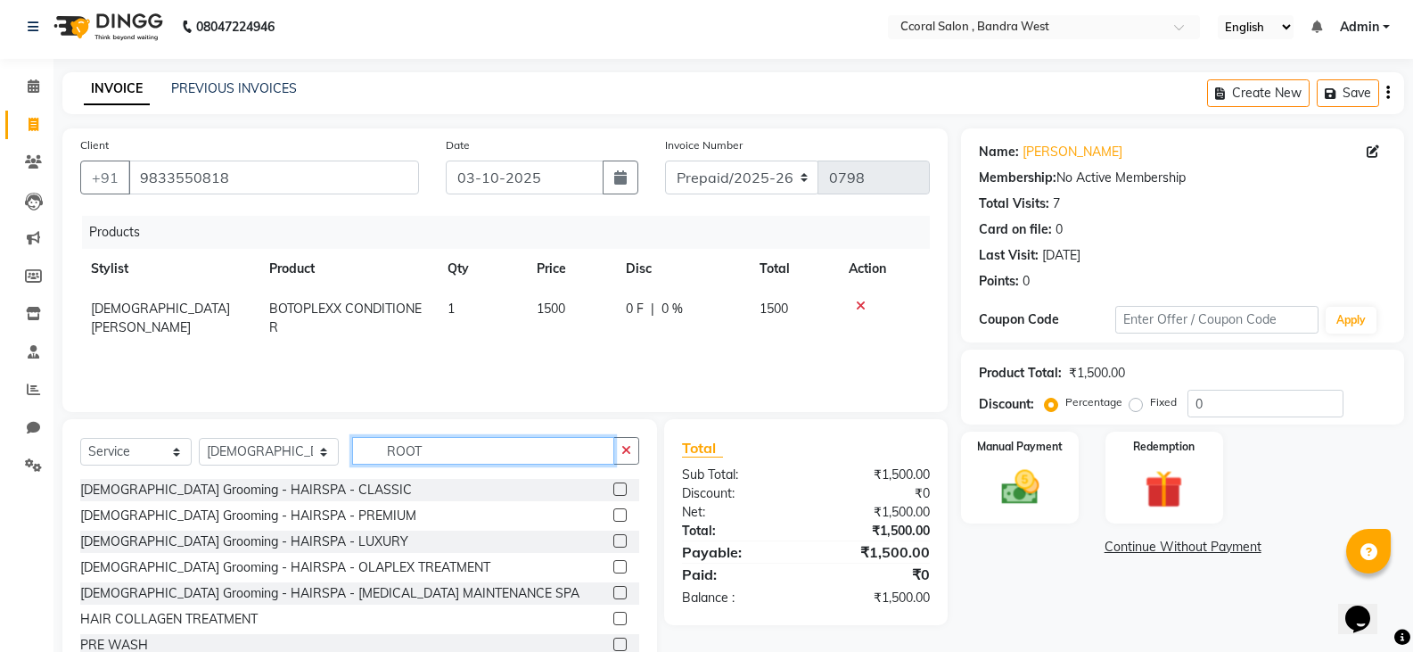
click at [458, 460] on input "ROOT" at bounding box center [483, 451] width 262 height 28
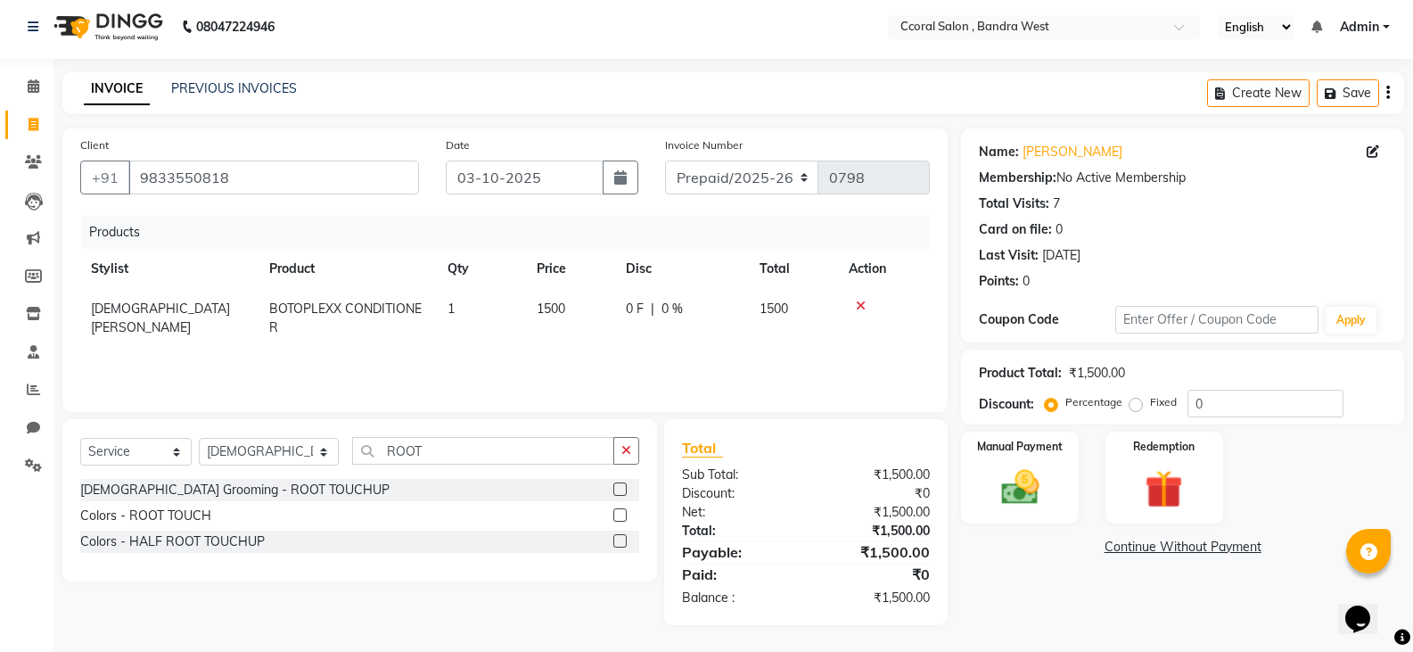
click at [626, 509] on label at bounding box center [619, 514] width 13 height 13
click at [625, 510] on input "checkbox" at bounding box center [619, 516] width 12 height 12
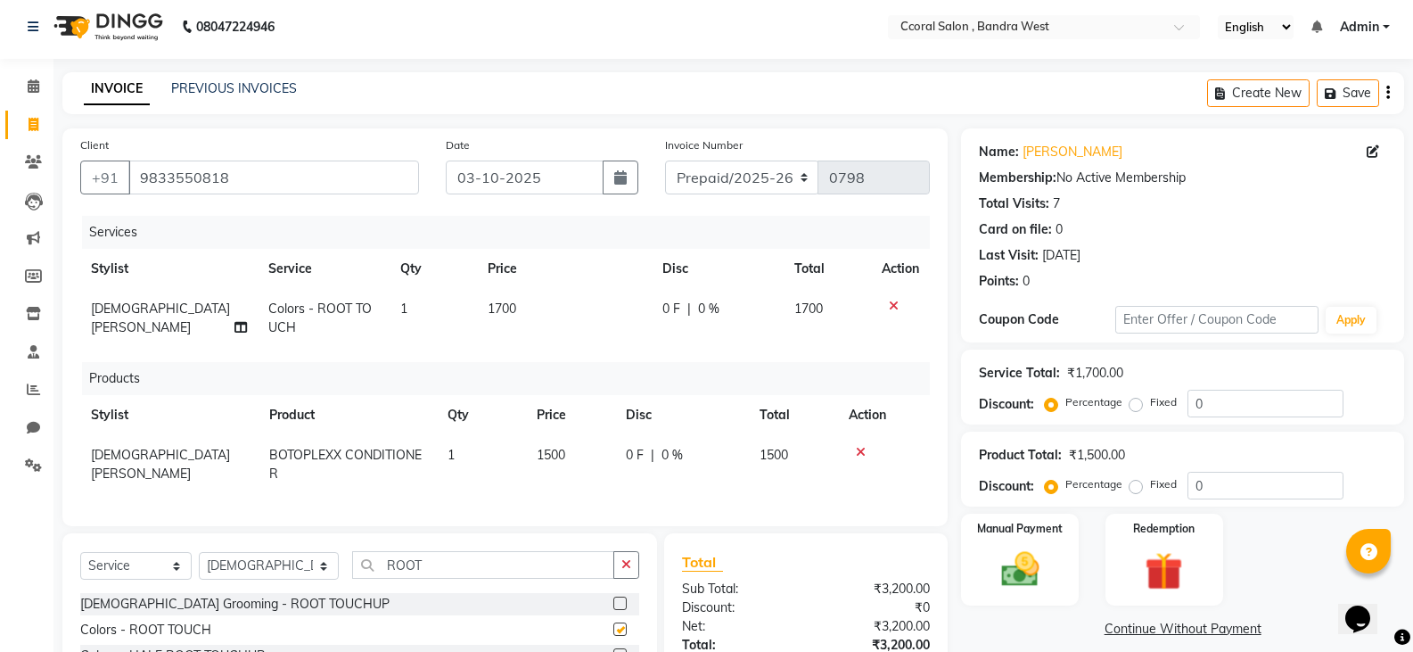
checkbox input "false"
click at [556, 463] on td "1500" at bounding box center [570, 464] width 89 height 59
select select "71155"
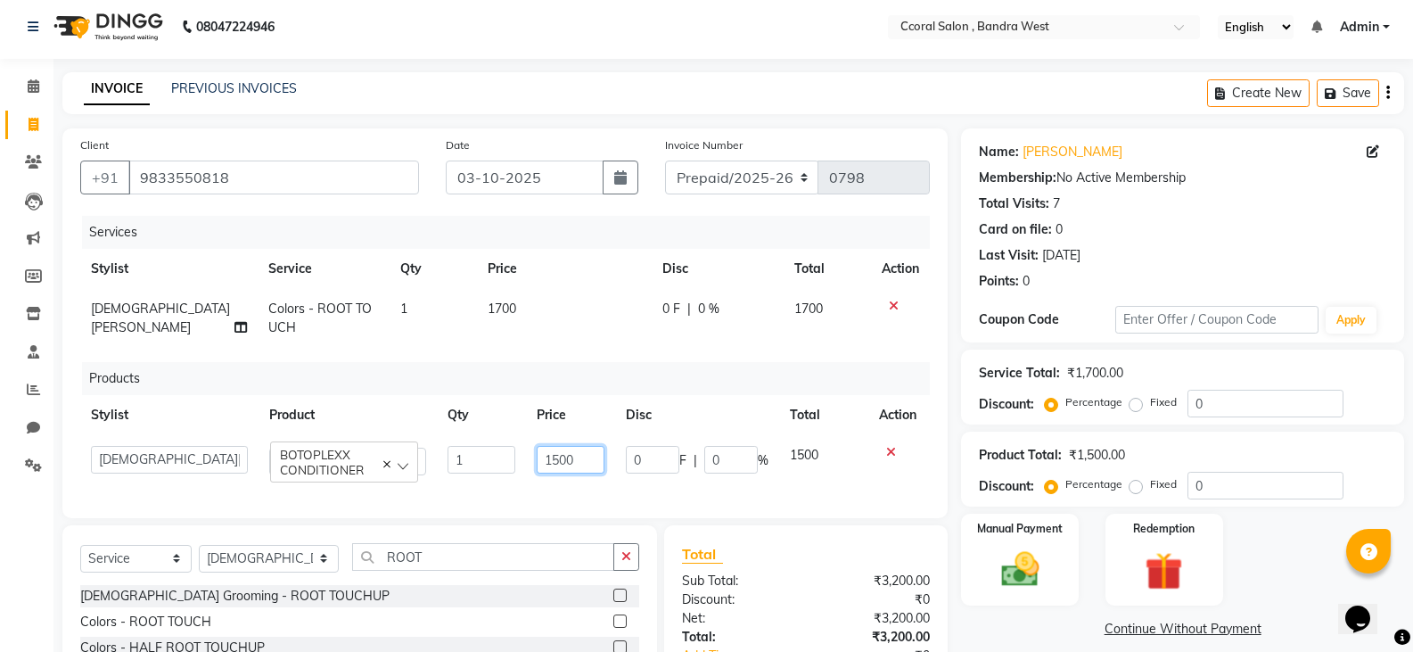
drag, startPoint x: 581, startPoint y: 453, endPoint x: 439, endPoint y: 500, distance: 150.2
click at [396, 471] on tr "[PERSON_NAME] [PERSON_NAME] [PERSON_NAME] NEHA PALLAVI [PERSON_NAME] [PERSON_NA…" at bounding box center [504, 460] width 849 height 51
drag, startPoint x: 586, startPoint y: 452, endPoint x: 508, endPoint y: 461, distance: 78.1
click at [504, 458] on tr "[PERSON_NAME] [PERSON_NAME] [PERSON_NAME] NEHA PALLAVI [PERSON_NAME] [PERSON_NA…" at bounding box center [504, 460] width 849 height 51
type input "1500"
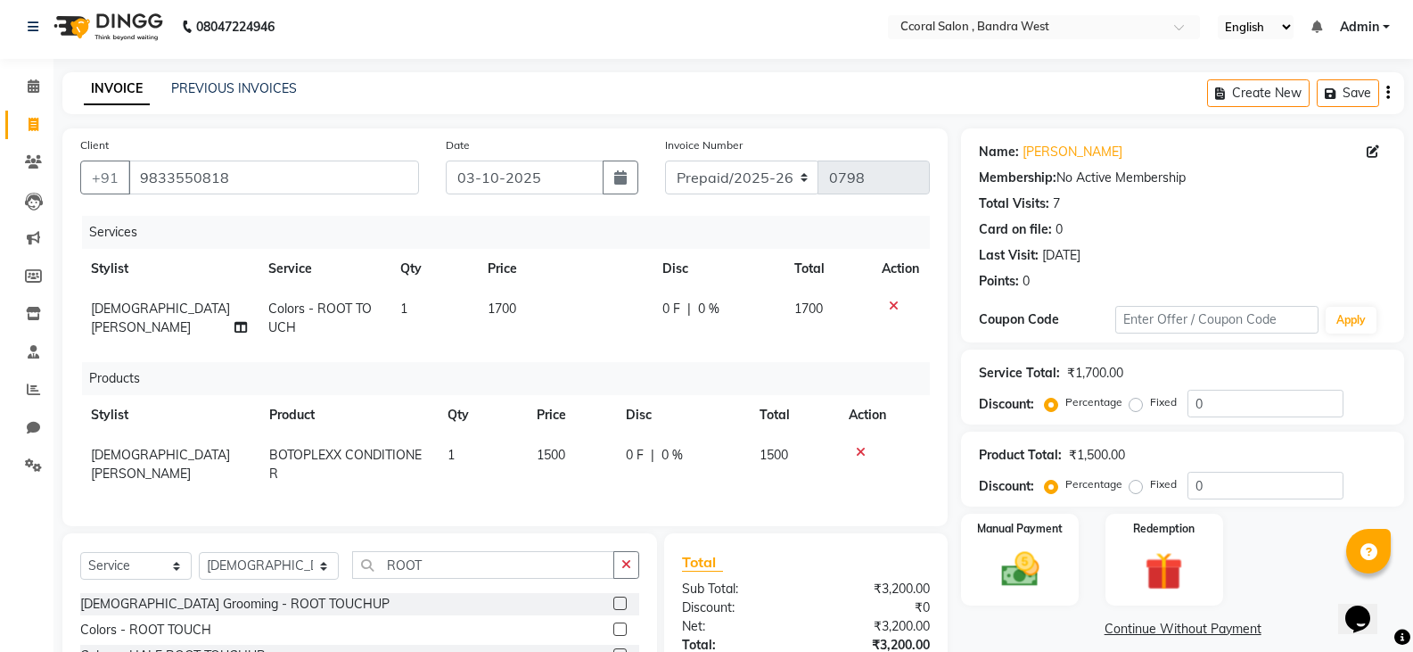
click at [543, 320] on td "1700" at bounding box center [564, 318] width 175 height 59
select select "71155"
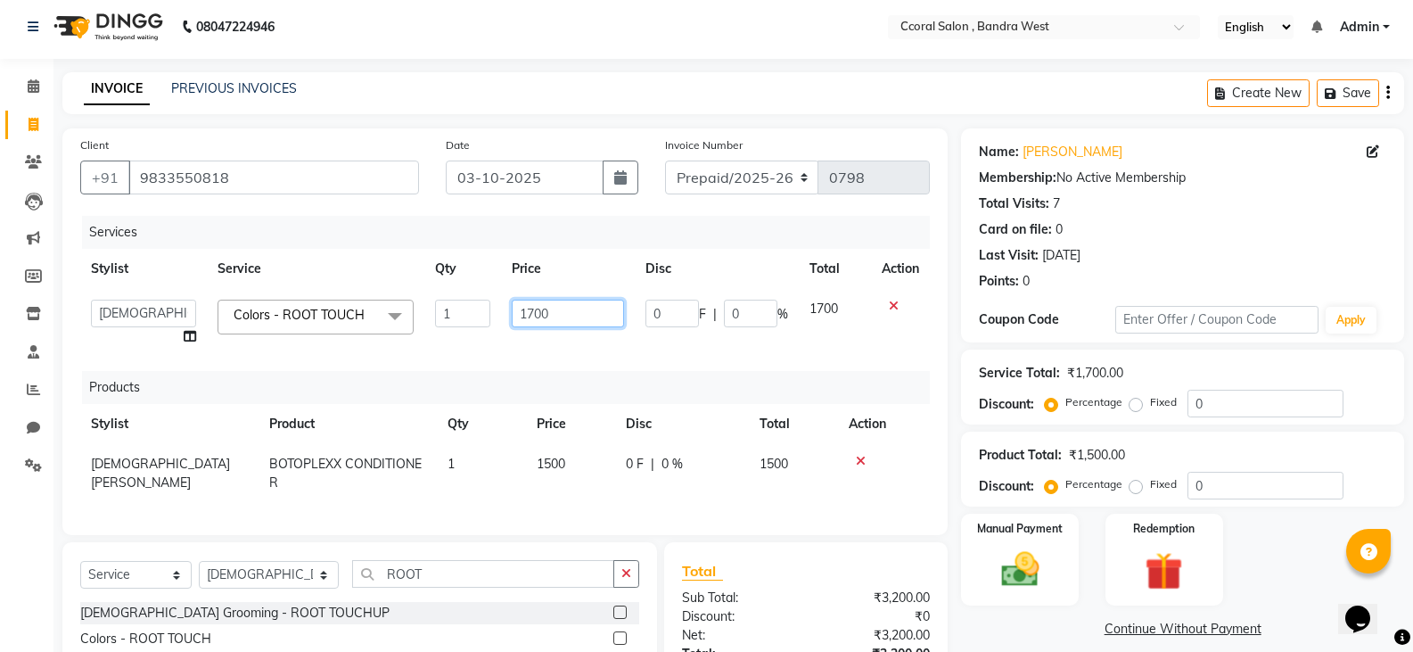
drag, startPoint x: 544, startPoint y: 309, endPoint x: 439, endPoint y: 318, distance: 105.6
click at [439, 318] on tr "[PERSON_NAME] [PERSON_NAME] [PERSON_NAME] NEHA PALLAVI [PERSON_NAME] [PERSON_NA…" at bounding box center [504, 323] width 849 height 68
type input "1200"
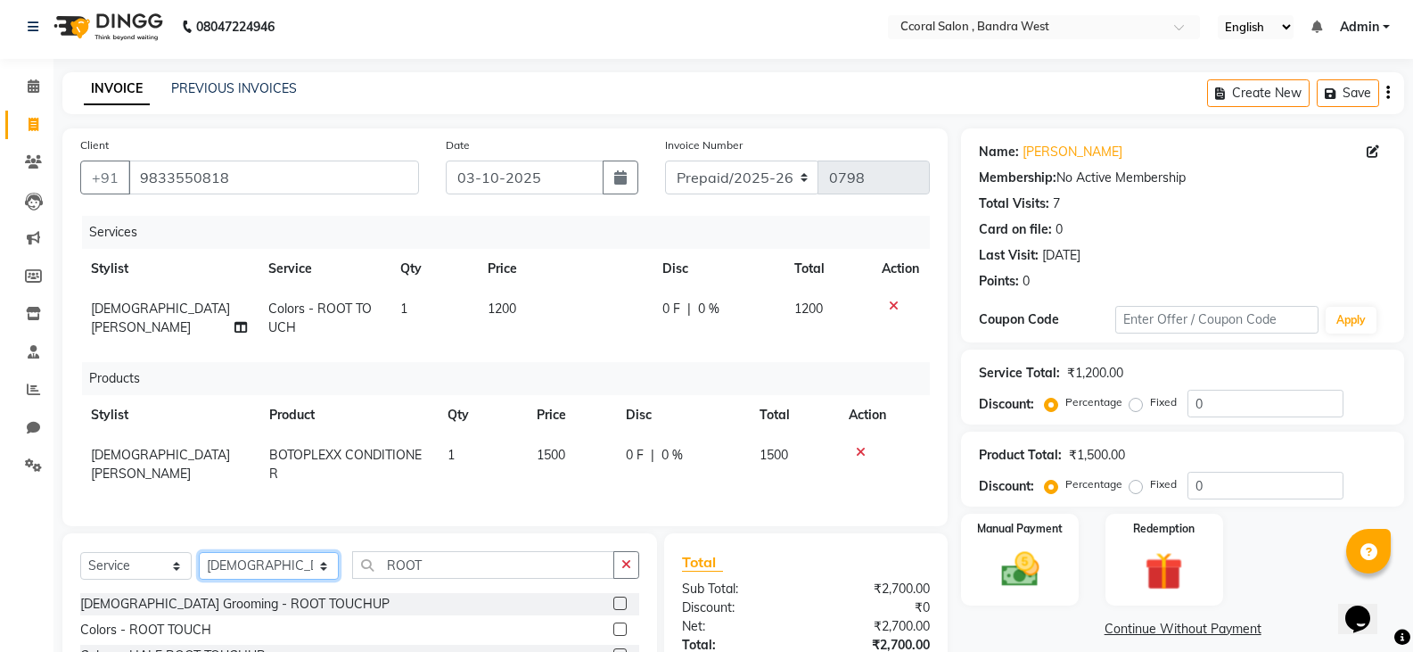
click at [293, 579] on select "Select Stylist [PERSON_NAME] [PERSON_NAME] [PERSON_NAME] NEHA PALLAVI [PERSON_N…" at bounding box center [269, 566] width 140 height 28
select select "88255"
click at [199, 565] on select "Select Stylist [PERSON_NAME] [PERSON_NAME] [PERSON_NAME] NEHA PALLAVI [PERSON_N…" at bounding box center [269, 566] width 140 height 28
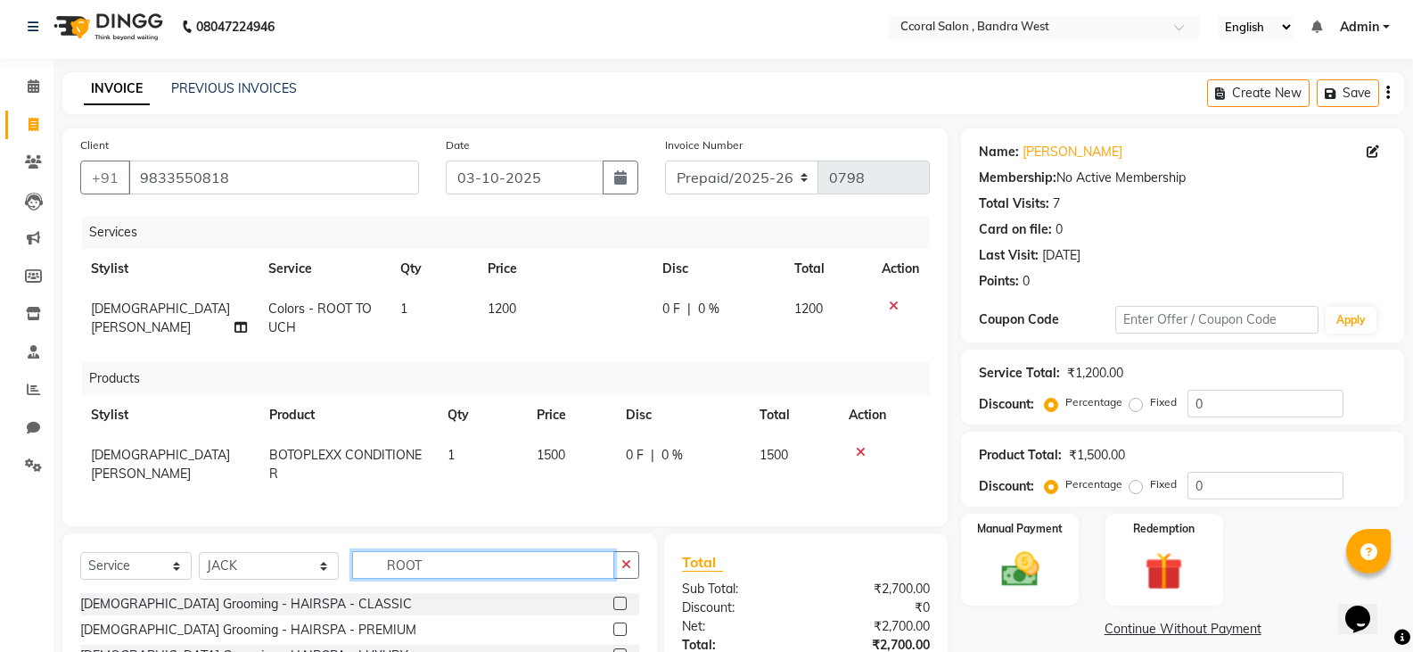
drag, startPoint x: 431, startPoint y: 584, endPoint x: 108, endPoint y: 597, distance: 322.9
click at [103, 585] on div "Select Service Product Membership Package Voucher Prepaid Gift Card Select Styl…" at bounding box center [359, 572] width 559 height 42
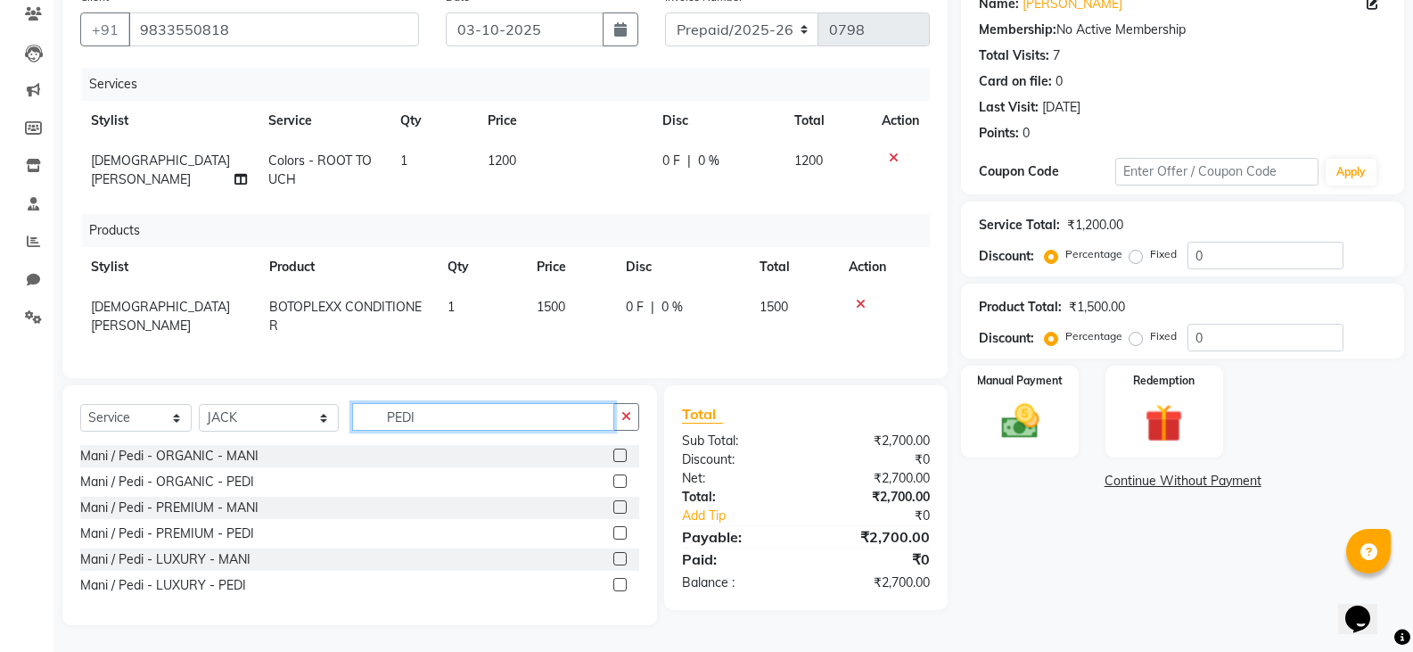
scroll to position [167, 0]
type input "PEDI"
click at [620, 478] on label at bounding box center [619, 480] width 13 height 13
click at [620, 478] on input "checkbox" at bounding box center [619, 482] width 12 height 12
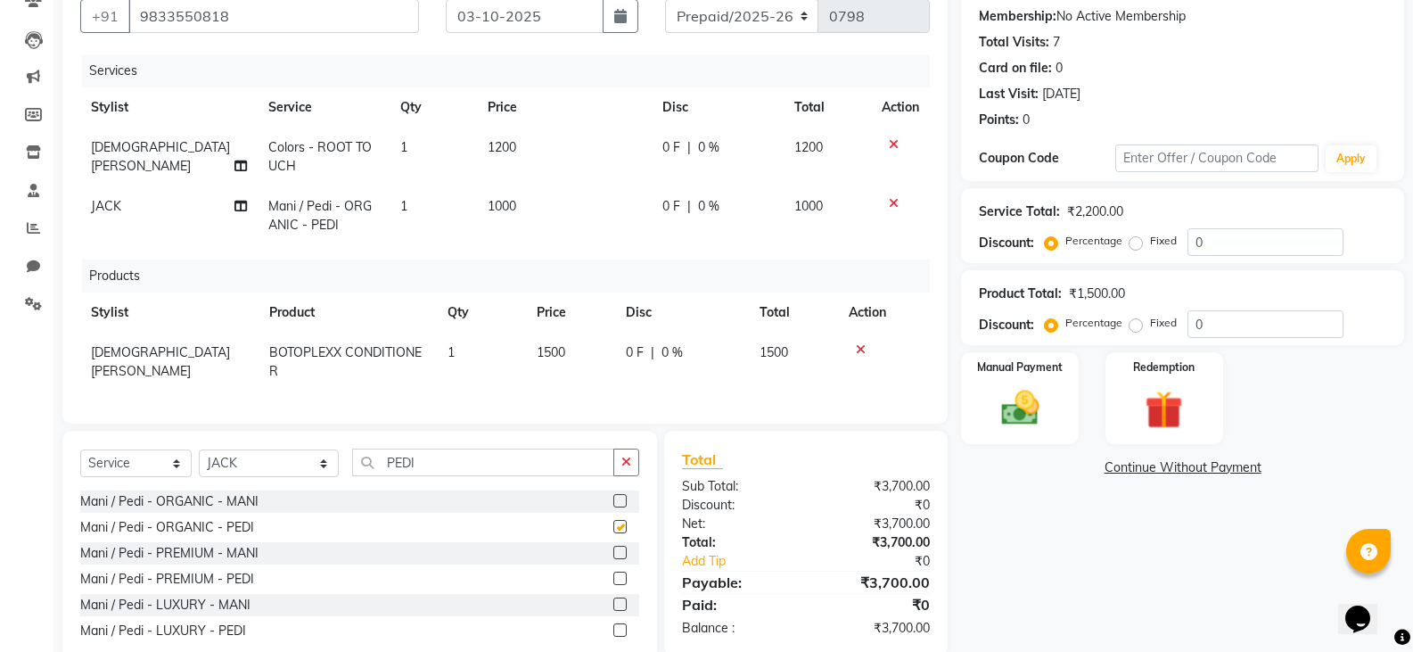
checkbox input "false"
click at [538, 201] on td "1000" at bounding box center [564, 215] width 175 height 59
select select "88255"
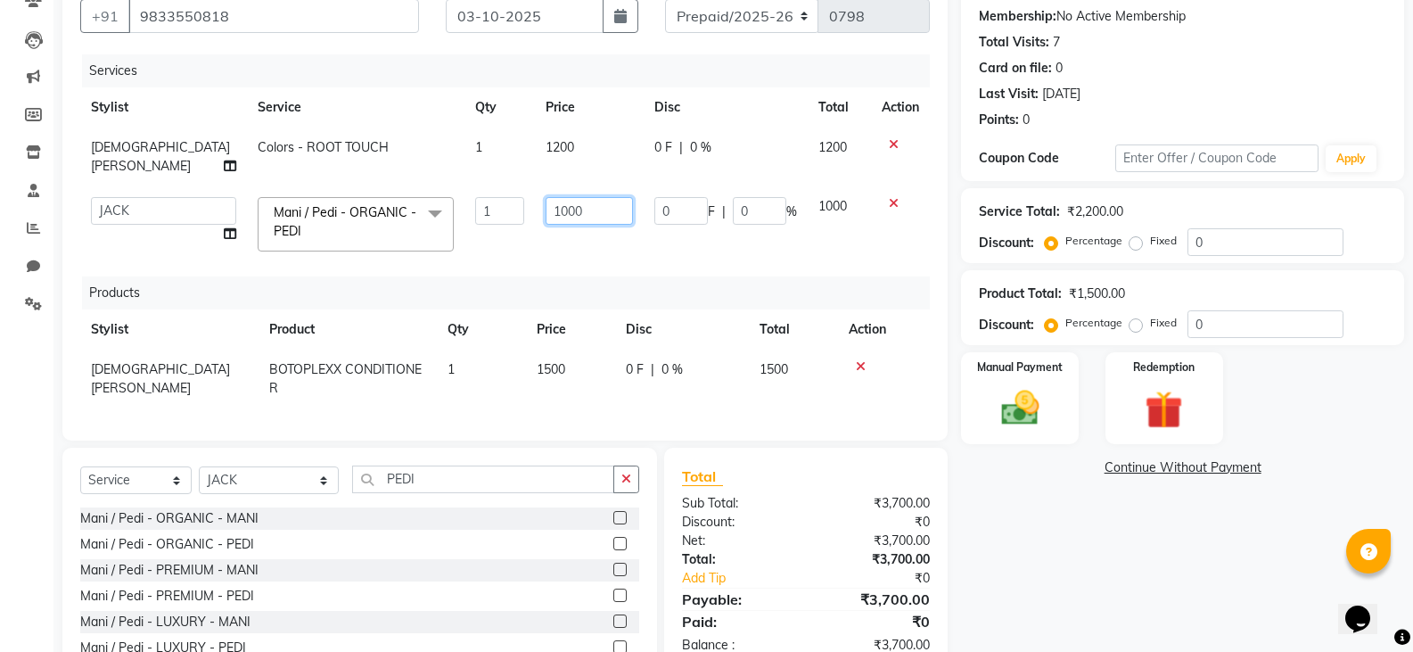
drag, startPoint x: 573, startPoint y: 200, endPoint x: 315, endPoint y: 209, distance: 258.7
click at [352, 201] on tr "[PERSON_NAME] [PERSON_NAME] [PERSON_NAME] NEHA PALLAVI [PERSON_NAME] [PERSON_NA…" at bounding box center [504, 224] width 849 height 76
type input "800"
click at [809, 513] on div "₹0" at bounding box center [874, 522] width 137 height 19
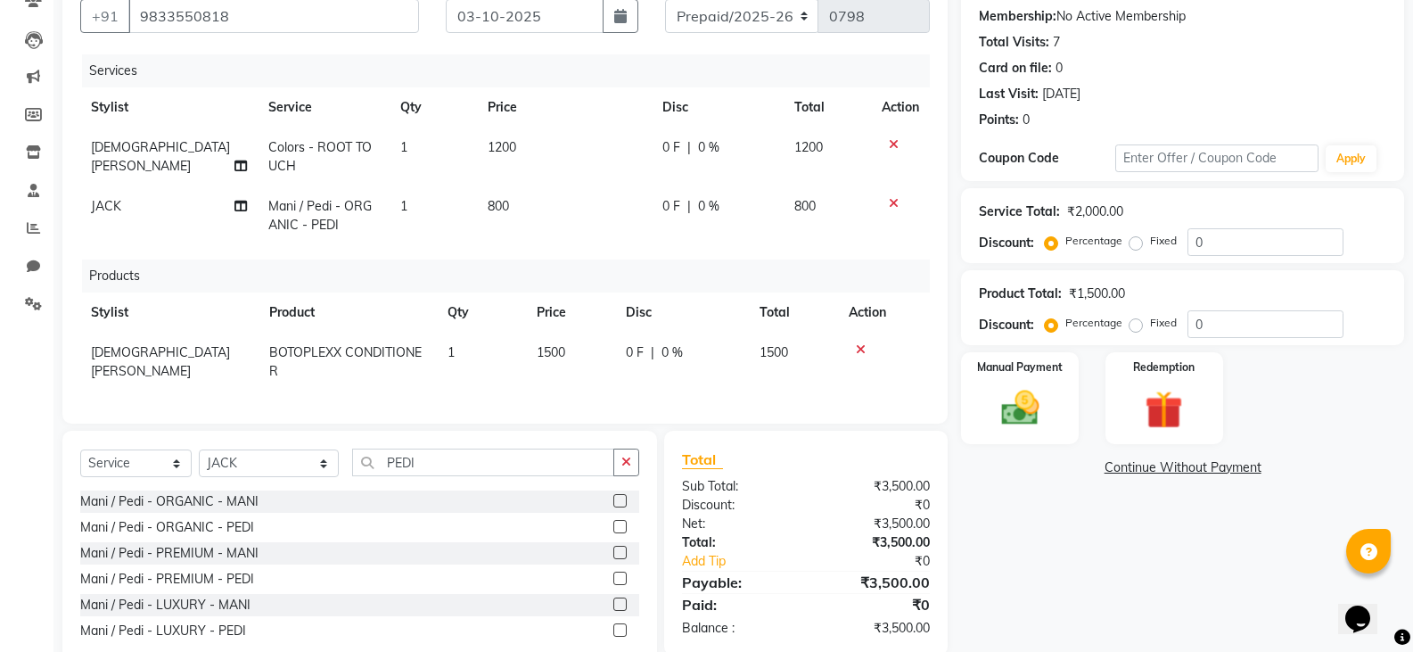
scroll to position [226, 0]
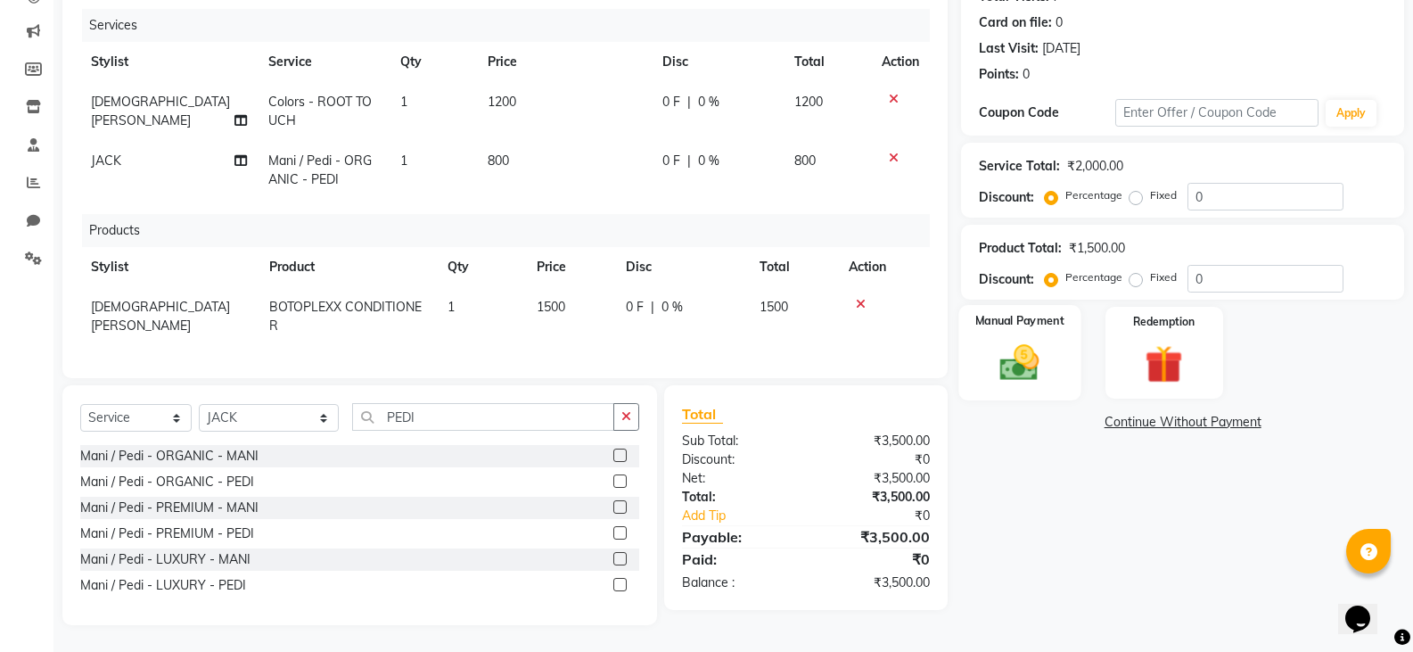
click at [1053, 349] on div "Manual Payment" at bounding box center [1020, 352] width 122 height 95
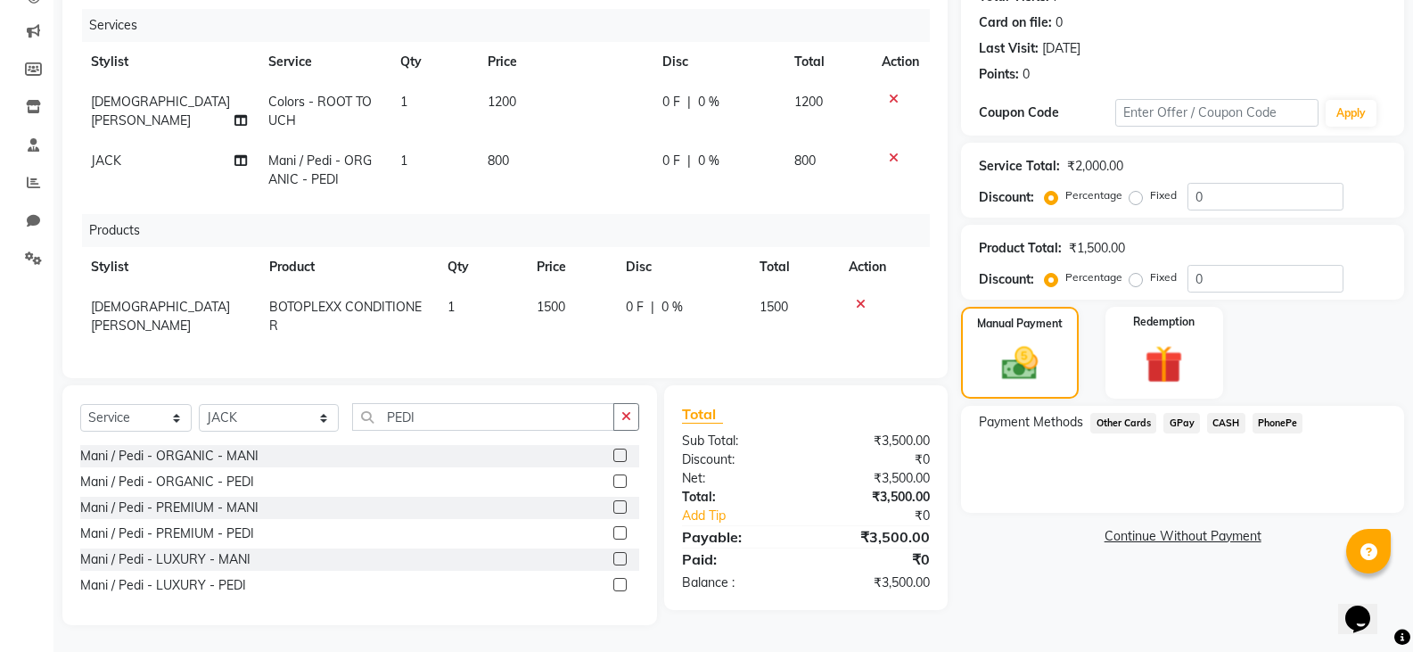
click at [1182, 413] on span "GPay" at bounding box center [1181, 423] width 37 height 21
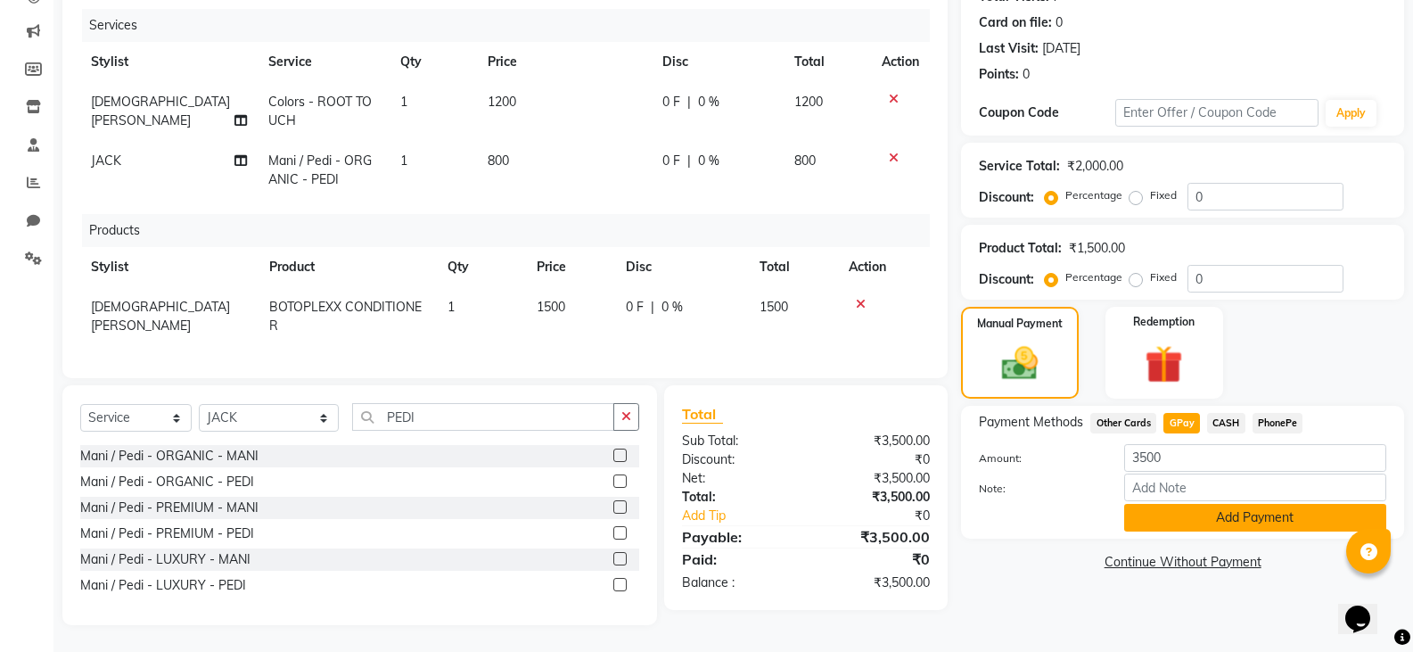
click at [1201, 504] on button "Add Payment" at bounding box center [1255, 518] width 262 height 28
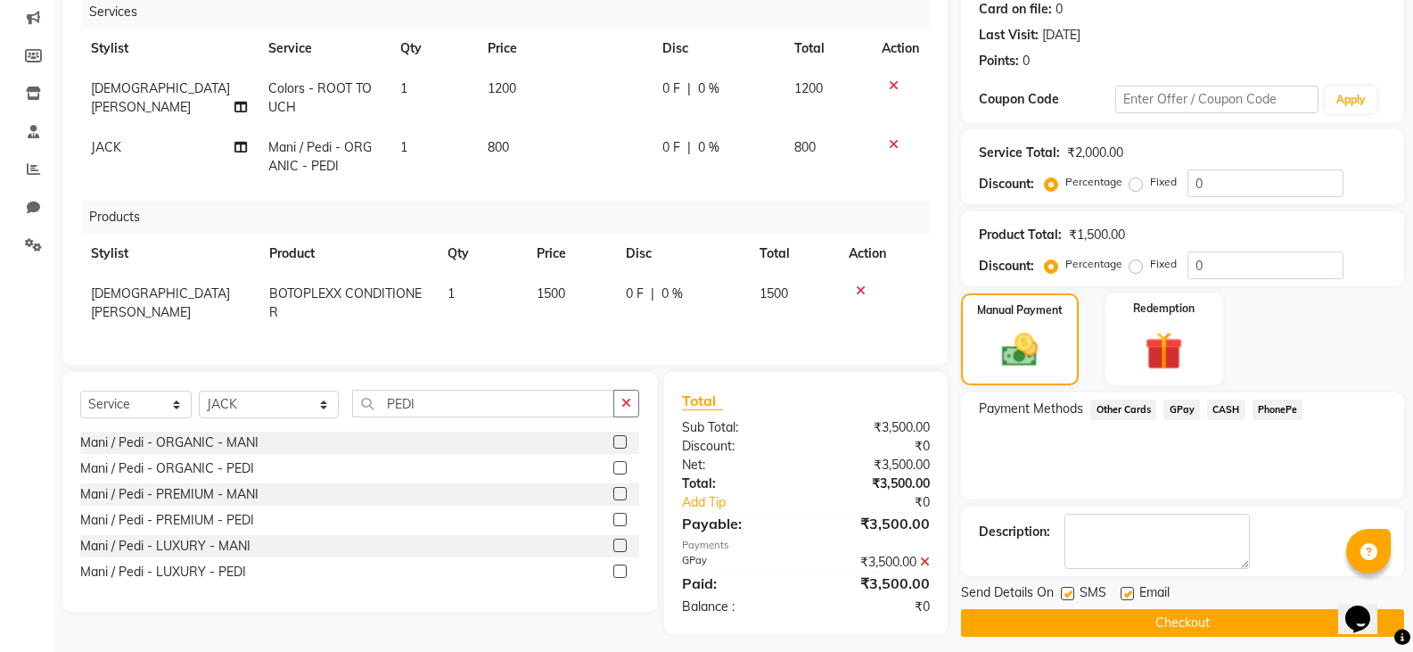
click at [1136, 624] on button "Checkout" at bounding box center [1182, 623] width 443 height 28
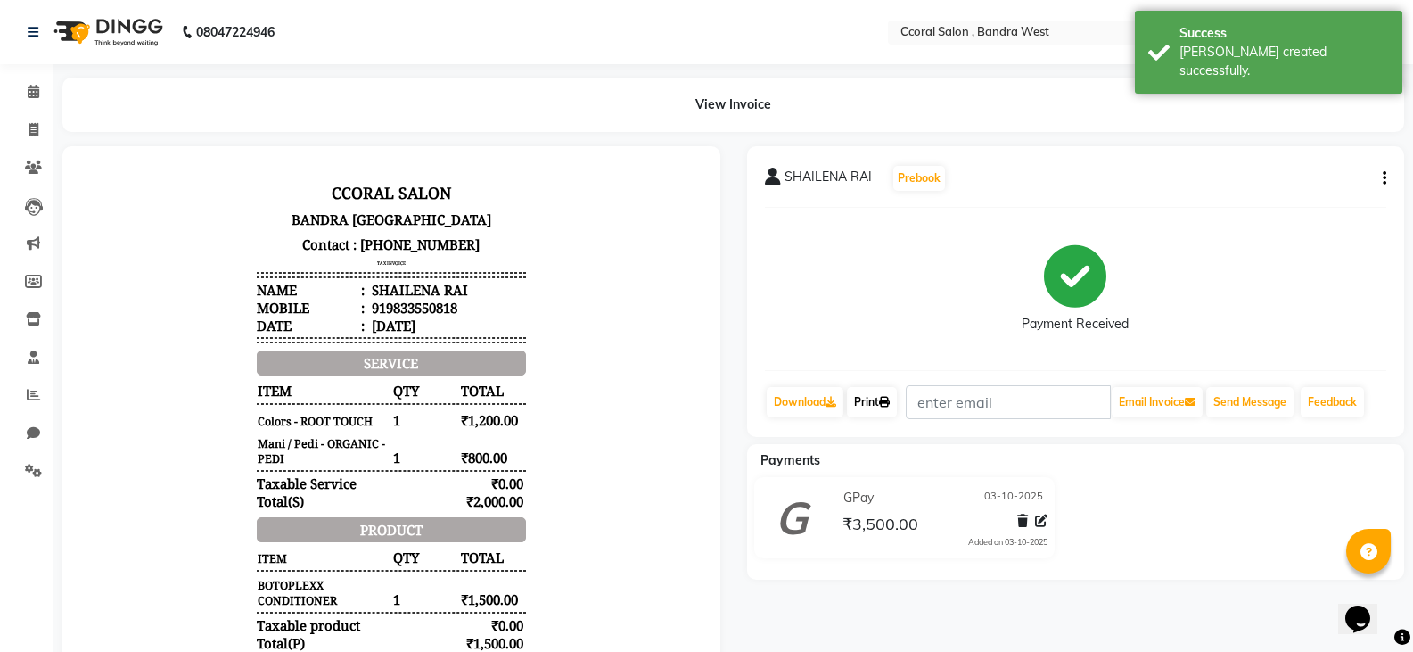
click at [890, 398] on icon at bounding box center [884, 402] width 11 height 11
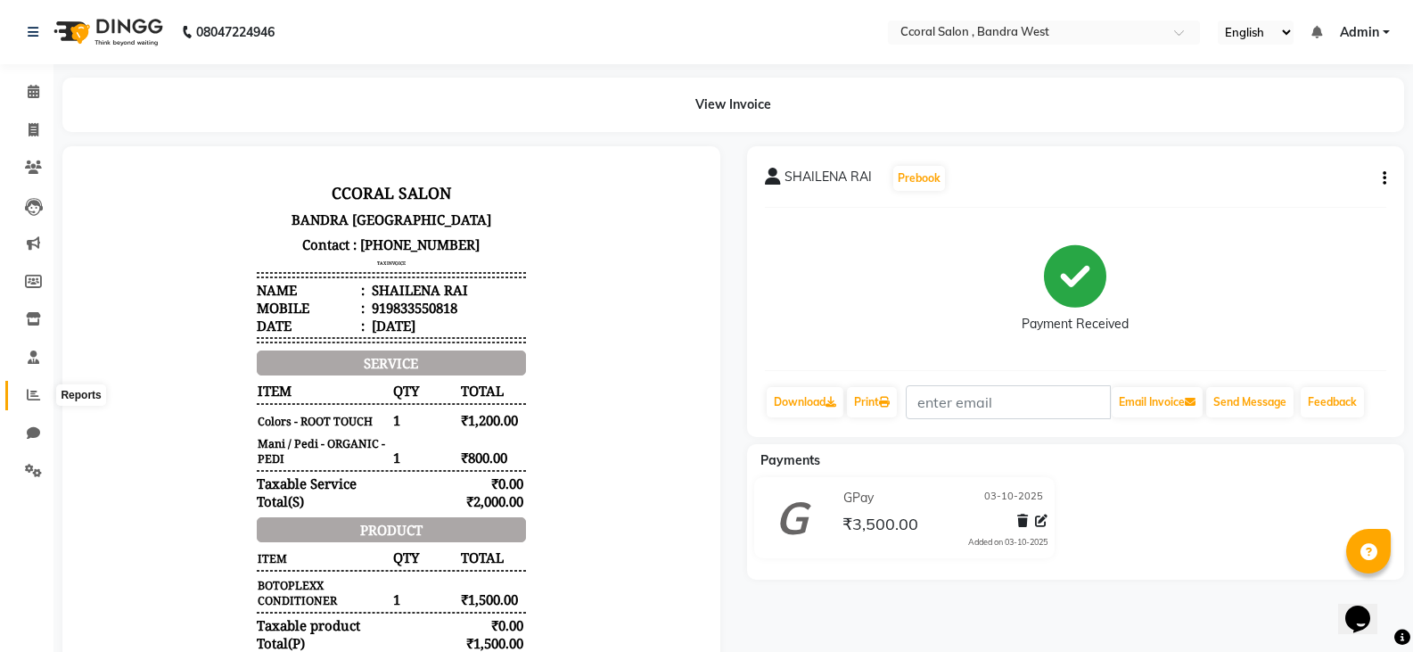
click at [22, 395] on span at bounding box center [33, 395] width 31 height 21
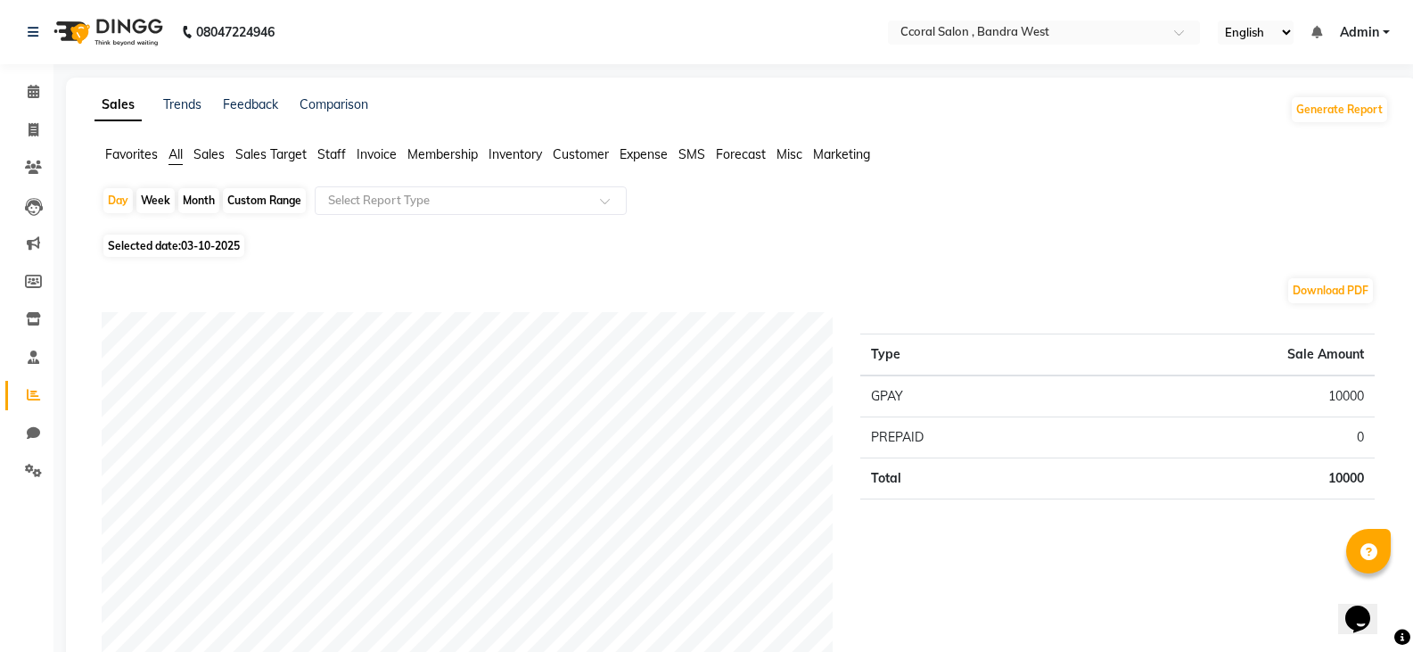
click at [265, 201] on div "Custom Range" at bounding box center [264, 200] width 83 height 25
select select "10"
select select "2025"
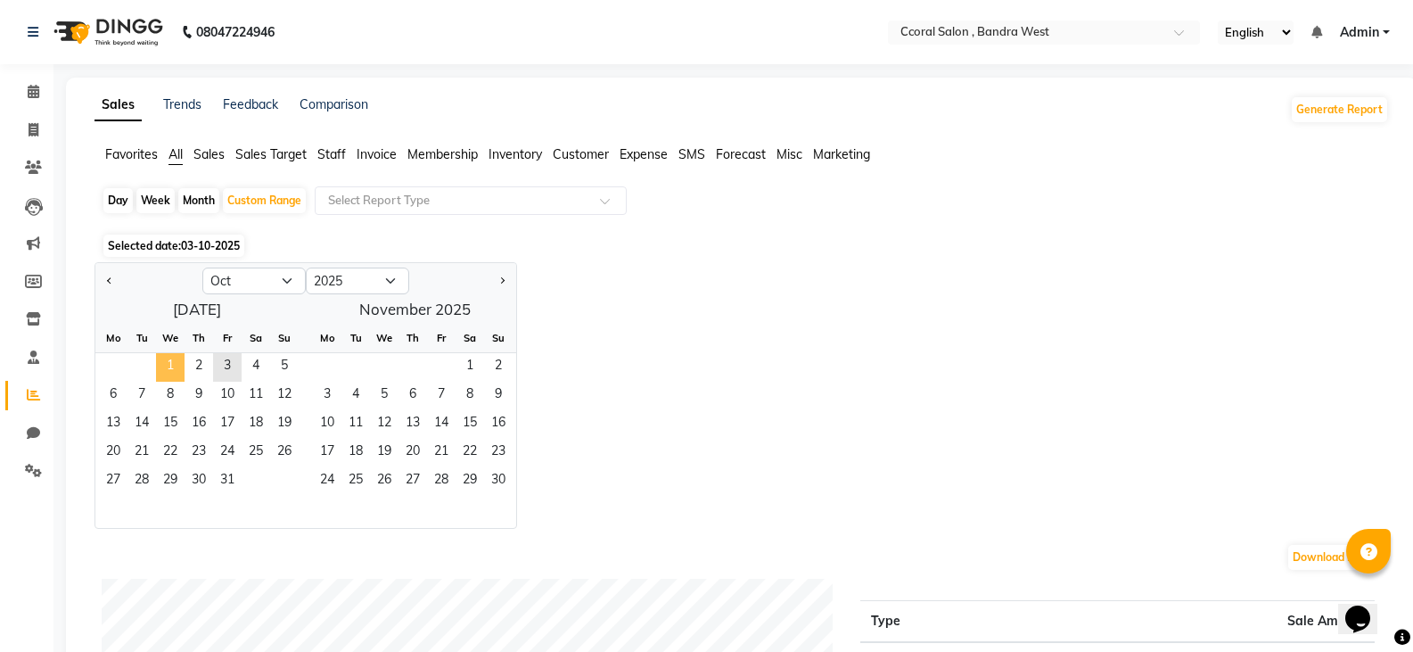
click at [166, 361] on span "1" at bounding box center [170, 367] width 29 height 29
click at [226, 488] on span "31" at bounding box center [227, 481] width 29 height 29
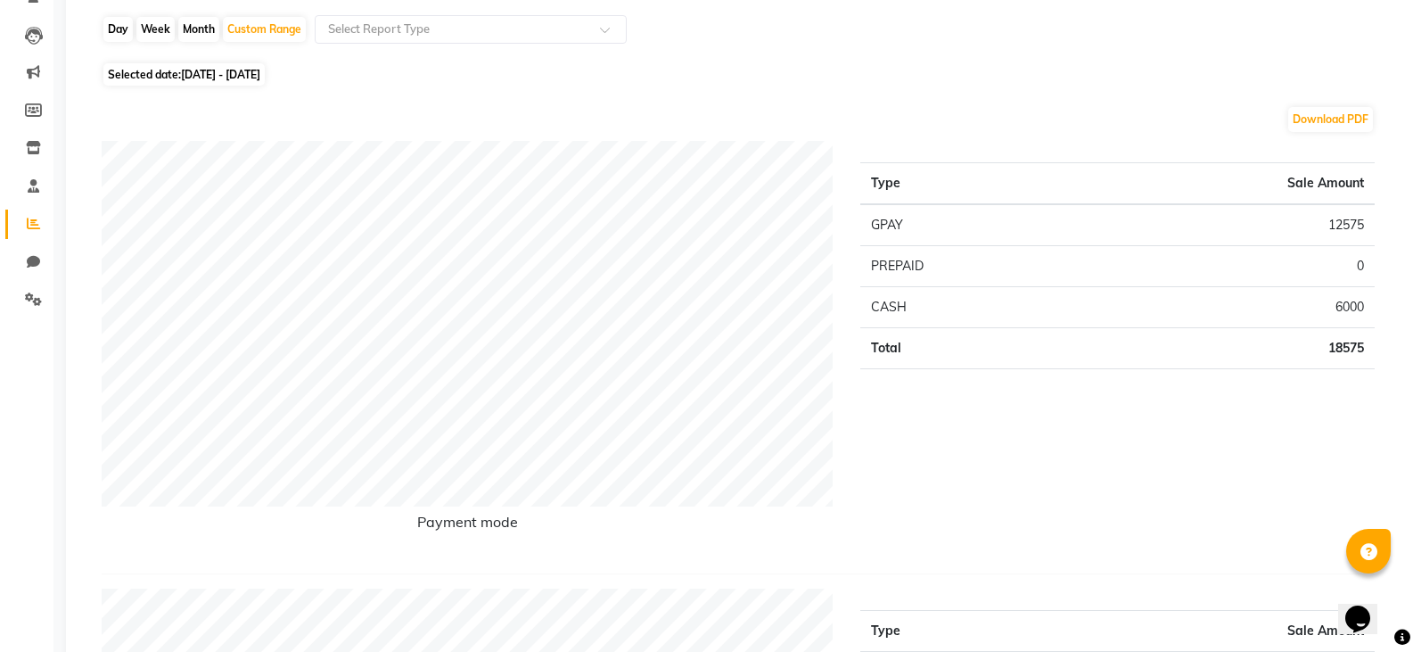
scroll to position [178, 0]
